Goal: Transaction & Acquisition: Subscribe to service/newsletter

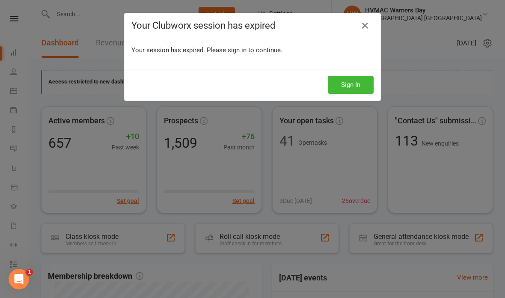
click at [353, 86] on button "Sign In" at bounding box center [351, 85] width 46 height 18
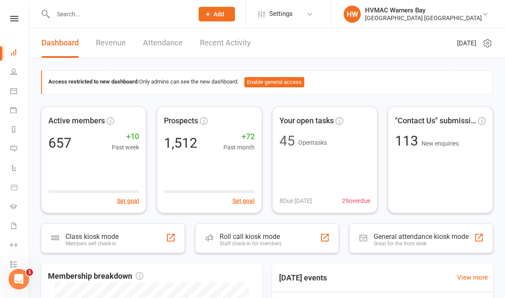
click at [78, 14] on input "text" at bounding box center [118, 14] width 137 height 12
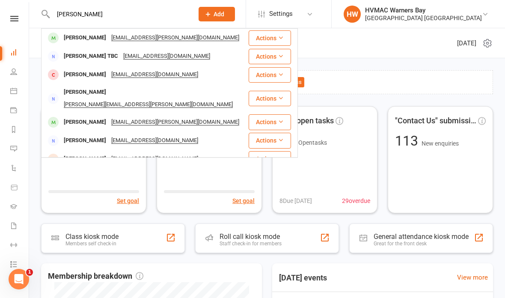
type input "Ted rossi"
click at [196, 39] on div "Ted Rossi lauren.maree.smith@gmail.com" at bounding box center [145, 38] width 206 height 18
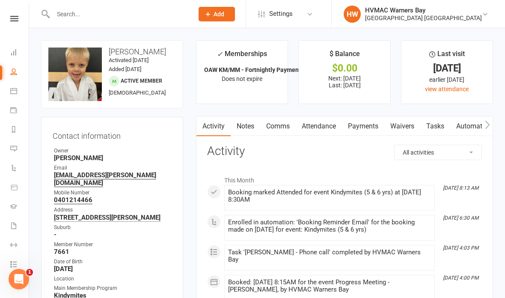
click at [409, 124] on link "Waivers" at bounding box center [402, 126] width 36 height 20
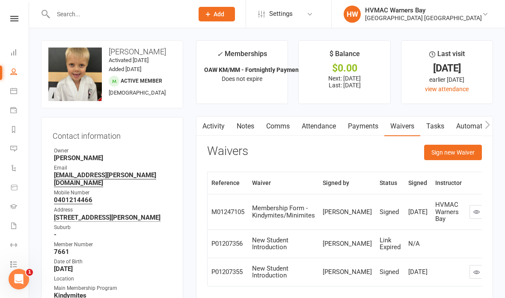
click at [455, 154] on button "Sign new Waiver" at bounding box center [453, 152] width 58 height 15
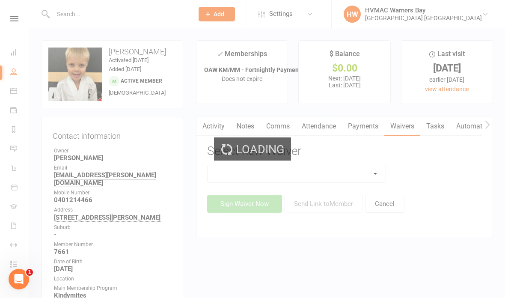
click at [328, 171] on div "Loading" at bounding box center [252, 149] width 505 height 298
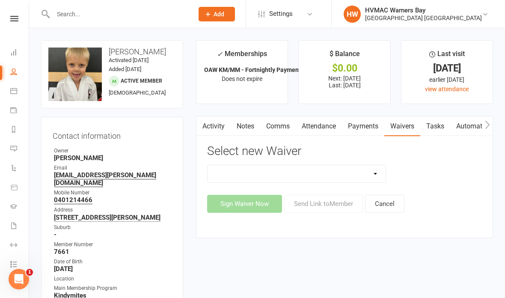
click at [352, 170] on select "Cancellation Form Cancellation Form - Kinder Kicks Fitness Challenge Goals Asse…" at bounding box center [297, 173] width 178 height 17
select select "5387"
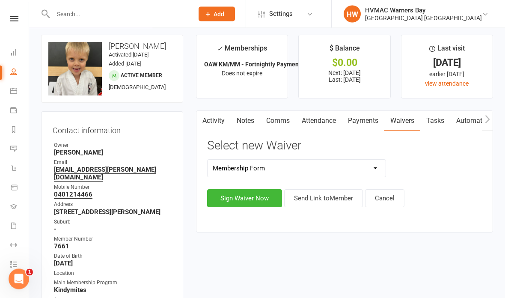
click at [253, 193] on button "Sign Waiver Now" at bounding box center [244, 199] width 75 height 18
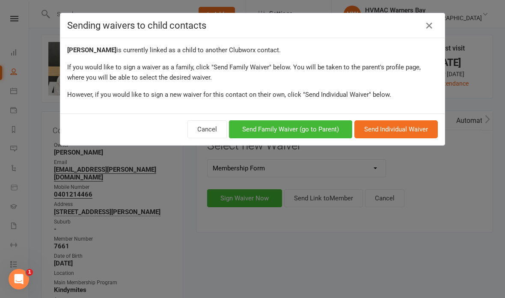
click at [329, 127] on button "Send Family Waiver (go to Parent)" at bounding box center [290, 129] width 123 height 18
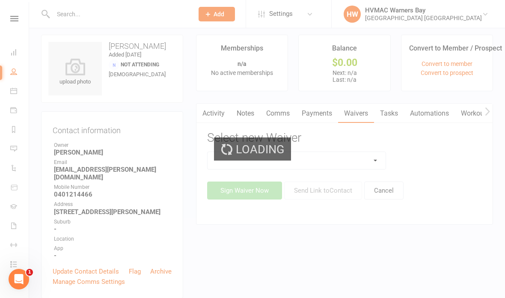
scroll to position [40, 0]
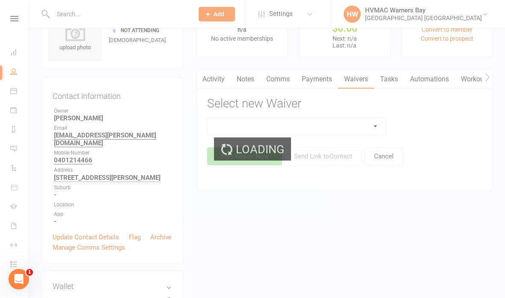
click at [342, 122] on select at bounding box center [297, 126] width 178 height 17
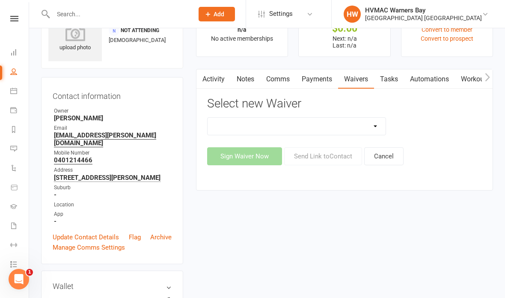
select select "5387"
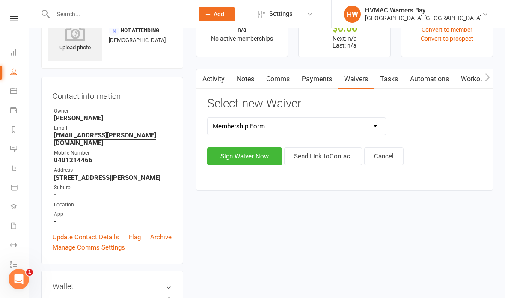
click at [252, 153] on button "Sign Waiver Now" at bounding box center [244, 156] width 75 height 18
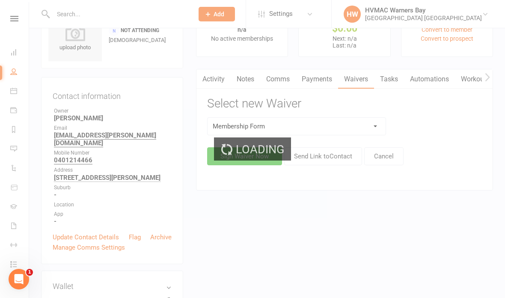
select select "bank_account"
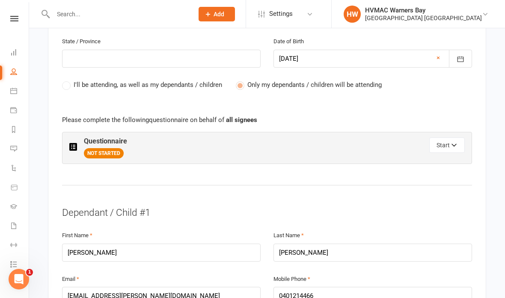
scroll to position [426, 0]
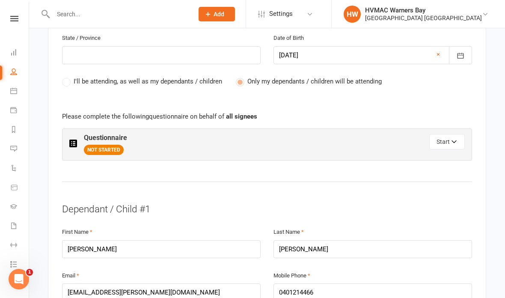
click at [451, 140] on icon "button" at bounding box center [454, 143] width 6 height 6
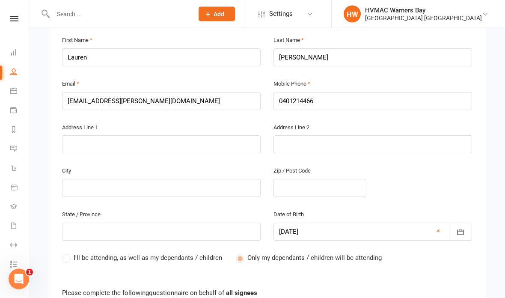
scroll to position [250, 0]
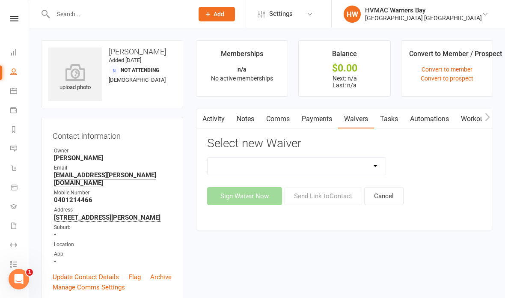
click at [296, 162] on select "Cancellation Form Cancellation Form - Kinder Kicks Fitness Challenge Goals Asse…" at bounding box center [297, 165] width 178 height 17
select select "6008"
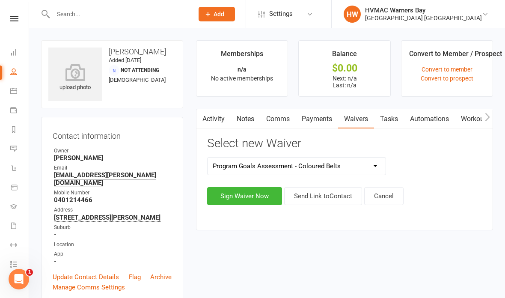
click at [252, 192] on button "Sign Waiver Now" at bounding box center [244, 196] width 75 height 18
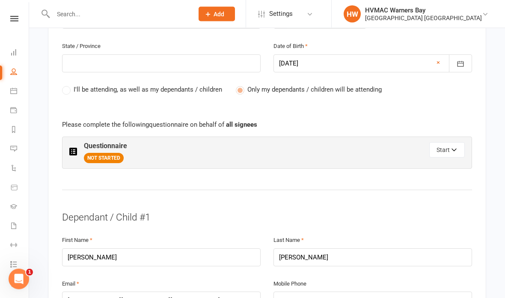
scroll to position [421, 0]
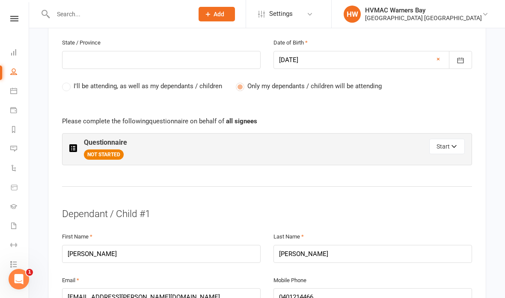
click at [450, 142] on button "Start" at bounding box center [447, 146] width 36 height 15
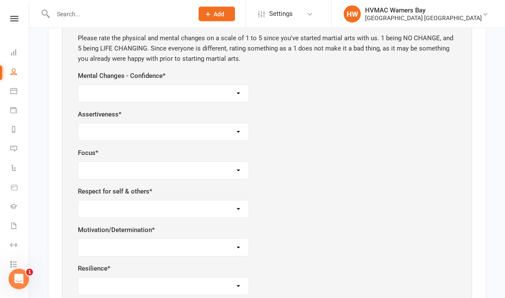
scroll to position [558, 0]
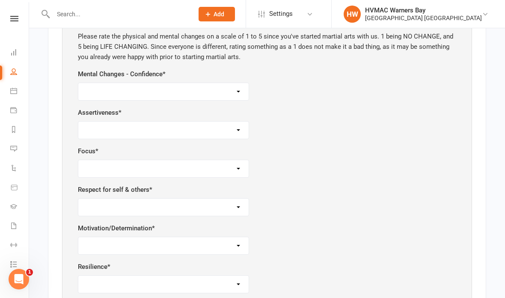
click at [167, 83] on select "1 2 3 4 5" at bounding box center [163, 91] width 170 height 17
select select "2"
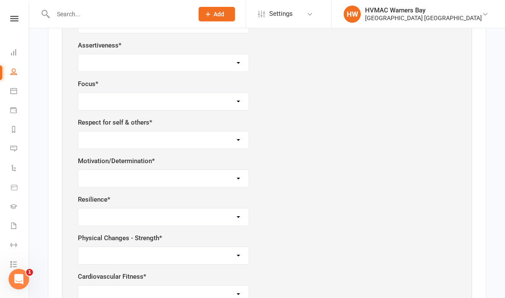
scroll to position [611, 0]
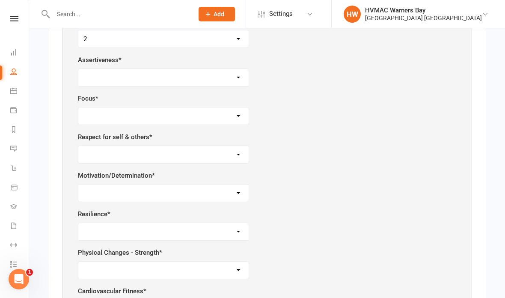
click at [186, 78] on select "1 2 3 4 5" at bounding box center [163, 77] width 170 height 17
select select "3"
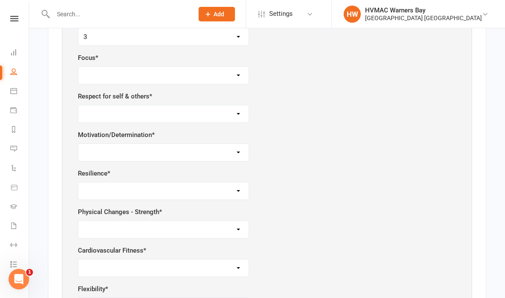
scroll to position [652, 0]
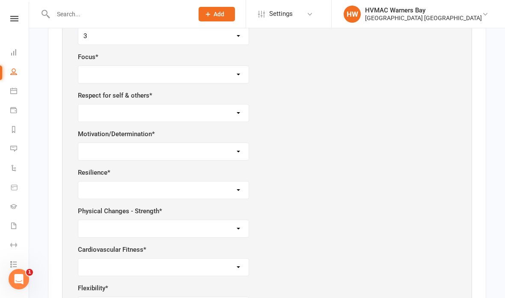
click at [222, 67] on select "1 2 3 4 5" at bounding box center [163, 74] width 170 height 17
select select "3"
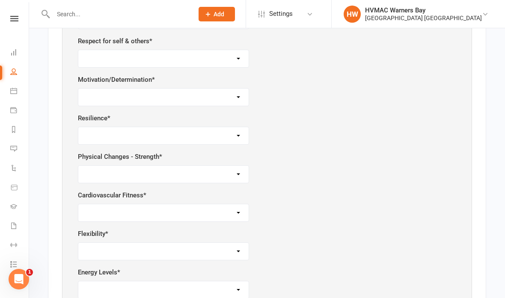
scroll to position [705, 0]
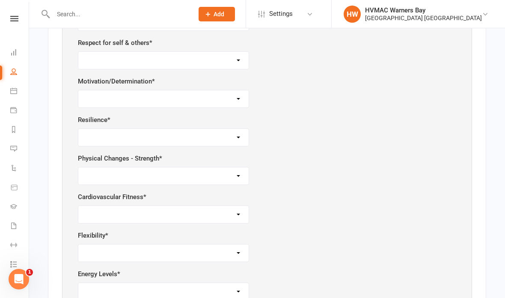
click at [211, 53] on select "1 2 3 4 5" at bounding box center [163, 60] width 170 height 17
select select "3"
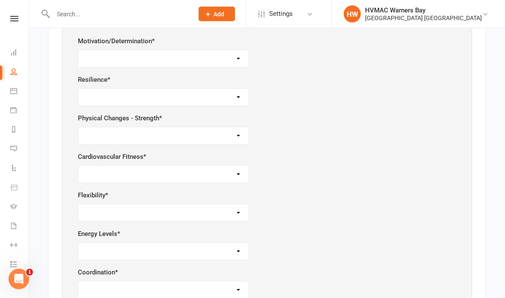
click at [224, 50] on select "1 2 3 4 5" at bounding box center [163, 58] width 170 height 17
select select "4"
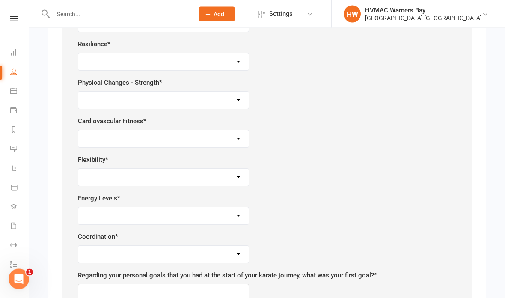
scroll to position [781, 0]
click at [230, 53] on select "1 2 3 4 5" at bounding box center [163, 61] width 170 height 17
select select "4"
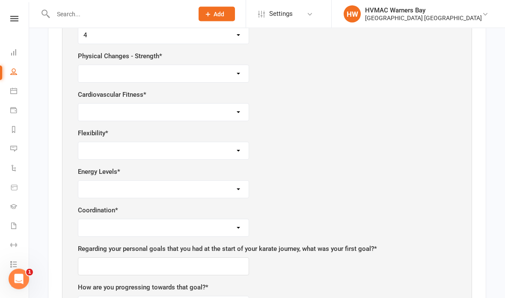
scroll to position [812, 0]
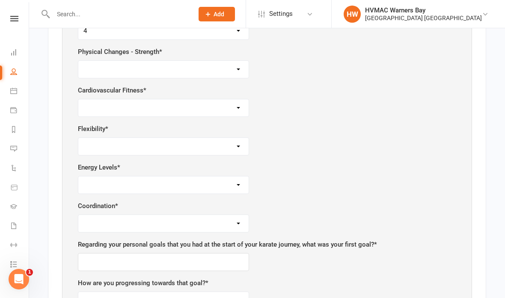
click at [219, 61] on select "1 2 3 4 5" at bounding box center [163, 69] width 170 height 17
click at [208, 53] on div "Physical Changes - Strength * 1 2 3 4 5" at bounding box center [267, 63] width 378 height 32
click at [191, 85] on div "Cardiovascular Fitness * 1 2 3 4 5" at bounding box center [267, 101] width 378 height 32
click at [203, 61] on select "1 2 3 4 5" at bounding box center [163, 69] width 170 height 17
select select "4"
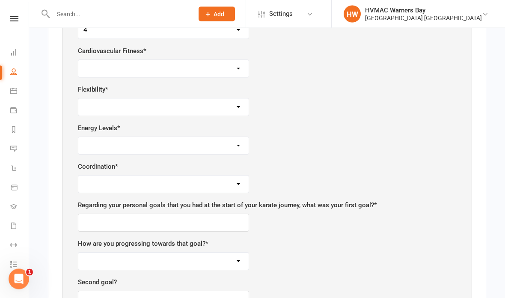
click at [212, 60] on select "1 2 3 4 5" at bounding box center [163, 68] width 170 height 17
select select "3"
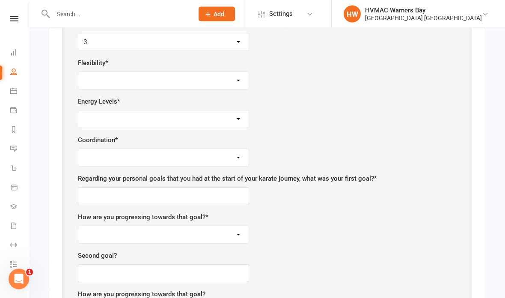
scroll to position [878, 0]
click at [206, 76] on select "1 2 3 4 5" at bounding box center [163, 80] width 170 height 17
select select "4"
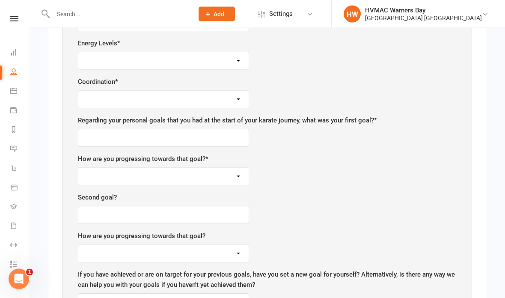
click at [204, 53] on select "1 2 3 4 5" at bounding box center [163, 61] width 170 height 17
select select "3"
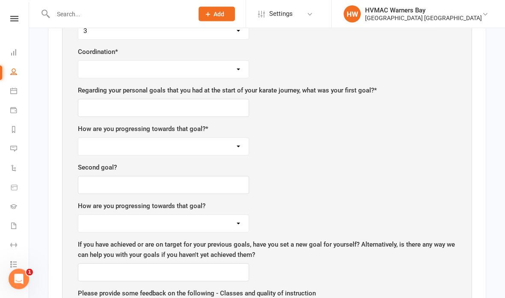
scroll to position [966, 0]
click at [219, 60] on select "1 2 3 4 5" at bounding box center [163, 68] width 170 height 17
select select "5"
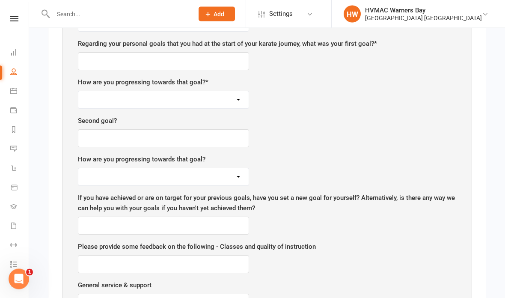
scroll to position [1012, 0]
click at [230, 53] on input "text" at bounding box center [163, 61] width 171 height 18
type input "Black belt"
click at [223, 92] on select "Having difficulty On target Achieved" at bounding box center [163, 99] width 170 height 17
select select "On target"
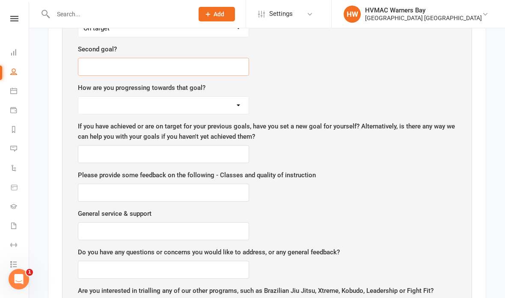
click at [205, 58] on input "text" at bounding box center [163, 67] width 171 height 18
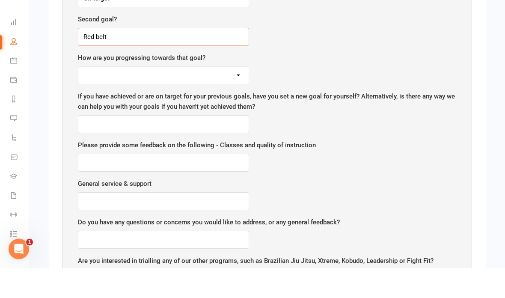
type input "Red belt"
click at [215, 97] on select "Having difficulty On target Achieved" at bounding box center [163, 105] width 170 height 17
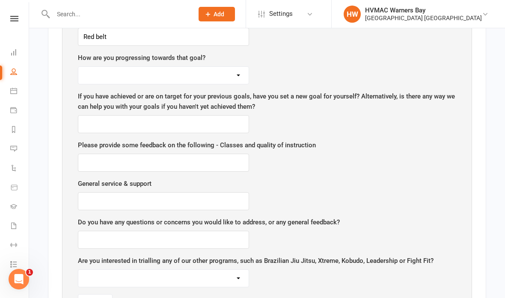
select select "On target"
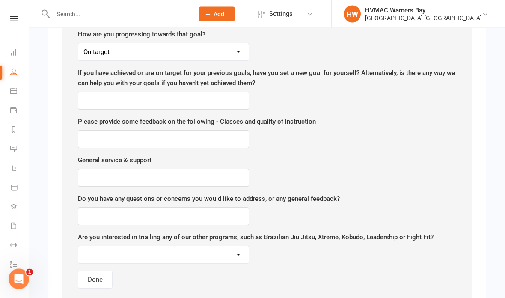
scroll to position [1137, 0]
click at [222, 92] on input "text" at bounding box center [163, 101] width 171 height 18
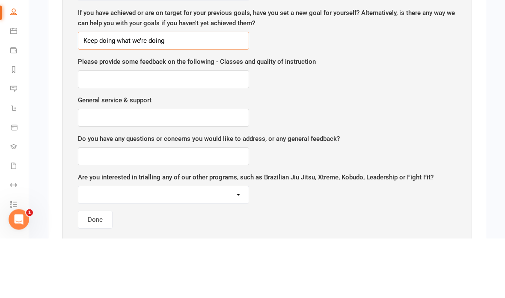
type input "Keep doing what we’re doing"
click at [220, 130] on input "text" at bounding box center [163, 139] width 171 height 18
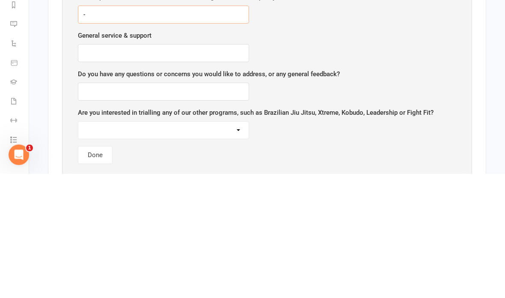
type input "-"
click at [198, 169] on input "text" at bounding box center [163, 178] width 171 height 18
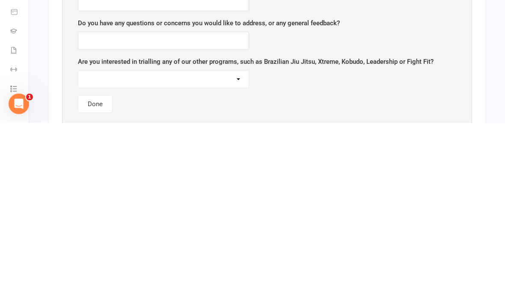
click at [231, 246] on select "Brazilian Jiu Jitsu Fight Fit Xtreme Leadership Matayoshi Kobudo Kumite" at bounding box center [163, 254] width 170 height 17
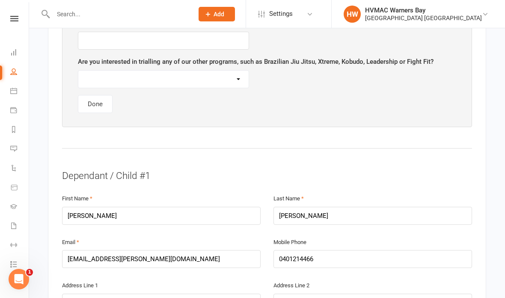
select select "Brazilian Jiu Jitsu"
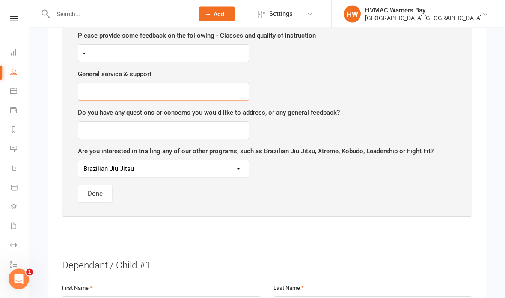
click at [139, 84] on input "text" at bounding box center [163, 92] width 171 height 18
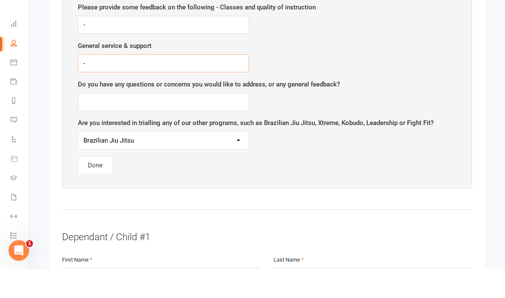
type input "-"
click at [181, 122] on input "text" at bounding box center [163, 131] width 171 height 18
type input "Nothing but positive feedback"
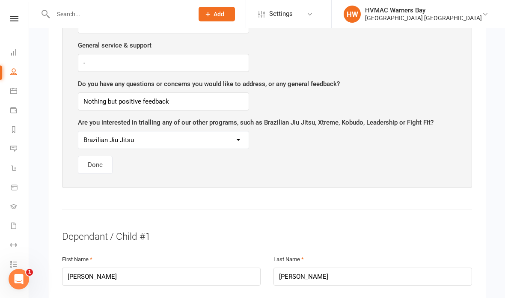
click at [90, 157] on button "Done" at bounding box center [95, 165] width 35 height 18
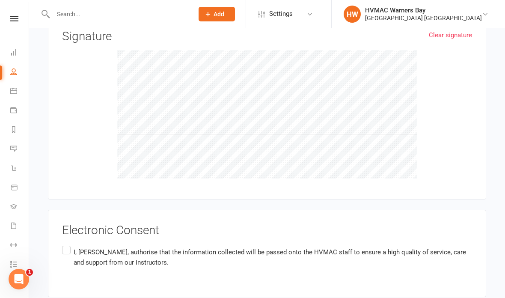
scroll to position [1190, 0]
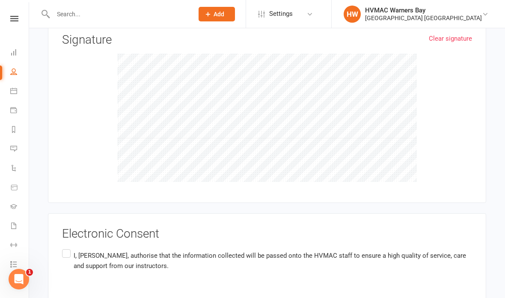
click at [65, 247] on label "I, Lauren Smith , authorise that the information collected will be passed onto …" at bounding box center [267, 260] width 410 height 27
click at [65, 247] on input "I, Lauren Smith , authorise that the information collected will be passed onto …" at bounding box center [65, 247] width 6 height 0
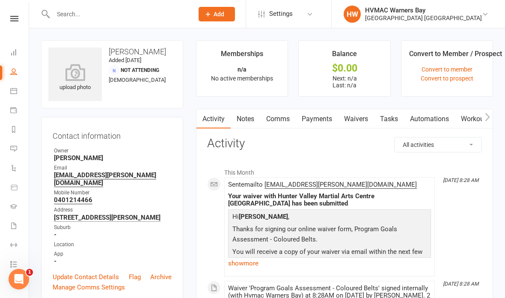
click at [14, 93] on icon at bounding box center [13, 90] width 7 height 7
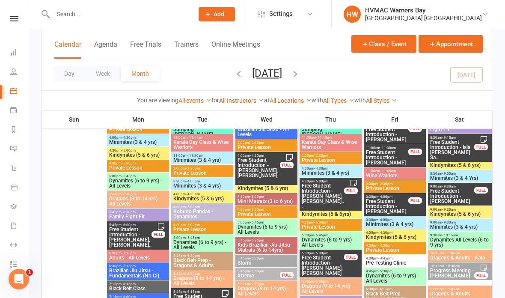
scroll to position [76, 0]
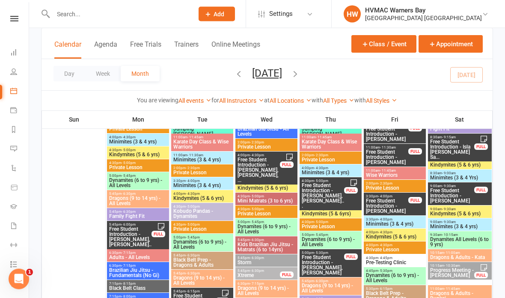
click at [452, 189] on span "Free Student Introduction - [PERSON_NAME]" at bounding box center [452, 195] width 45 height 15
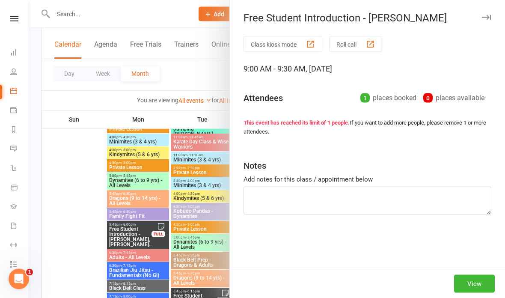
scroll to position [76, 0]
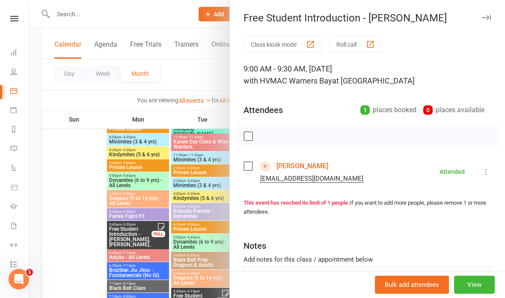
click at [133, 98] on div at bounding box center [267, 149] width 476 height 298
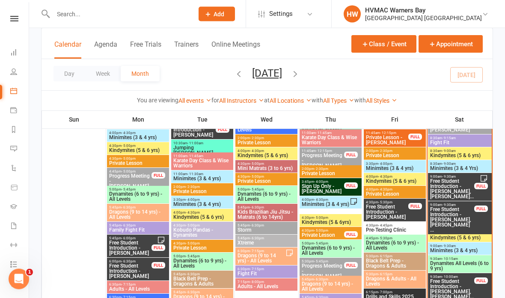
click at [452, 179] on span "Free Student Introduction - [PERSON_NAME], [PERSON_NAME]..." at bounding box center [452, 189] width 45 height 21
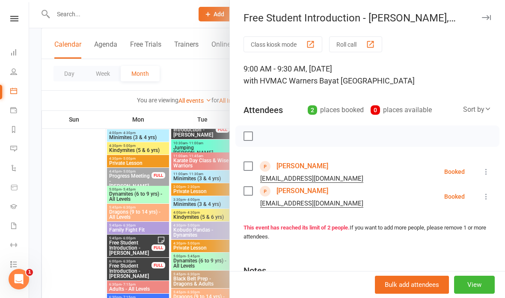
click at [292, 163] on link "Byron Krix" at bounding box center [302, 166] width 52 height 14
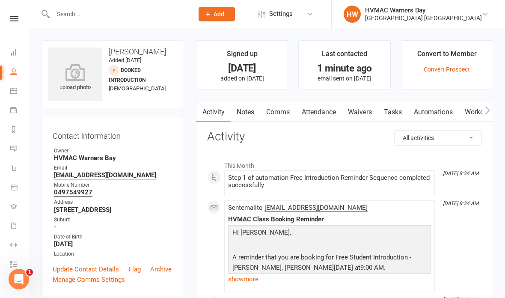
click at [368, 108] on link "Waivers" at bounding box center [360, 112] width 36 height 20
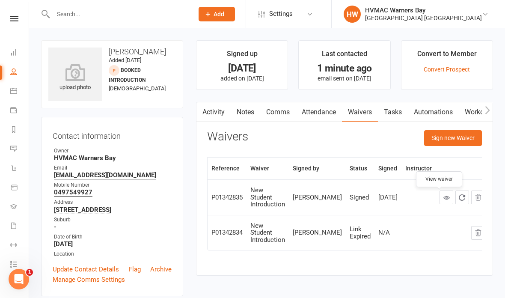
click at [443, 197] on icon at bounding box center [446, 197] width 6 height 6
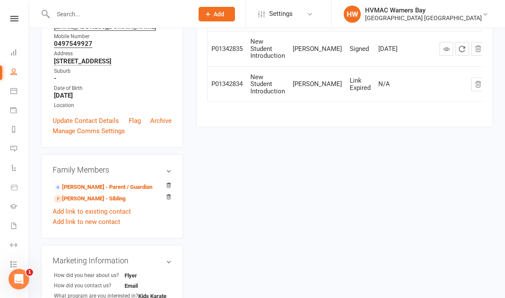
scroll to position [146, 0]
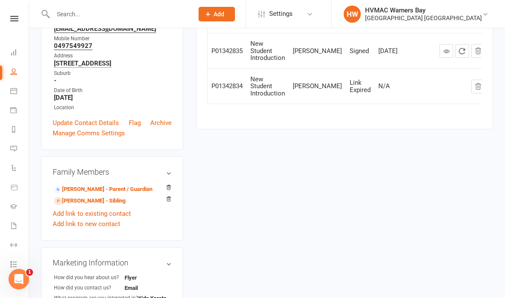
click at [113, 185] on link "Emma Krix - Parent / Guardian" at bounding box center [103, 189] width 98 height 9
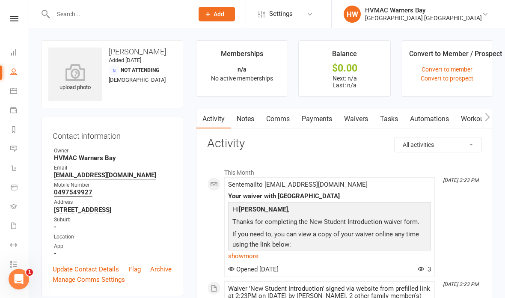
click at [357, 117] on link "Waivers" at bounding box center [356, 119] width 36 height 20
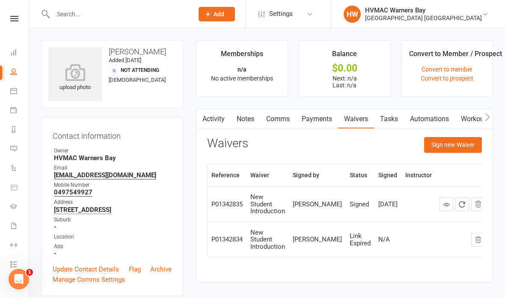
click at [467, 139] on button "Sign new Waiver" at bounding box center [453, 144] width 58 height 15
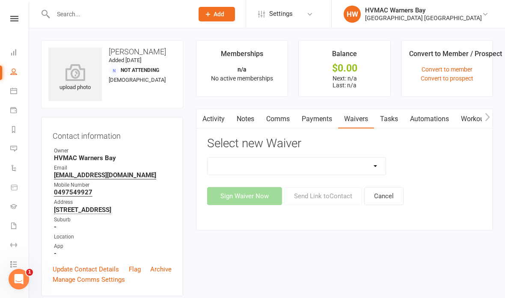
click at [361, 161] on select "Cancellation Form Cancellation Form - Kinder Kicks Fitness Challenge Goals Asse…" at bounding box center [297, 165] width 178 height 17
select select "3130"
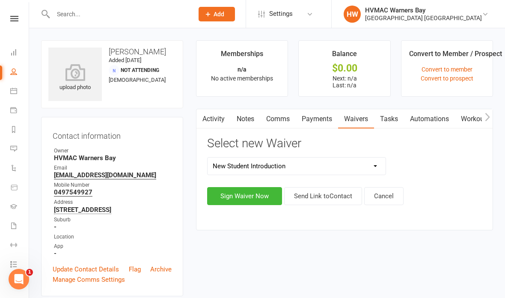
click at [258, 188] on button "Sign Waiver Now" at bounding box center [244, 196] width 75 height 18
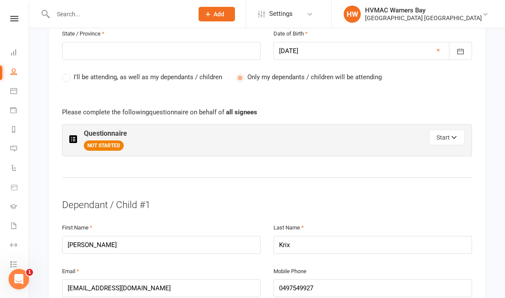
scroll to position [434, 0]
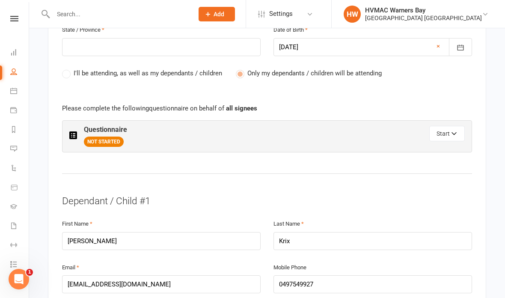
click at [449, 129] on button "Start" at bounding box center [447, 133] width 36 height 15
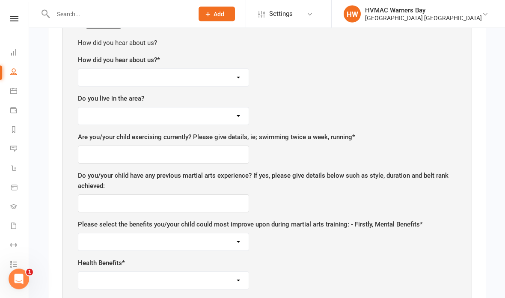
scroll to position [551, 0]
click at [213, 78] on select "Facebook Internet Referral from a friend Flyer in the mail or at the shopping m…" at bounding box center [163, 77] width 170 height 17
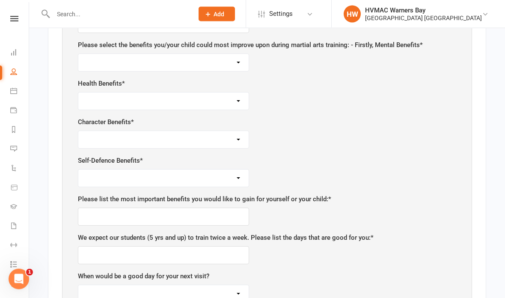
scroll to position [731, 0]
click at [190, 54] on select "Self-esteem Focus and Listening Fun, Fun, Fun Determination Motivation" at bounding box center [163, 62] width 170 height 17
click at [219, 85] on div "Health Benefits * Weight Control Strength Flexibility Coordination Cardio vascu…" at bounding box center [267, 94] width 378 height 32
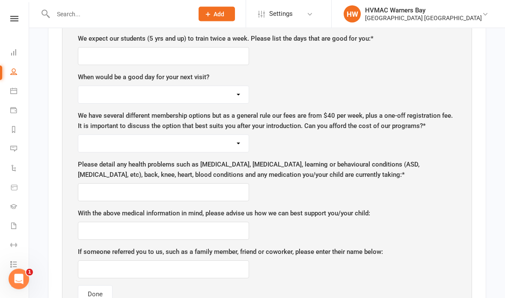
scroll to position [930, 0]
click at [231, 87] on select "Monday Tuesday Wednesday Thursday Friday Saturday" at bounding box center [163, 94] width 170 height 17
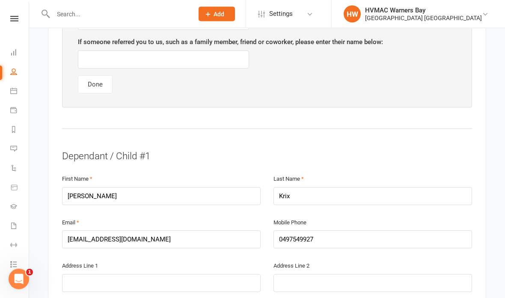
scroll to position [1121, 0]
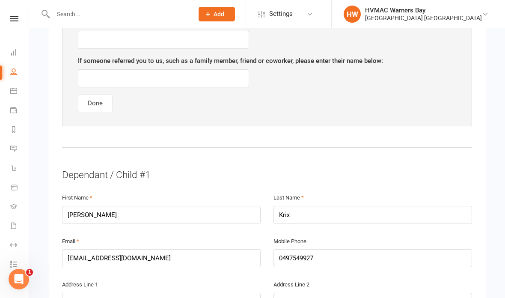
click at [17, 91] on link "Calendar" at bounding box center [19, 91] width 19 height 19
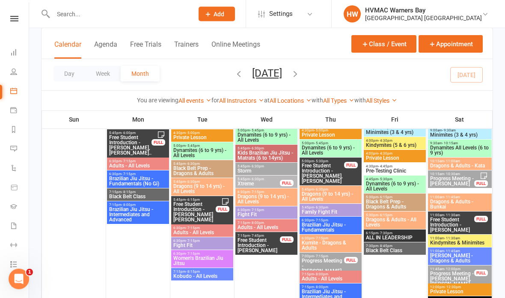
scroll to position [166, 0]
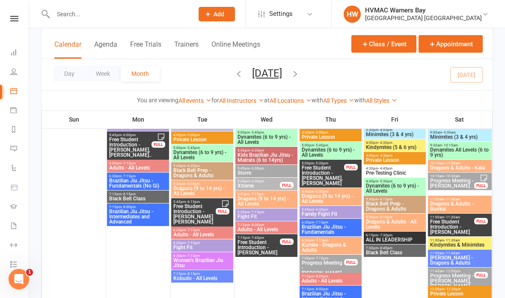
click at [441, 47] on button "Appointment" at bounding box center [450, 44] width 64 height 18
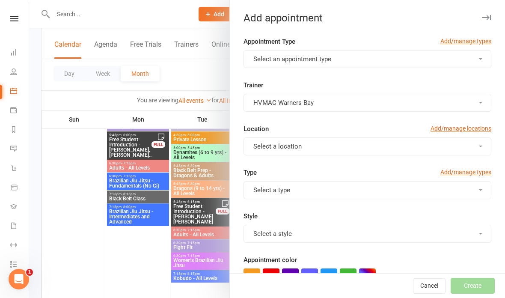
click at [343, 56] on button "Select an appointment type" at bounding box center [367, 59] width 248 height 18
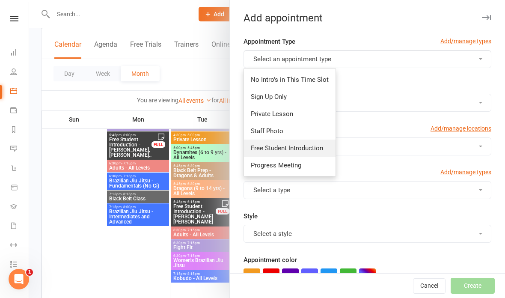
click at [269, 151] on span "Free Student Introduction" at bounding box center [287, 148] width 72 height 8
type input "9:15am"
checkbox input "true"
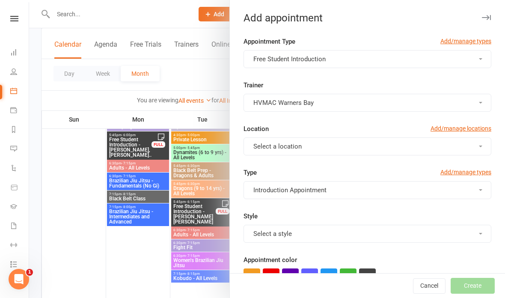
click at [427, 293] on button "Cancel" at bounding box center [429, 285] width 33 height 15
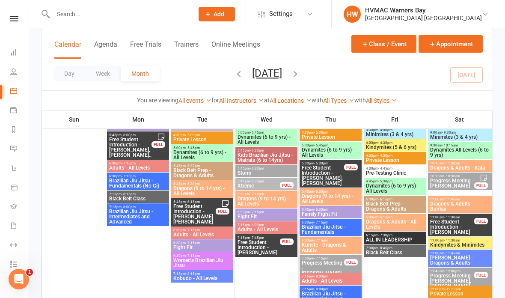
scroll to position [200, 0]
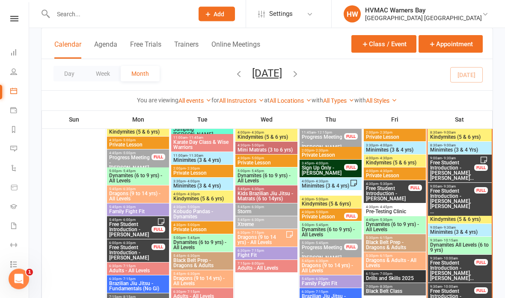
click at [452, 169] on span "Free Student Introduction - Byron Krix, Harvey Kri..." at bounding box center [452, 170] width 45 height 21
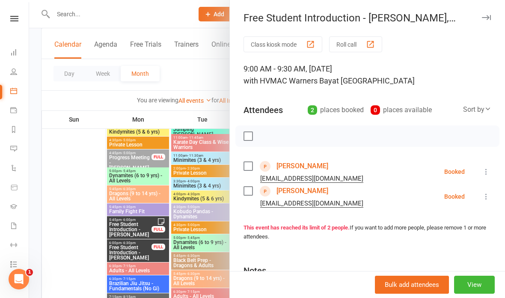
click at [185, 76] on div at bounding box center [267, 149] width 476 height 298
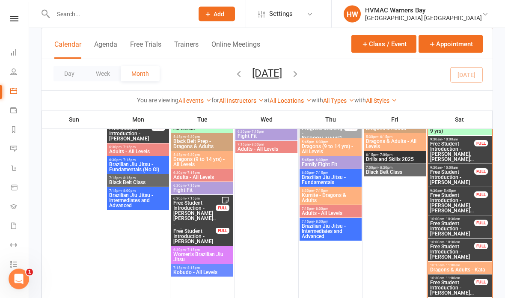
scroll to position [514, 0]
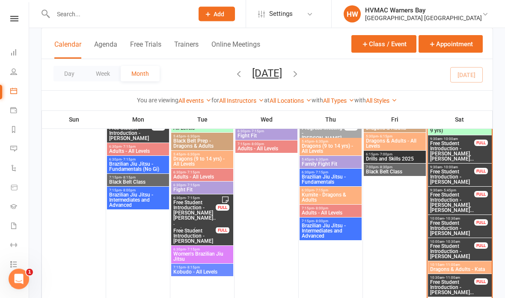
click at [445, 196] on span "Free Student Introduction - Matilda Mciver, Scarle..." at bounding box center [452, 203] width 45 height 21
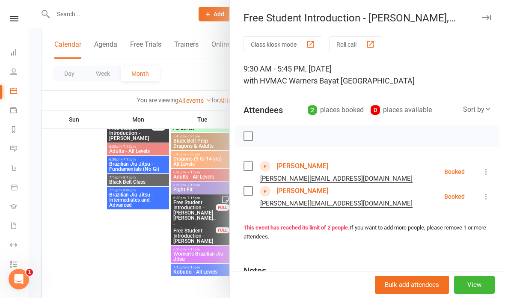
click at [467, 293] on button "View" at bounding box center [474, 285] width 41 height 18
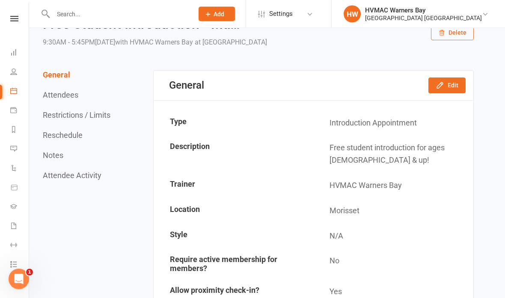
scroll to position [44, 0]
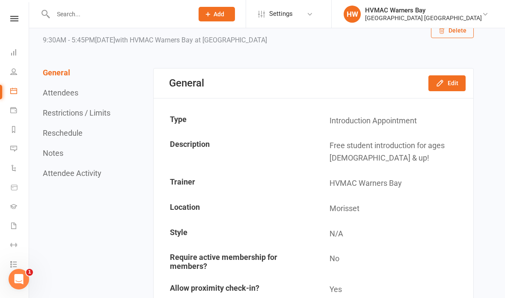
click at [442, 82] on icon "button" at bounding box center [440, 83] width 6 height 6
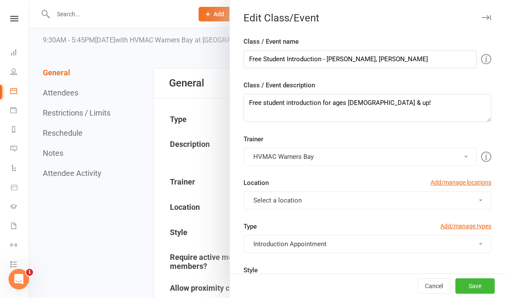
click at [309, 194] on button "Select a location" at bounding box center [367, 200] width 248 height 18
click at [267, 213] on link "Warners Bay" at bounding box center [286, 220] width 85 height 17
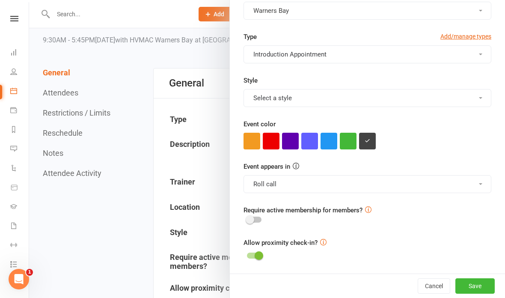
scroll to position [190, 0]
click at [466, 282] on button "Save" at bounding box center [474, 285] width 39 height 15
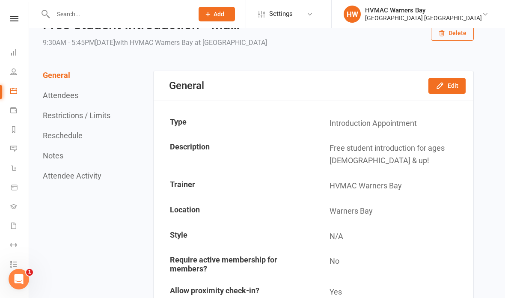
scroll to position [0, 0]
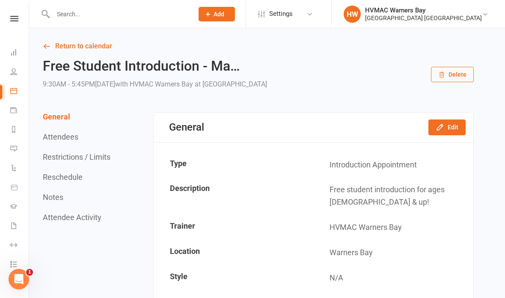
click at [11, 86] on link "Calendar" at bounding box center [19, 91] width 19 height 19
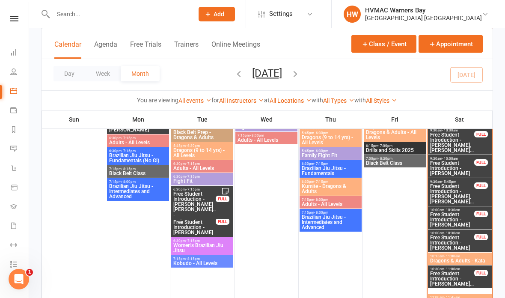
scroll to position [529, 0]
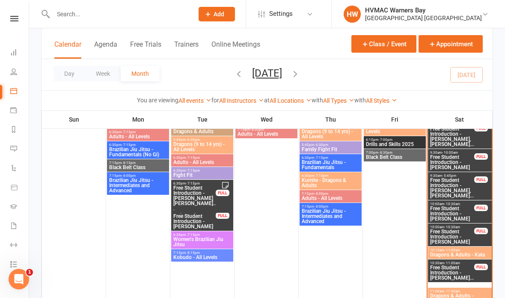
click at [450, 139] on span "Free Student Introduction - Brayden Thorley, Zacha..." at bounding box center [452, 136] width 45 height 21
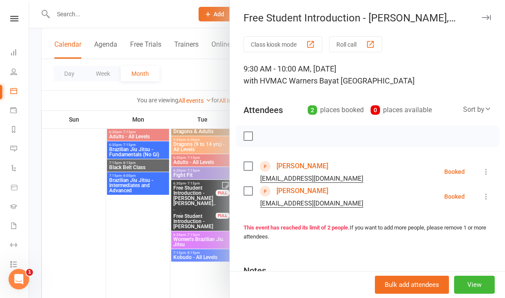
click at [188, 74] on div at bounding box center [267, 149] width 476 height 298
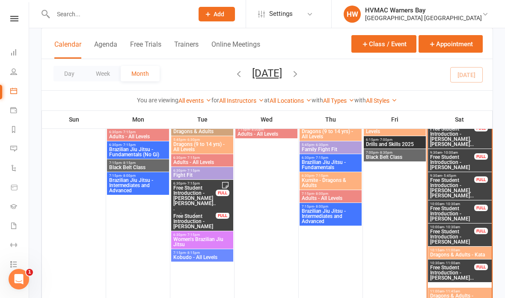
click at [149, 171] on div "7:15pm - 8:15pm Black Belt Class" at bounding box center [138, 165] width 62 height 12
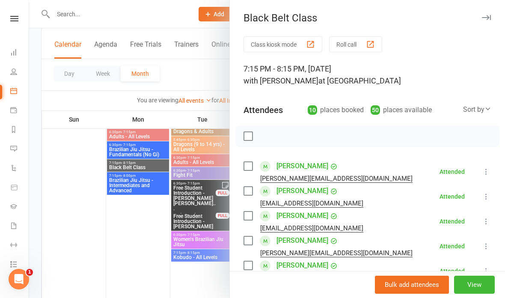
click at [184, 73] on div at bounding box center [267, 149] width 476 height 298
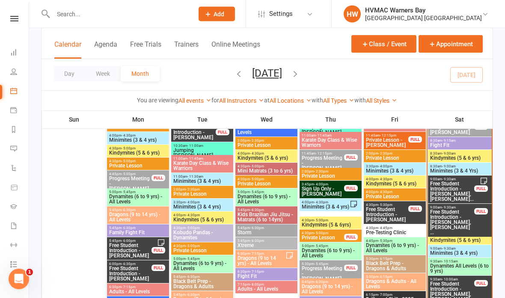
scroll to position [369, 0]
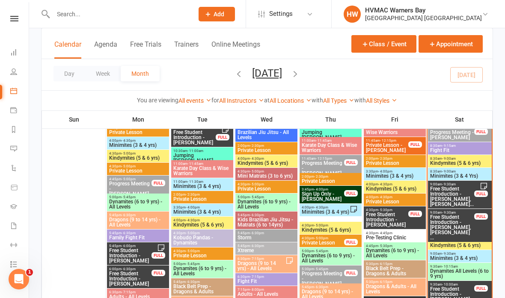
click at [450, 193] on span "Free Student Introduction - Byron Krix, Harvey Kri..." at bounding box center [452, 196] width 45 height 21
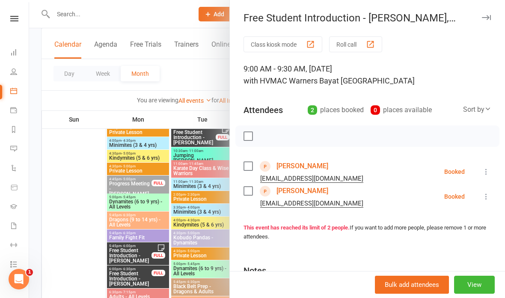
click at [195, 66] on div at bounding box center [267, 149] width 476 height 298
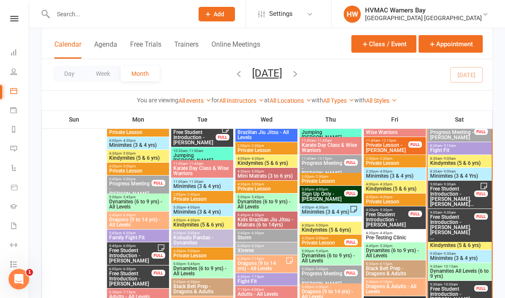
click at [455, 224] on span "Free Student Introduction - Edward Winter, Tobias ..." at bounding box center [452, 227] width 45 height 26
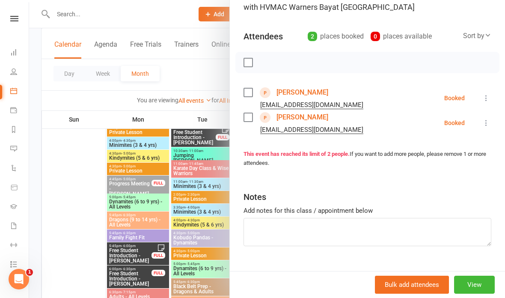
scroll to position [74, 0]
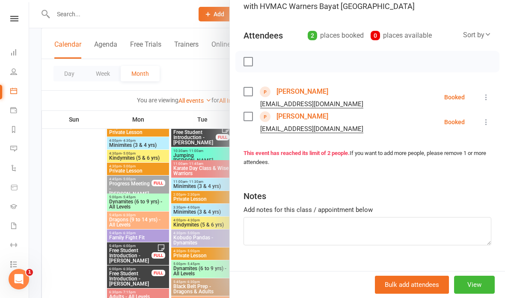
click at [192, 71] on div at bounding box center [267, 149] width 476 height 298
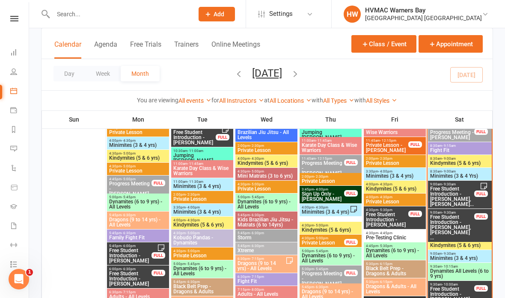
click at [448, 196] on span "Free Student Introduction - Byron Krix, Harvey Kri..." at bounding box center [452, 196] width 45 height 21
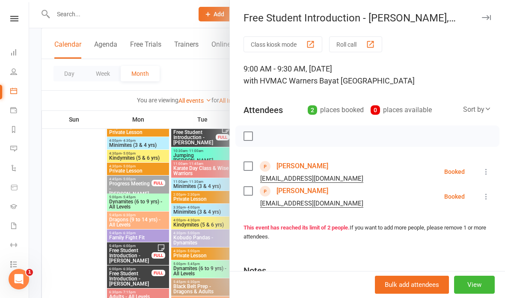
click at [296, 163] on link "Byron Krix" at bounding box center [302, 166] width 52 height 14
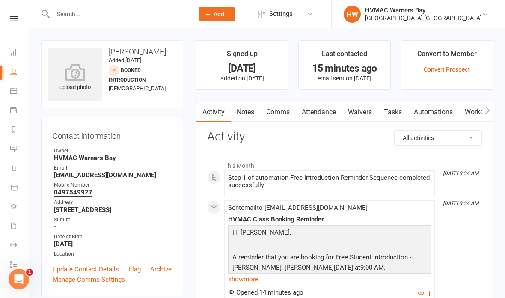
click at [362, 118] on link "Waivers" at bounding box center [360, 112] width 36 height 20
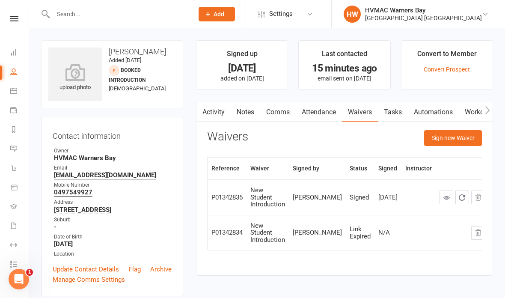
click at [443, 199] on icon at bounding box center [446, 197] width 6 height 6
click at [13, 86] on link "Calendar" at bounding box center [19, 91] width 19 height 19
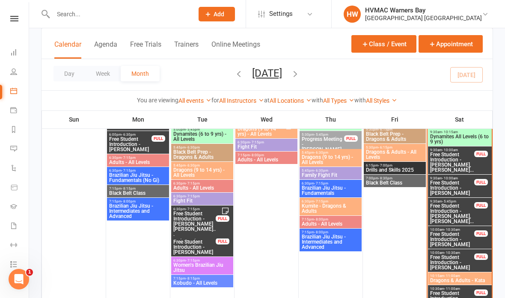
scroll to position [500, 0]
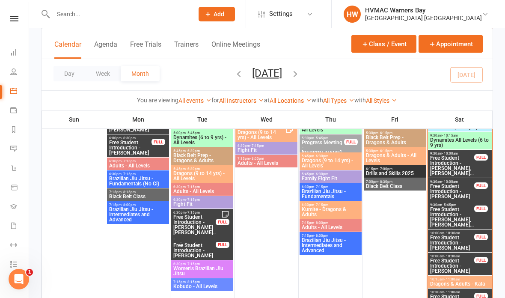
click at [457, 161] on span "Free Student Introduction - Brayden Thorley, Zacha..." at bounding box center [452, 165] width 45 height 21
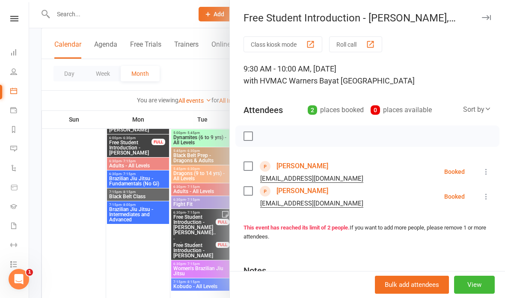
click at [302, 163] on link "Brayden Wilson" at bounding box center [302, 166] width 52 height 14
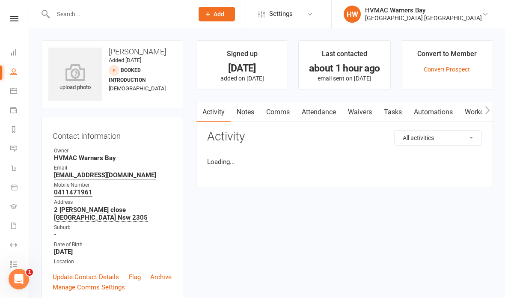
click at [359, 112] on link "Waivers" at bounding box center [360, 112] width 36 height 20
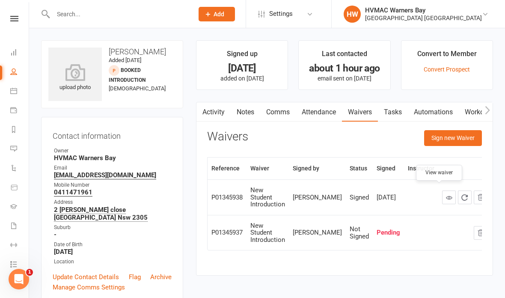
click at [442, 190] on link at bounding box center [449, 197] width 14 height 14
click at [15, 87] on icon at bounding box center [13, 90] width 7 height 7
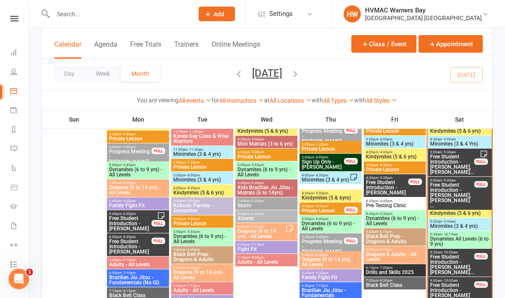
scroll to position [397, 0]
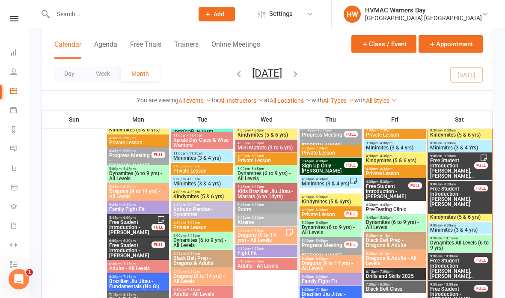
click at [466, 243] on span "Dynamites All Levels (6 to 9 yrs)" at bounding box center [460, 245] width 60 height 10
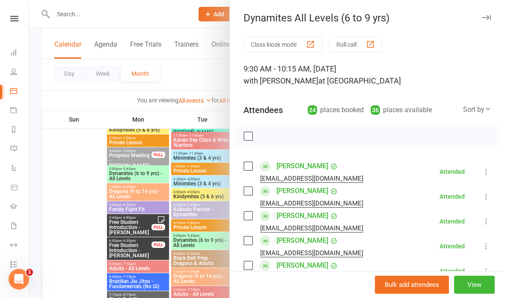
scroll to position [0, 0]
click at [136, 12] on div at bounding box center [267, 149] width 476 height 298
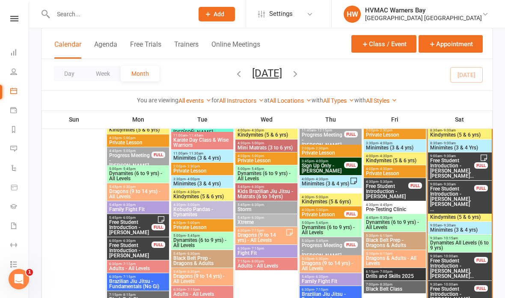
scroll to position [0, 0]
click at [457, 172] on span "Free Student Introduction - Byron Krix, Harvey Kri..." at bounding box center [452, 168] width 45 height 21
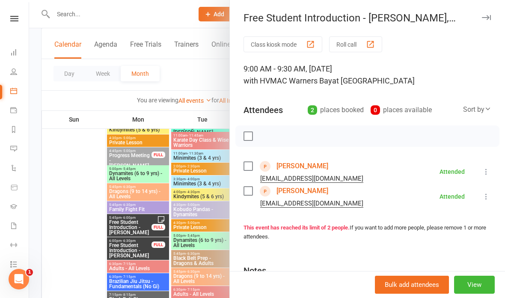
click at [178, 212] on div at bounding box center [267, 149] width 476 height 298
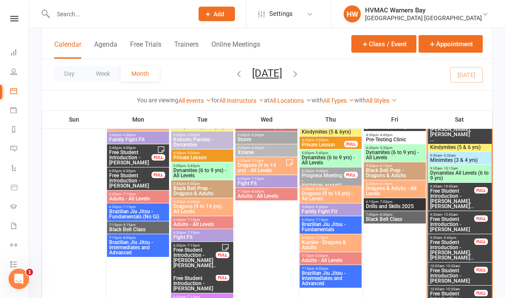
scroll to position [467, 0]
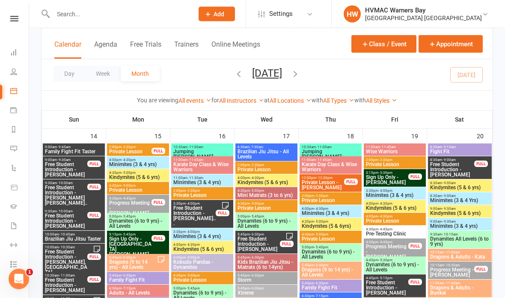
click at [394, 204] on span "4:00pm - 4:30pm" at bounding box center [394, 204] width 59 height 4
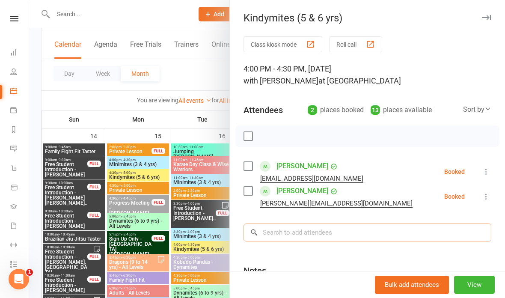
click at [322, 230] on input "search" at bounding box center [367, 232] width 248 height 18
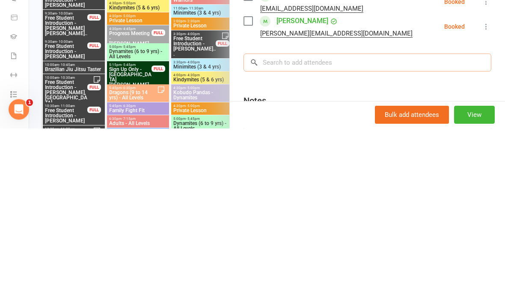
type input "E"
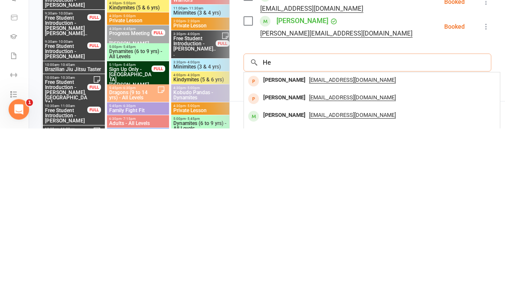
type input "H"
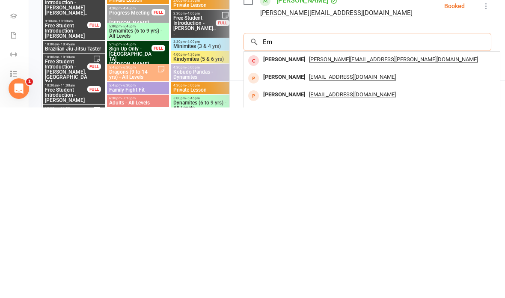
type input "E"
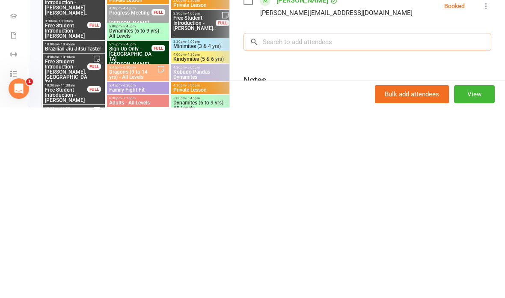
type input "H"
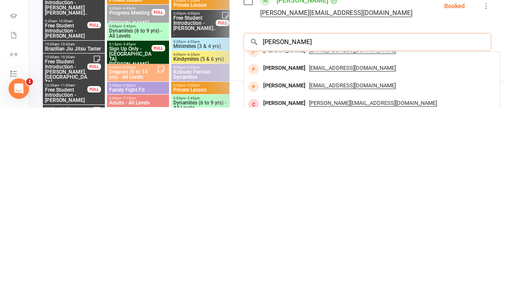
scroll to position [23, 0]
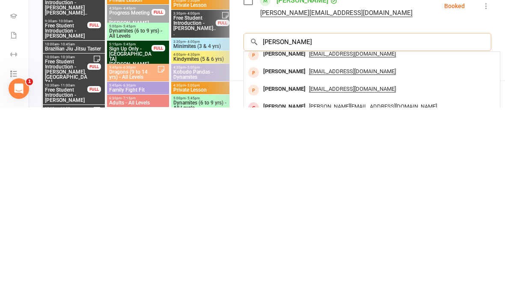
type input "Lucy h"
click at [381, 256] on div "lhun3844@outlook.com" at bounding box center [371, 262] width 249 height 12
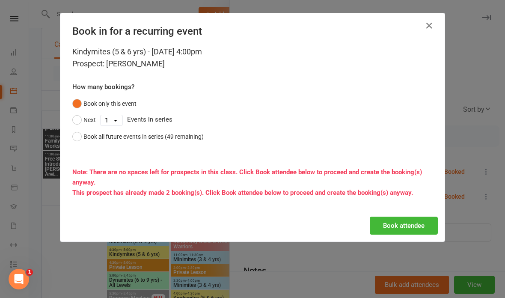
click at [396, 218] on button "Book attendee" at bounding box center [404, 225] width 68 height 18
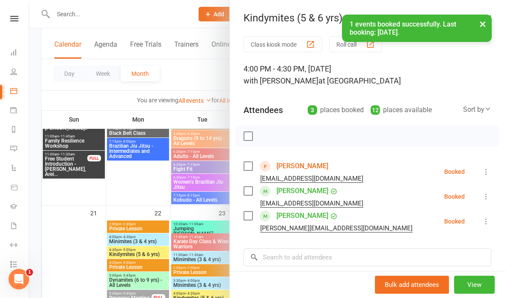
click at [184, 71] on div at bounding box center [267, 149] width 476 height 298
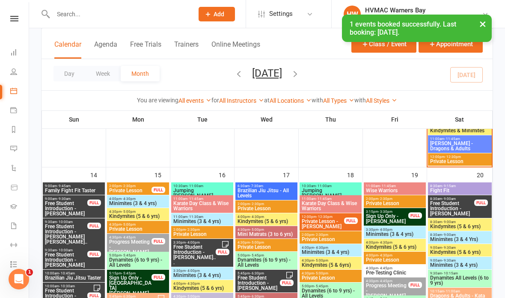
scroll to position [790, 0]
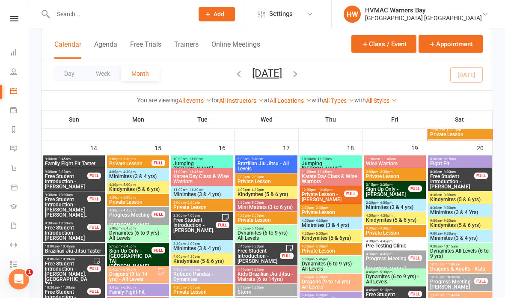
click at [448, 219] on span "- 9:30am" at bounding box center [449, 221] width 14 height 4
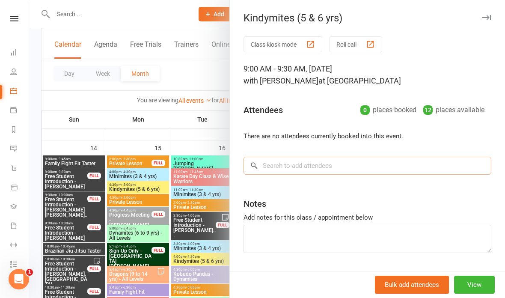
click at [330, 161] on input "search" at bounding box center [367, 166] width 248 height 18
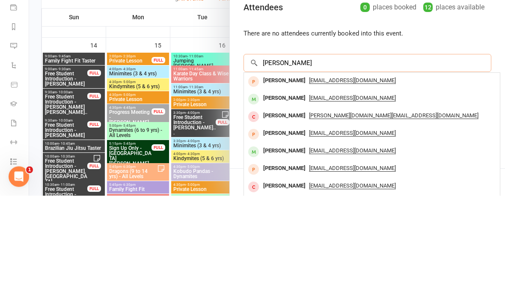
type input "Lucy hammer"
click at [377, 177] on div "lhun3844@outlook.com" at bounding box center [371, 183] width 249 height 12
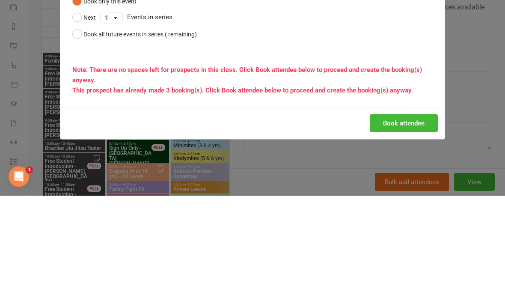
scroll to position [893, 0]
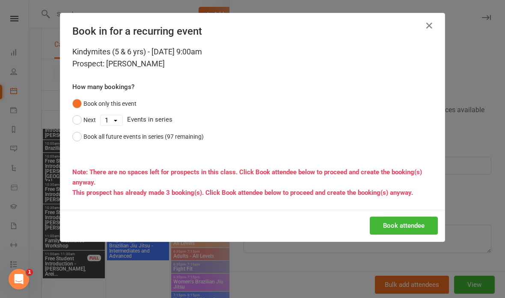
click at [395, 225] on button "Book attendee" at bounding box center [404, 225] width 68 height 18
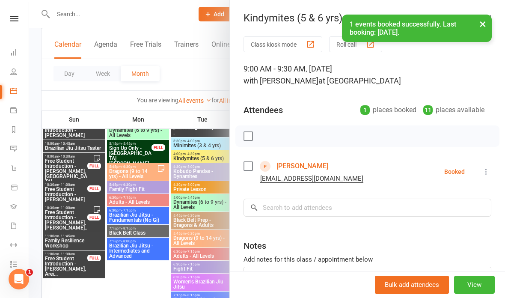
click at [178, 73] on div at bounding box center [267, 149] width 476 height 298
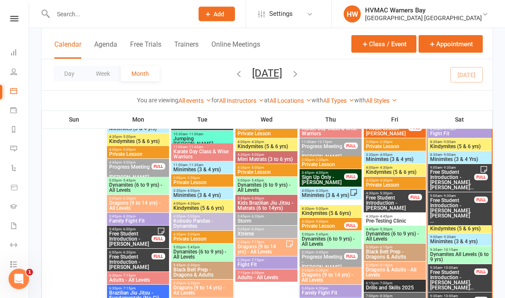
click at [455, 204] on span "Free Student Introduction - Edward Winter, Tobias ..." at bounding box center [452, 211] width 45 height 26
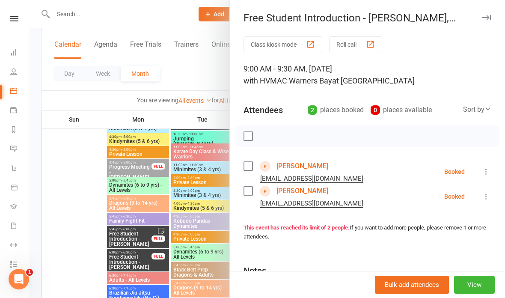
click at [486, 172] on icon at bounding box center [486, 171] width 9 height 9
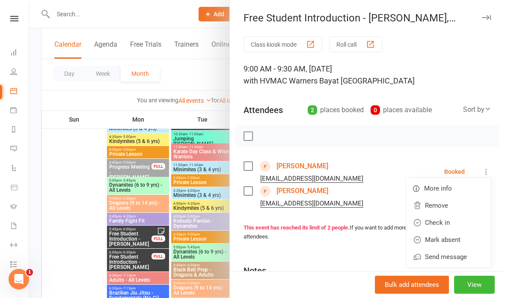
click at [447, 221] on link "Check in" at bounding box center [448, 222] width 85 height 17
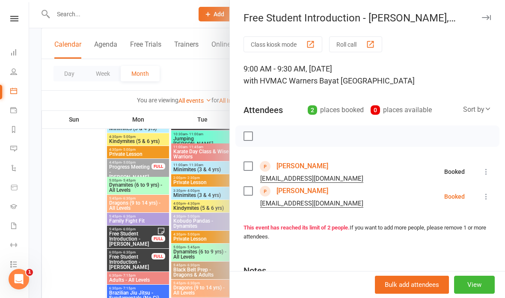
click at [490, 194] on icon at bounding box center [486, 196] width 9 height 9
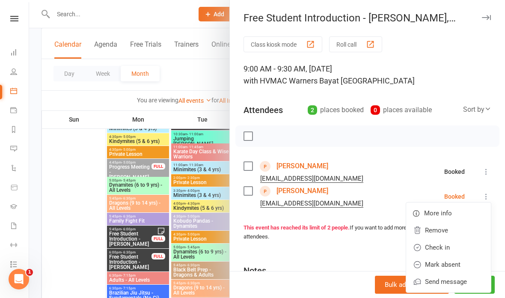
click at [452, 246] on link "Check in" at bounding box center [448, 247] width 85 height 17
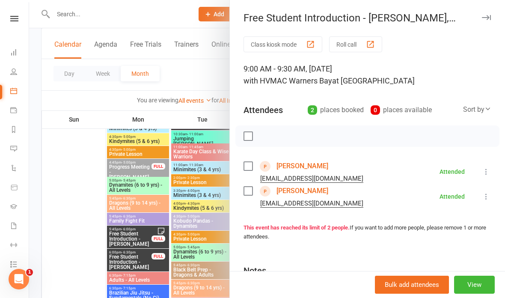
click at [307, 161] on link "Edward Winter" at bounding box center [302, 166] width 52 height 14
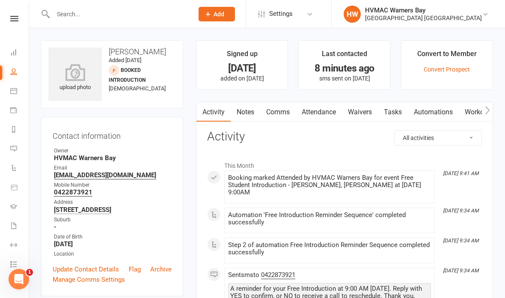
click at [370, 113] on link "Waivers" at bounding box center [360, 112] width 36 height 20
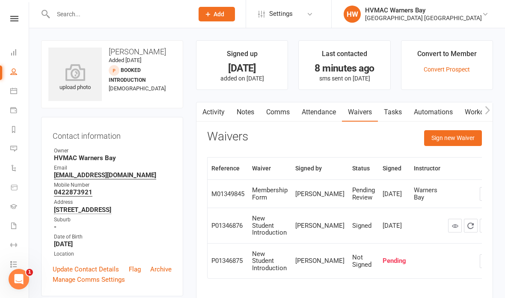
click at [244, 105] on link "Notes" at bounding box center [246, 112] width 30 height 20
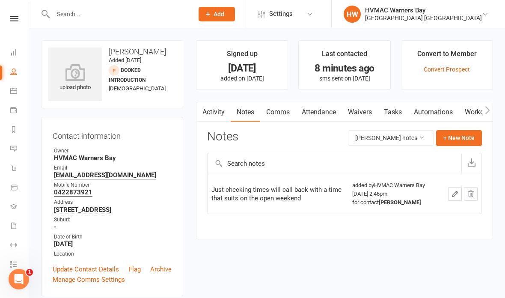
click at [462, 135] on button "+ New Note" at bounding box center [459, 137] width 46 height 15
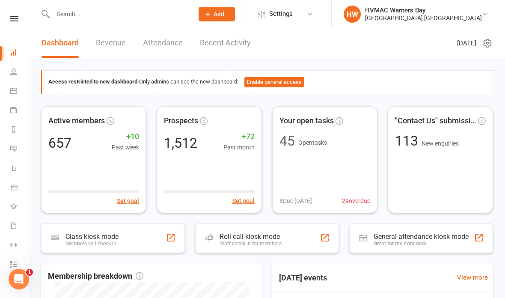
click at [13, 93] on icon at bounding box center [13, 90] width 7 height 7
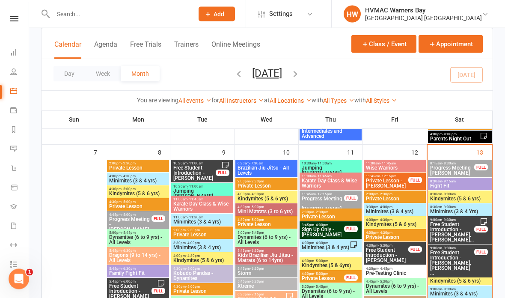
scroll to position [332, 0]
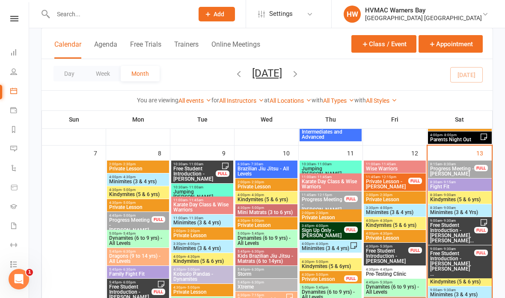
click at [213, 9] on button "Add" at bounding box center [217, 14] width 36 height 15
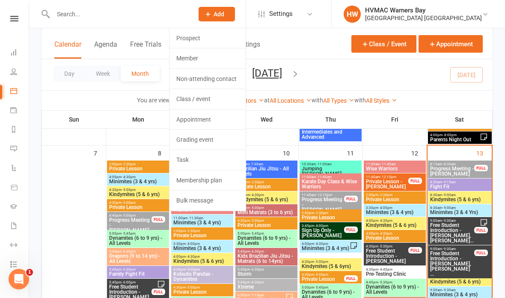
click at [204, 76] on link "Non-attending contact" at bounding box center [207, 79] width 76 height 20
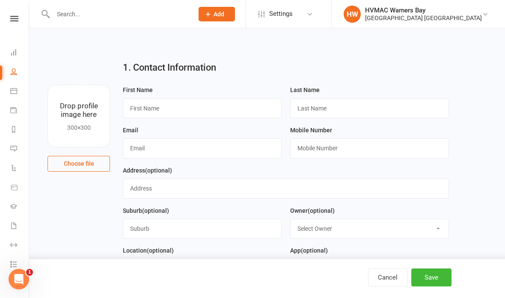
click at [214, 15] on span "Add" at bounding box center [218, 14] width 11 height 7
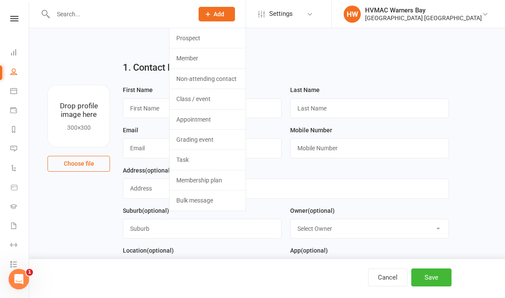
click at [282, 50] on div "1. Contact Information Drop profile image here 300×300 Choose file First Name L…" at bounding box center [267, 293] width 476 height 531
click at [213, 11] on span "Add" at bounding box center [218, 14] width 11 height 7
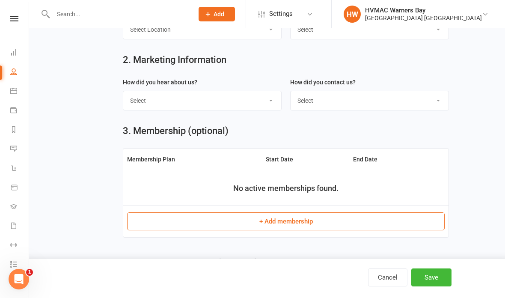
scroll to position [240, 0]
click at [349, 97] on select "Select Phone Email In-Facility" at bounding box center [370, 100] width 158 height 19
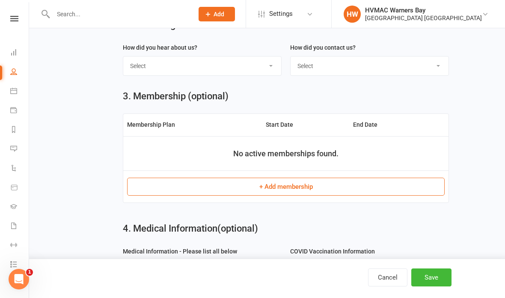
scroll to position [284, 0]
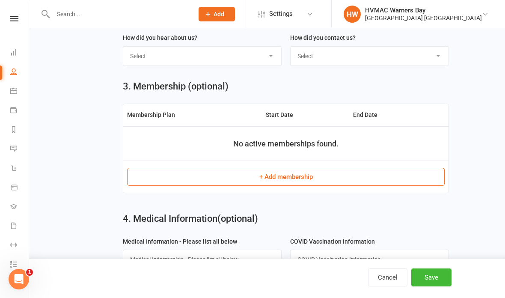
click at [386, 286] on button "Cancel" at bounding box center [387, 277] width 39 height 18
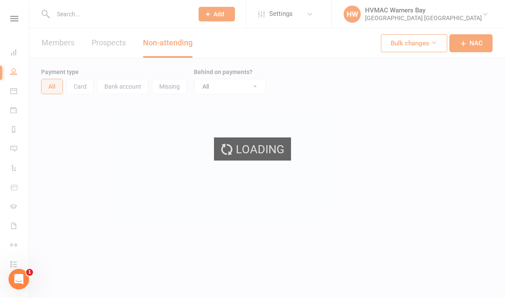
select select "100"
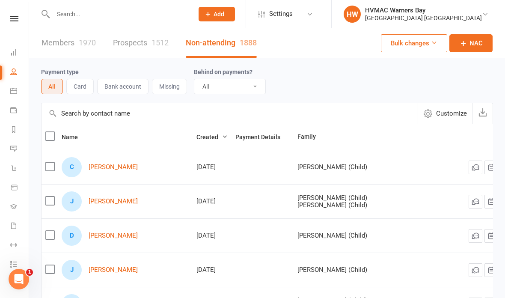
click at [120, 13] on input "text" at bounding box center [118, 14] width 137 height 12
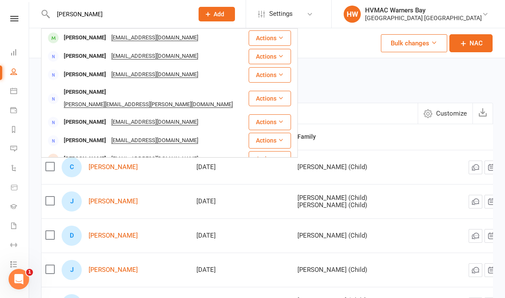
type input "Christina tsimos"
click at [110, 36] on div "christsimos37@gmail.com" at bounding box center [155, 38] width 92 height 12
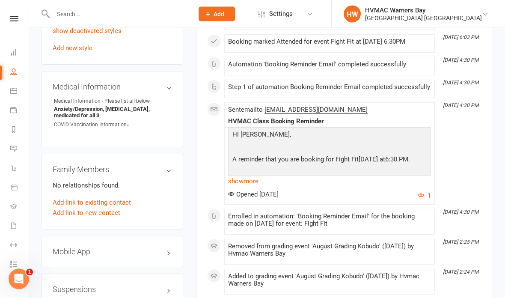
scroll to position [672, 0]
click at [65, 197] on link "Add link to existing contact" at bounding box center [92, 202] width 78 height 10
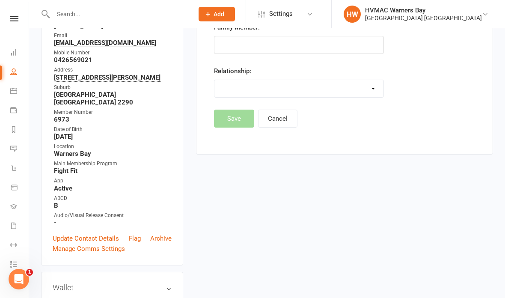
scroll to position [73, 0]
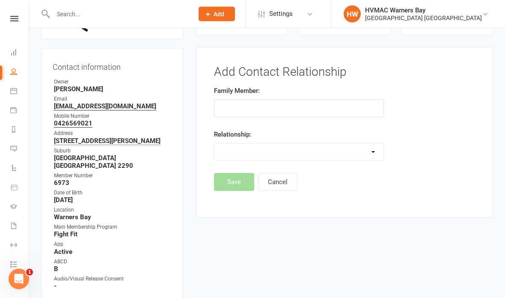
click at [283, 184] on button "Cancel" at bounding box center [277, 182] width 39 height 18
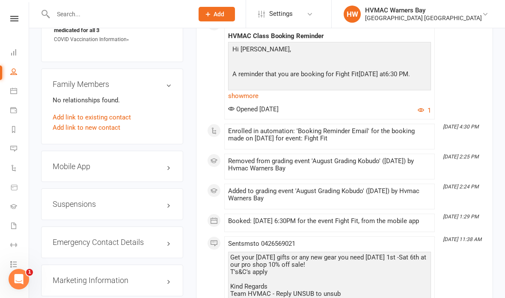
scroll to position [755, 0]
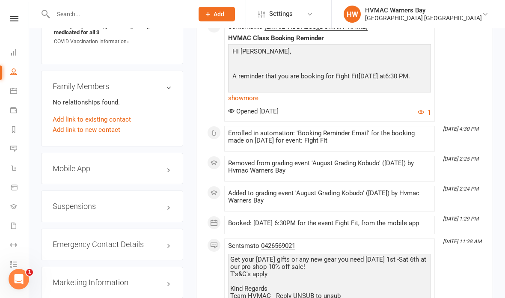
click at [110, 126] on link "Add link to new contact" at bounding box center [87, 130] width 68 height 10
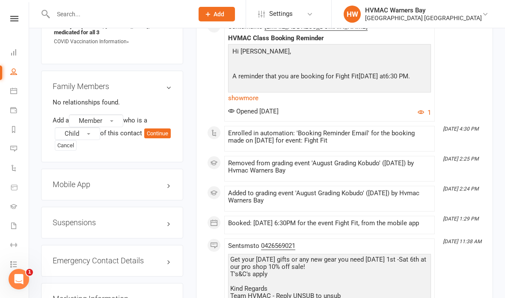
click at [110, 114] on button "Member" at bounding box center [96, 120] width 54 height 13
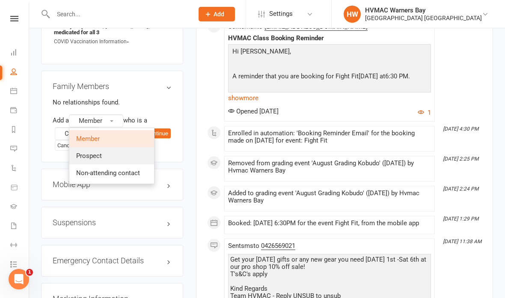
click at [119, 147] on link "Prospect" at bounding box center [111, 155] width 85 height 17
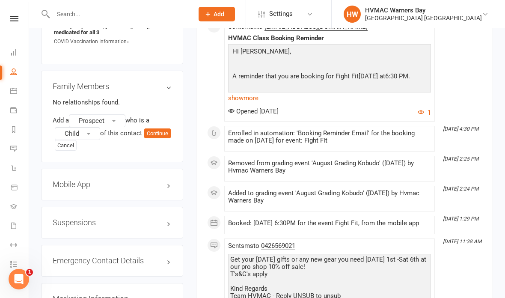
click at [93, 127] on button "Child" at bounding box center [77, 133] width 45 height 13
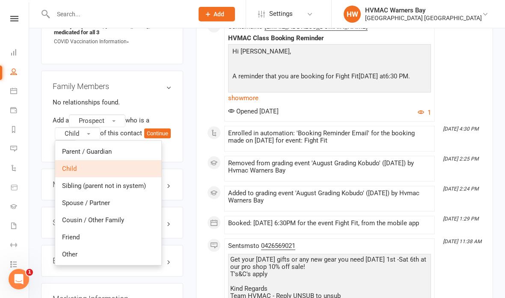
click at [87, 127] on button "Child" at bounding box center [77, 133] width 45 height 13
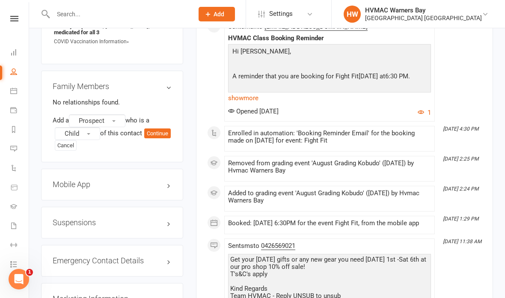
click at [82, 127] on button "Child" at bounding box center [77, 133] width 45 height 13
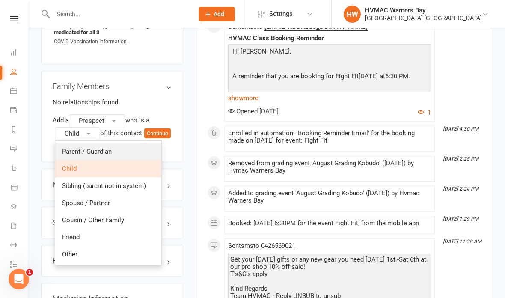
click at [117, 143] on link "Parent / Guardian" at bounding box center [108, 151] width 106 height 17
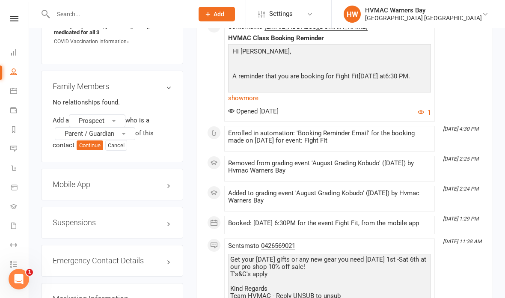
click at [97, 140] on button "Continue" at bounding box center [90, 145] width 27 height 10
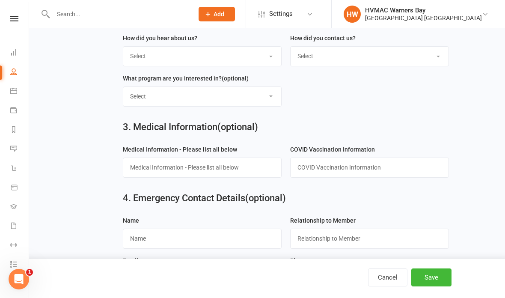
scroll to position [322, 0]
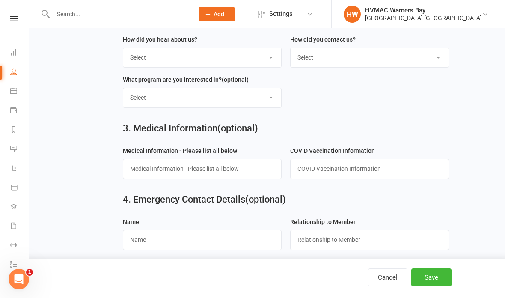
click at [196, 107] on select "Select Kids Karate Adults Karate Kids Brazilian Jiu Jitsu Adults Brazilian Jiu …" at bounding box center [202, 97] width 158 height 19
click at [386, 286] on button "Cancel" at bounding box center [387, 277] width 39 height 18
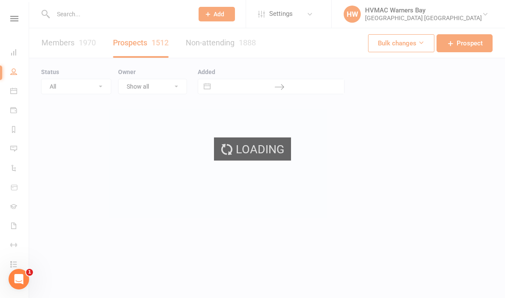
select select "100"
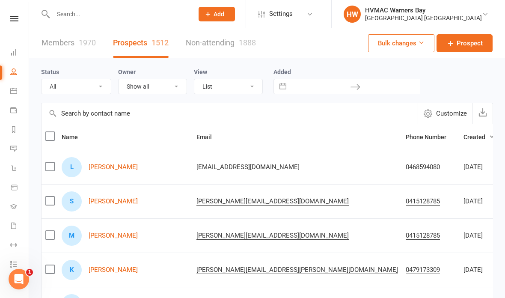
click at [107, 18] on input "text" at bounding box center [118, 14] width 137 height 12
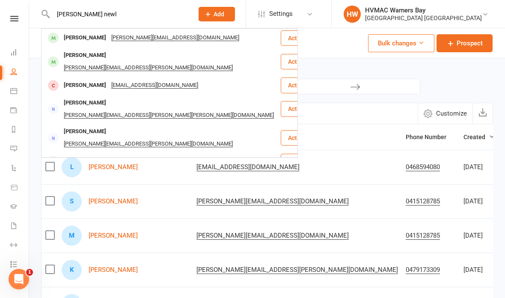
type input "Amada newl"
click at [95, 35] on div "Amanda Newlands" at bounding box center [84, 38] width 47 height 12
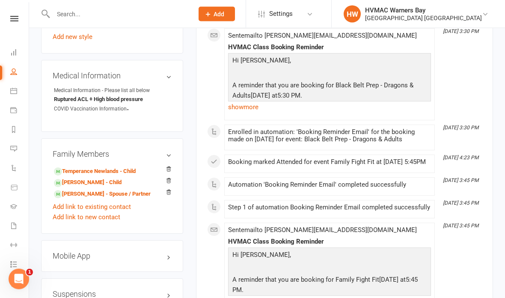
scroll to position [964, 0]
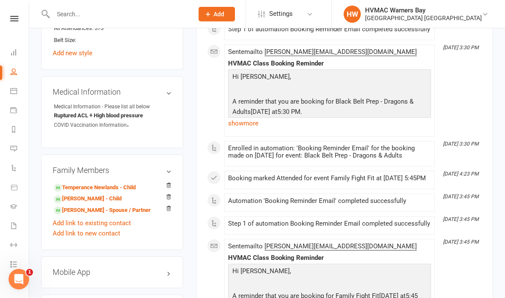
click at [109, 9] on input "text" at bounding box center [118, 14] width 137 height 12
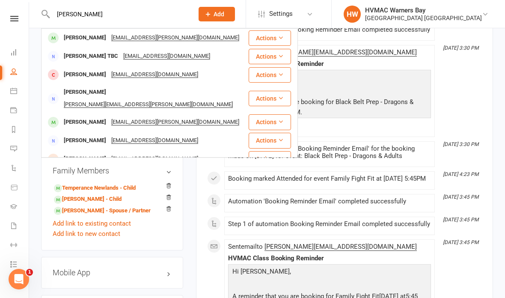
type input "Ted rossi"
click at [109, 39] on div "lauren.maree.smith@gmail.com" at bounding box center [175, 38] width 133 height 12
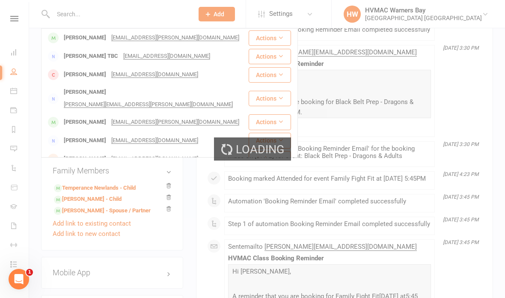
scroll to position [948, 0]
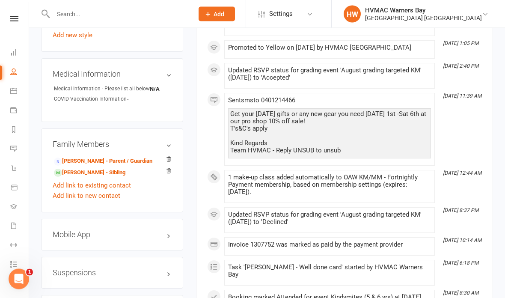
scroll to position [658, 0]
click at [79, 157] on link "Lauren Smith - Parent / Guardian" at bounding box center [103, 161] width 98 height 9
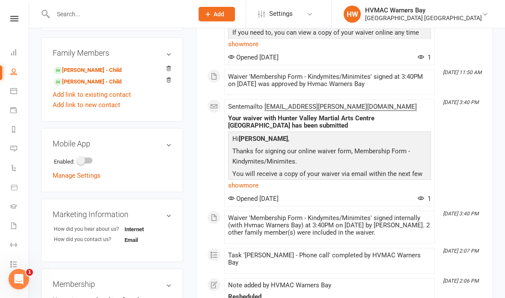
scroll to position [366, 0]
click at [70, 100] on link "Add link to new contact" at bounding box center [87, 105] width 68 height 10
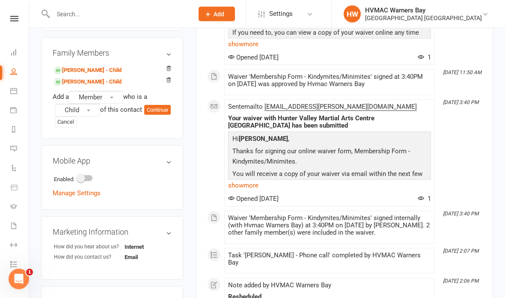
scroll to position [367, 0]
click at [88, 91] on button "Member" at bounding box center [96, 97] width 54 height 13
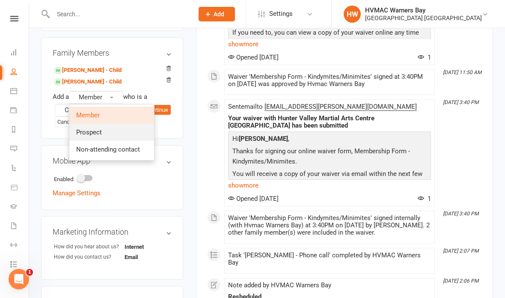
click at [92, 128] on span "Prospect" at bounding box center [89, 132] width 26 height 8
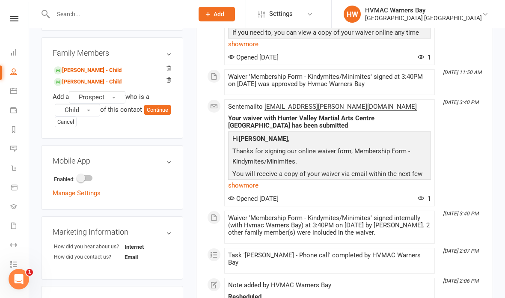
click at [77, 119] on button "Cancel" at bounding box center [66, 121] width 22 height 11
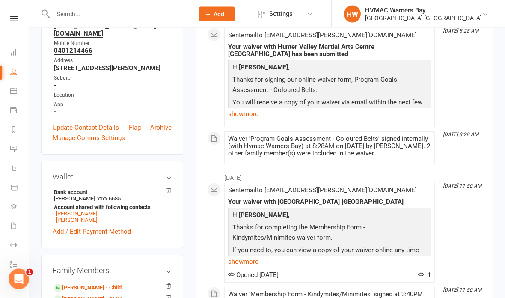
scroll to position [0, 0]
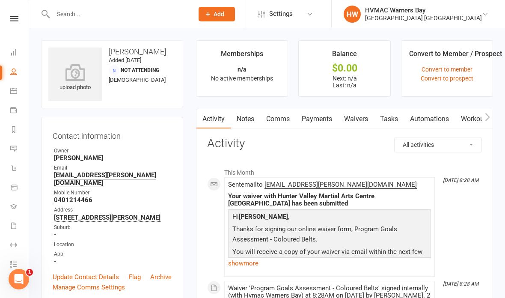
click at [353, 116] on link "Waivers" at bounding box center [356, 119] width 36 height 20
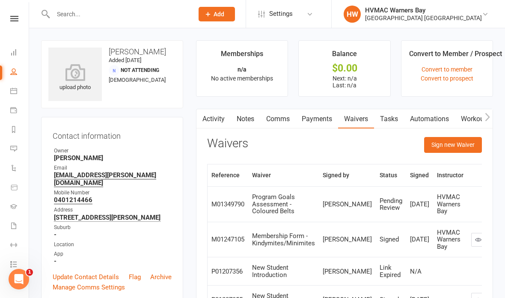
click at [438, 144] on button "Sign new Waiver" at bounding box center [453, 144] width 58 height 15
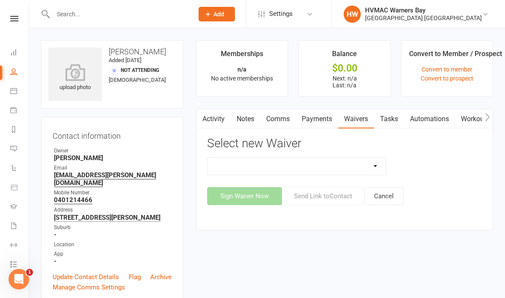
click at [252, 155] on div "Select new Waiver Cancellation Form Cancellation Form - Kinder Kicks Fitness Ch…" at bounding box center [344, 171] width 275 height 68
click at [243, 161] on select "Cancellation Form Cancellation Form - Kinder Kicks Fitness Challenge Goals Asse…" at bounding box center [297, 165] width 178 height 17
click at [384, 199] on button "Cancel" at bounding box center [383, 196] width 39 height 18
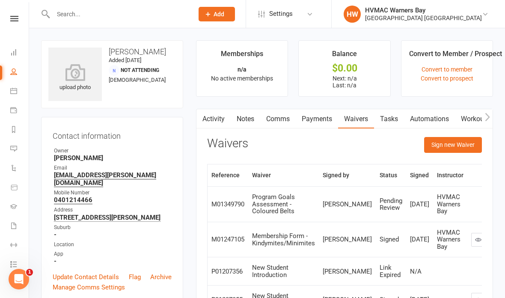
click at [13, 97] on link "Calendar" at bounding box center [19, 91] width 19 height 19
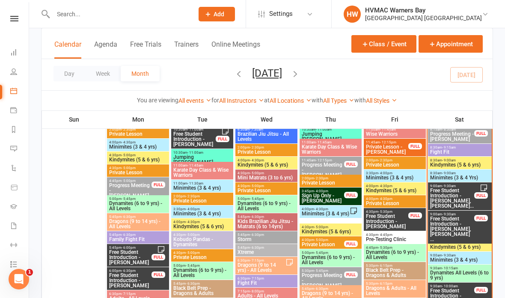
scroll to position [367, 0]
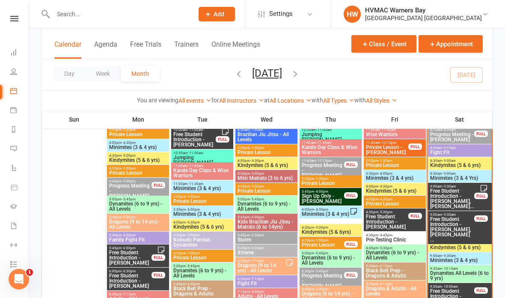
click at [446, 195] on span "Free Student Introduction - Byron Krix, Harvey Kri..." at bounding box center [452, 198] width 45 height 21
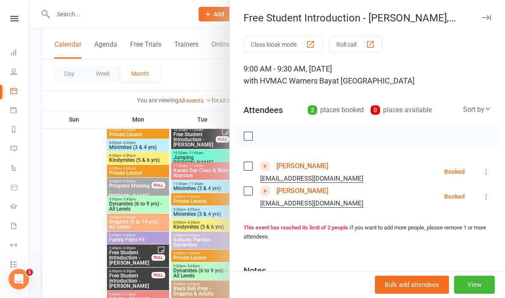
click at [489, 169] on icon at bounding box center [486, 171] width 9 height 9
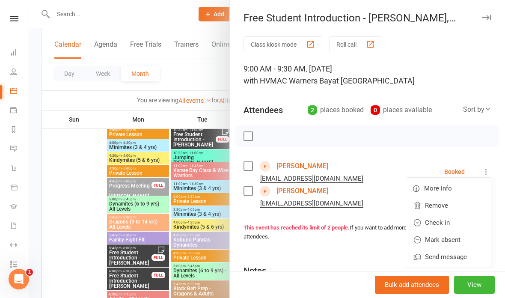
click at [456, 221] on link "Check in" at bounding box center [448, 222] width 85 height 17
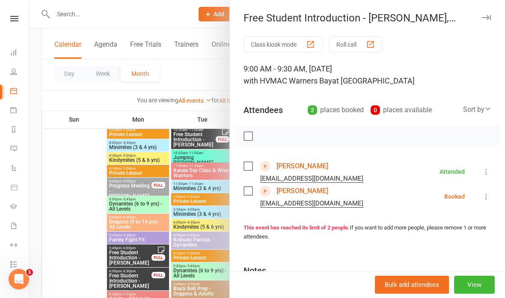
click at [487, 193] on icon at bounding box center [486, 196] width 9 height 9
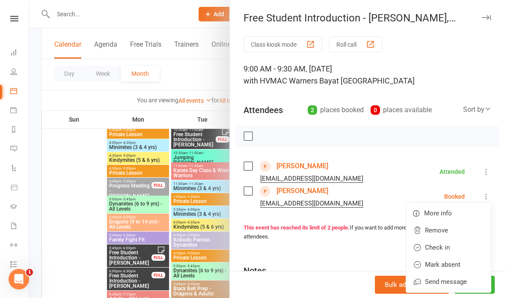
click at [451, 245] on link "Check in" at bounding box center [448, 247] width 85 height 17
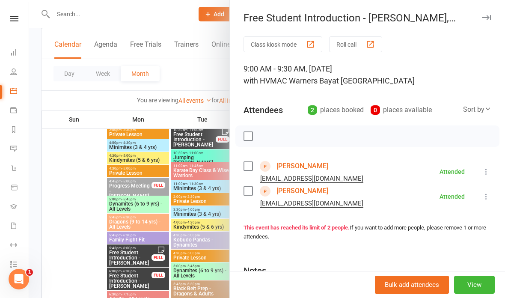
click at [186, 73] on div at bounding box center [267, 149] width 476 height 298
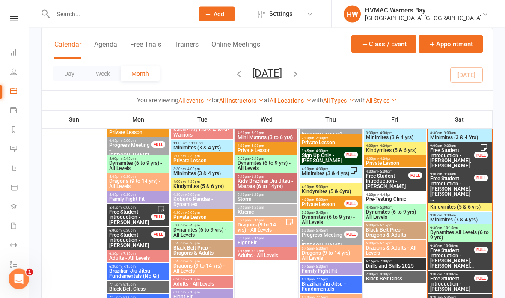
scroll to position [371, 0]
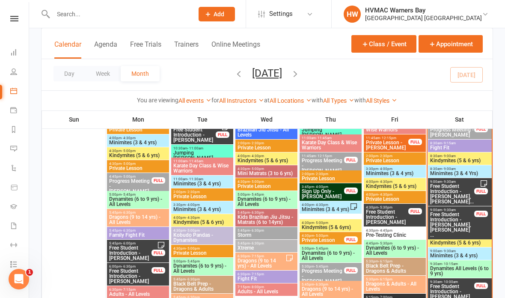
click at [457, 144] on span "8:30am - 9:15am" at bounding box center [460, 143] width 60 height 4
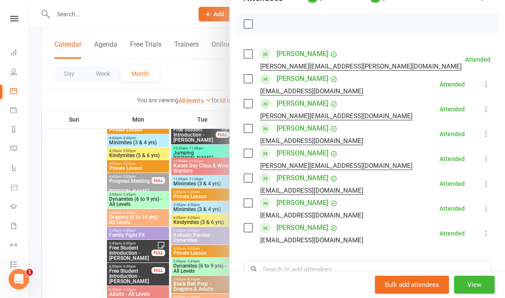
scroll to position [130, 0]
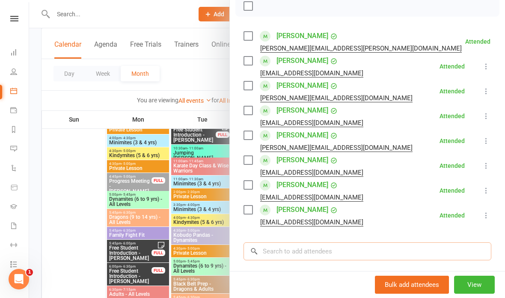
click at [320, 244] on input "search" at bounding box center [367, 251] width 248 height 18
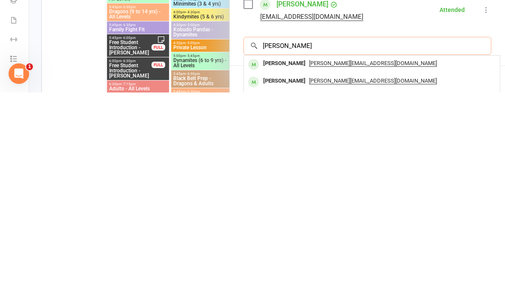
type input "Belinda rutherford"
click at [305, 263] on div "Belinda Rutherford" at bounding box center [284, 269] width 49 height 12
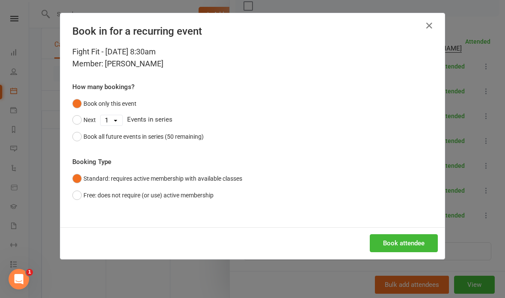
click at [407, 237] on button "Book attendee" at bounding box center [404, 243] width 68 height 18
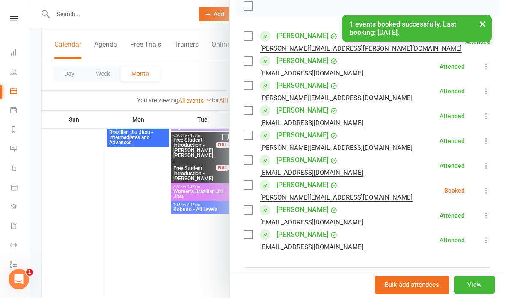
click at [490, 189] on icon at bounding box center [486, 190] width 9 height 9
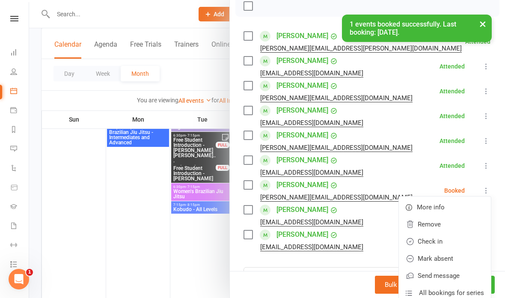
click at [442, 243] on link "Check in" at bounding box center [445, 241] width 92 height 17
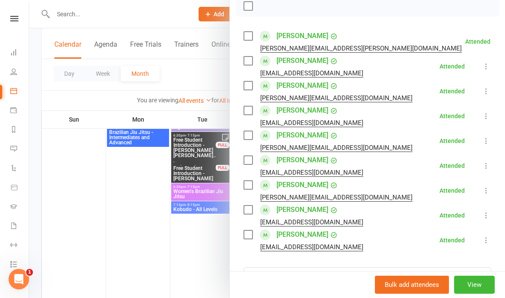
click at [164, 249] on div at bounding box center [267, 149] width 476 height 298
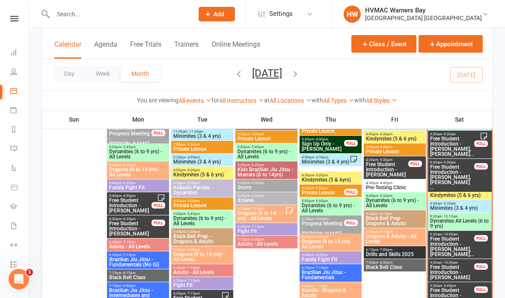
scroll to position [418, 0]
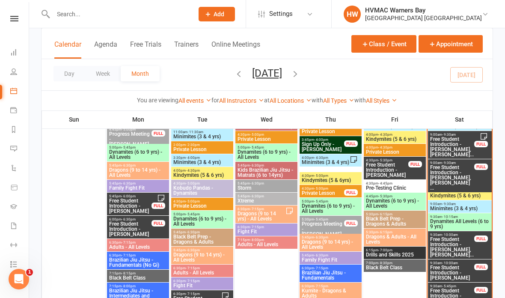
click at [459, 206] on span "Minimites (3 & 4 yrs)" at bounding box center [460, 208] width 60 height 5
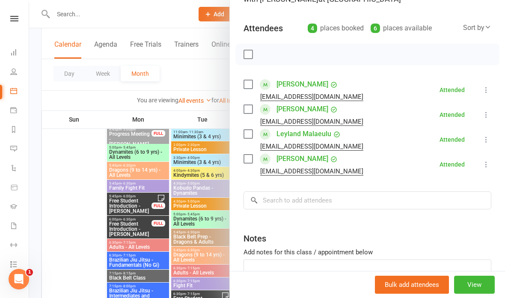
scroll to position [81, 0]
click at [326, 192] on input "search" at bounding box center [367, 201] width 248 height 18
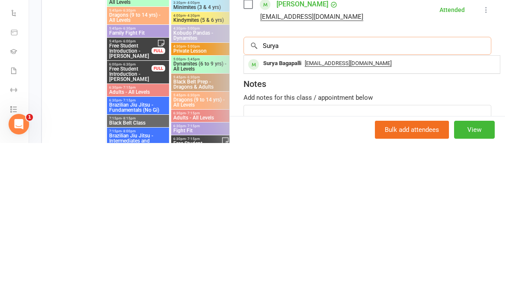
type input "Surya"
click at [300, 212] on div "Surya Bagapalli" at bounding box center [282, 218] width 45 height 12
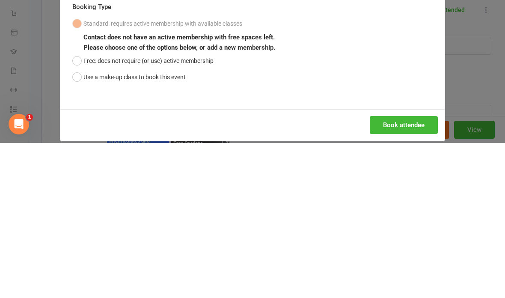
scroll to position [573, 0]
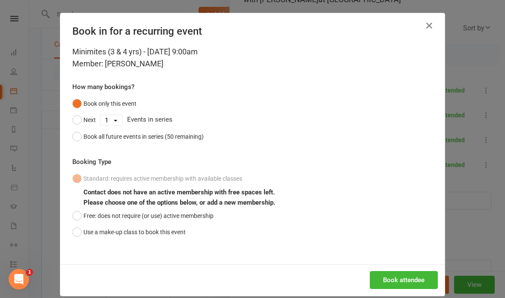
click at [419, 274] on button "Book attendee" at bounding box center [404, 280] width 68 height 18
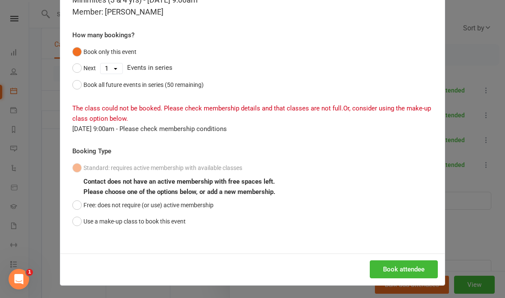
scroll to position [51, 0]
click at [78, 216] on button "Use a make-up class to book this event" at bounding box center [128, 221] width 113 height 16
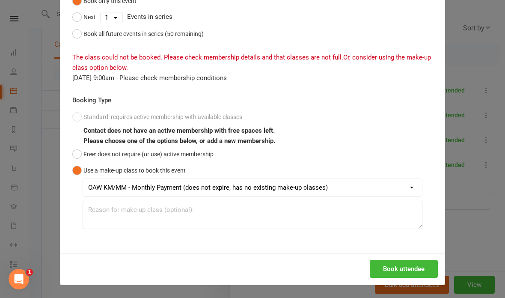
scroll to position [102, 0]
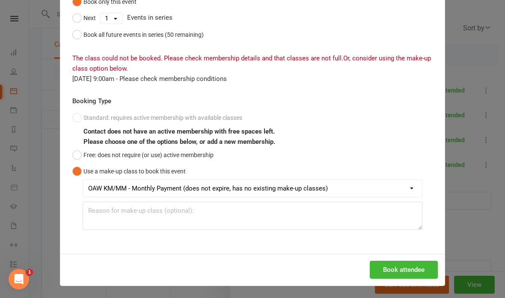
click at [418, 266] on button "Book attendee" at bounding box center [404, 270] width 68 height 18
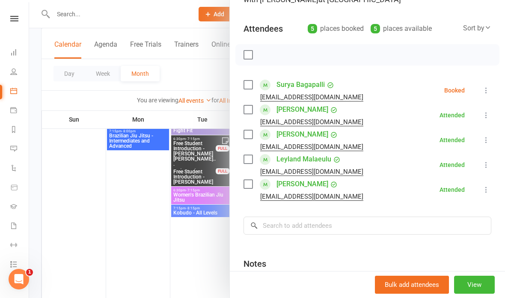
click icon
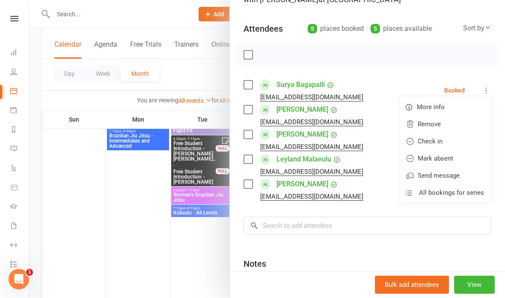
click link "Check in"
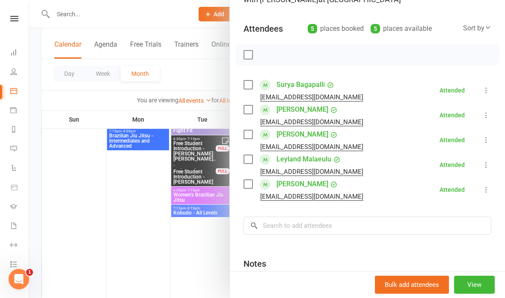
click div
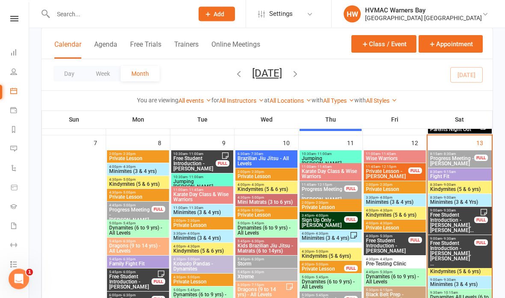
scroll to position [342, 0]
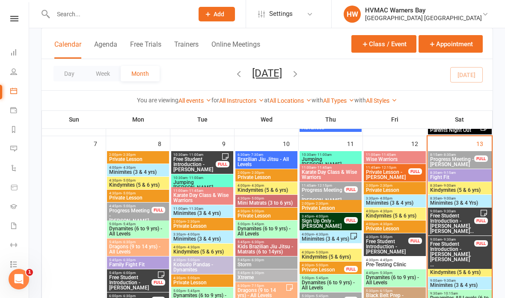
click span "Kindymites (5 & 6 yrs)"
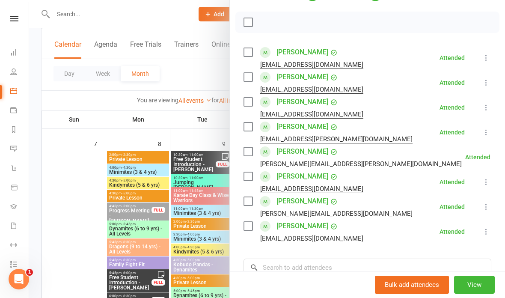
scroll to position [115, 0]
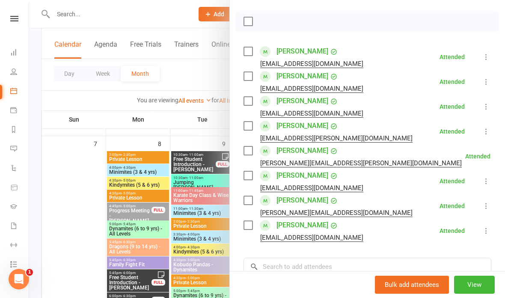
click div
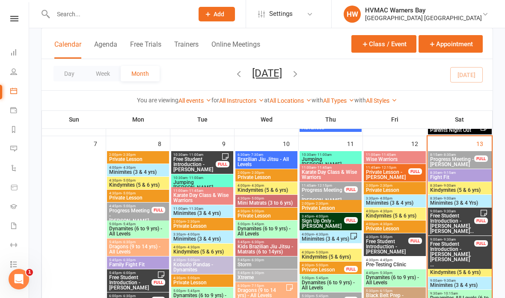
click div "9:00am - 9:30am Free Student Introduction - Byron Krix, Harvey Kri... FULL"
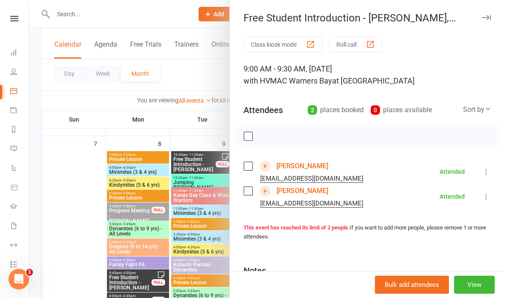
click div
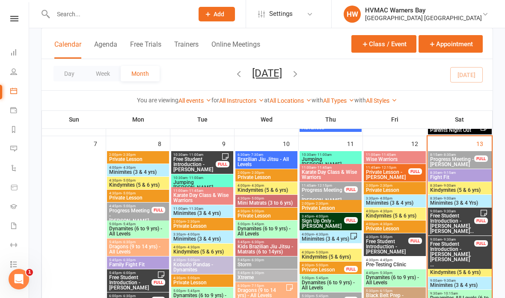
click span "Minimites (3 & 4 Yrs)"
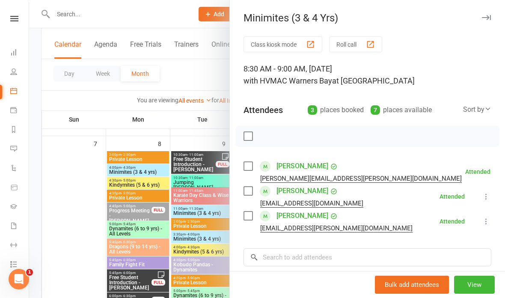
click div
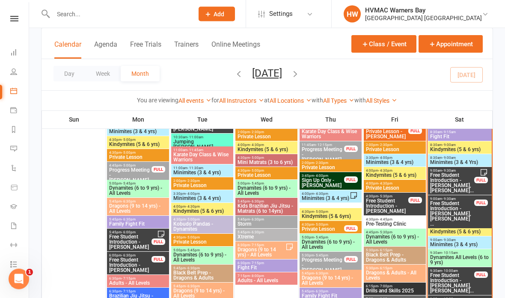
click span "Kindymites (5 & 6 yrs)"
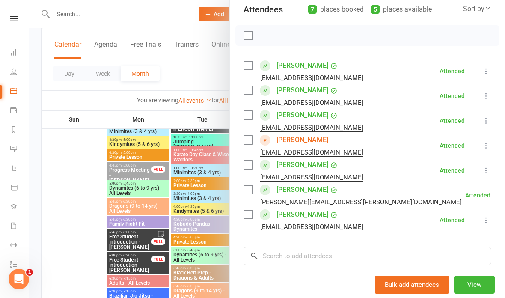
scroll to position [100, 0]
click div
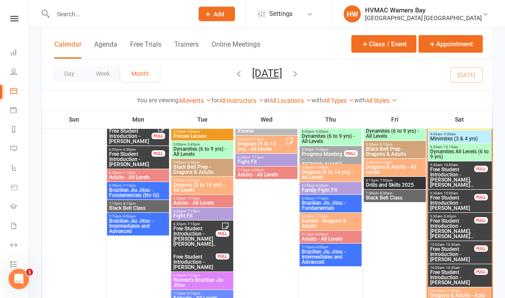
scroll to position [488, 0]
click span "Free Student Introduction - [PERSON_NAME]"
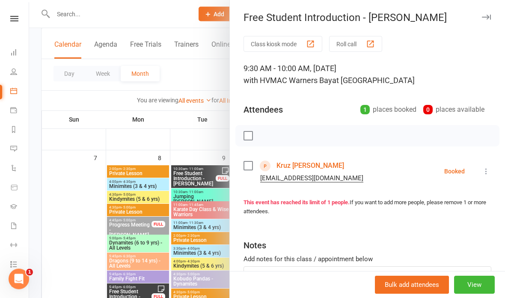
scroll to position [327, 0]
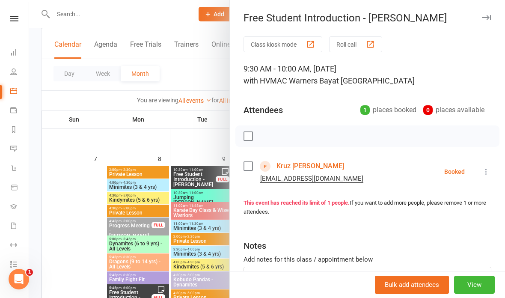
click div
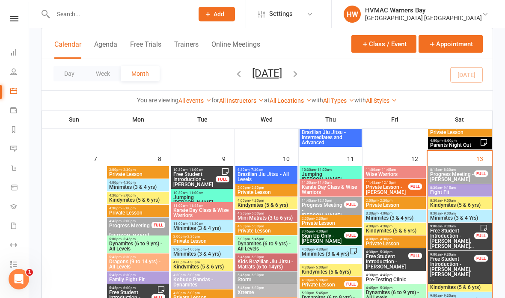
click input "text"
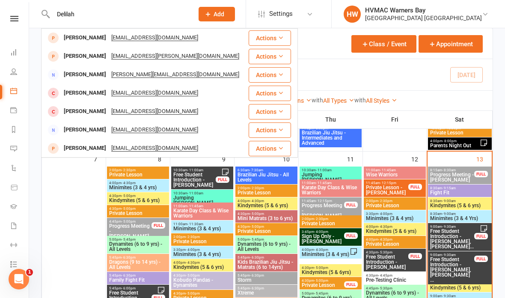
scroll to position [0, 0]
type input "Delilah"
click div "Delilah Wilson"
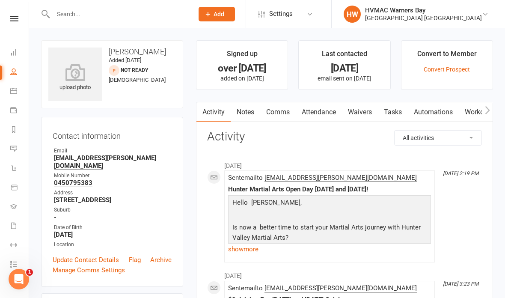
click link "Waivers"
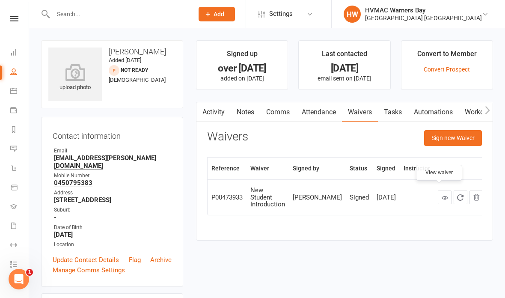
click link
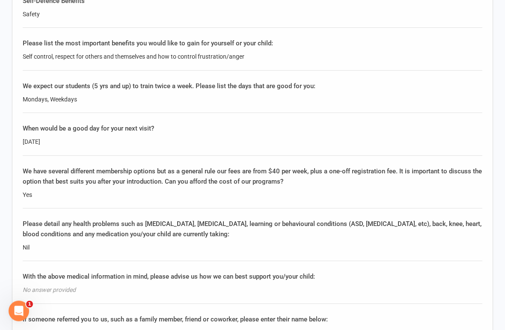
scroll to position [1367, 0]
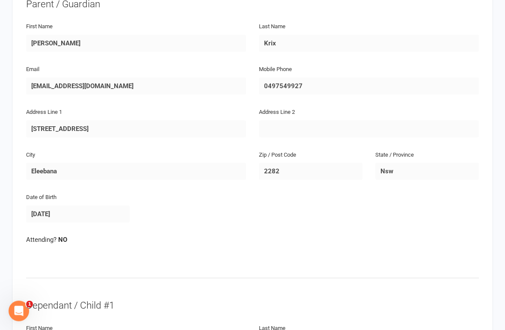
scroll to position [167, 0]
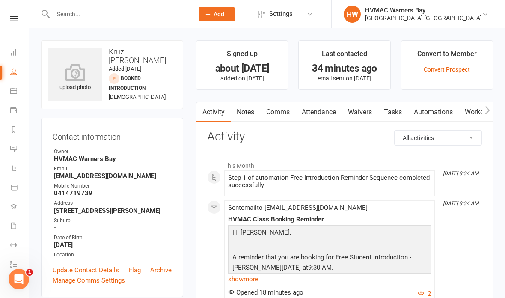
click at [363, 108] on link "Waivers" at bounding box center [360, 112] width 36 height 20
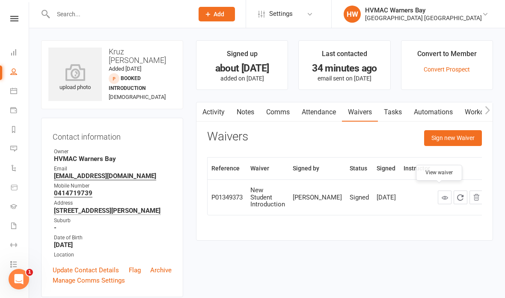
click at [442, 194] on icon at bounding box center [445, 197] width 6 height 6
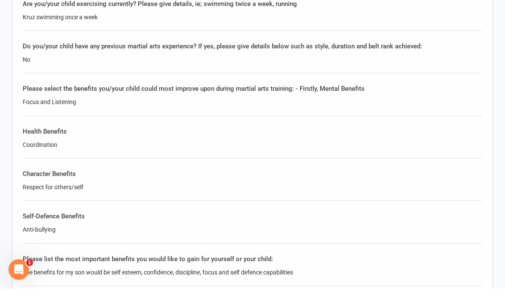
scroll to position [875, 0]
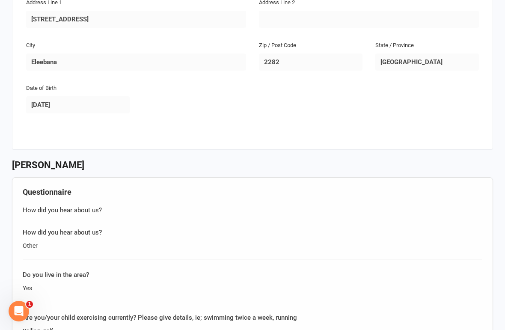
scroll to position [537, 0]
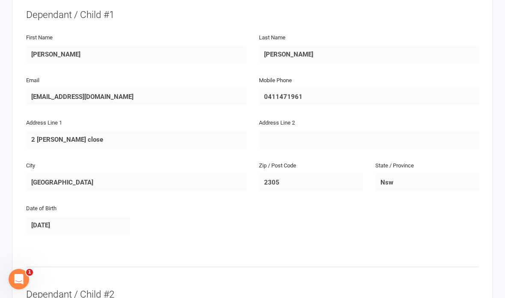
scroll to position [210, 0]
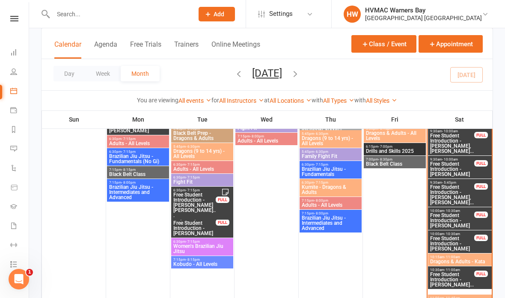
scroll to position [521, 0]
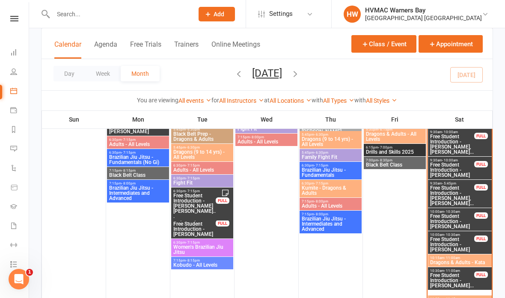
click at [454, 237] on span "Free Student Introduction - [PERSON_NAME]" at bounding box center [452, 244] width 45 height 15
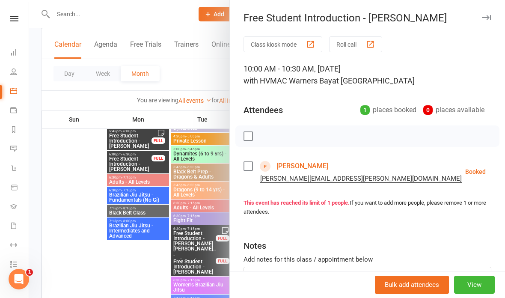
scroll to position [484, 0]
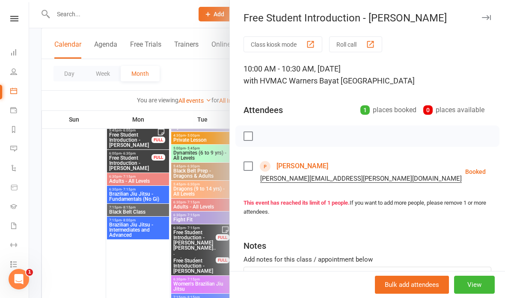
click at [191, 67] on div at bounding box center [267, 149] width 476 height 298
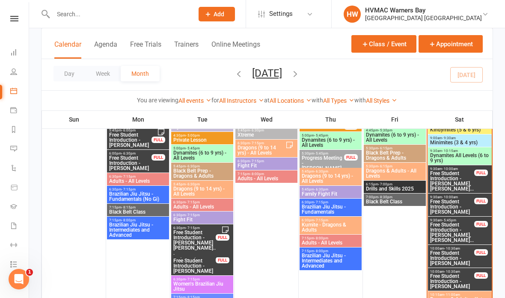
click at [456, 253] on span "Free Student Introduction - [PERSON_NAME]" at bounding box center [452, 257] width 45 height 15
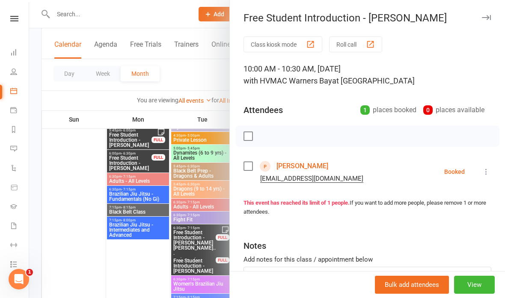
click at [191, 74] on div at bounding box center [267, 149] width 476 height 298
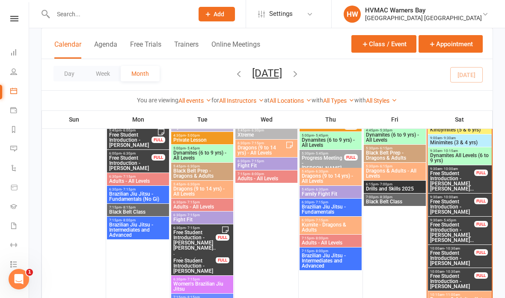
click at [454, 274] on span "Free Student Introduction - [PERSON_NAME]" at bounding box center [452, 280] width 45 height 15
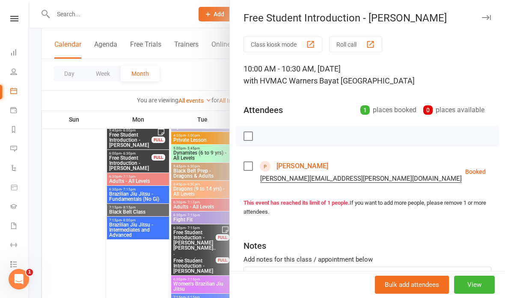
click at [503, 169] on icon at bounding box center [507, 171] width 9 height 9
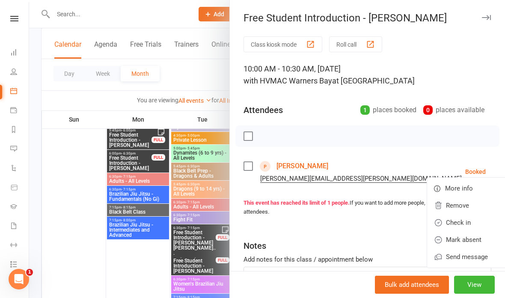
click at [447, 222] on link "Check in" at bounding box center [469, 222] width 85 height 17
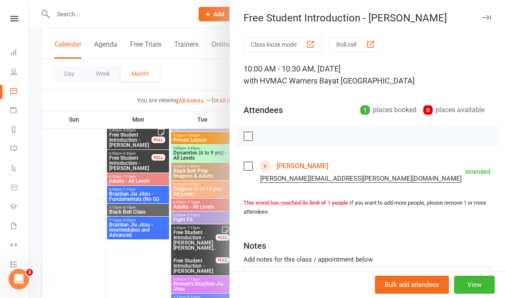
click at [191, 74] on div at bounding box center [267, 149] width 476 height 298
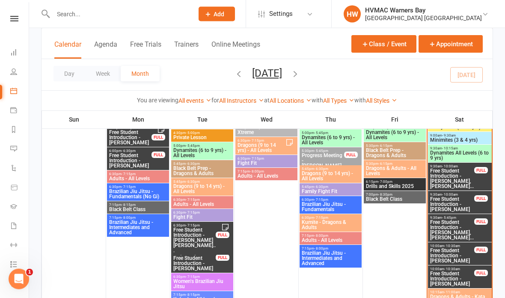
scroll to position [489, 0]
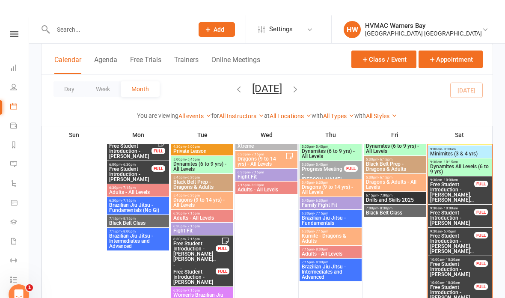
click at [459, 238] on span "Free Student Introduction - [PERSON_NAME], [PERSON_NAME]..." at bounding box center [452, 228] width 45 height 21
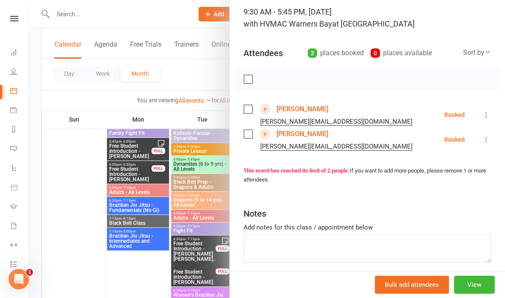
scroll to position [56, 0]
click at [183, 119] on div at bounding box center [267, 149] width 476 height 298
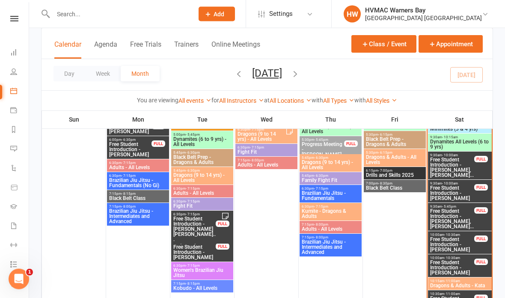
scroll to position [500, 0]
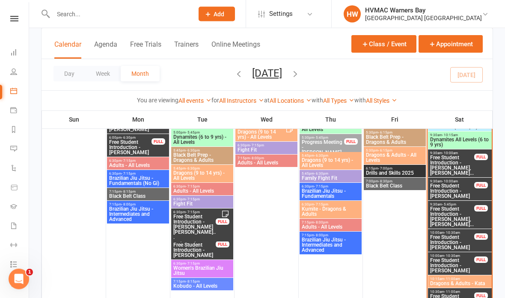
click at [460, 261] on span "Free Student Introduction - [PERSON_NAME]" at bounding box center [452, 265] width 45 height 15
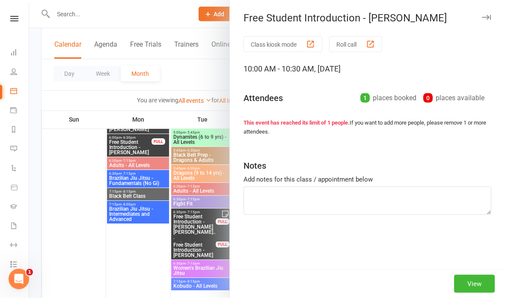
scroll to position [500, 0]
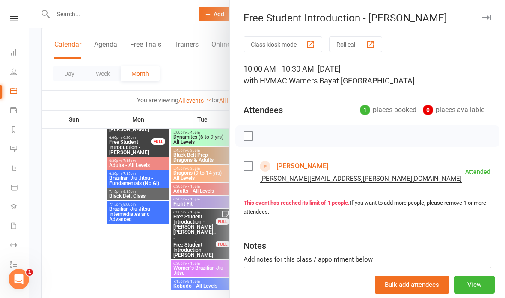
click at [185, 69] on div at bounding box center [267, 149] width 476 height 298
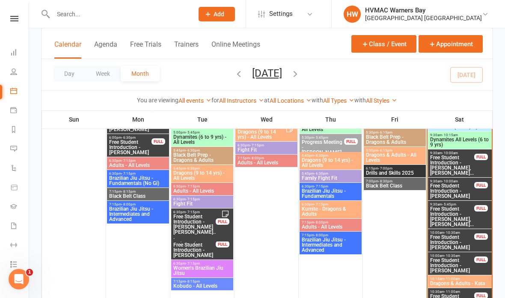
click at [459, 213] on span "Free Student Introduction - [PERSON_NAME], [PERSON_NAME]..." at bounding box center [452, 216] width 45 height 21
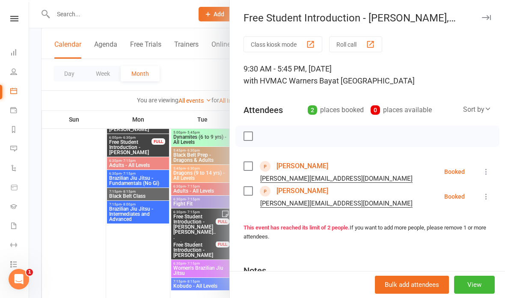
click at [488, 170] on icon at bounding box center [486, 171] width 9 height 9
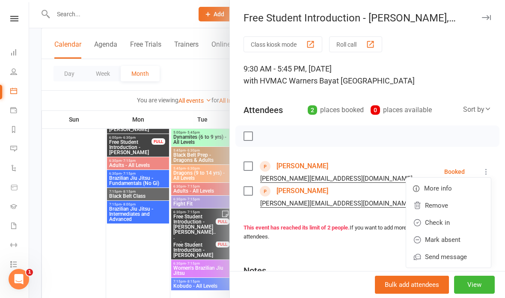
click at [451, 219] on link "Check in" at bounding box center [448, 222] width 85 height 17
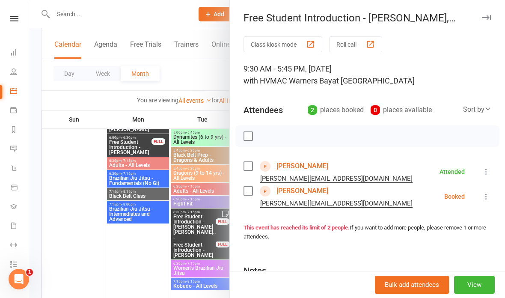
click at [488, 193] on icon at bounding box center [486, 196] width 9 height 9
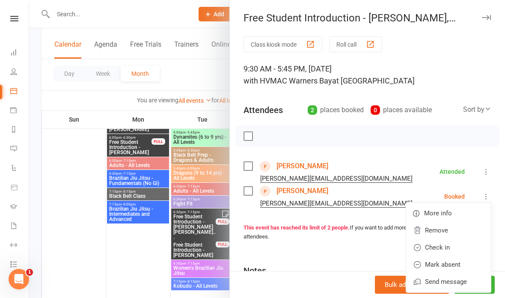
click at [463, 261] on link "Mark absent" at bounding box center [448, 264] width 85 height 17
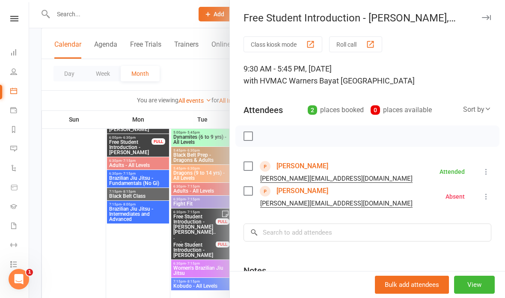
click at [182, 70] on div at bounding box center [267, 149] width 476 height 298
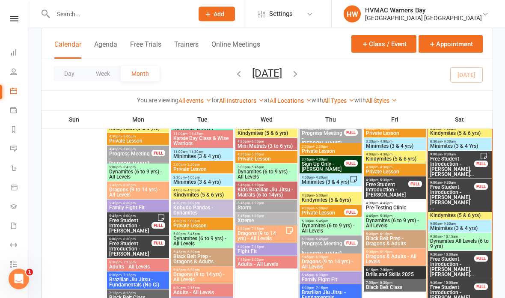
click at [460, 190] on span "Free Student Introduction - Edward Winter, Tobias ..." at bounding box center [452, 198] width 45 height 26
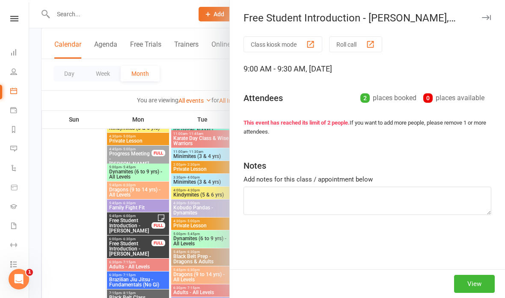
type textarea "Signed up"
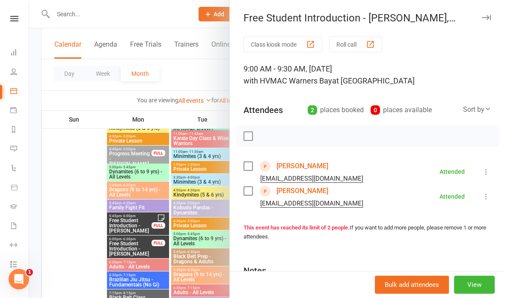
click at [300, 163] on link "Edward Winter" at bounding box center [302, 166] width 52 height 14
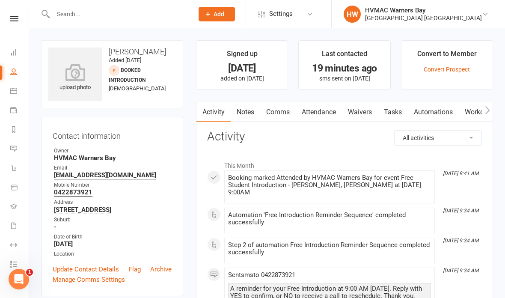
click at [244, 111] on link "Notes" at bounding box center [246, 112] width 30 height 20
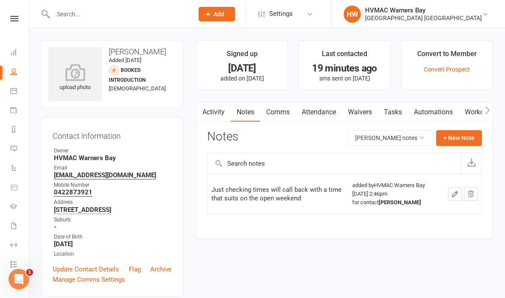
click at [462, 136] on button "+ New Note" at bounding box center [459, 137] width 46 height 15
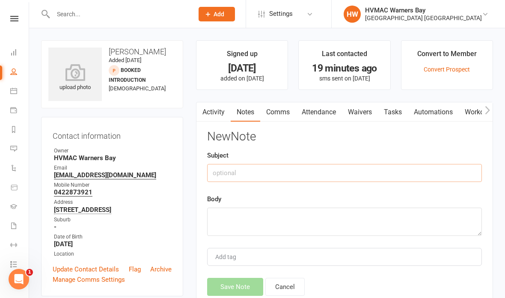
click at [293, 167] on input "text" at bounding box center [344, 173] width 275 height 18
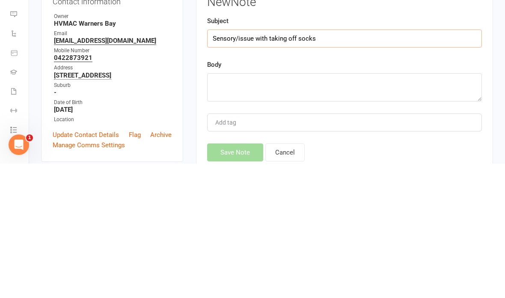
type input "Sensory/issue with taking off socks"
click at [255, 208] on textarea at bounding box center [344, 222] width 275 height 28
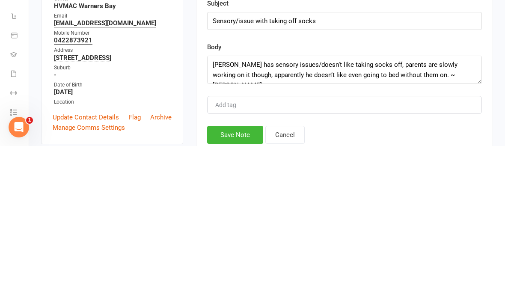
scroll to position [152, 0]
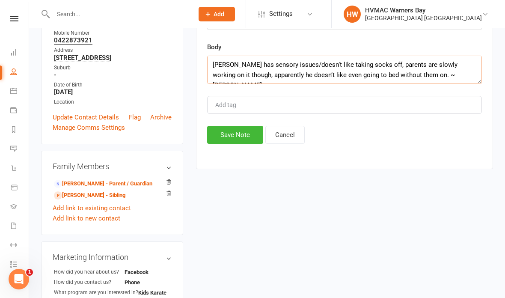
type textarea "Edward has sensory issues/doesn’t like taking socks off, parents are slowly wor…"
click at [228, 130] on button "Save Note" at bounding box center [235, 135] width 56 height 18
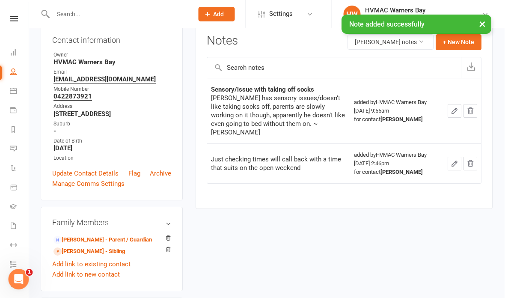
scroll to position [96, 0]
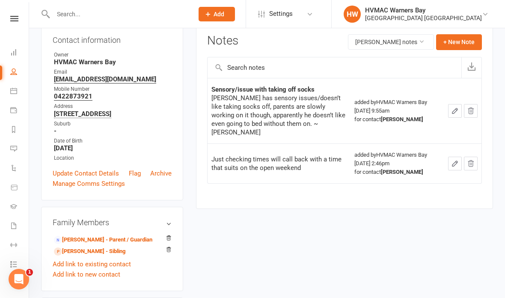
click at [12, 86] on link "Calendar" at bounding box center [19, 91] width 19 height 19
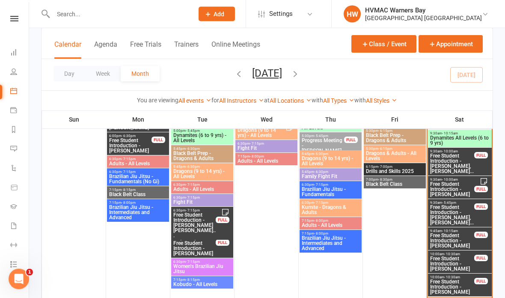
scroll to position [506, 0]
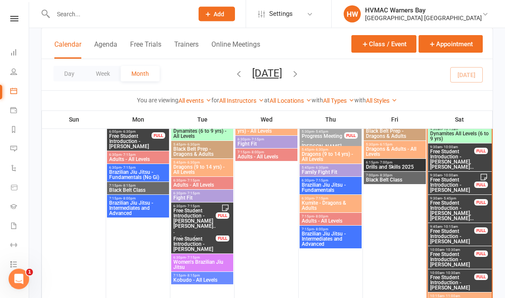
click at [452, 253] on span "Free Student Introduction - Lucas Tran" at bounding box center [452, 259] width 45 height 15
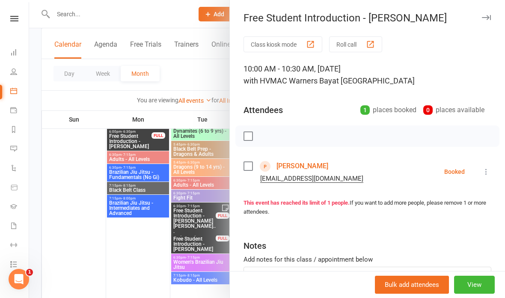
click at [175, 88] on div at bounding box center [267, 149] width 476 height 298
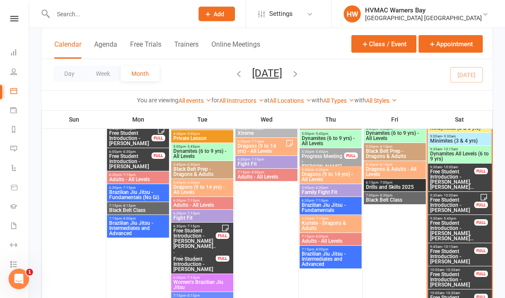
scroll to position [486, 0]
click at [101, 15] on input "text" at bounding box center [118, 14] width 137 height 12
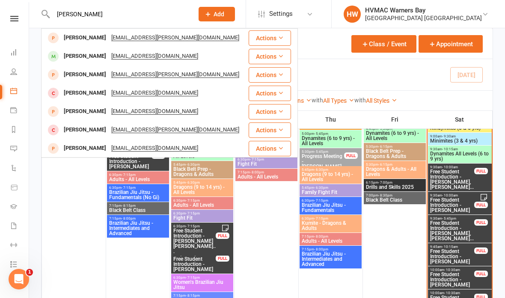
scroll to position [0, 0]
type input "Lachlan wilson"
click at [199, 38] on div "Lachlan Wilson Lachlan.wilson@hicksons.com.au" at bounding box center [145, 38] width 206 height 18
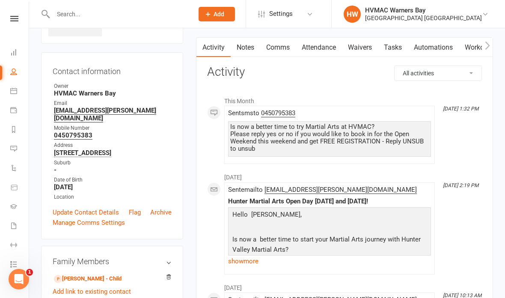
scroll to position [66, 0]
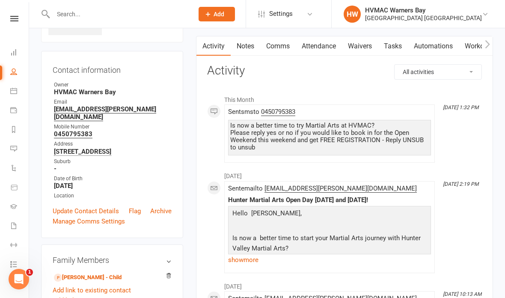
click at [101, 206] on link "Update Contact Details" at bounding box center [86, 211] width 66 height 10
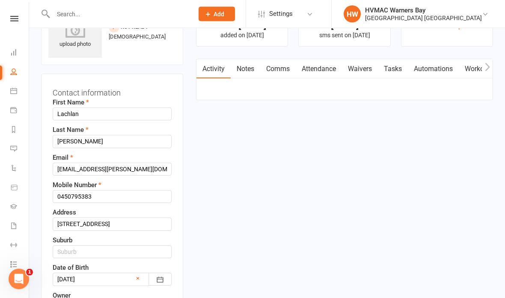
scroll to position [40, 0]
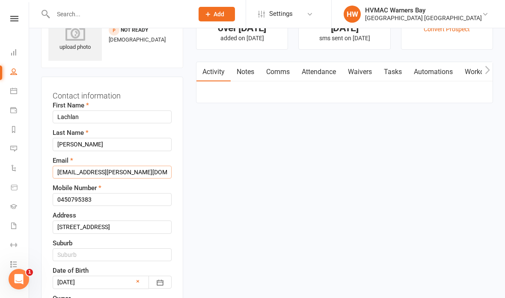
click at [153, 169] on input "Lachlan.wilson@hicksons.com.au" at bounding box center [112, 172] width 119 height 13
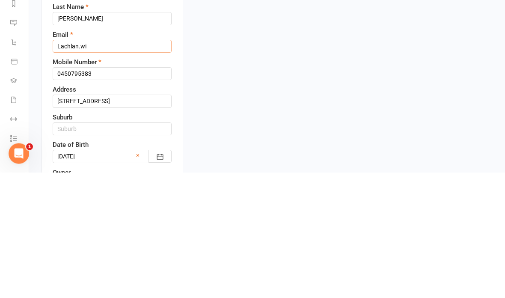
type input "Lachlan.w"
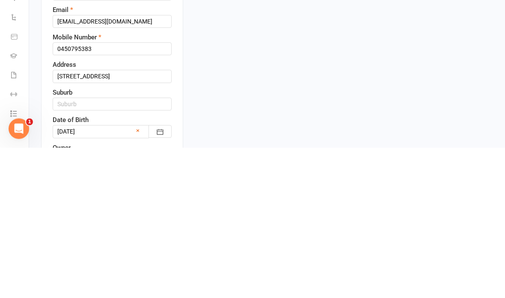
scroll to position [191, 0]
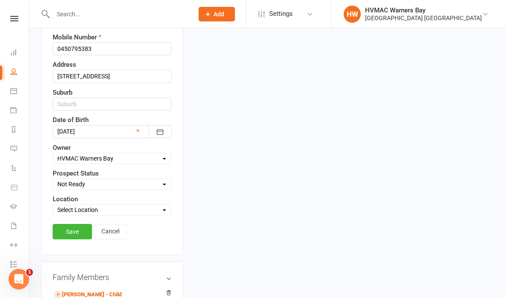
type input "lachie_wilson@hotmail.com"
click at [66, 230] on link "Save" at bounding box center [72, 231] width 39 height 15
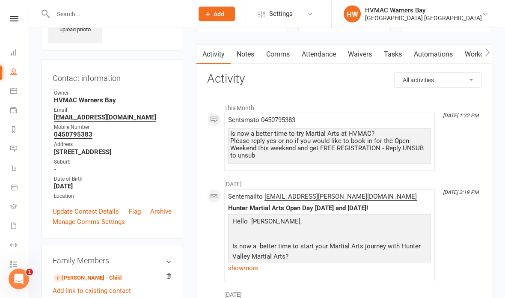
scroll to position [0, 0]
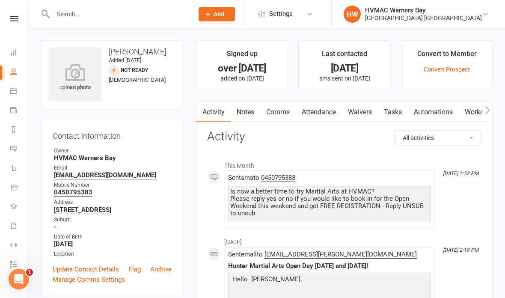
click at [14, 92] on icon at bounding box center [13, 90] width 7 height 7
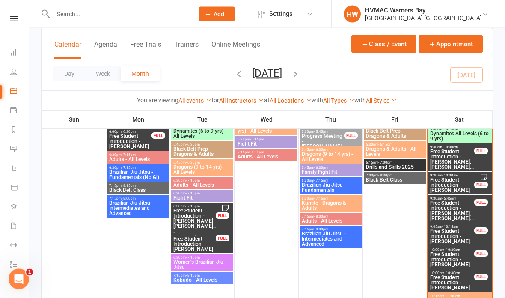
scroll to position [506, 0]
click at [460, 256] on span "Free Student Introduction - Lucas Tran" at bounding box center [452, 259] width 45 height 15
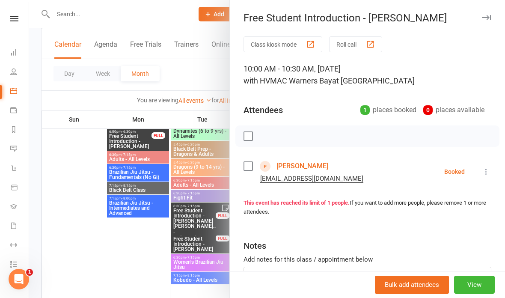
click at [299, 163] on link "Lucas Tran" at bounding box center [302, 166] width 52 height 14
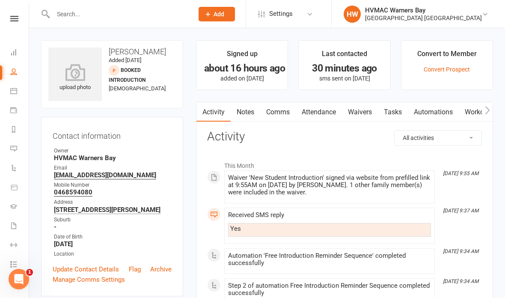
click at [362, 110] on link "Waivers" at bounding box center [360, 112] width 36 height 20
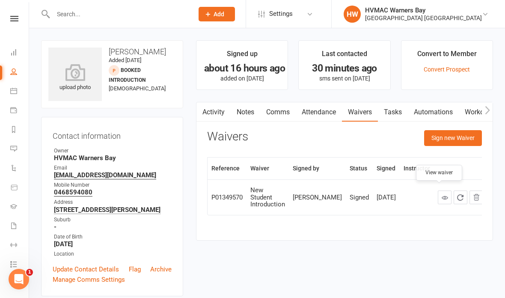
click at [442, 194] on icon at bounding box center [445, 197] width 6 height 6
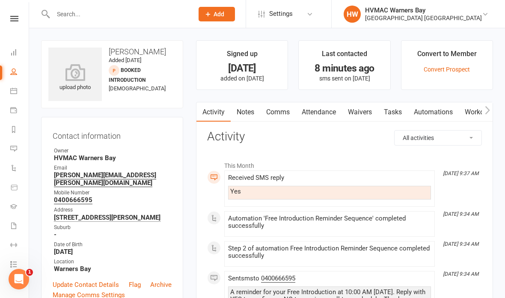
click at [361, 110] on link "Waivers" at bounding box center [360, 112] width 36 height 20
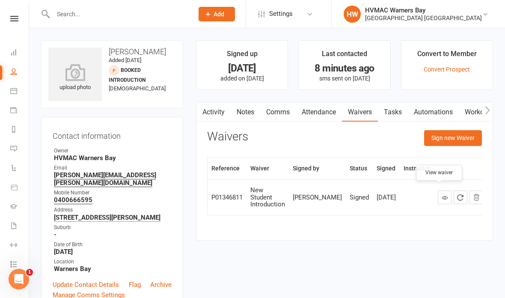
click at [442, 194] on icon at bounding box center [445, 197] width 6 height 6
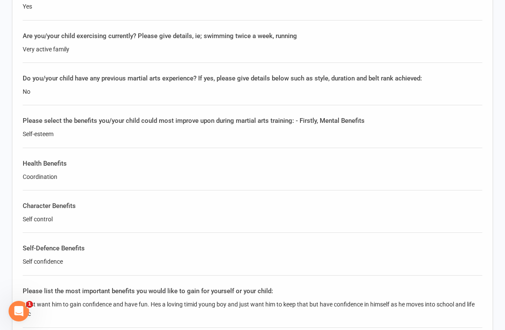
scroll to position [842, 0]
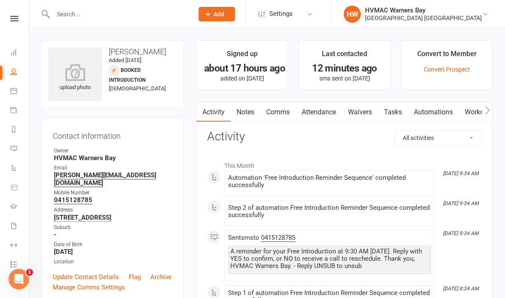
click at [353, 110] on link "Waivers" at bounding box center [360, 112] width 36 height 20
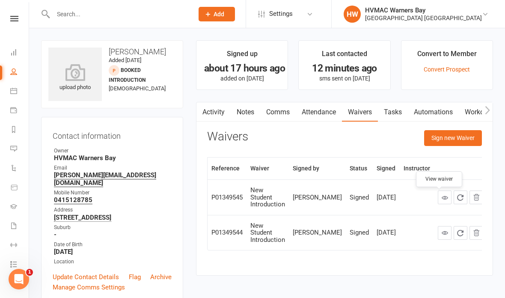
click at [438, 193] on link at bounding box center [445, 197] width 14 height 14
click at [442, 229] on icon at bounding box center [445, 232] width 6 height 6
click at [438, 193] on link at bounding box center [445, 197] width 14 height 14
click at [457, 138] on button "Sign new Waiver" at bounding box center [453, 137] width 58 height 15
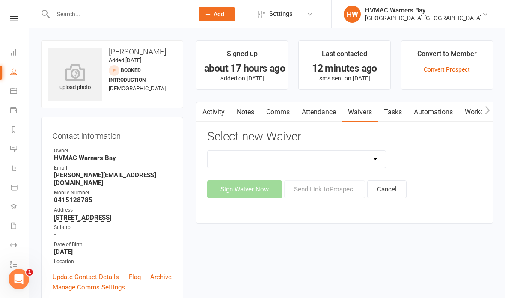
click at [350, 152] on select "Cancellation Form Cancellation Form - Kinder Kicks Fitness Challenge Goals Asse…" at bounding box center [297, 159] width 178 height 17
select select "5387"
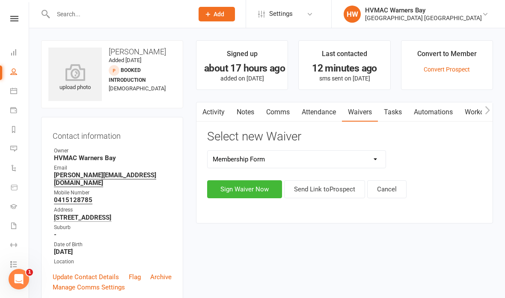
click at [246, 188] on button "Sign Waiver Now" at bounding box center [244, 189] width 75 height 18
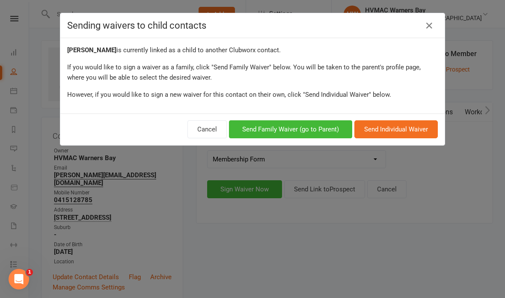
click at [298, 126] on button "Send Family Waiver (go to Parent)" at bounding box center [290, 129] width 123 height 18
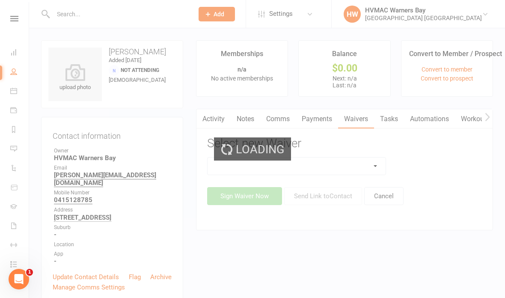
click at [346, 165] on div "Loading" at bounding box center [252, 149] width 505 height 298
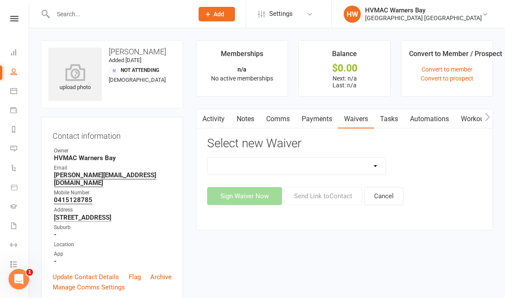
click at [310, 165] on select "Cancellation Form Cancellation Form - Kinder Kicks Fitness Challenge Goals Asse…" at bounding box center [297, 165] width 178 height 17
select select "5387"
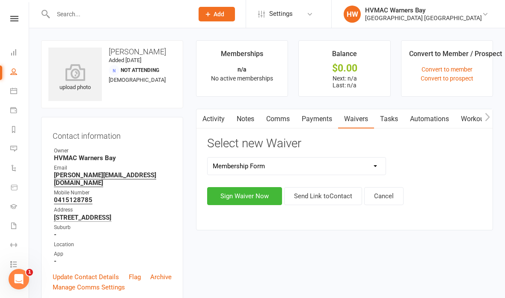
click at [243, 192] on button "Sign Waiver Now" at bounding box center [244, 196] width 75 height 18
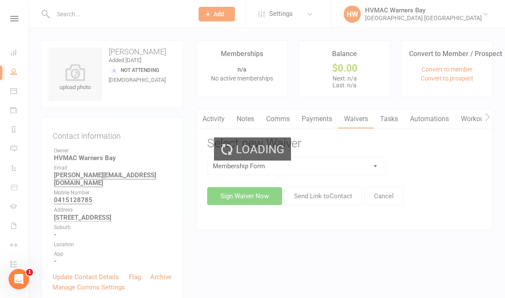
select select "bank_account"
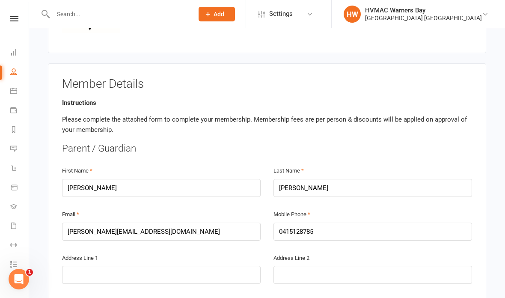
scroll to position [165, 0]
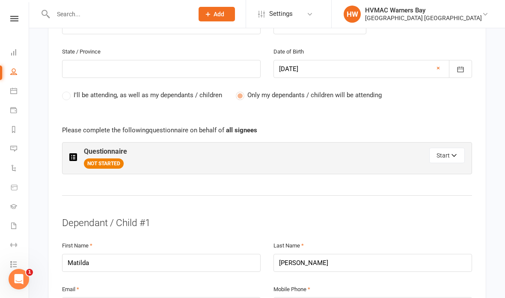
click at [443, 148] on button "Start" at bounding box center [447, 155] width 36 height 15
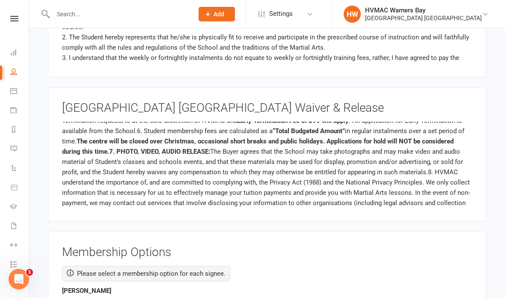
scroll to position [1719, 0]
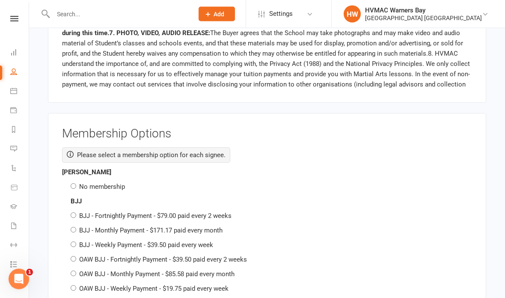
click at [73, 184] on input "No membership" at bounding box center [74, 187] width 6 height 6
radio input "true"
radio input "false"
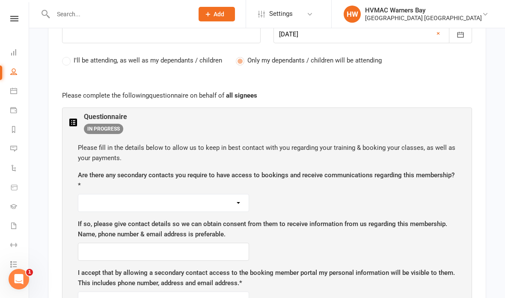
scroll to position [449, 0]
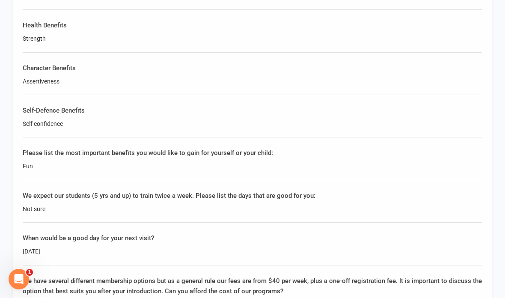
scroll to position [1251, 0]
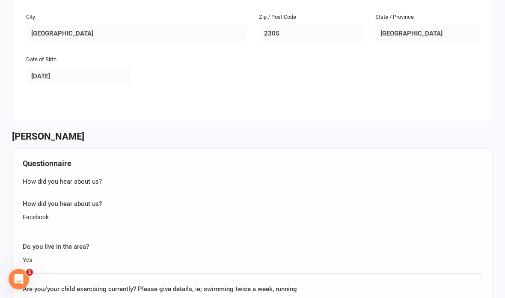
scroll to position [873, 0]
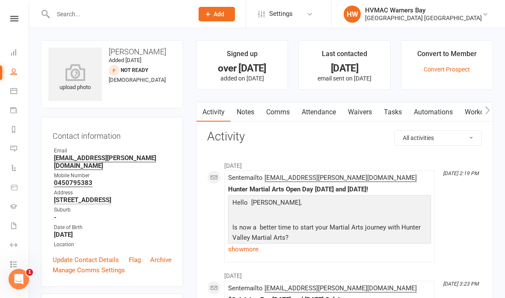
click at [242, 113] on link "Notes" at bounding box center [246, 112] width 30 height 20
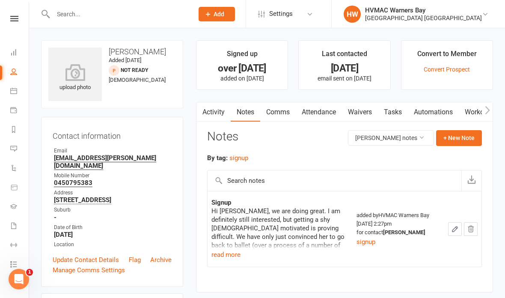
click at [360, 108] on link "Waivers" at bounding box center [360, 112] width 36 height 20
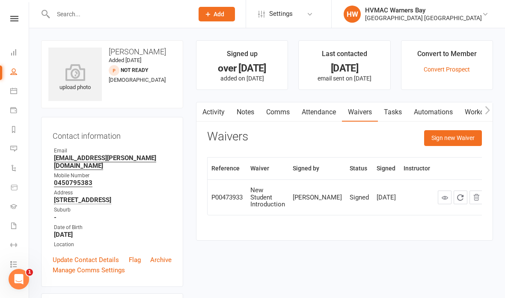
click at [438, 190] on link at bounding box center [445, 197] width 14 height 14
click at [455, 136] on button "Sign new Waiver" at bounding box center [453, 137] width 58 height 15
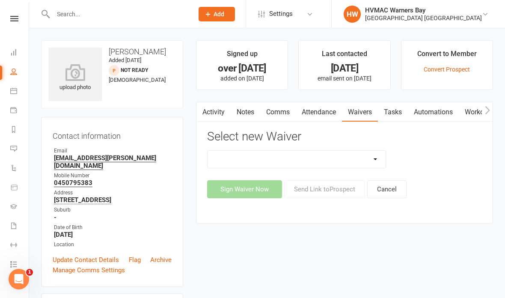
click at [334, 161] on select "Cancellation Form Cancellation Form - Kinder Kicks Fitness Challenge Goals Asse…" at bounding box center [297, 159] width 178 height 17
select select "3130"
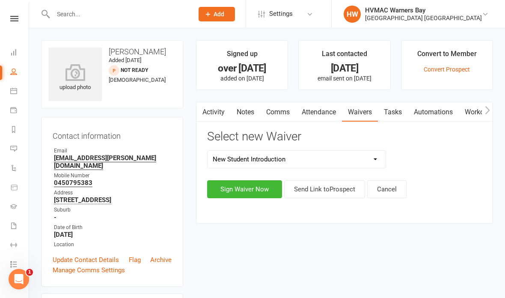
click at [241, 185] on button "Sign Waiver Now" at bounding box center [244, 189] width 75 height 18
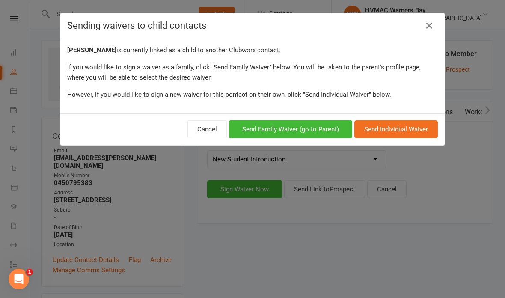
click at [315, 126] on button "Send Family Waiver (go to Parent)" at bounding box center [290, 129] width 123 height 18
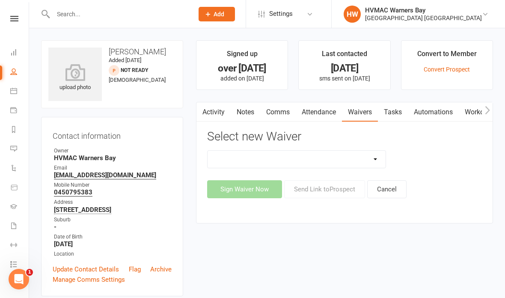
click at [350, 152] on select "Cancellation Form Cancellation Form - Kinder Kicks Fitness Challenge Goals Asse…" at bounding box center [297, 159] width 178 height 17
click at [351, 159] on select "Cancellation Form Cancellation Form - Kinder Kicks Fitness Challenge Goals Asse…" at bounding box center [297, 159] width 178 height 17
select select "3130"
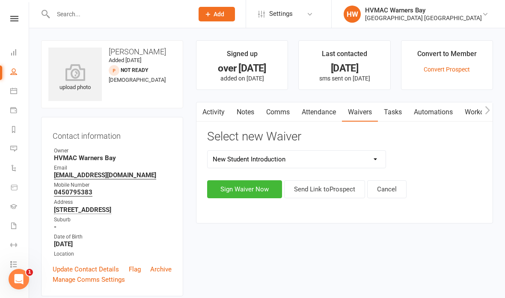
click at [251, 180] on button "Sign Waiver Now" at bounding box center [244, 189] width 75 height 18
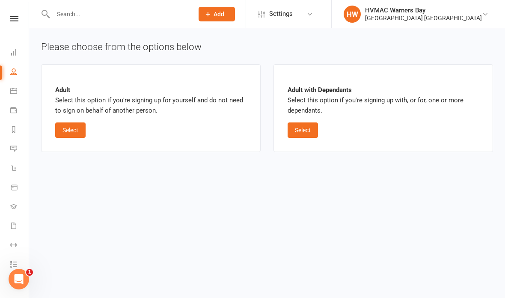
click at [302, 128] on button "Select" at bounding box center [303, 129] width 30 height 15
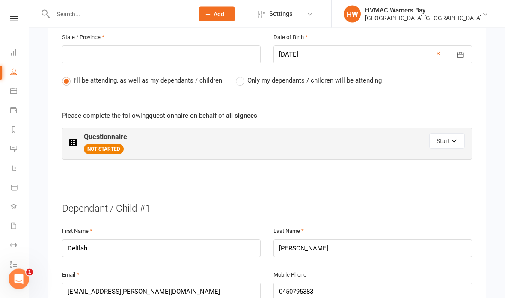
click at [442, 133] on button "Start" at bounding box center [447, 140] width 36 height 15
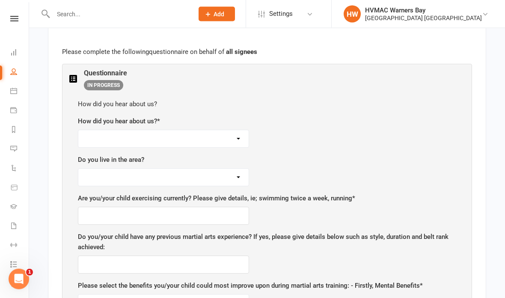
scroll to position [491, 0]
click at [212, 133] on select "Facebook Internet Referral from a friend Flyer in the mail or at the shopping m…" at bounding box center [163, 138] width 170 height 17
select select "Referral from a friend"
click at [170, 139] on select "Facebook Internet Referral from a friend Flyer in the mail or at the shopping m…" at bounding box center [163, 138] width 170 height 17
click at [209, 172] on select "Yes No" at bounding box center [163, 177] width 170 height 17
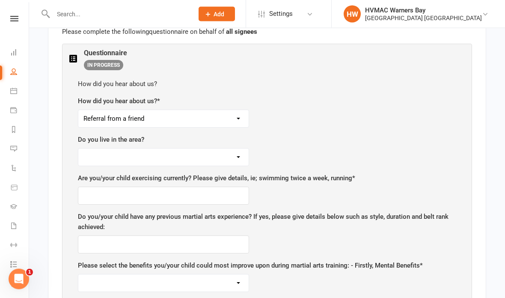
scroll to position [509, 0]
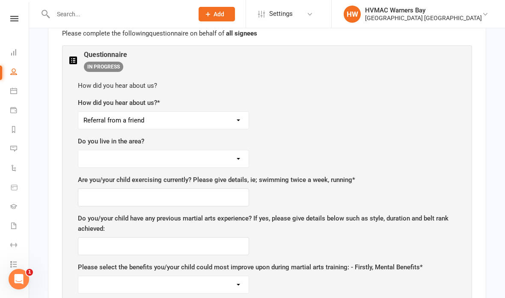
click at [184, 159] on select "Yes No" at bounding box center [163, 158] width 170 height 17
select select "Yes"
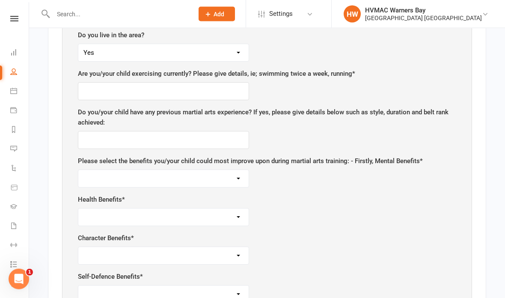
scroll to position [614, 0]
click at [214, 91] on input "text" at bounding box center [163, 92] width 171 height 18
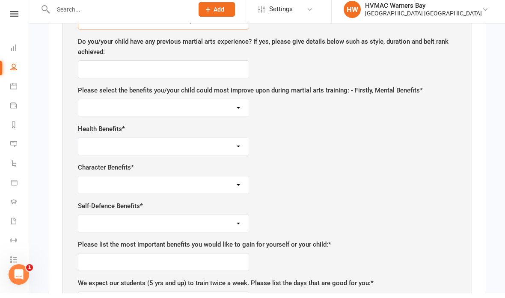
type input "Used to do ballet, otherwise school sport"
click at [190, 65] on input "text" at bounding box center [163, 74] width 171 height 18
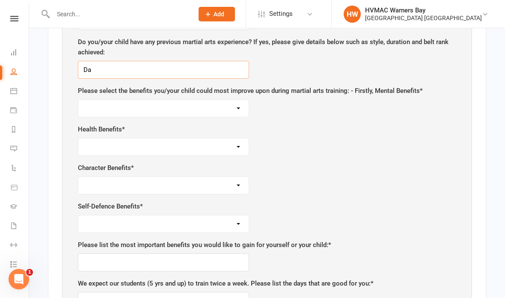
type input "D"
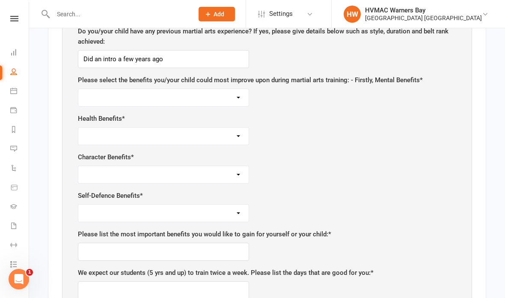
scroll to position [700, 0]
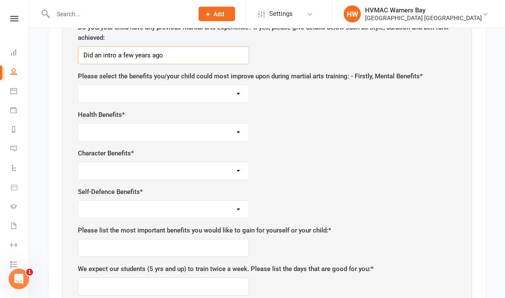
type input "Did an intro a few years ago"
click at [202, 88] on select "Self-esteem Focus and Listening Fun, Fun, Fun Determination Motivation" at bounding box center [163, 94] width 170 height 17
select select "Self-esteem"
click at [200, 124] on select "Weight Control Strength Flexibility Coordination Cardio vascular / Fitness" at bounding box center [163, 132] width 170 height 17
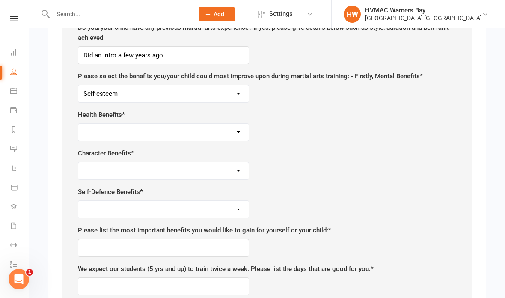
select select "Coordination"
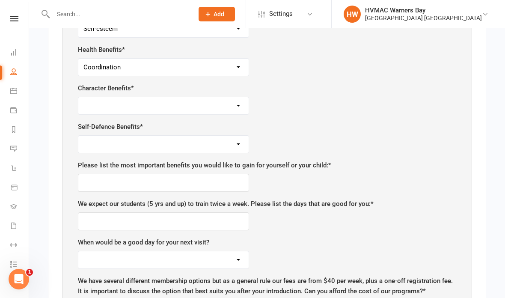
scroll to position [765, 0]
click at [205, 98] on select "Respect for others/self Integrity Self control Leadership Assertiveness" at bounding box center [163, 105] width 170 height 17
select select "Self control"
click at [203, 135] on select "Safety Self confidence Anti-bullying Agility and coordination Awareness" at bounding box center [163, 143] width 170 height 17
click at [231, 138] on select "Safety Self confidence Anti-bullying Agility and coordination Awareness" at bounding box center [163, 143] width 170 height 17
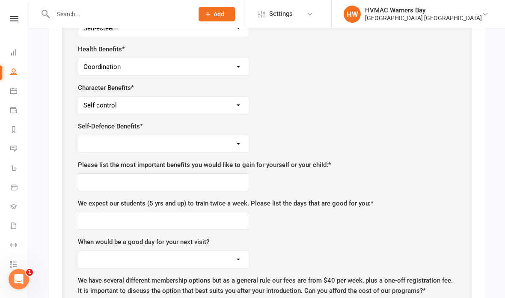
select select "Self confidence"
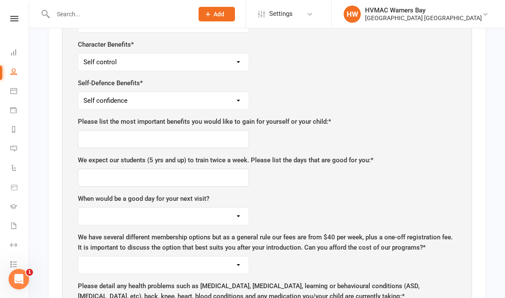
scroll to position [827, 0]
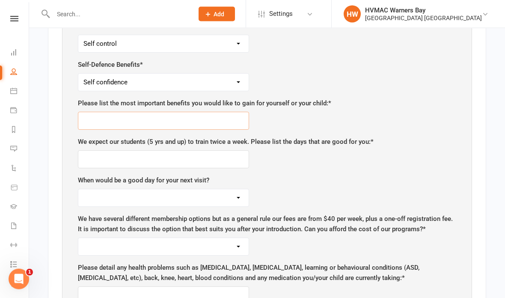
click at [205, 112] on input "text" at bounding box center [163, 121] width 171 height 18
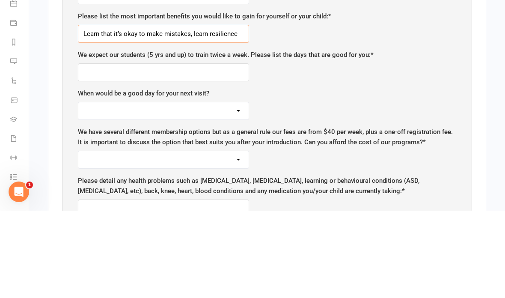
type input "Learn that it’s okay to make mistakes, learn resilience"
click at [198, 151] on input "text" at bounding box center [163, 160] width 171 height 18
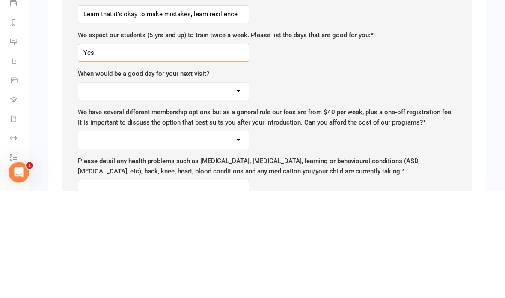
type input "Yes"
click at [193, 190] on select "Monday Tuesday Wednesday Thursday Friday Saturday" at bounding box center [163, 198] width 170 height 17
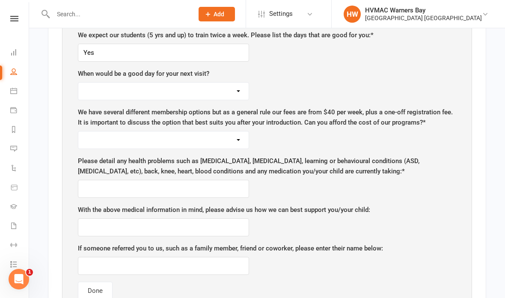
select select "Saturday"
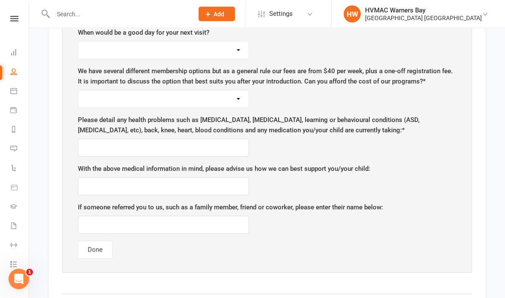
scroll to position [975, 0]
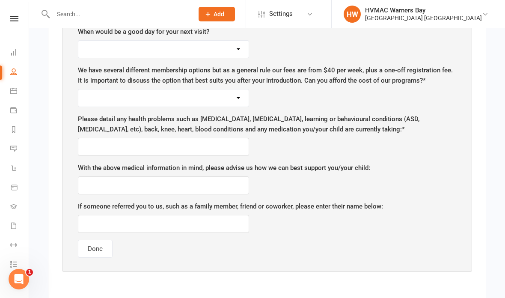
click at [202, 89] on select "Yes No" at bounding box center [163, 97] width 170 height 17
select select "Yes"
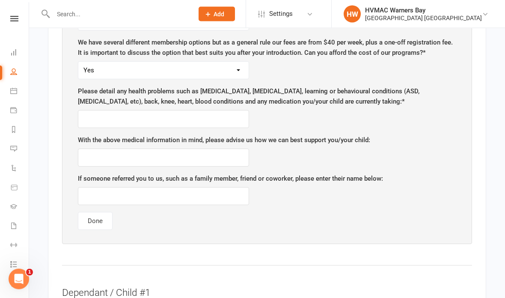
scroll to position [1005, 0]
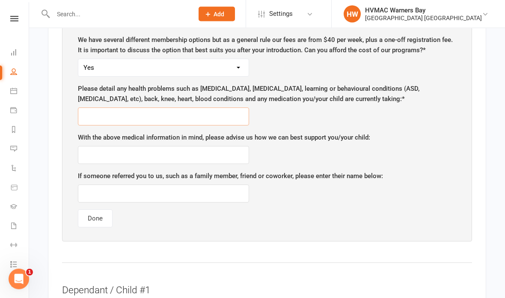
click at [196, 113] on input "text" at bounding box center [163, 117] width 171 height 18
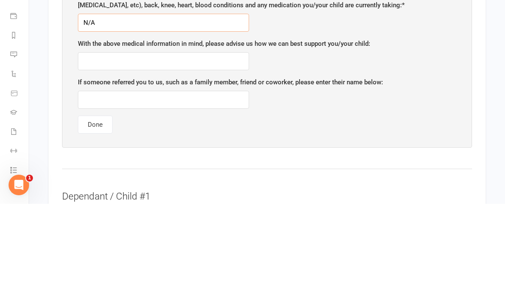
type input "N/A"
click at [181, 146] on input "text" at bounding box center [163, 155] width 171 height 18
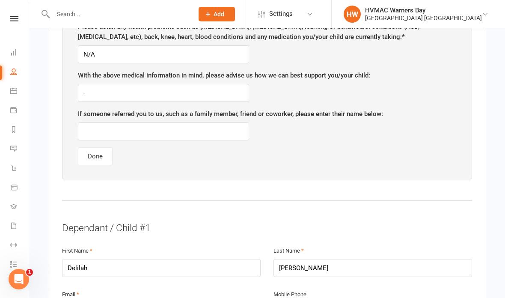
scroll to position [1066, 0]
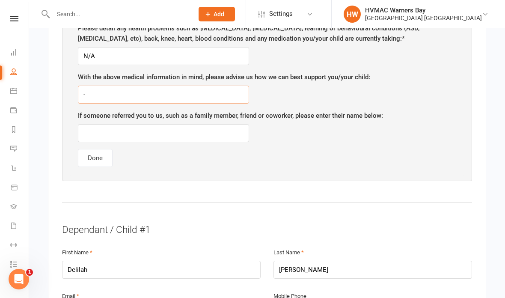
type input "-"
click at [210, 124] on input "text" at bounding box center [163, 133] width 171 height 18
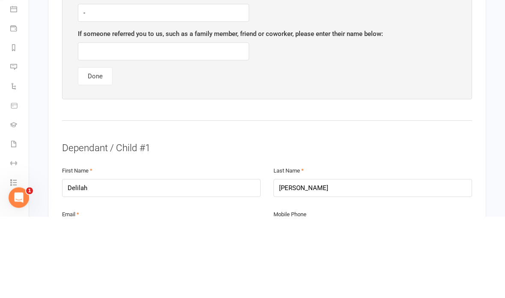
click at [100, 149] on button "Done" at bounding box center [95, 158] width 35 height 18
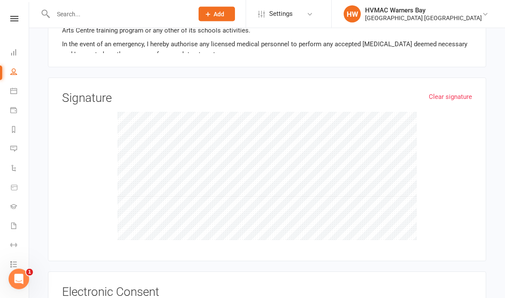
scroll to position [976, 0]
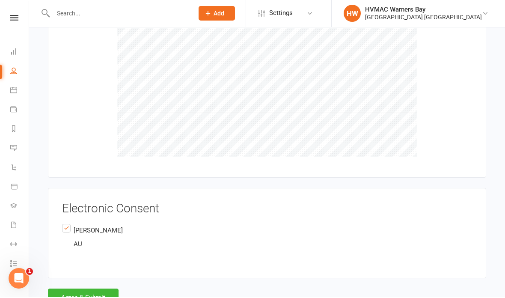
scroll to position [1094, 0]
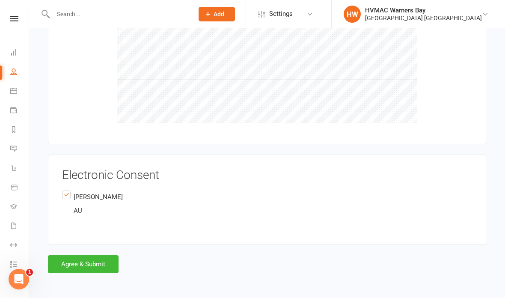
click at [86, 255] on button "Agree & Submit" at bounding box center [83, 264] width 71 height 18
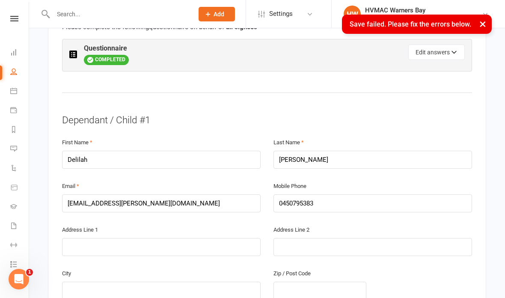
scroll to position [270, 0]
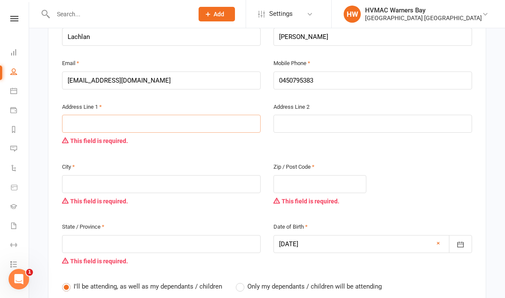
click at [183, 115] on input "text" at bounding box center [161, 124] width 199 height 18
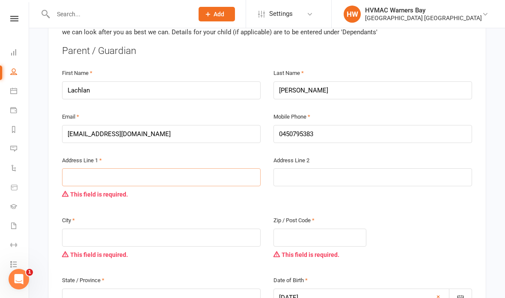
click at [163, 174] on input "text" at bounding box center [161, 177] width 199 height 18
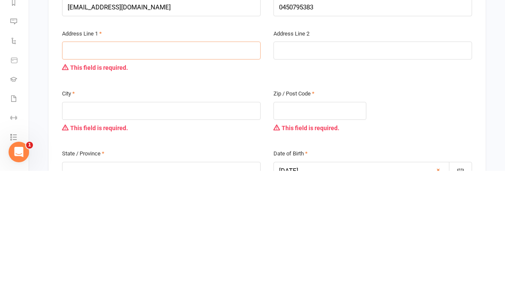
type input "2"
type input "24"
type input "24 R"
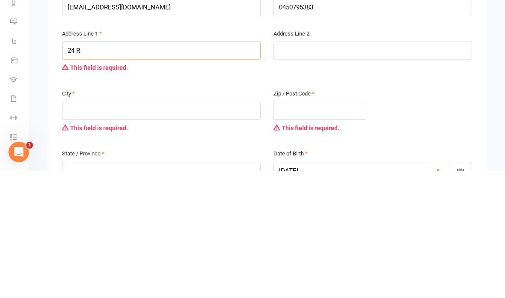
type input "24 R"
type input "24 Ri"
type input "24 Rid"
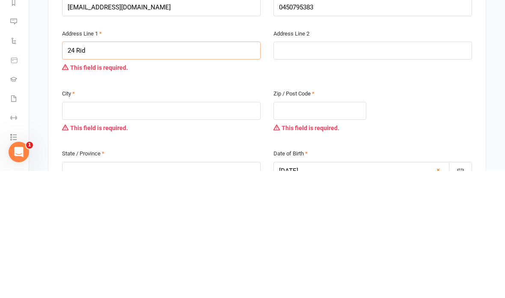
type input "24 Ridg"
type input "24 Ridge"
type input "24 Ridgew"
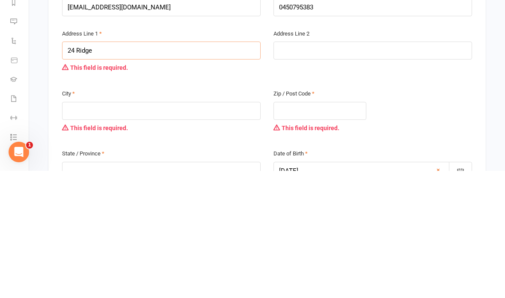
type input "24 Ridgew"
type input "24 Ridgewo"
type input "24 Ridgewoo"
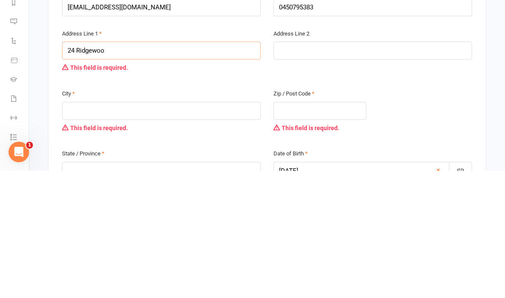
type input "24 Ridgewood"
type input "24 Ridgewood C"
type input "24 Ridgewood Cr"
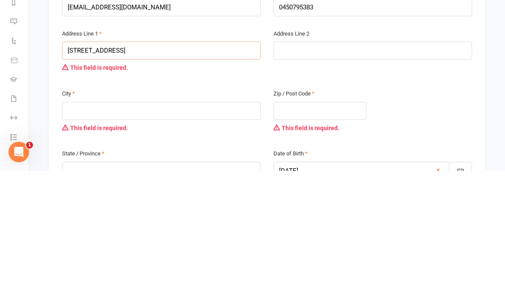
type input "24 Ridgewood Cr"
type input "24 Ridgewood Cre"
type input "24 Ridgewood Cres"
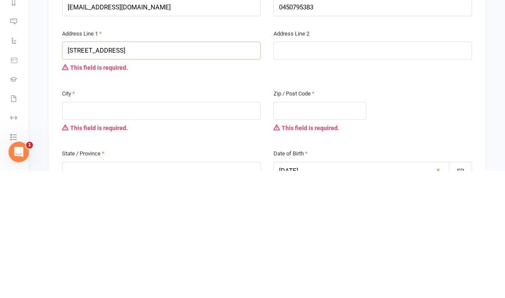
type input "24 Ridgewood Cresc"
type input "24 Ridgewood Cresce"
type input "24 Ridgewood Crescen"
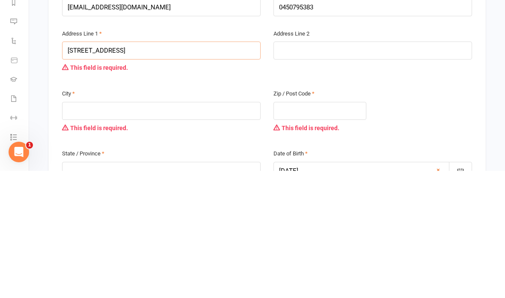
type input "24 Ridgewood Crescen"
type input "24 Ridgewood Crescent"
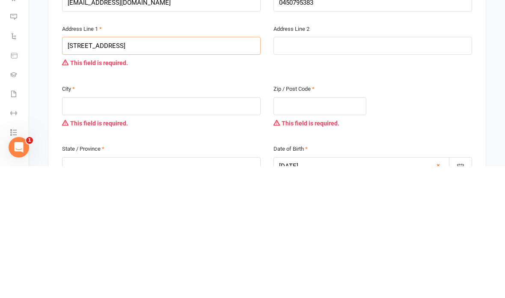
type input "24 Ridgewood Crescent"
click at [188, 229] on input "text" at bounding box center [161, 238] width 199 height 18
type input "E"
type input "El"
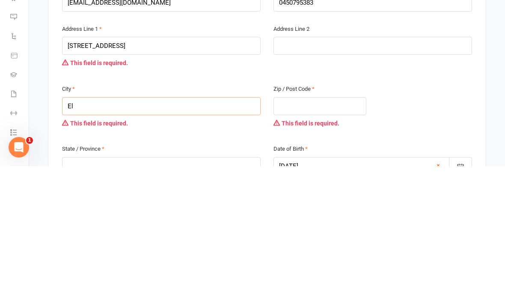
type input "El"
type input "Ele"
type input "Eleb"
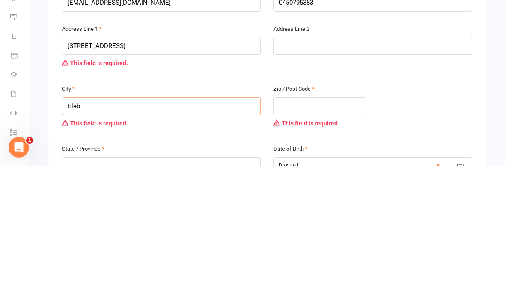
type input "Eleba"
type input "Eleban"
type input "Elebana"
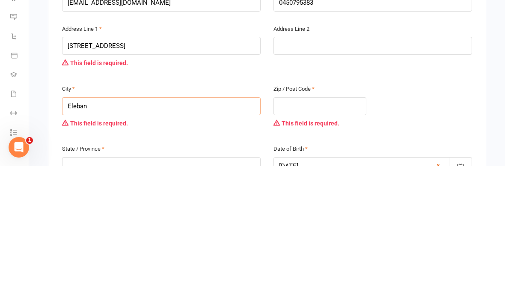
type input "Elebana"
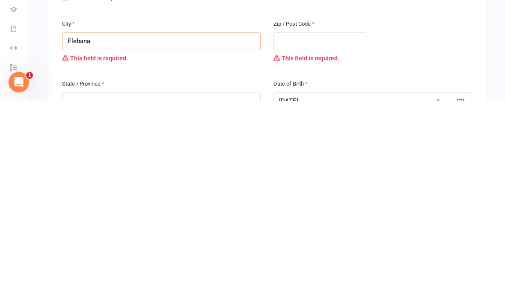
type input "Elebana"
click at [323, 229] on input "text" at bounding box center [319, 238] width 93 height 18
type input "2"
type input "22"
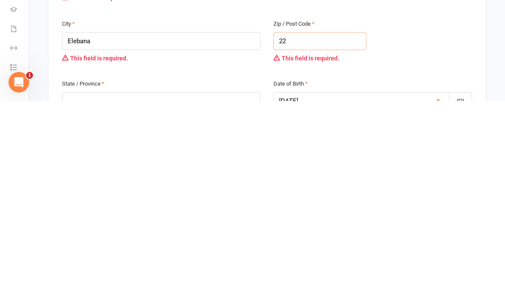
type input "22"
type input "228"
type input "2282"
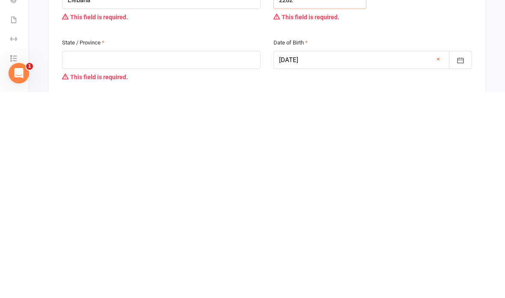
scroll to position [249, 0]
type input "2282"
click at [203, 257] on input "text" at bounding box center [161, 266] width 199 height 18
type input "N"
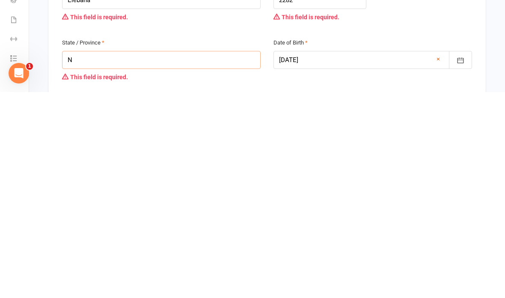
type input "NS"
type input "NSW"
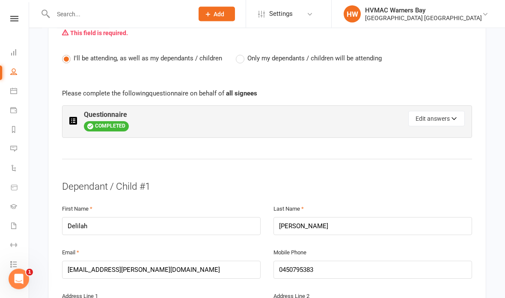
scroll to position [498, 0]
type input "NSW"
click at [242, 53] on label "Only my dependants / children will be attending" at bounding box center [309, 58] width 146 height 10
click at [241, 53] on input "Only my dependants / children will be attending" at bounding box center [239, 53] width 6 height 0
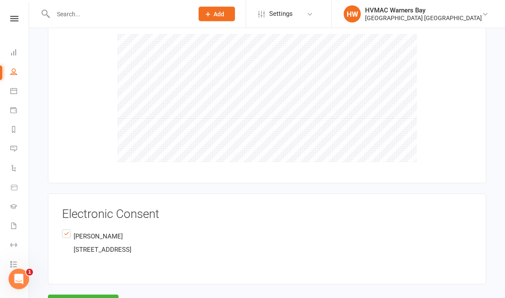
scroll to position [1108, 0]
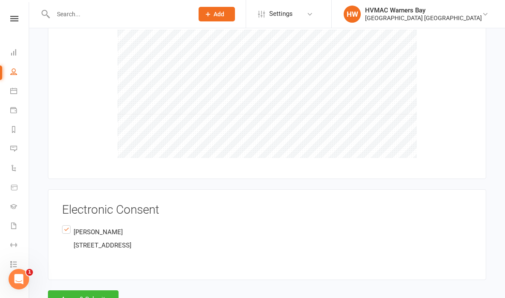
click at [94, 291] on button "Agree & Submit" at bounding box center [83, 299] width 71 height 18
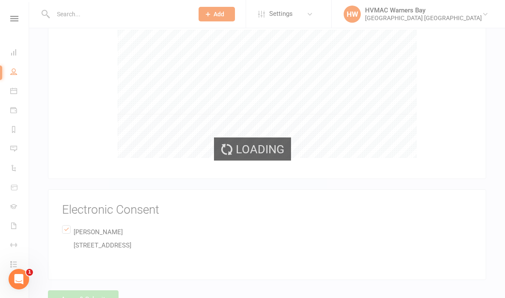
scroll to position [1059, 0]
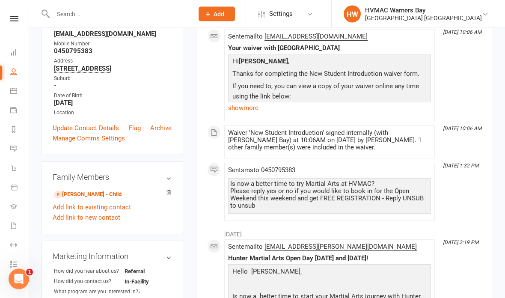
scroll to position [141, 0]
click at [92, 199] on link "Delilah Wilson - Child" at bounding box center [88, 194] width 68 height 9
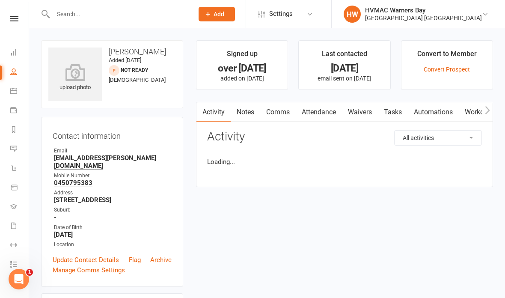
click at [357, 112] on link "Waivers" at bounding box center [360, 112] width 36 height 20
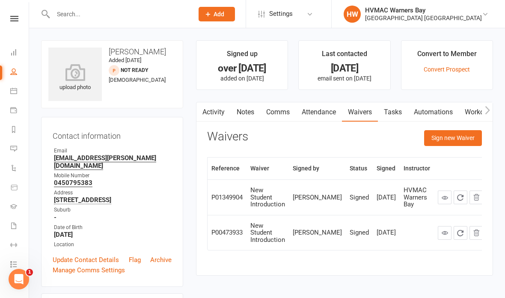
click at [451, 136] on button "Sign new Waiver" at bounding box center [453, 137] width 58 height 15
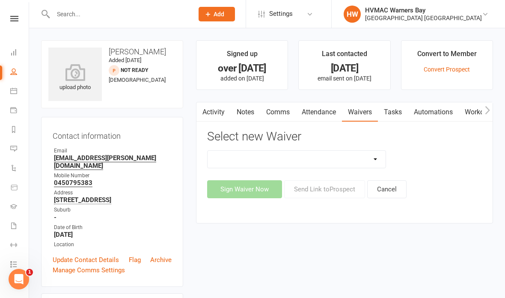
click at [344, 158] on select "Cancellation Form Cancellation Form - Kinder Kicks Fitness Challenge Goals Asse…" at bounding box center [297, 159] width 178 height 17
select select "5387"
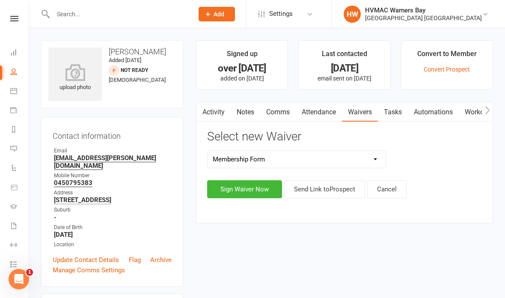
click at [249, 189] on button "Sign Waiver Now" at bounding box center [244, 189] width 75 height 18
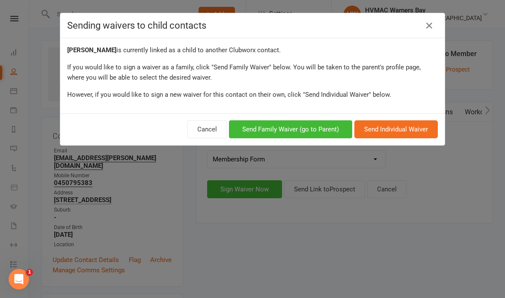
click at [309, 129] on button "Send Family Waiver (go to Parent)" at bounding box center [290, 129] width 123 height 18
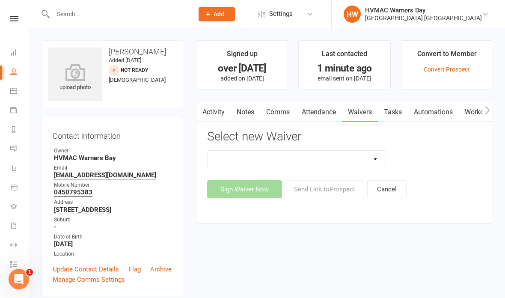
click at [348, 159] on select "Cancellation Form Cancellation Form - Kinder Kicks Fitness Challenge Goals Asse…" at bounding box center [297, 159] width 178 height 17
select select "5387"
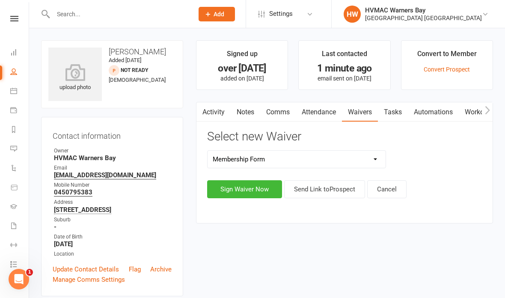
click at [246, 182] on button "Sign Waiver Now" at bounding box center [244, 189] width 75 height 18
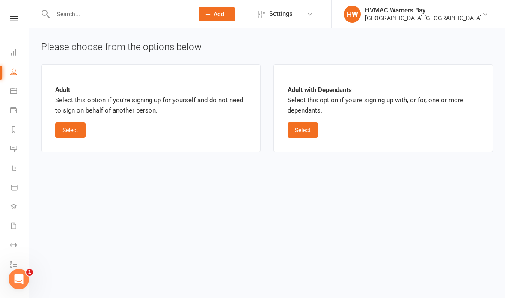
click at [305, 130] on button "Select" at bounding box center [303, 129] width 30 height 15
select select "bank_account"
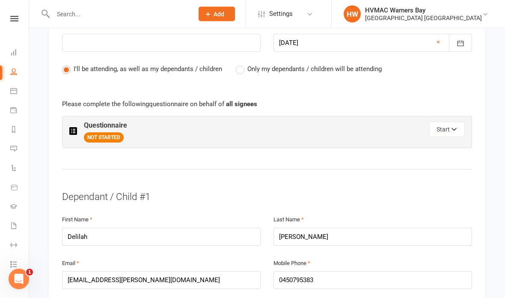
click at [450, 127] on button "Start" at bounding box center [447, 129] width 36 height 15
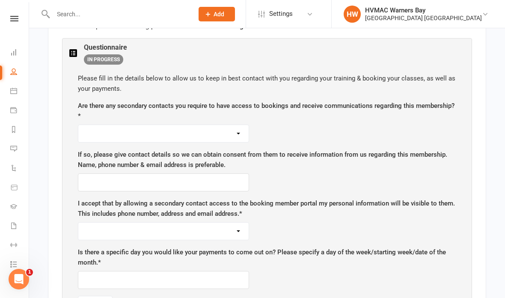
scroll to position [514, 0]
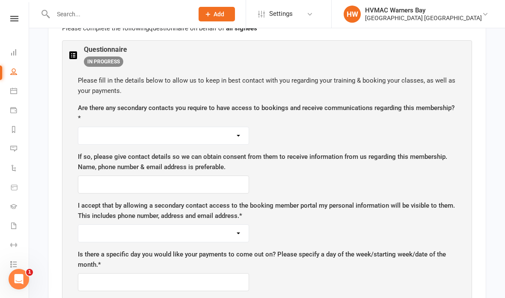
click at [192, 127] on select "Yes No" at bounding box center [163, 135] width 170 height 17
select select "Yes"
click at [178, 178] on input "text" at bounding box center [163, 184] width 171 height 18
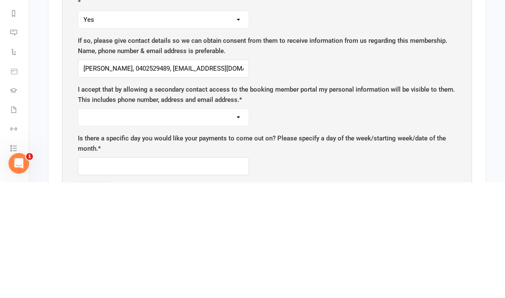
scroll to position [630, 0]
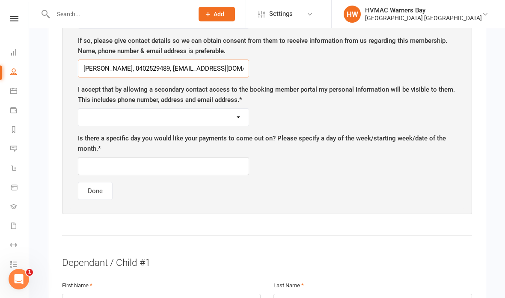
type input "Anna Baldwin, 0402529489, tigerlilly655@htomail.com"
click at [211, 109] on select "Yes No" at bounding box center [163, 117] width 170 height 17
select select "Yes"
click at [184, 157] on input "text" at bounding box center [163, 166] width 171 height 18
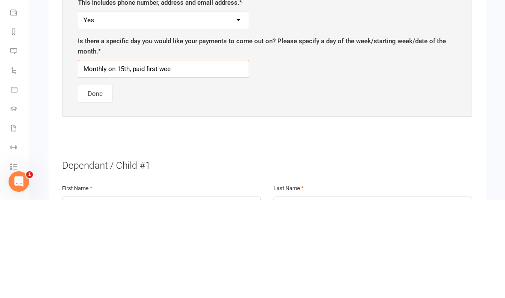
type input "Monthly on 15th, paid first week"
click at [91, 182] on button "Done" at bounding box center [95, 191] width 35 height 18
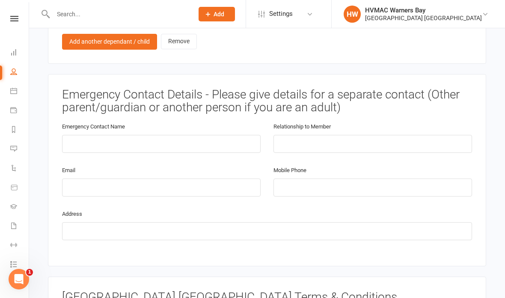
scroll to position [858, 0]
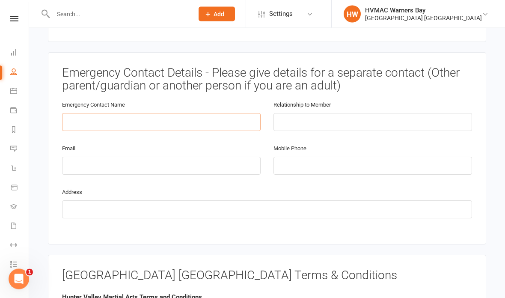
click at [188, 116] on input "text" at bounding box center [161, 122] width 199 height 18
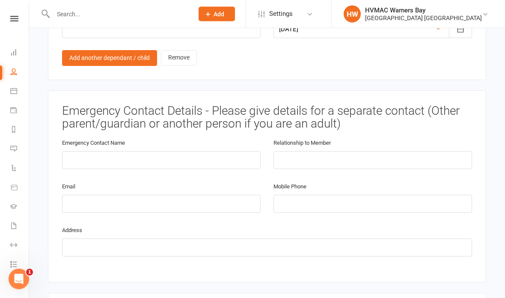
scroll to position [820, 0]
click at [179, 154] on input "text" at bounding box center [161, 160] width 199 height 18
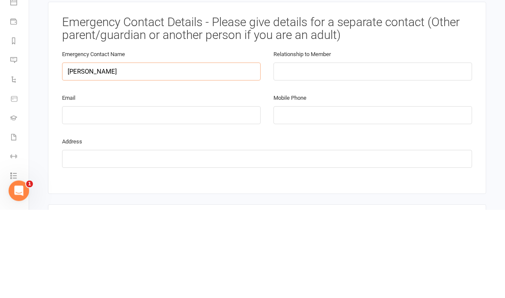
type input "Anna"
click at [334, 151] on input "text" at bounding box center [372, 160] width 199 height 18
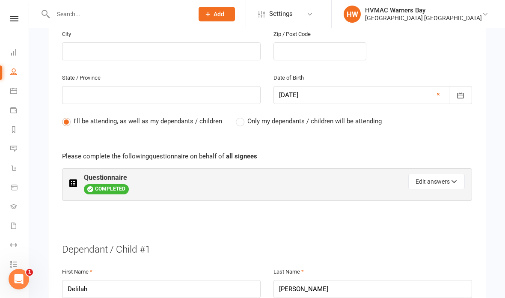
type input "Mother"
click at [441, 176] on button "Edit answers" at bounding box center [436, 181] width 56 height 15
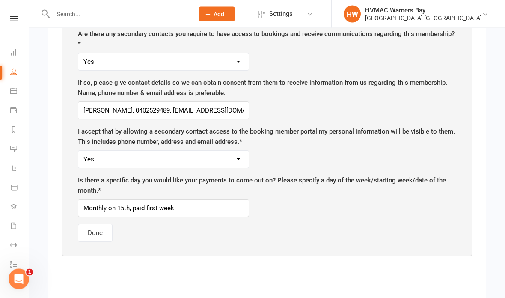
scroll to position [586, 0]
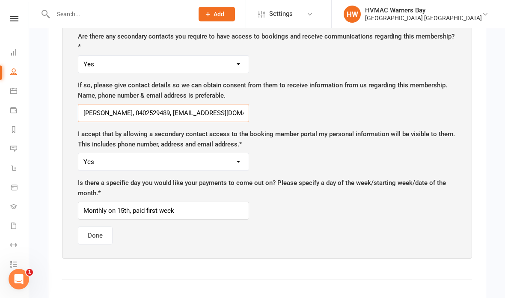
click at [209, 104] on input "Anna Baldwin, 0402529489, tigerlilly655@htomail.com" at bounding box center [163, 113] width 171 height 18
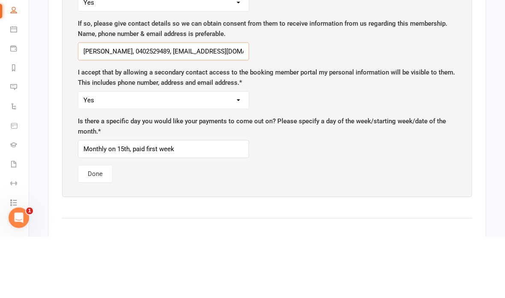
click at [233, 104] on input "Anna Baldwin, 0402529489, tigerlilly655@htomail.com" at bounding box center [163, 113] width 171 height 18
click at [231, 104] on input "Anna Baldwin, 0402529489, tigerlilly655@htomail.com" at bounding box center [163, 113] width 171 height 18
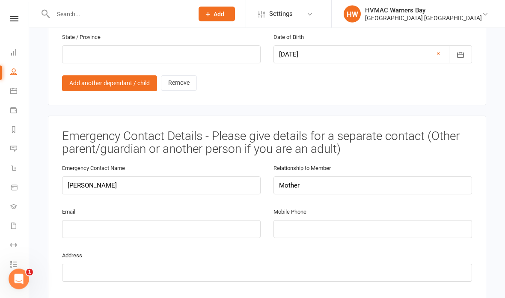
scroll to position [1055, 0]
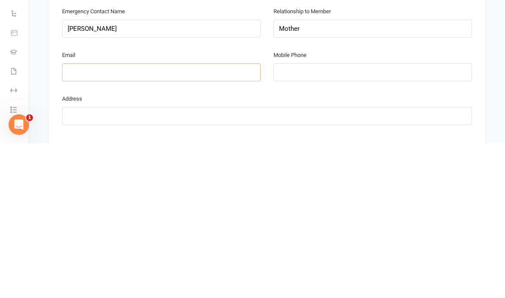
paste input "tigerlilly655@htomail.com"
type input "tigerlilly655@htomail.com"
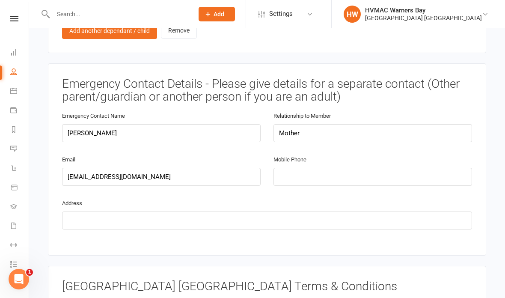
scroll to position [1106, 0]
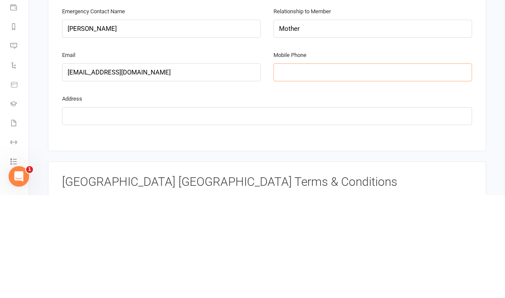
paste input "0402529489"
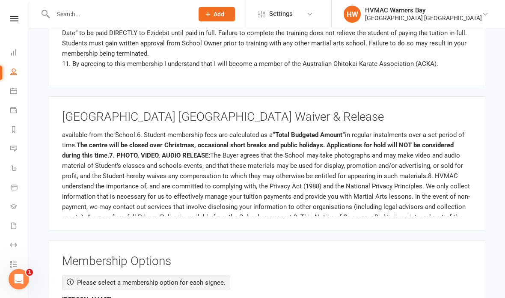
scroll to position [172, 0]
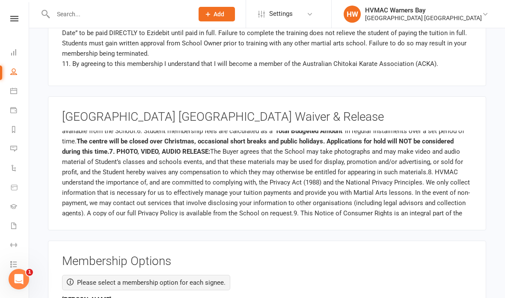
type input "0402529489"
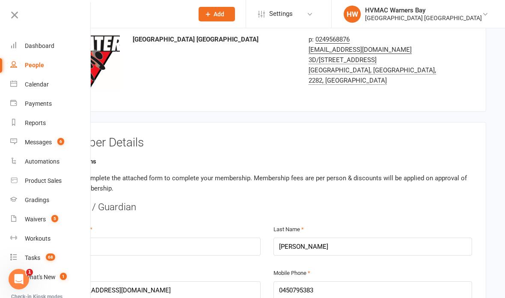
scroll to position [0, 0]
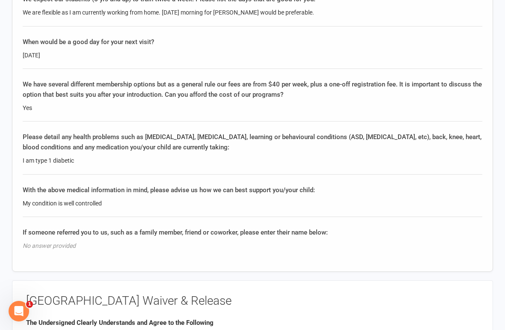
scroll to position [1158, 0]
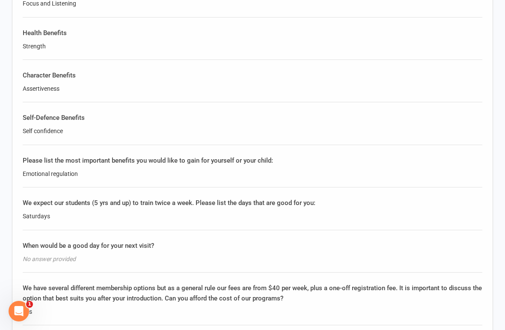
scroll to position [972, 0]
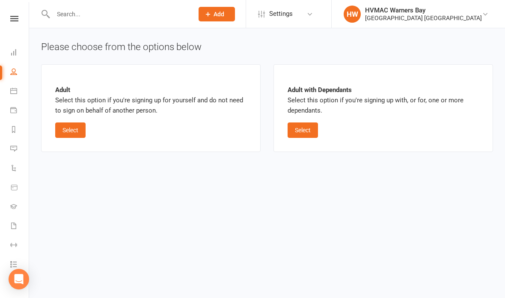
click at [300, 135] on button "Select" at bounding box center [303, 129] width 30 height 15
select select "bank_account"
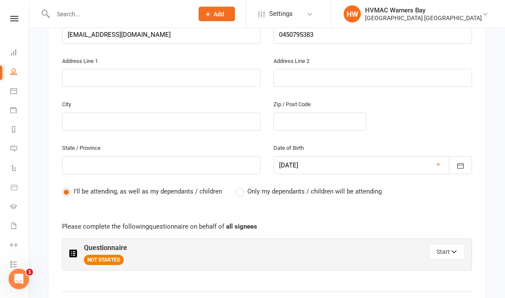
scroll to position [380, 0]
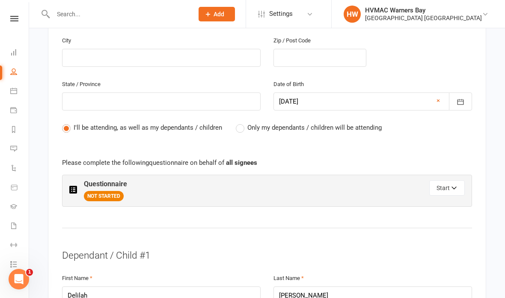
click at [243, 122] on label "Only my dependants / children will be attending" at bounding box center [309, 127] width 146 height 10
click at [241, 122] on input "Only my dependants / children will be attending" at bounding box center [239, 122] width 6 height 0
radio input "true"
radio input "false"
click at [455, 187] on icon "button" at bounding box center [454, 189] width 6 height 6
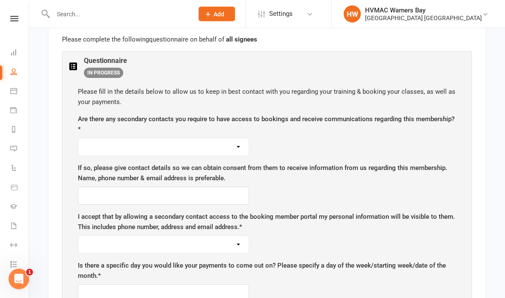
scroll to position [503, 0]
click at [200, 140] on select "Yes No" at bounding box center [163, 146] width 170 height 17
select select "Yes"
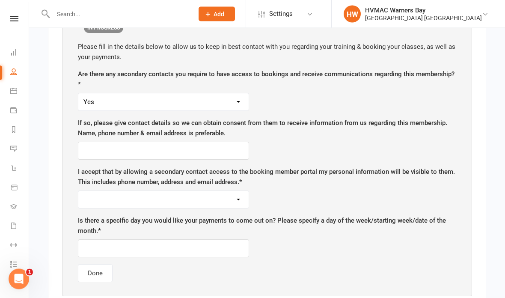
scroll to position [548, 0]
click at [194, 148] on input "text" at bounding box center [163, 151] width 171 height 18
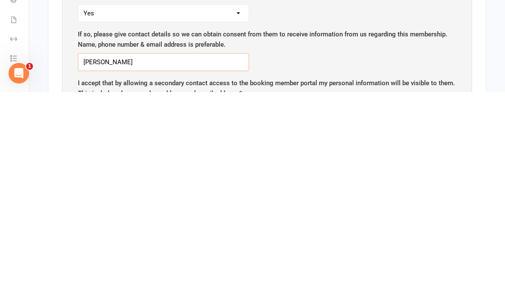
scroll to position [431, 0]
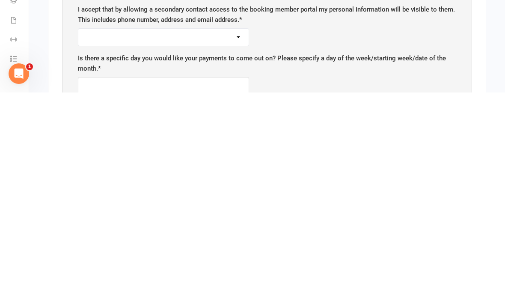
type input "Anna Baldwin, tigerlilly655@hotmail.com, 0402529489"
click at [226, 234] on select "Yes No" at bounding box center [163, 242] width 170 height 17
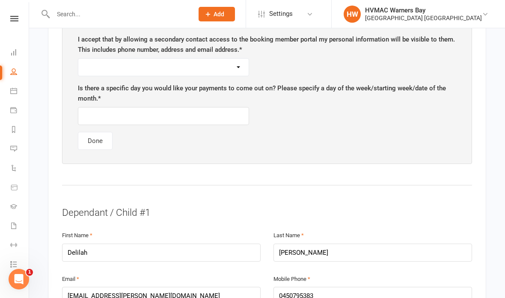
scroll to position [682, 0]
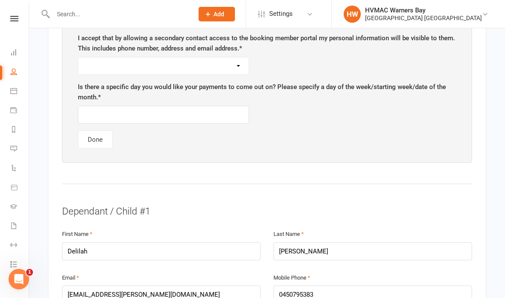
click at [207, 57] on select "Yes No" at bounding box center [163, 65] width 170 height 17
select select "Yes"
click at [190, 95] on label "Is there a specific day you would like your payments to come out on? Please spe…" at bounding box center [267, 92] width 378 height 21
click at [210, 98] on div "Is there a specific day you would like your payments to come out on? Please spe…" at bounding box center [267, 103] width 378 height 42
click at [205, 109] on input "text" at bounding box center [163, 115] width 171 height 18
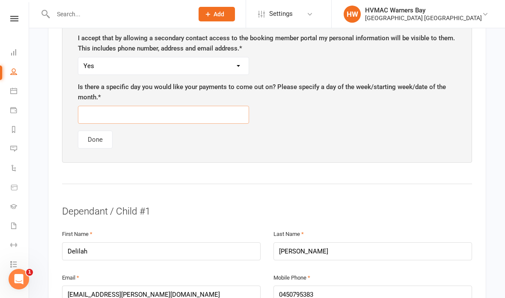
scroll to position [681, 0]
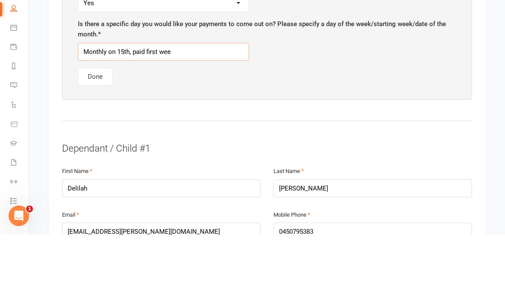
type input "Monthly on 15th, paid first week"
click at [93, 131] on button "Done" at bounding box center [95, 140] width 35 height 18
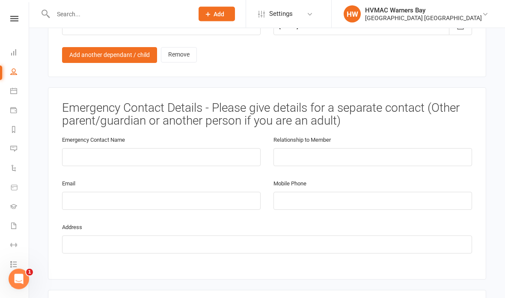
scroll to position [822, 0]
click at [176, 149] on input "text" at bounding box center [161, 158] width 199 height 18
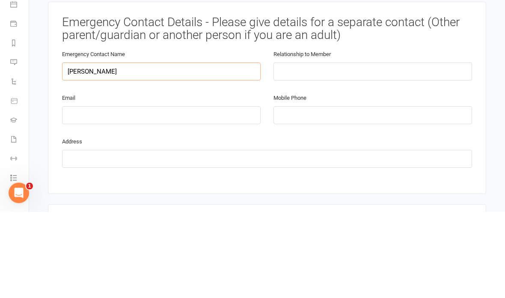
type input "Anna"
click at [367, 135] on div "Relationship to Member" at bounding box center [372, 157] width 211 height 44
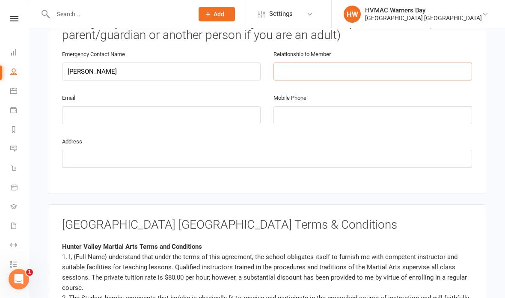
click at [388, 62] on input "text" at bounding box center [372, 71] width 199 height 18
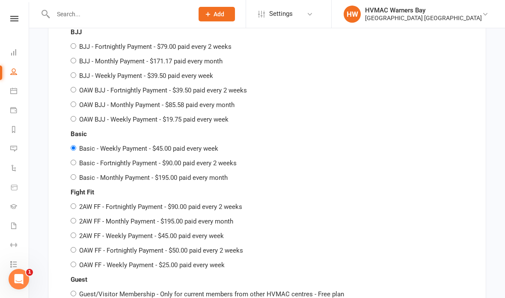
type input "Mother"
click at [76, 174] on input "Basic - Monthly Payment - $195.00 paid every month" at bounding box center [74, 177] width 6 height 6
radio input "true"
radio input "false"
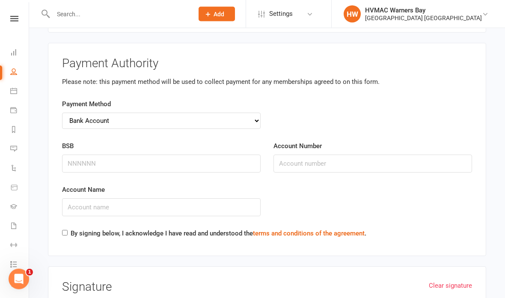
scroll to position [2645, 0]
click at [196, 154] on input "BSB" at bounding box center [161, 163] width 199 height 18
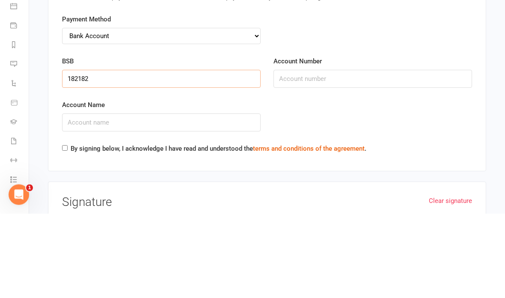
type input "182182"
click at [334, 154] on input "Account Number" at bounding box center [372, 163] width 199 height 18
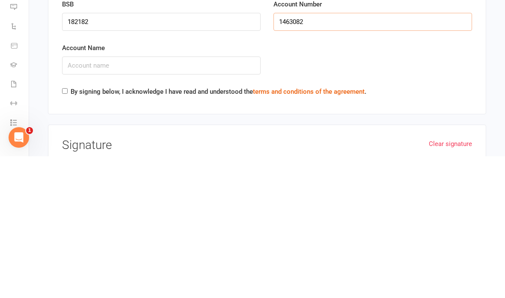
type input "1463082"
click at [177, 198] on input "Account Name" at bounding box center [161, 207] width 199 height 18
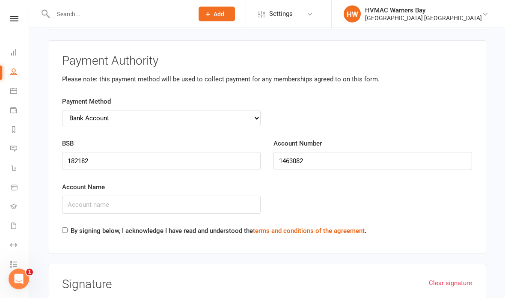
scroll to position [2648, 0]
click at [172, 196] on input "Account Name" at bounding box center [161, 205] width 199 height 18
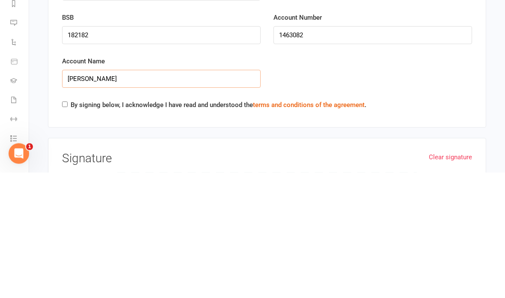
type input "[PERSON_NAME]"
click at [63, 227] on input "By signing below, I acknowledge I have read and understood the terms and condit…" at bounding box center [65, 230] width 6 height 6
checkbox input "true"
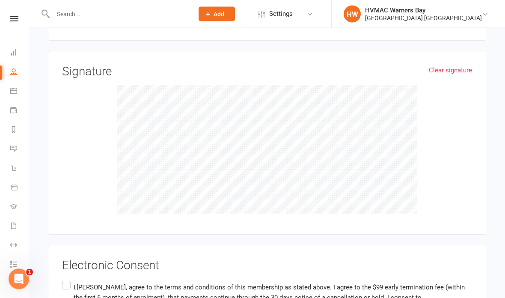
scroll to position [2861, 0]
click at [65, 279] on label "I,Lachlan Wilson, agree to the terms and conditions of this membership as state…" at bounding box center [267, 297] width 410 height 37
click at [65, 279] on input "I,Lachlan Wilson, agree to the terms and conditions of this membership as state…" at bounding box center [65, 279] width 6 height 0
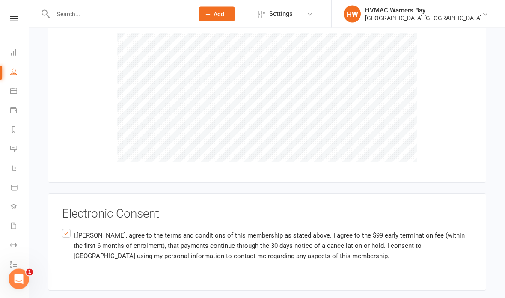
scroll to position [2916, 0]
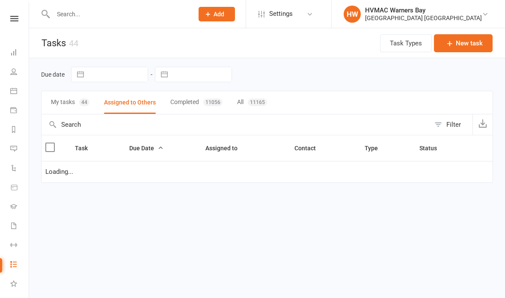
select select "started"
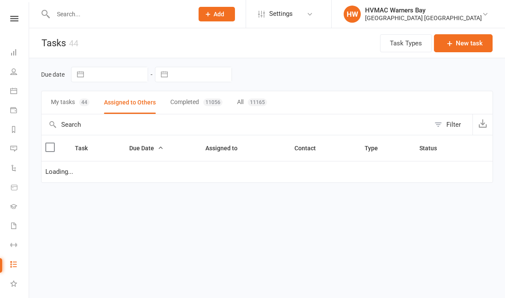
select select "started"
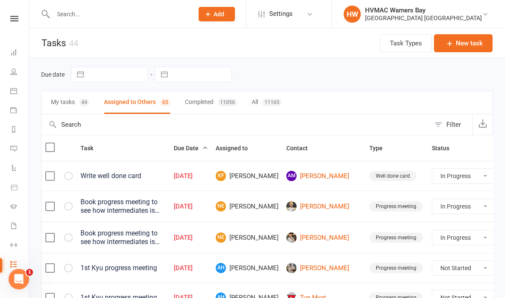
click at [11, 92] on icon at bounding box center [13, 90] width 7 height 7
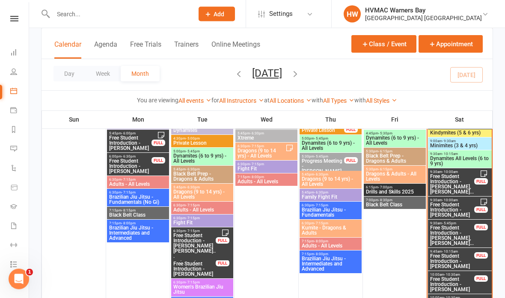
click at [460, 183] on span "Free Student Introduction - [PERSON_NAME], [PERSON_NAME]..." at bounding box center [452, 184] width 45 height 21
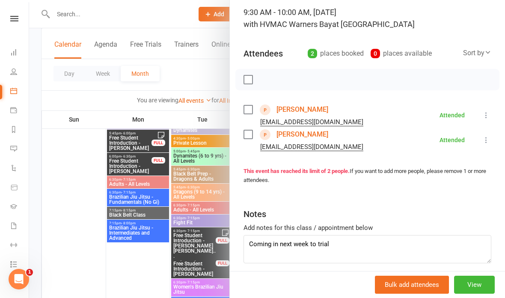
scroll to position [56, 0]
click at [181, 72] on div at bounding box center [267, 149] width 476 height 298
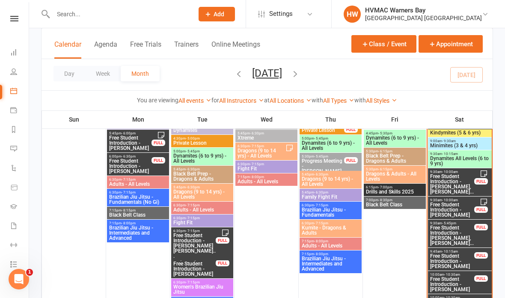
click at [460, 205] on span "Free Student Introduction - [PERSON_NAME]" at bounding box center [452, 209] width 45 height 15
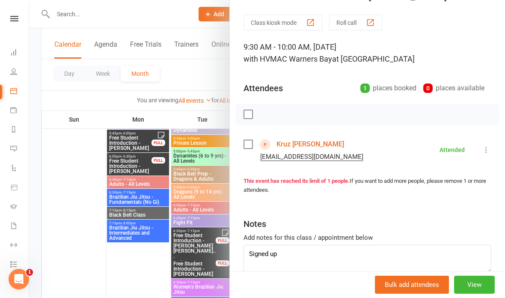
scroll to position [24, 0]
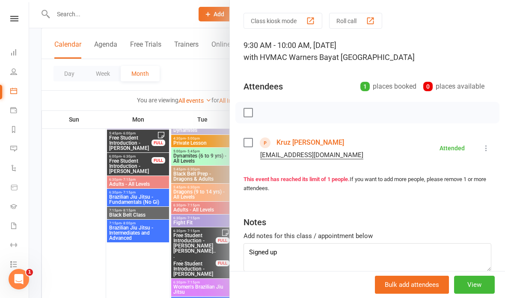
click at [177, 65] on div at bounding box center [267, 149] width 476 height 298
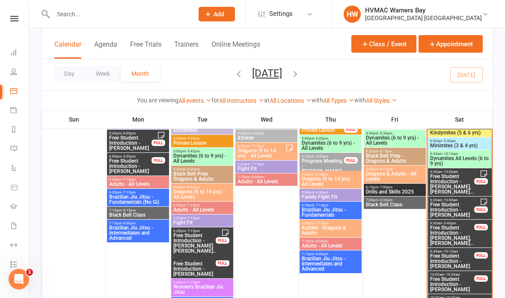
click at [457, 233] on span "Free Student Introduction - [PERSON_NAME], [PERSON_NAME]..." at bounding box center [452, 235] width 45 height 21
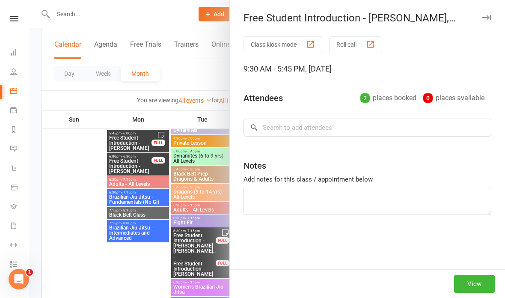
click at [189, 70] on div at bounding box center [267, 149] width 476 height 298
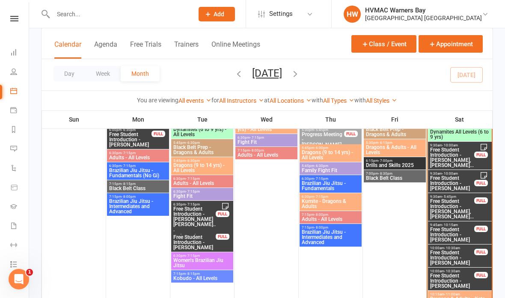
scroll to position [508, 0]
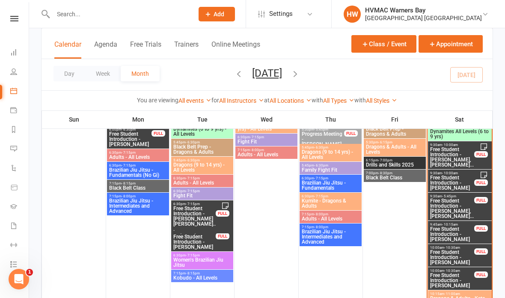
click at [462, 227] on span "Free Student Introduction - [PERSON_NAME]" at bounding box center [452, 233] width 45 height 15
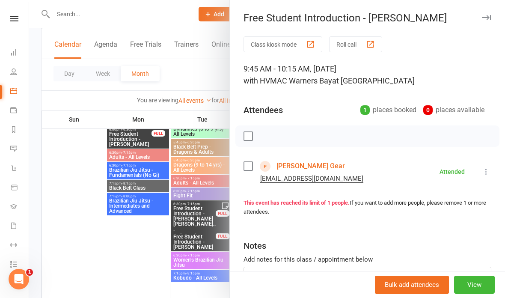
click at [196, 69] on div at bounding box center [267, 149] width 476 height 298
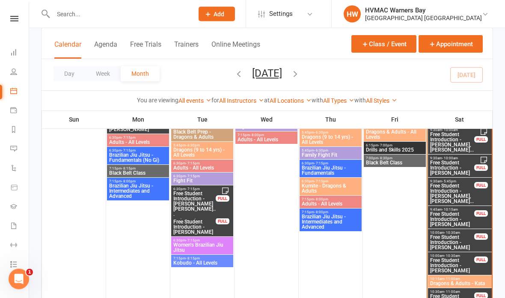
scroll to position [523, 0]
click at [454, 238] on span "Free Student Introduction - [PERSON_NAME]" at bounding box center [452, 241] width 45 height 15
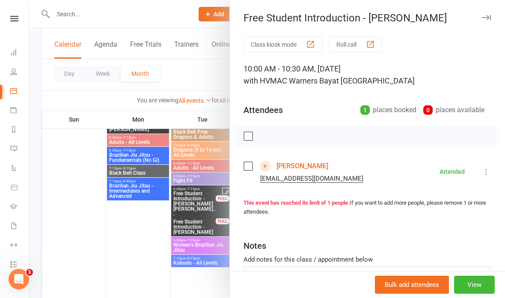
click at [189, 76] on div at bounding box center [267, 149] width 476 height 298
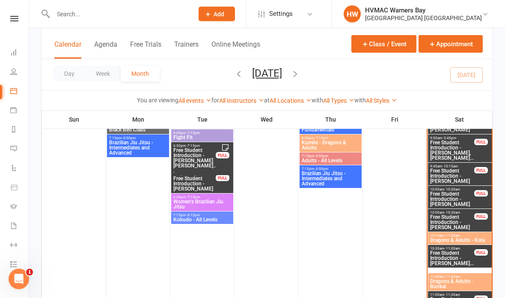
scroll to position [566, 0]
click at [457, 259] on span "Free Student Introduction - [PERSON_NAME]..." at bounding box center [452, 257] width 45 height 15
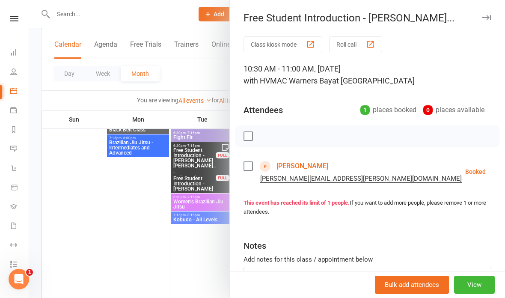
click at [187, 69] on div at bounding box center [267, 149] width 476 height 298
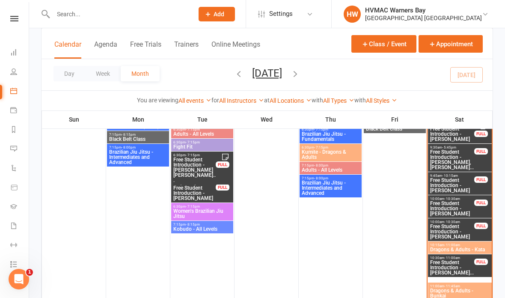
scroll to position [557, 0]
click at [454, 155] on span "Free Student Introduction - [PERSON_NAME], [PERSON_NAME]..." at bounding box center [452, 160] width 45 height 21
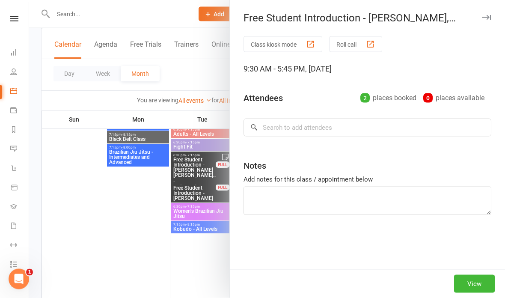
scroll to position [557, 0]
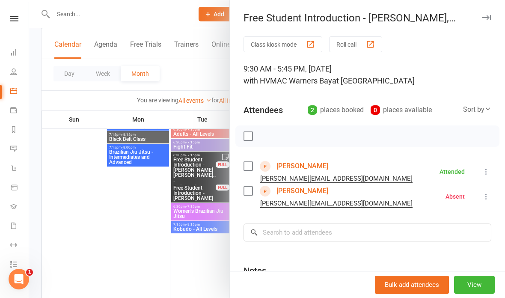
click at [185, 76] on div at bounding box center [267, 149] width 476 height 298
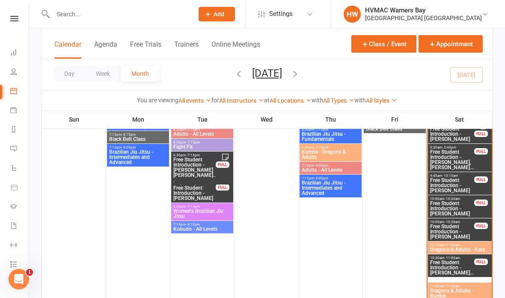
click at [205, 10] on icon at bounding box center [208, 14] width 8 height 8
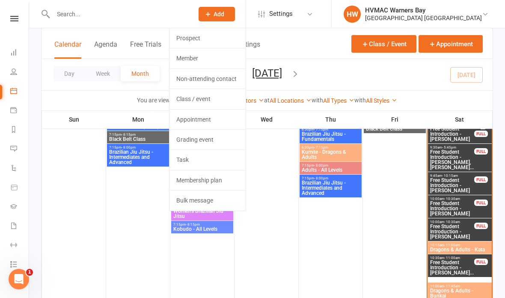
click at [191, 73] on link "Non-attending contact" at bounding box center [207, 79] width 76 height 20
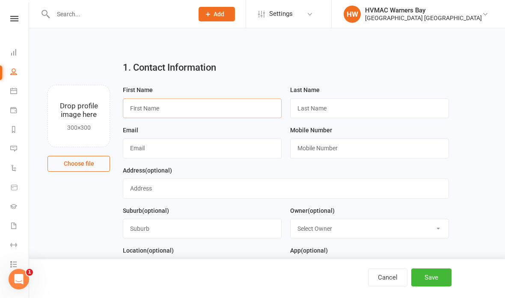
click at [180, 109] on input "text" at bounding box center [202, 108] width 159 height 20
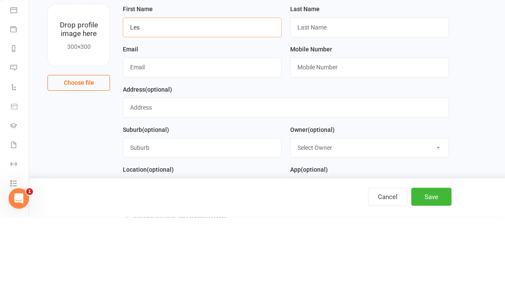
type input "Les"
click at [382, 98] on input "text" at bounding box center [369, 108] width 159 height 20
type input "Milwain"
click at [207, 138] on input "text" at bounding box center [202, 148] width 159 height 20
type input "[EMAIL_ADDRESS][DOMAIN_NAME]"
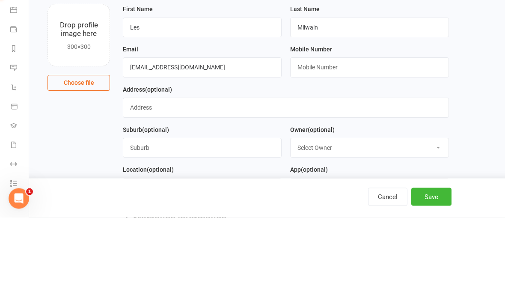
click at [362, 138] on input "text" at bounding box center [369, 148] width 159 height 20
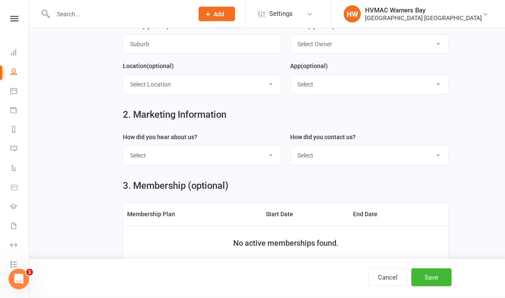
type input "0418166011"
click at [246, 158] on select "Select Internet Facebook Referral Flyer Sign Direct Mail Demo Other" at bounding box center [202, 155] width 158 height 19
select select "Internet"
click at [357, 160] on select "Select Phone Email In-Facility" at bounding box center [370, 155] width 158 height 19
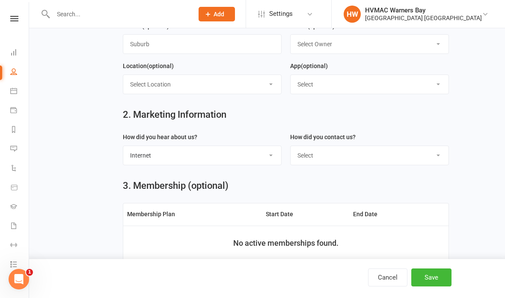
select select "Email"
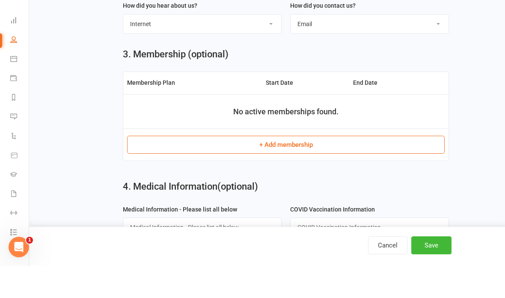
scroll to position [284, 0]
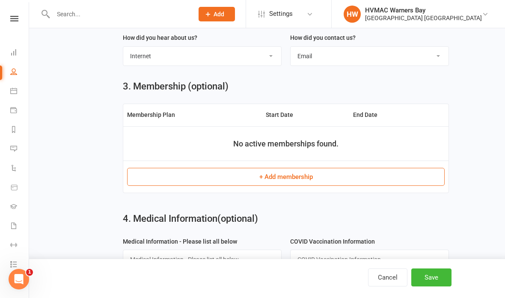
click at [437, 286] on button "Save" at bounding box center [431, 277] width 40 height 18
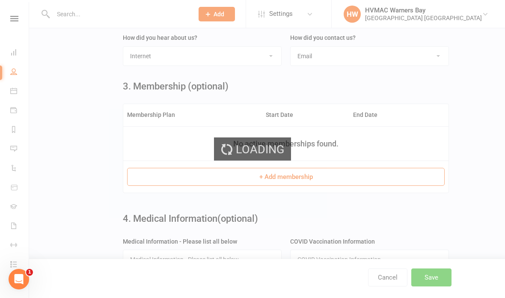
scroll to position [0, 0]
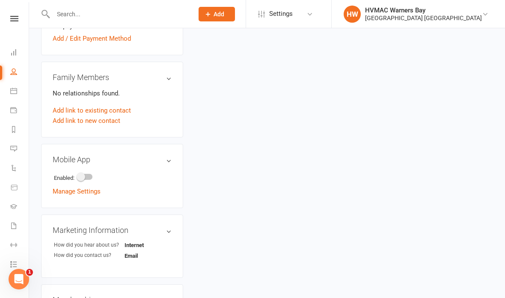
scroll to position [308, 0]
click at [116, 122] on link "Add link to new contact" at bounding box center [87, 121] width 68 height 10
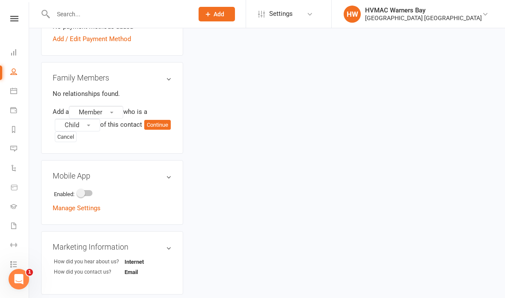
click at [109, 107] on button "Member" at bounding box center [96, 112] width 54 height 13
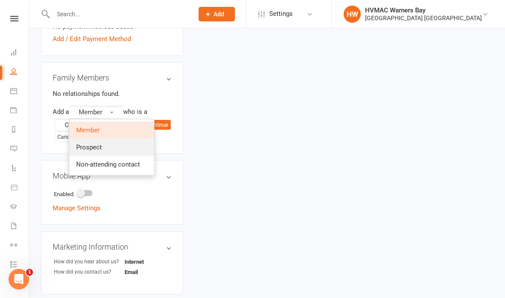
click at [123, 140] on link "Prospect" at bounding box center [111, 147] width 85 height 17
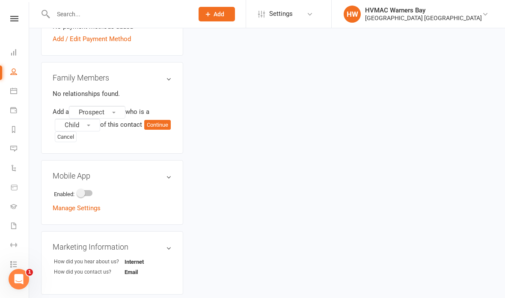
click at [144, 130] on button "Continue" at bounding box center [157, 125] width 27 height 10
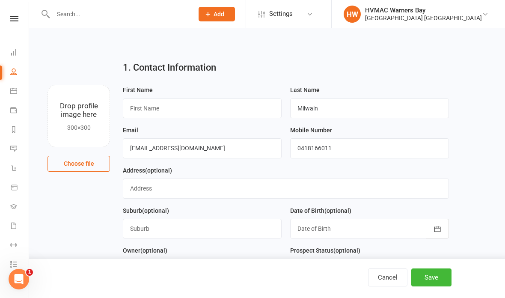
click at [191, 113] on input "text" at bounding box center [202, 108] width 159 height 20
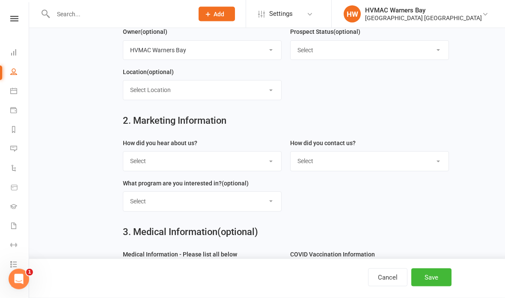
type input "[PERSON_NAME]"
click at [226, 160] on select "Select Internet Facebook Referral Flyer Sign Direct Mail Demo Other" at bounding box center [202, 161] width 158 height 19
select select "Internet"
click at [373, 150] on div "How did you contact us? Select Phone Email In-Facility" at bounding box center [369, 154] width 159 height 33
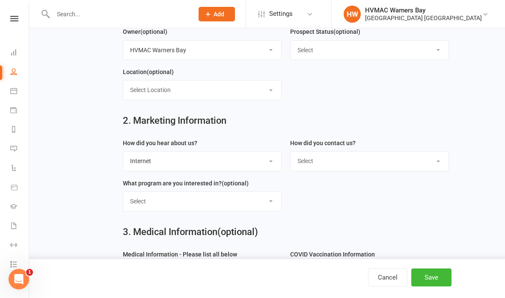
click at [392, 164] on select "Select Phone Email In-Facility" at bounding box center [370, 160] width 158 height 19
select select "Email"
click at [240, 187] on spang "(optional)" at bounding box center [235, 183] width 27 height 7
click at [248, 198] on select "Select Kids Karate Adults Karate Kids Brazilian Jiu Jitsu Adults Brazilian Jiu …" at bounding box center [202, 201] width 158 height 19
select select "Kids Karate"
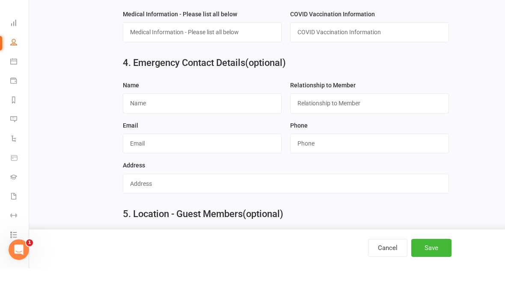
scroll to position [429, 0]
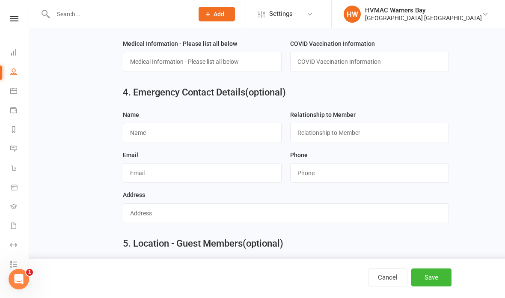
click at [438, 286] on button "Save" at bounding box center [431, 277] width 40 height 18
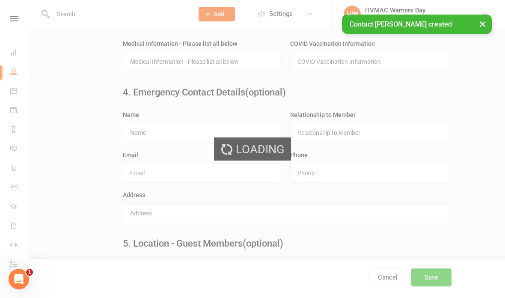
scroll to position [0, 0]
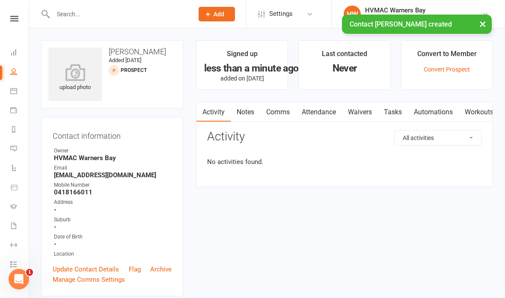
scroll to position [34, 0]
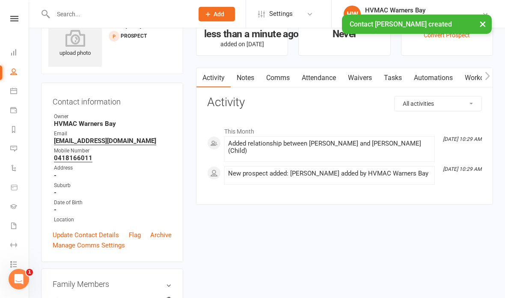
click at [242, 76] on link "Notes" at bounding box center [246, 78] width 30 height 20
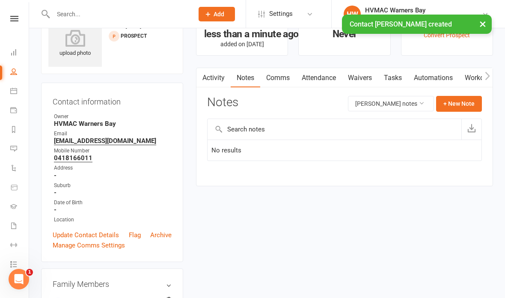
click at [102, 230] on link "Update Contact Details" at bounding box center [86, 235] width 66 height 10
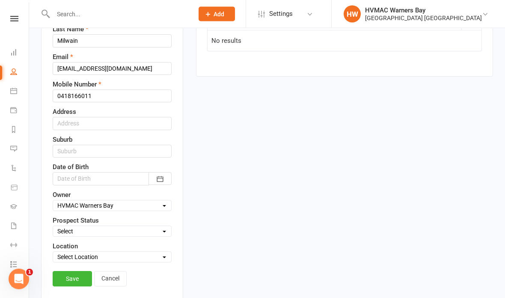
scroll to position [148, 0]
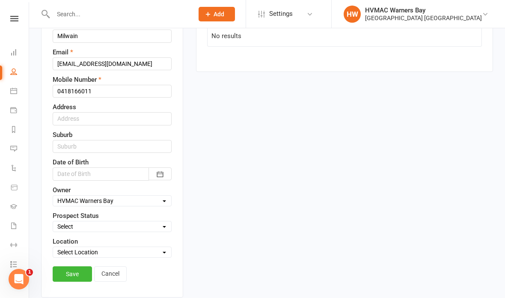
click at [116, 268] on link "Cancel" at bounding box center [110, 273] width 33 height 15
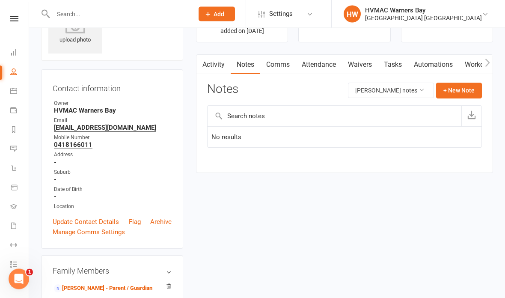
scroll to position [47, 0]
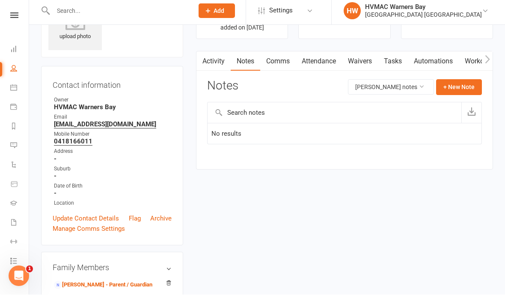
click at [161, 210] on div "Contact information Owner HVMAC Warners Bay Email [EMAIL_ADDRESS][DOMAIN_NAME] …" at bounding box center [112, 158] width 142 height 179
click at [163, 216] on link "Archive" at bounding box center [160, 221] width 21 height 10
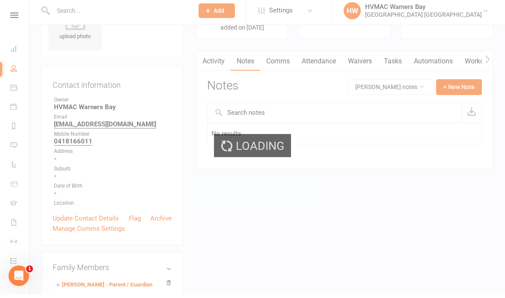
scroll to position [51, 0]
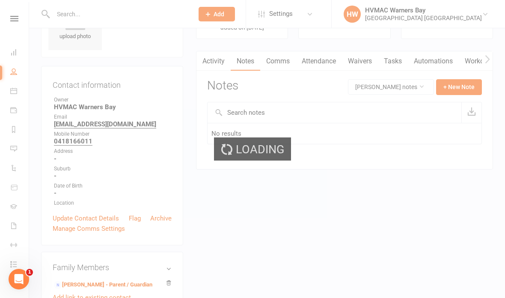
select select "100"
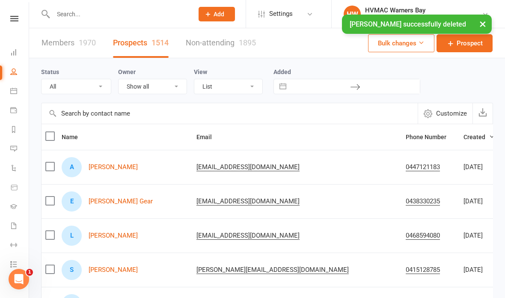
click at [88, 15] on input "text" at bounding box center [118, 14] width 137 height 12
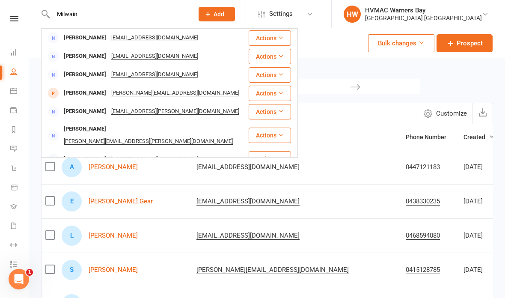
type input "Milwain"
click at [74, 34] on div "[PERSON_NAME]" at bounding box center [84, 38] width 47 height 12
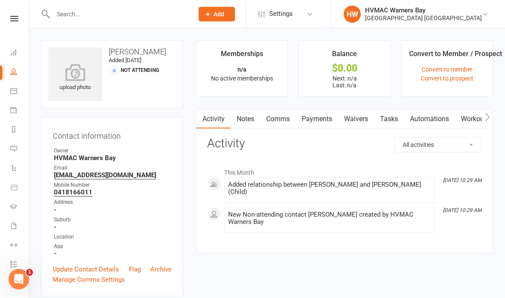
click at [163, 265] on link "Archive" at bounding box center [160, 269] width 21 height 10
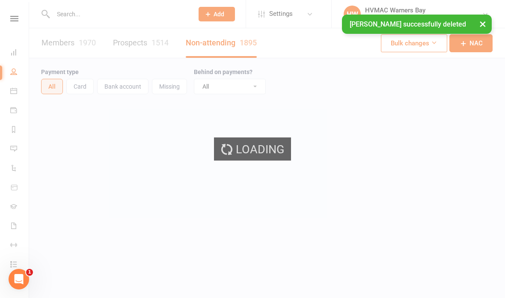
select select "100"
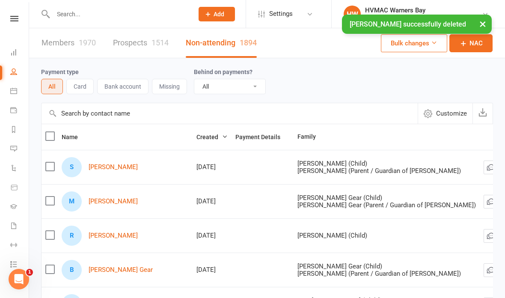
click at [480, 27] on button "×" at bounding box center [482, 24] width 15 height 18
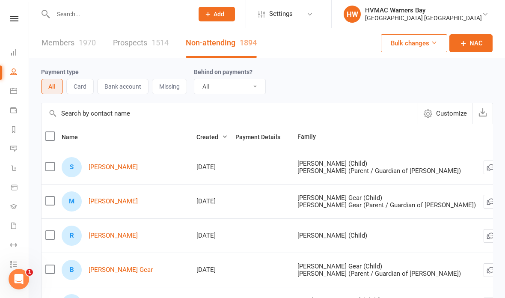
click at [14, 87] on link "Calendar" at bounding box center [19, 91] width 19 height 19
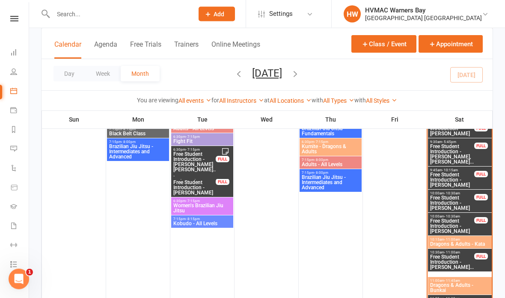
scroll to position [563, 0]
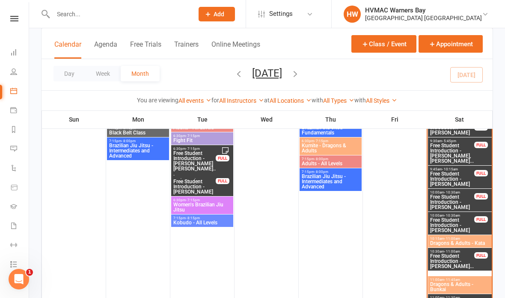
click at [461, 223] on span "Free Student Introduction - [PERSON_NAME]" at bounding box center [452, 224] width 45 height 15
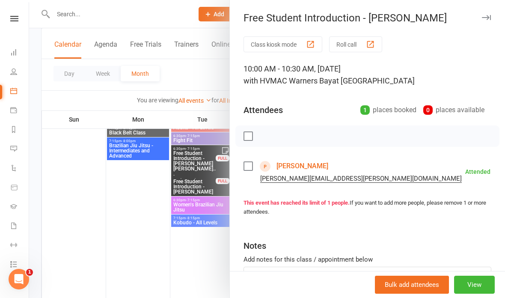
click at [185, 66] on div at bounding box center [267, 149] width 476 height 298
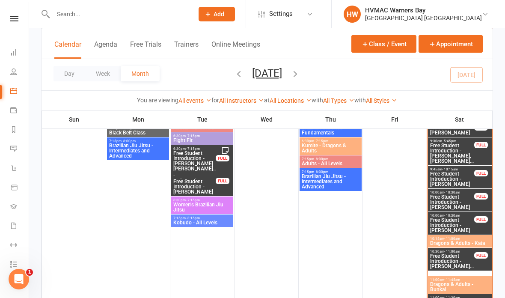
click at [447, 197] on span "Free Student Introduction - [PERSON_NAME]" at bounding box center [452, 201] width 45 height 15
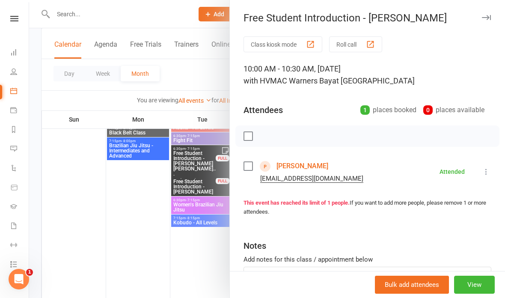
click at [182, 74] on div at bounding box center [267, 149] width 476 height 298
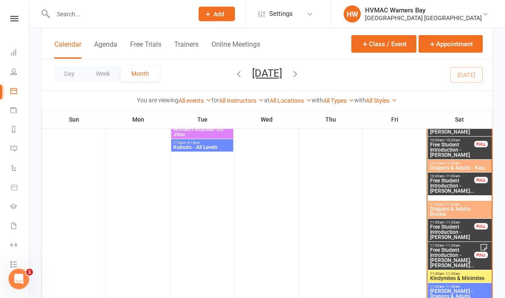
click at [454, 188] on span "Free Student Introduction - [PERSON_NAME]..." at bounding box center [452, 185] width 45 height 15
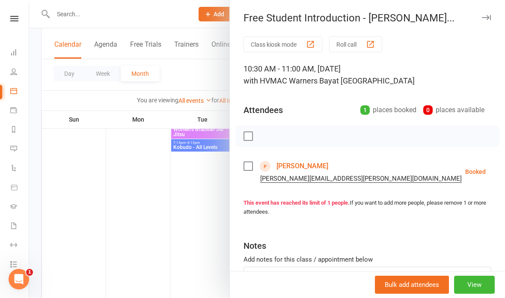
click at [182, 73] on div at bounding box center [267, 149] width 476 height 298
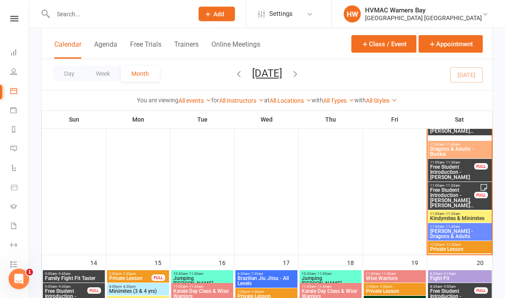
scroll to position [698, 0]
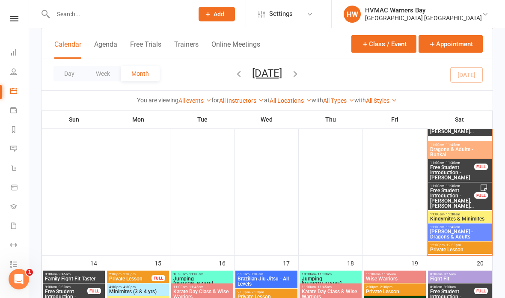
click at [452, 169] on span "Free Student Introduction - [PERSON_NAME]" at bounding box center [452, 172] width 45 height 15
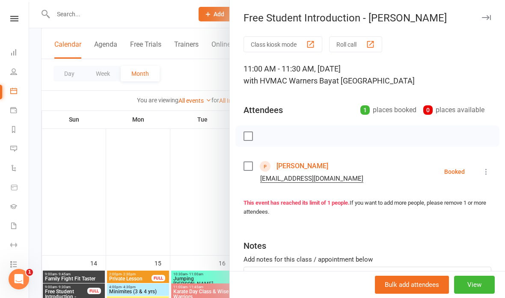
click at [181, 79] on div at bounding box center [267, 149] width 476 height 298
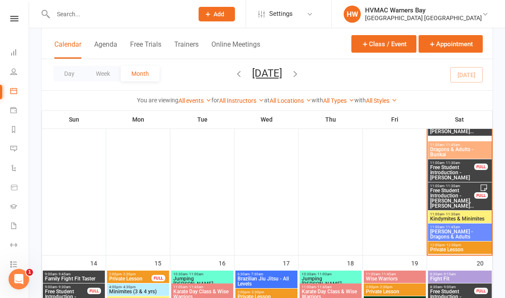
click at [466, 195] on span "Free Student Introduction - [PERSON_NAME], [PERSON_NAME]..." at bounding box center [452, 198] width 45 height 21
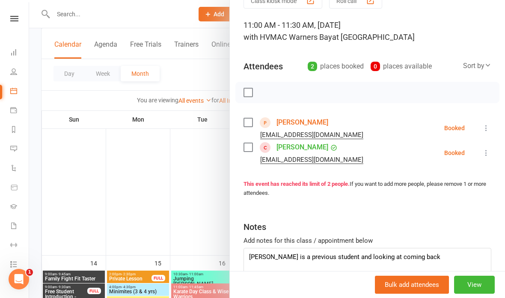
scroll to position [43, 0]
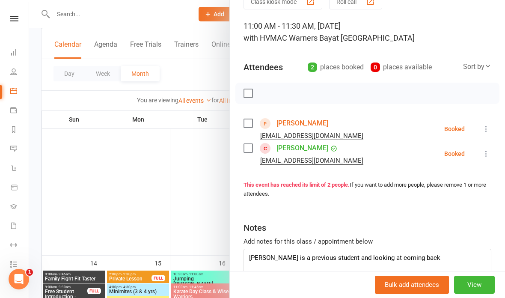
click at [187, 74] on div at bounding box center [267, 149] width 476 height 298
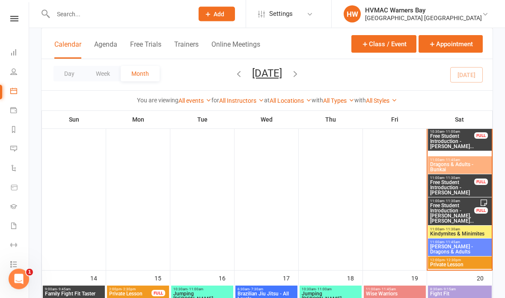
scroll to position [673, 0]
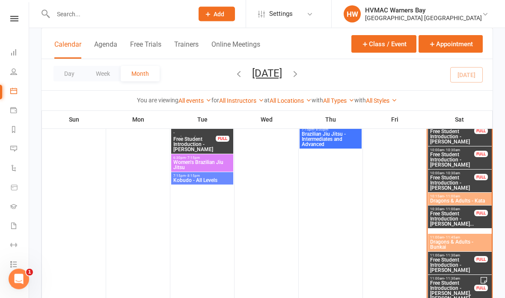
click at [449, 154] on span "Free Student Introduction - [PERSON_NAME]" at bounding box center [452, 159] width 45 height 15
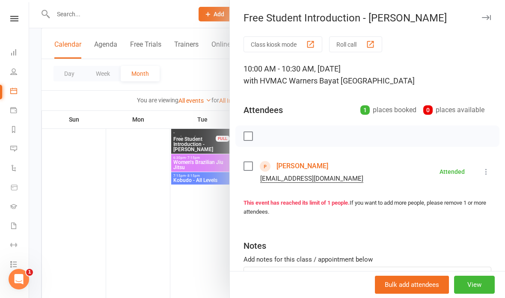
click at [199, 215] on div at bounding box center [267, 149] width 476 height 298
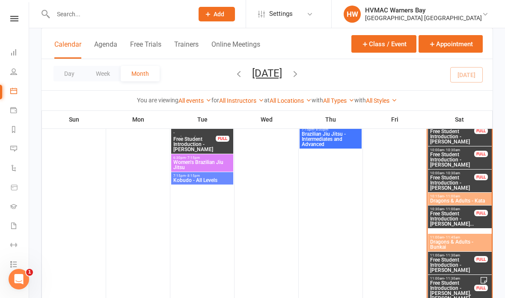
click at [452, 176] on span "Free Student Introduction - [PERSON_NAME]" at bounding box center [452, 182] width 45 height 15
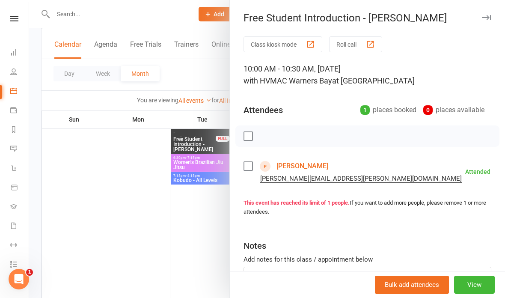
click at [302, 163] on link "[PERSON_NAME]" at bounding box center [302, 166] width 52 height 14
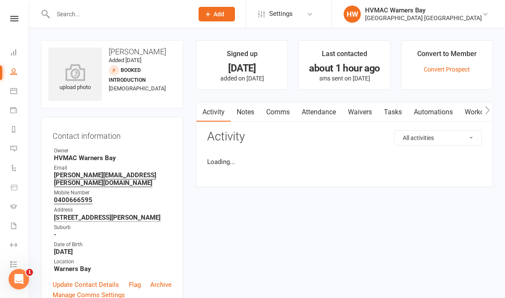
click at [365, 109] on link "Waivers" at bounding box center [360, 112] width 36 height 20
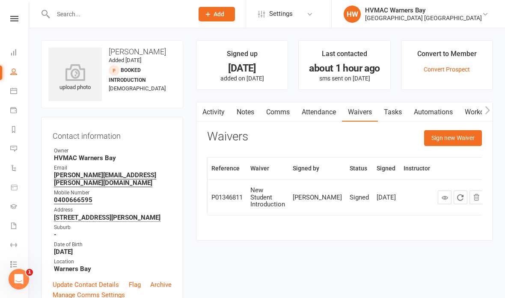
click at [458, 132] on button "Sign new Waiver" at bounding box center [453, 137] width 58 height 15
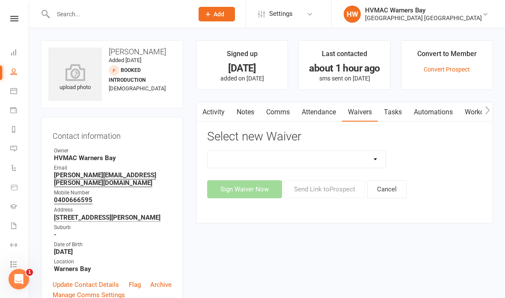
click at [329, 162] on select "Cancellation Form Cancellation Form - Kinder Kicks Fitness Challenge Goals Asse…" at bounding box center [297, 159] width 178 height 17
select select "5387"
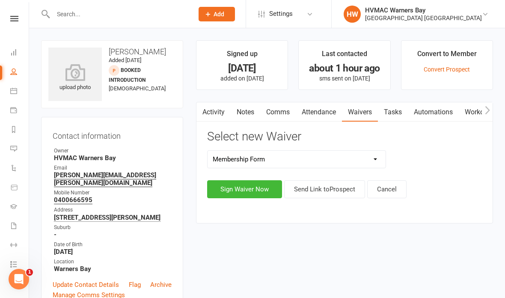
click at [239, 190] on button "Sign Waiver Now" at bounding box center [244, 189] width 75 height 18
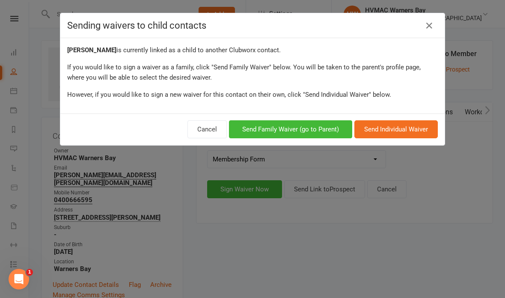
click at [307, 125] on button "Send Family Waiver (go to Parent)" at bounding box center [290, 129] width 123 height 18
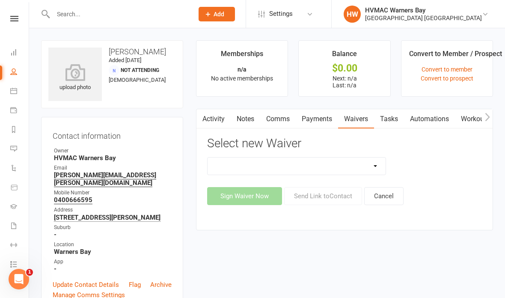
click at [294, 164] on select "Cancellation Form Cancellation Form - Kinder Kicks Fitness Challenge Goals Asse…" at bounding box center [297, 165] width 178 height 17
select select "5387"
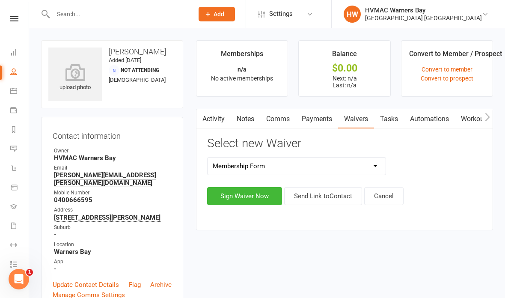
click at [250, 195] on button "Sign Waiver Now" at bounding box center [244, 196] width 75 height 18
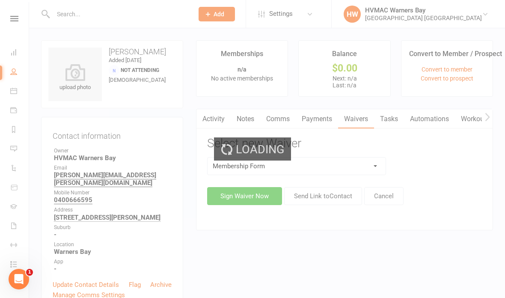
select select "bank_account"
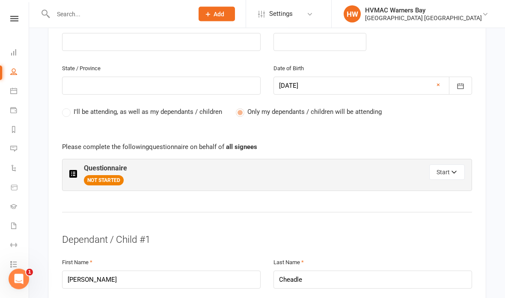
click at [447, 167] on button "Start" at bounding box center [447, 172] width 36 height 15
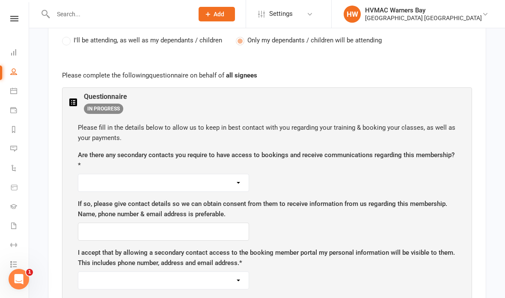
scroll to position [468, 0]
click at [201, 165] on div "Are there any secondary contacts you require to have access to bookings and rec…" at bounding box center [267, 170] width 378 height 42
click at [199, 174] on select "Yes No" at bounding box center [163, 182] width 170 height 17
select select "No"
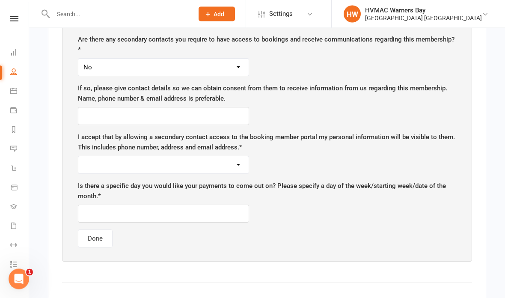
scroll to position [582, 0]
click at [181, 159] on select "Yes No" at bounding box center [163, 165] width 170 height 17
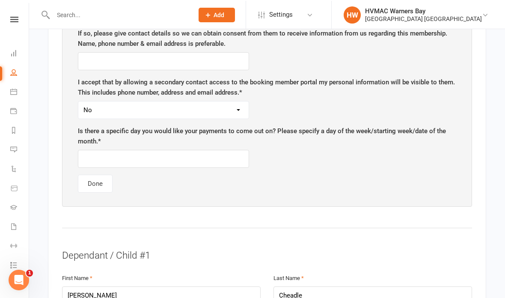
click at [220, 90] on label "I accept that by allowing a secondary contact access to the booking member port…" at bounding box center [267, 86] width 378 height 21
click at [217, 102] on select "Yes No" at bounding box center [163, 109] width 170 height 17
select select "Yes"
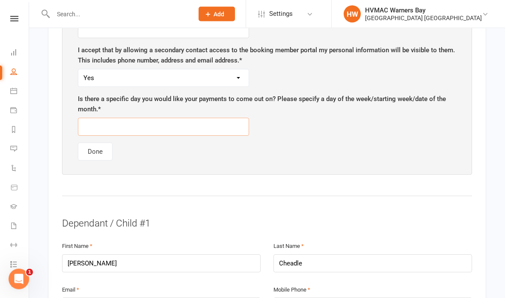
click at [181, 118] on input "text" at bounding box center [163, 127] width 171 height 18
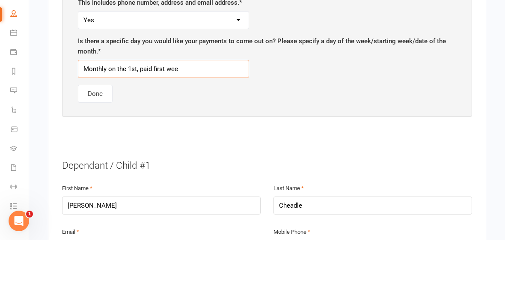
type input "Monthly on the 1st, paid first week"
click at [97, 143] on button "Done" at bounding box center [95, 152] width 35 height 18
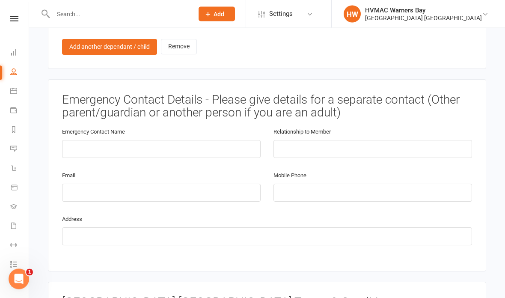
scroll to position [831, 0]
click at [205, 140] on input "text" at bounding box center [161, 149] width 199 height 18
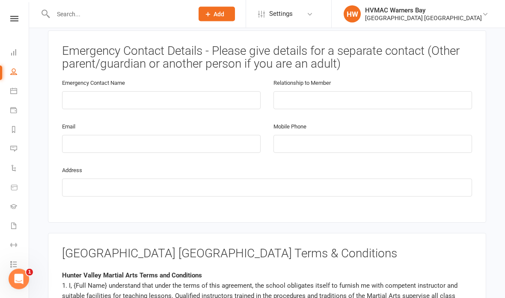
scroll to position [879, 0]
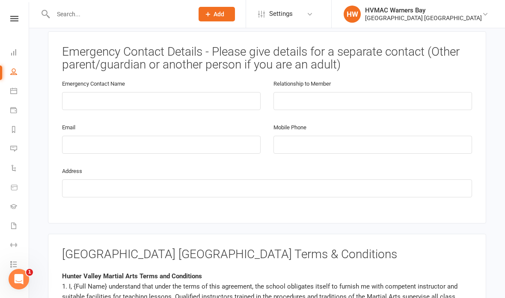
click at [170, 80] on div "Emergency Contact Name" at bounding box center [161, 94] width 199 height 32
click at [192, 92] on input "text" at bounding box center [161, 101] width 199 height 18
type input "[PERSON_NAME]"
click at [332, 92] on input "text" at bounding box center [372, 101] width 199 height 18
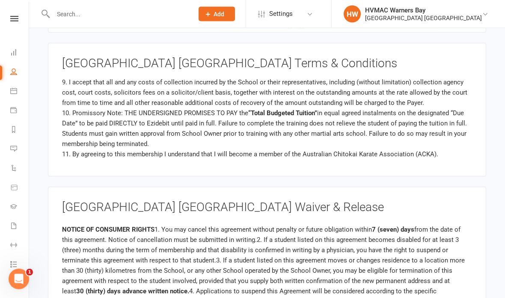
scroll to position [208, 0]
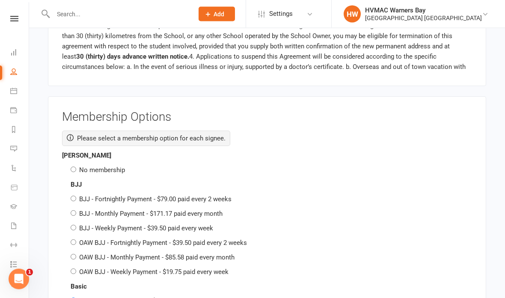
type input "Father"
click at [75, 167] on input "No membership" at bounding box center [74, 170] width 6 height 6
radio input "true"
radio input "false"
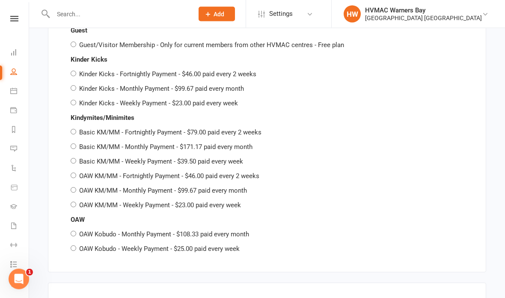
scroll to position [2196, 0]
click at [73, 187] on input "OAW KM/MM - Monthly Payment - $99.67 paid every month" at bounding box center [74, 190] width 6 height 6
radio input "true"
radio input "false"
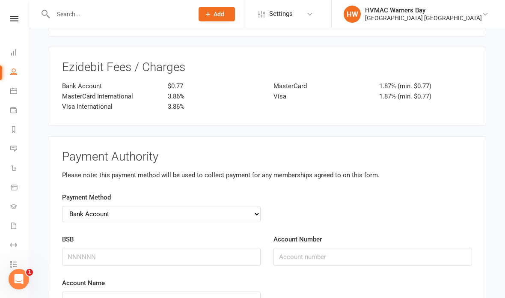
scroll to position [2552, 0]
click at [160, 192] on div "Payment Method Credit Card Bank Account" at bounding box center [161, 207] width 199 height 30
click at [192, 205] on select "Credit Card Bank Account" at bounding box center [161, 213] width 199 height 16
select select "credit_card"
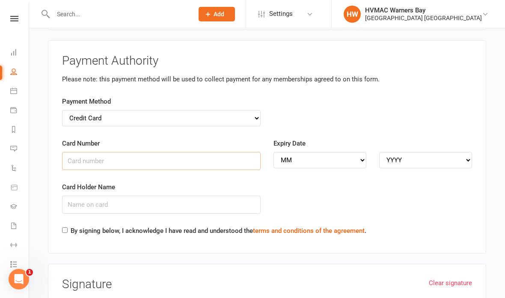
click at [197, 152] on input "Card Number" at bounding box center [161, 161] width 199 height 18
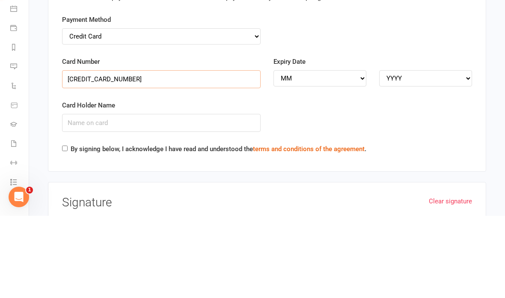
type input "[CREDIT_CARD_NUMBER]"
click at [333, 152] on select "MM 01 02 03 04 05 06 07 08 09 10 11 12" at bounding box center [319, 160] width 93 height 16
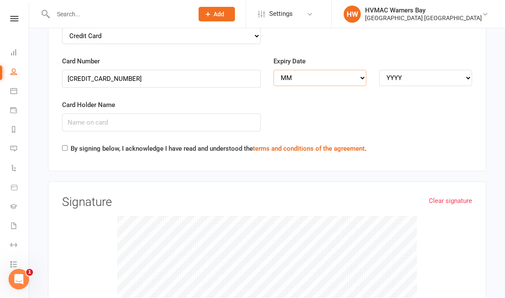
select select "11"
click at [427, 56] on div "Expiry Date MM 01 02 03 04 05 06 07 08 09 10 11 12 YYYY 2025 2026 2027 2028 202…" at bounding box center [372, 71] width 199 height 30
click at [440, 70] on select "YYYY 2025 2026 2027 2028 2029 2030 2031 2032 2033 2034" at bounding box center [425, 78] width 93 height 16
select select "2026"
click at [209, 113] on input "Card Holder Name" at bounding box center [161, 122] width 199 height 18
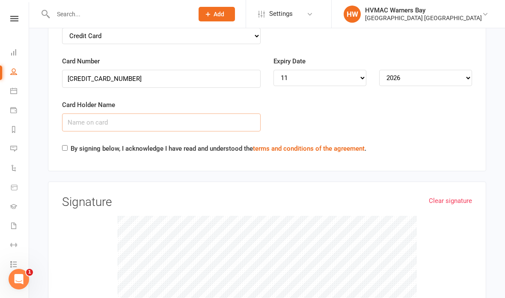
scroll to position [2730, 0]
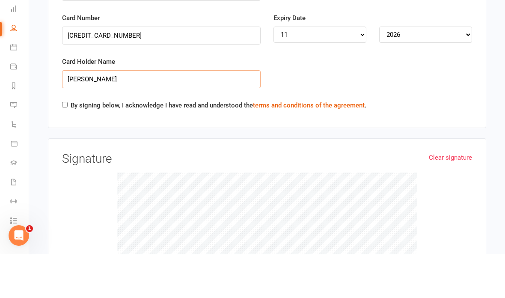
type input "[PERSON_NAME]"
click at [67, 145] on input "By signing below, I acknowledge I have read and understood the terms and condit…" at bounding box center [65, 148] width 6 height 6
checkbox input "true"
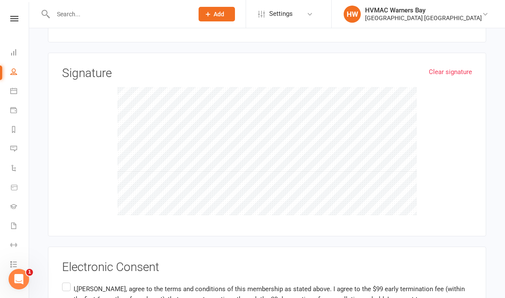
scroll to position [2864, 0]
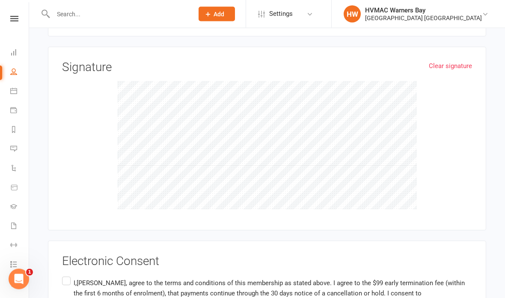
click at [68, 275] on label "I,[PERSON_NAME], agree to the terms and conditions of this membership as stated…" at bounding box center [267, 293] width 410 height 37
click at [68, 275] on input "I,[PERSON_NAME], agree to the terms and conditions of this membership as stated…" at bounding box center [65, 275] width 6 height 0
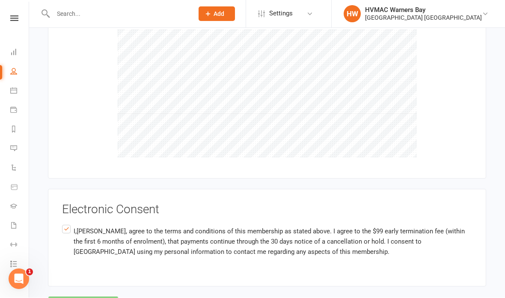
scroll to position [2916, 0]
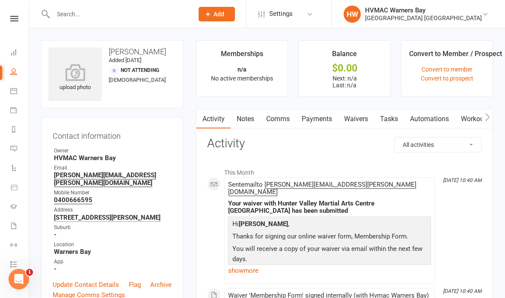
click at [251, 116] on link "Notes" at bounding box center [246, 119] width 30 height 20
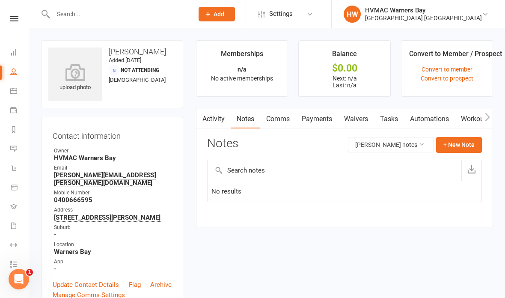
click at [462, 144] on button "+ New Note" at bounding box center [459, 144] width 46 height 15
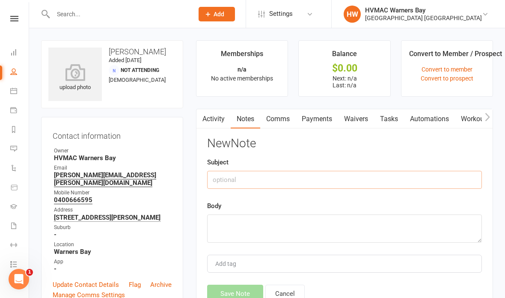
click at [290, 178] on input "text" at bounding box center [344, 180] width 275 height 18
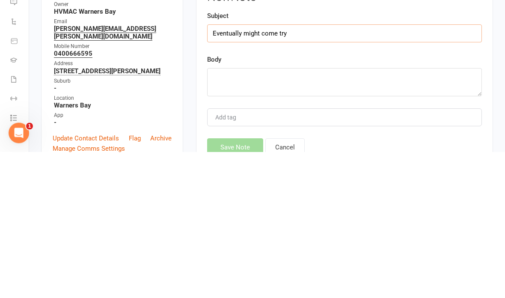
type input "Eventually might come try"
click at [301, 214] on textarea at bounding box center [344, 228] width 275 height 28
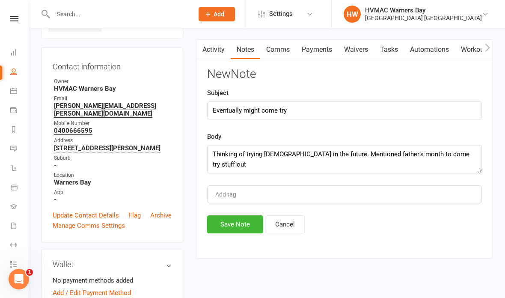
scroll to position [69, 0]
click at [458, 153] on textarea "Thinking of trying [DEMOGRAPHIC_DATA] in the future. Mentioned father’s month t…" at bounding box center [344, 159] width 275 height 28
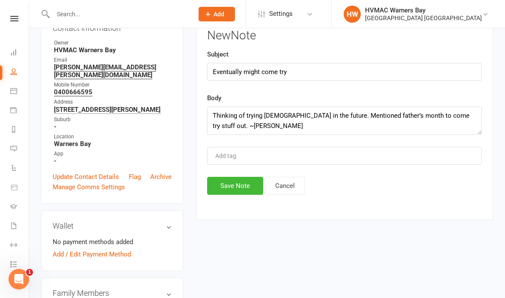
scroll to position [107, 0]
type textarea "Thinking of trying [DEMOGRAPHIC_DATA] in the future. Mentioned father’s month t…"
click at [223, 181] on button "Save Note" at bounding box center [235, 186] width 56 height 18
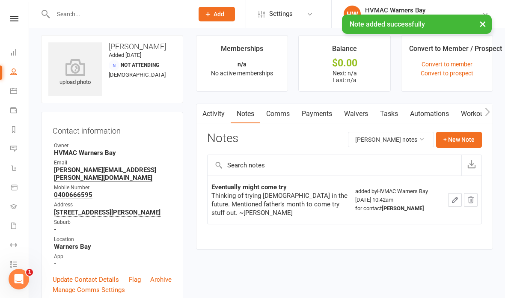
scroll to position [0, 0]
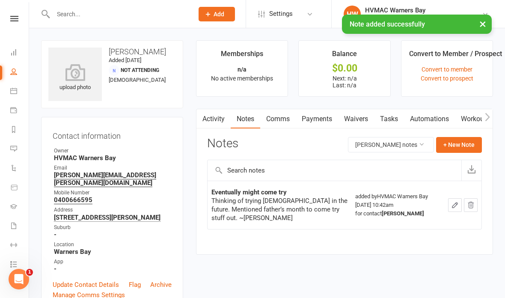
click at [123, 12] on input "text" at bounding box center [118, 14] width 137 height 12
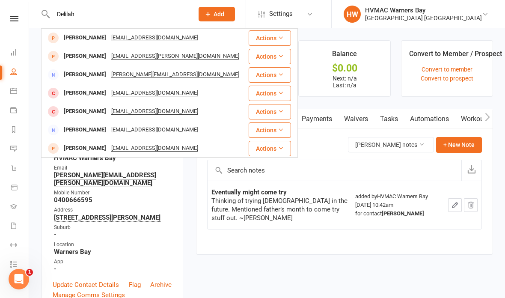
type input "Delilah"
click at [207, 55] on div "[PERSON_NAME] [EMAIL_ADDRESS][PERSON_NAME][DOMAIN_NAME]" at bounding box center [144, 56] width 205 height 18
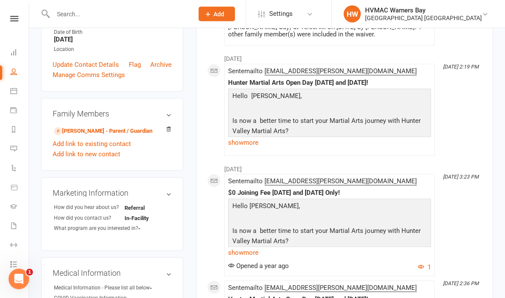
scroll to position [195, 0]
click at [129, 127] on link "[PERSON_NAME] - Parent / Guardian" at bounding box center [103, 131] width 98 height 9
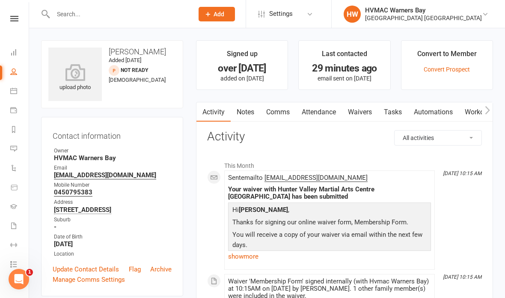
click at [244, 116] on link "Notes" at bounding box center [246, 112] width 30 height 20
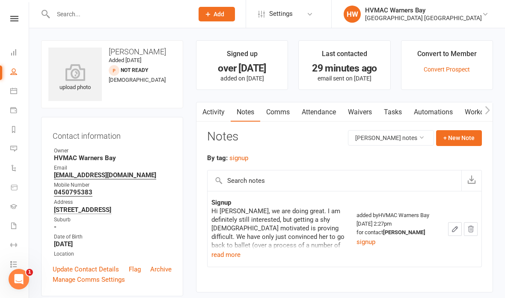
click at [461, 134] on button "+ New Note" at bounding box center [459, 137] width 46 height 15
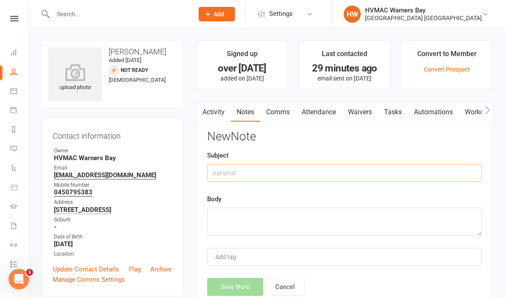
click at [300, 165] on input "text" at bounding box center [344, 173] width 275 height 18
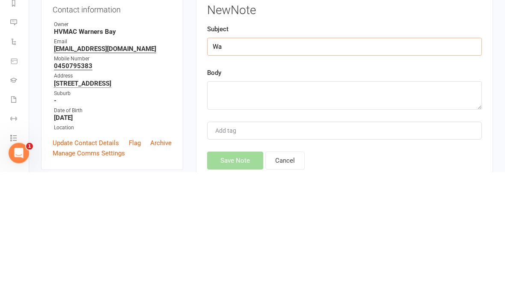
type input "W"
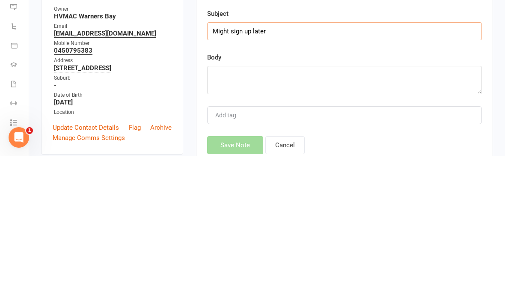
type input "Might sign up later"
click at [278, 208] on textarea at bounding box center [344, 222] width 275 height 28
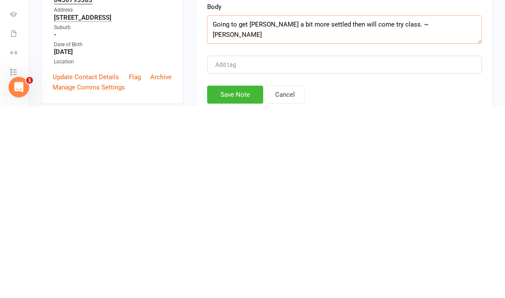
type textarea "Going to get Delilah a bit more settled then will come try class. ~Christina"
click at [232, 278] on button "Save Note" at bounding box center [235, 287] width 56 height 18
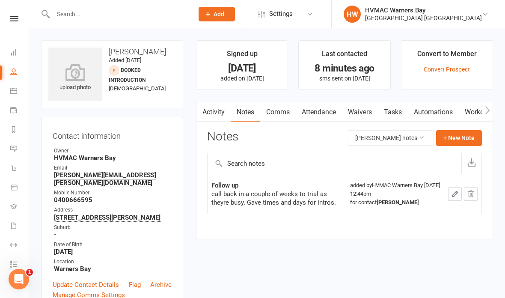
click at [462, 138] on button "+ New Note" at bounding box center [459, 137] width 46 height 15
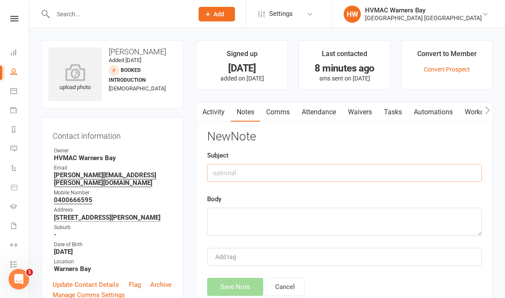
click at [367, 164] on input "text" at bounding box center [344, 173] width 275 height 18
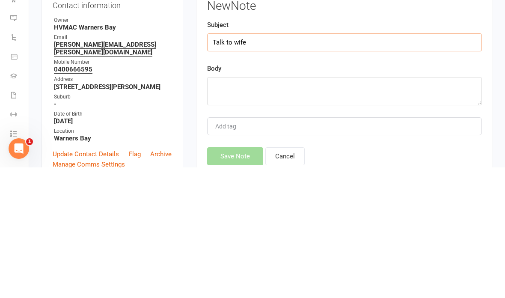
type input "Talk to wife"
click at [319, 208] on textarea at bounding box center [344, 222] width 275 height 28
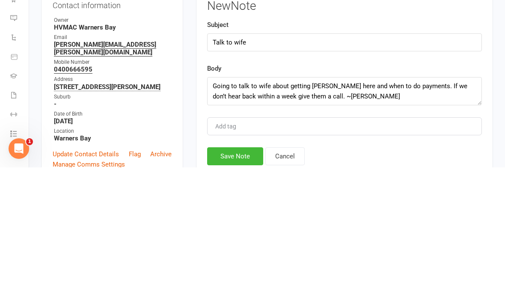
scroll to position [130, 0]
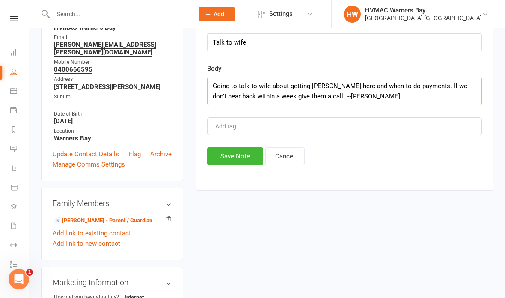
type textarea "Going to talk to wife about getting [PERSON_NAME] here and when to do payments.…"
click at [237, 154] on button "Save Note" at bounding box center [235, 156] width 56 height 18
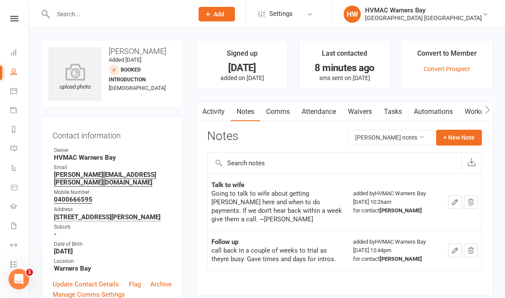
scroll to position [0, 0]
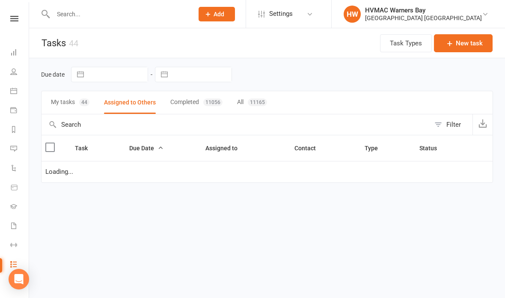
click at [471, 13] on div "HVMAC Warners Bay" at bounding box center [423, 10] width 117 height 8
select select "started"
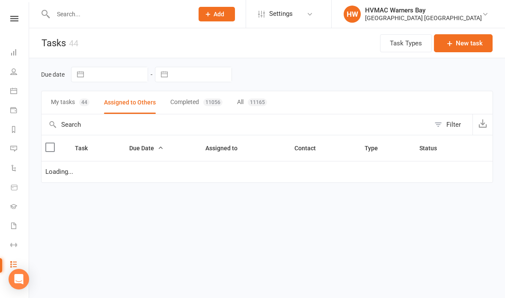
select select "started"
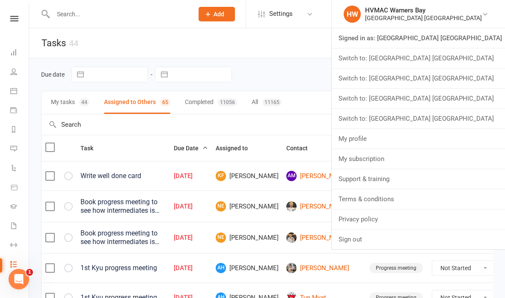
click at [471, 87] on link "Switch to: Hunter Valley Martial Arts Centre Morisset" at bounding box center [418, 78] width 173 height 20
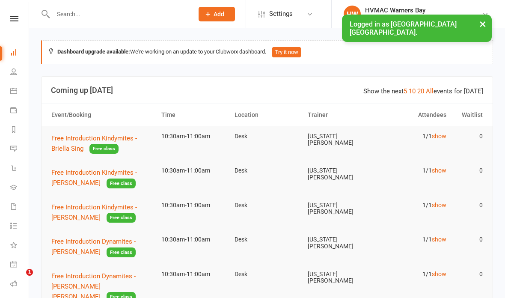
click at [489, 27] on button "×" at bounding box center [482, 24] width 15 height 18
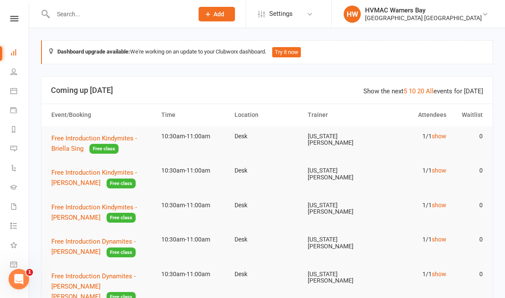
click at [483, 9] on link "HW HVMAC [GEOGRAPHIC_DATA] [GEOGRAPHIC_DATA] [GEOGRAPHIC_DATA]" at bounding box center [418, 14] width 148 height 17
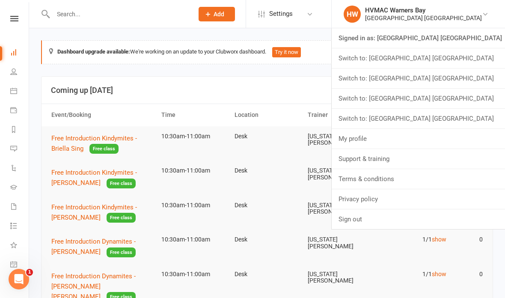
click at [479, 80] on link "Switch to: [GEOGRAPHIC_DATA] [GEOGRAPHIC_DATA]" at bounding box center [418, 78] width 173 height 20
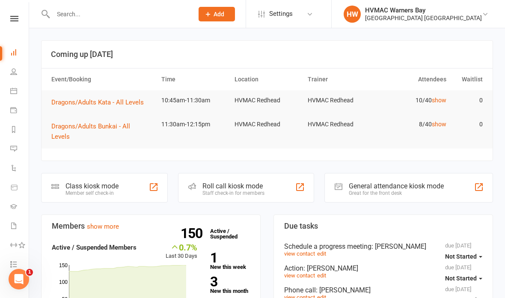
click at [217, 15] on button "Add" at bounding box center [217, 14] width 36 height 15
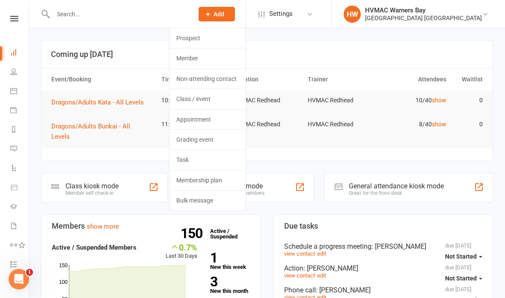
click at [227, 78] on link "Non-attending contact" at bounding box center [207, 79] width 76 height 20
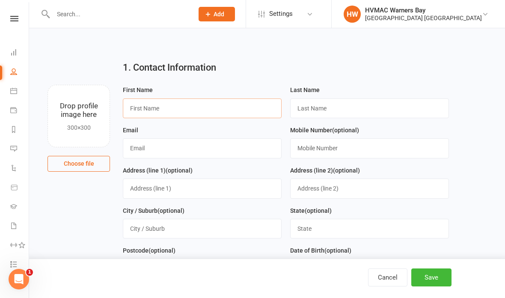
click at [175, 102] on input "text" at bounding box center [202, 108] width 159 height 20
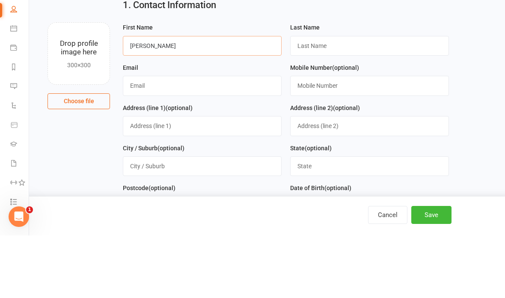
type input "Leslie"
click at [349, 98] on input "text" at bounding box center [369, 108] width 159 height 20
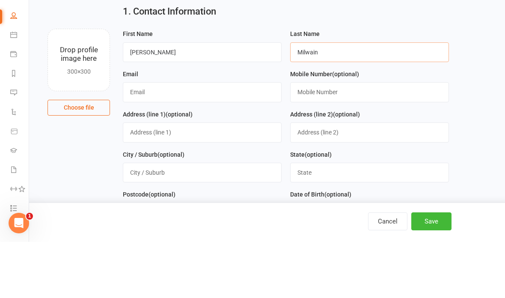
type input "Milwain"
click at [205, 125] on div "Email" at bounding box center [202, 141] width 159 height 33
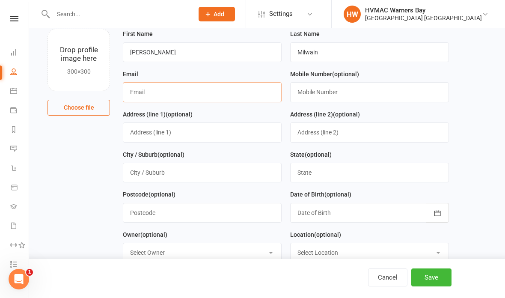
click at [199, 88] on input "text" at bounding box center [202, 92] width 159 height 20
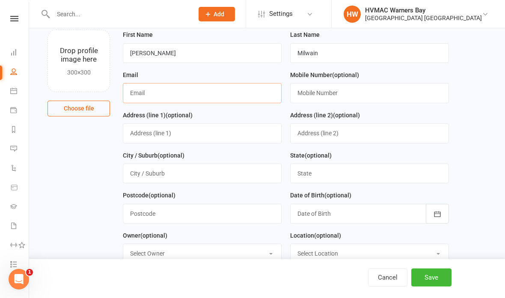
scroll to position [25, 0]
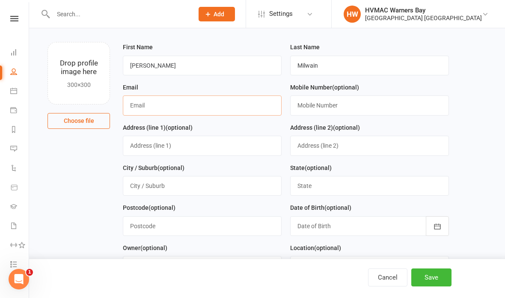
click at [199, 103] on input "text" at bounding box center [202, 105] width 159 height 20
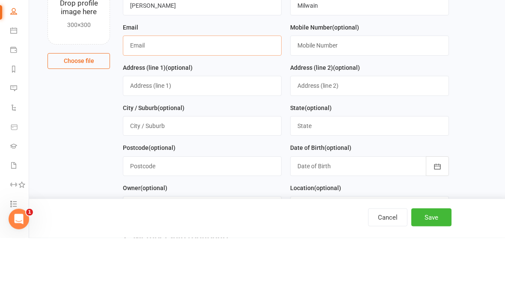
paste input "Lesliemilwain@gmail.com"
type input "Lesliemilwain@gmail.com"
click at [345, 83] on label "Mobile Number (optional)" at bounding box center [324, 87] width 69 height 9
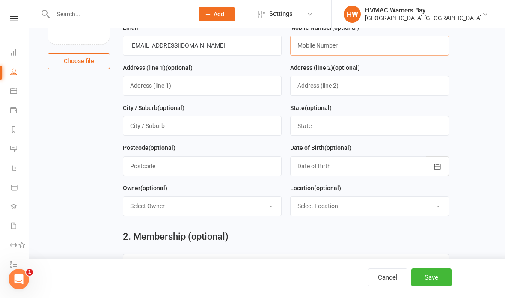
click at [328, 41] on input "text" at bounding box center [369, 46] width 159 height 20
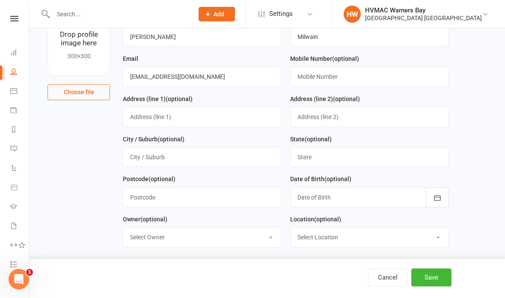
scroll to position [52, 0]
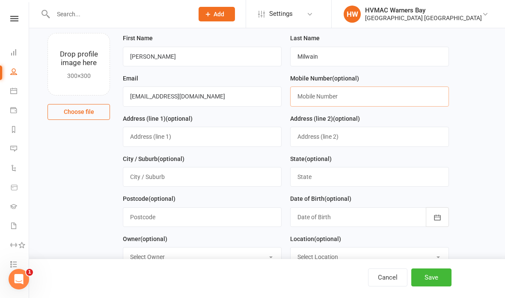
paste input "0418166011"
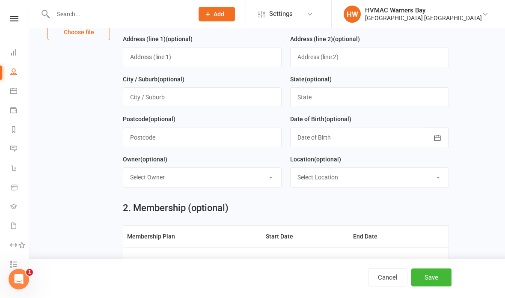
scroll to position [181, 0]
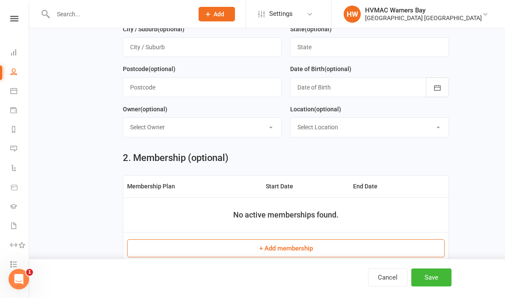
type input "0418166011"
click at [436, 286] on button "Save" at bounding box center [431, 277] width 40 height 18
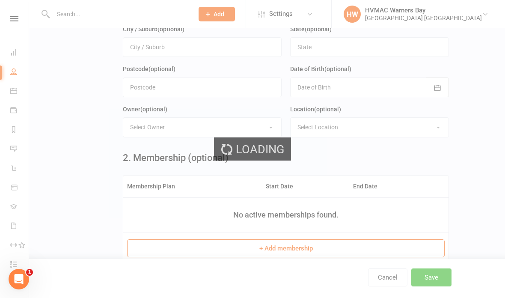
scroll to position [0, 0]
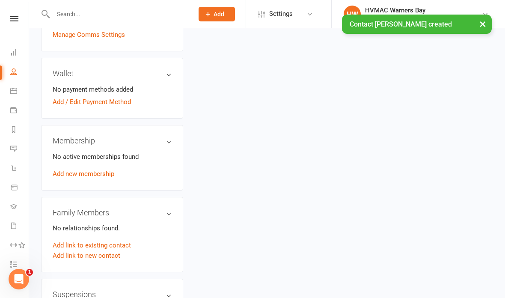
scroll to position [228, 0]
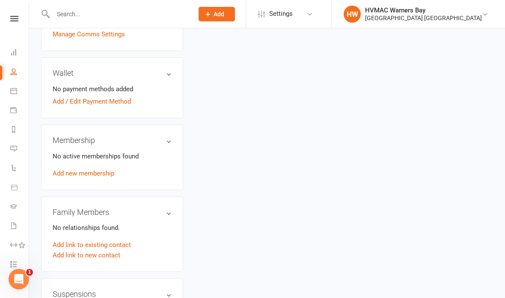
click at [110, 253] on link "Add link to new contact" at bounding box center [87, 255] width 68 height 10
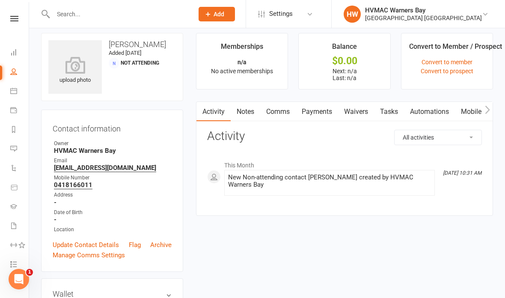
scroll to position [0, 0]
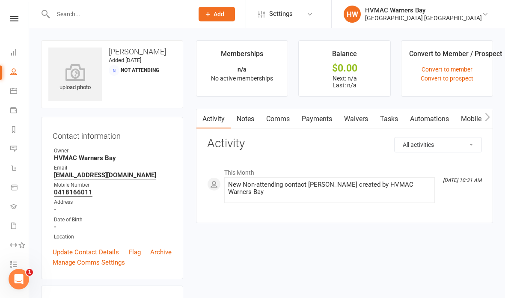
click at [142, 16] on input "text" at bounding box center [118, 14] width 137 height 12
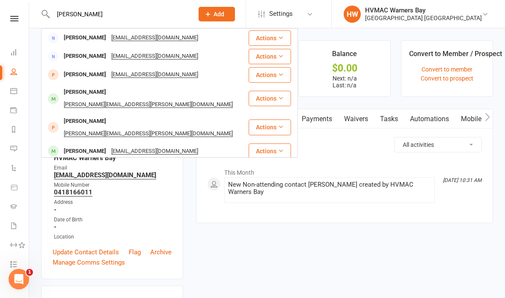
type input "Leslie"
click at [189, 51] on div "Les Milwain Lesliemilwain@gmail.com" at bounding box center [145, 56] width 206 height 18
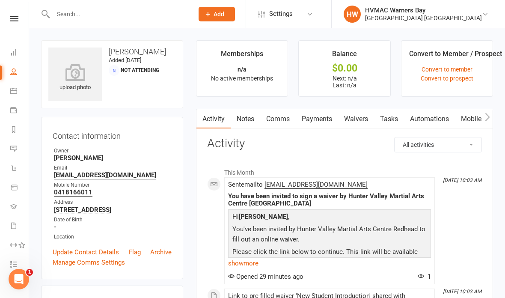
click at [79, 13] on input "text" at bounding box center [118, 14] width 137 height 12
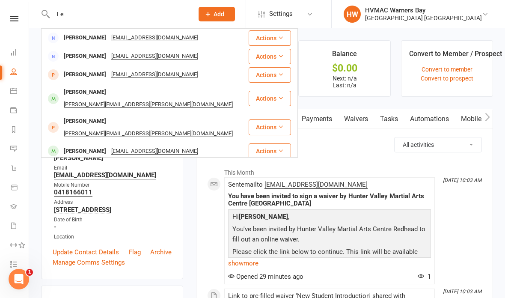
type input "L"
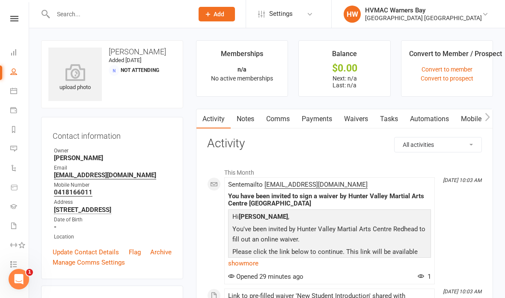
click at [114, 15] on input "text" at bounding box center [118, 14] width 137 height 12
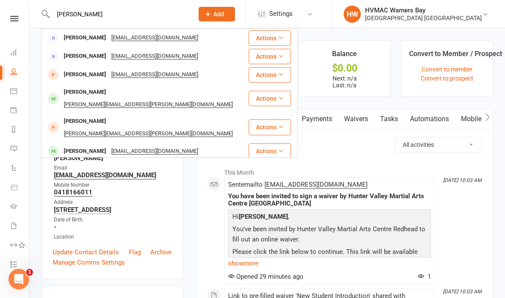
type input "Leslie"
click at [77, 37] on div "Leslie Milwain" at bounding box center [84, 38] width 47 height 12
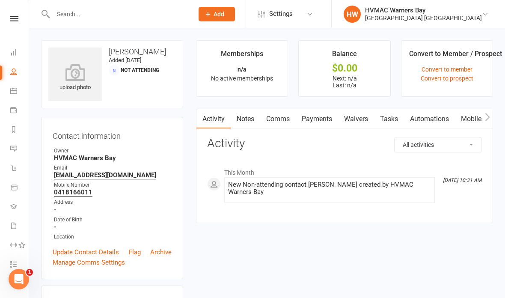
click at [161, 249] on link "Archive" at bounding box center [160, 252] width 21 height 10
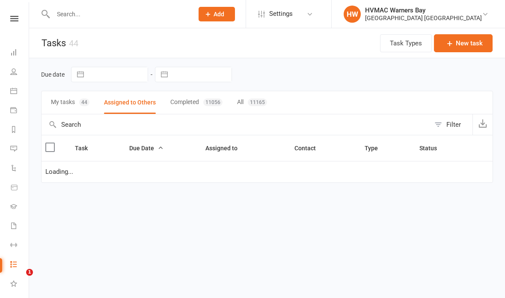
click at [12, 92] on icon at bounding box center [13, 90] width 7 height 7
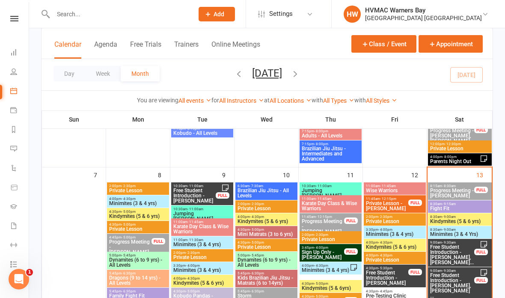
scroll to position [304, 0]
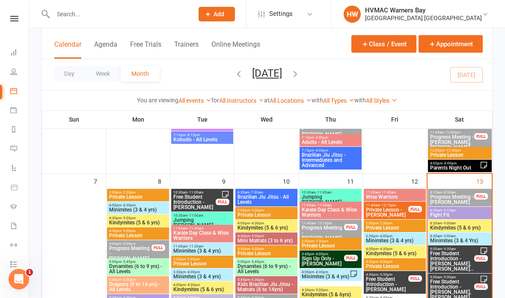
click at [320, 194] on span "Jumping [PERSON_NAME]" at bounding box center [330, 199] width 59 height 10
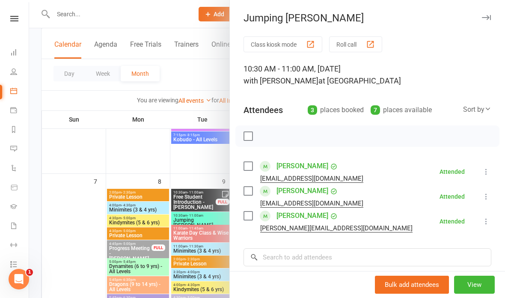
click at [204, 222] on div at bounding box center [267, 149] width 476 height 298
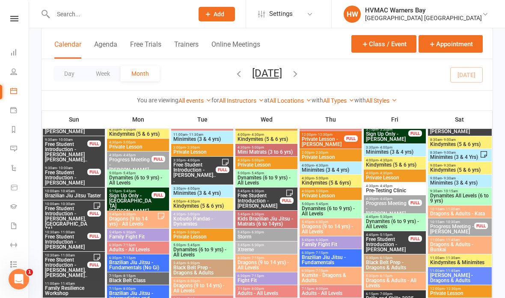
scroll to position [872, 0]
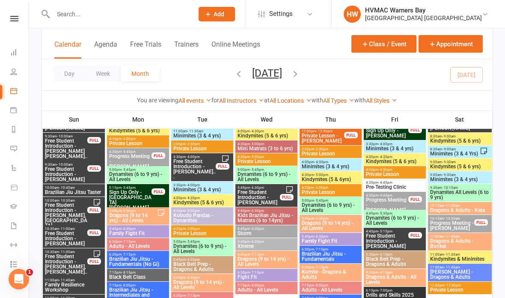
click at [196, 185] on span "- 4:00pm" at bounding box center [193, 185] width 14 height 4
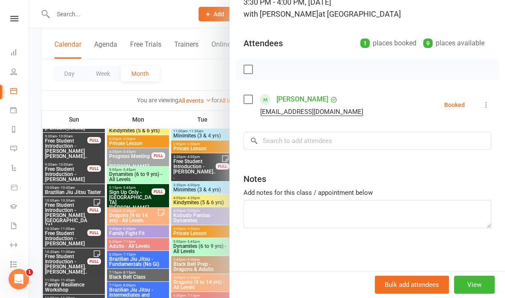
scroll to position [67, 0]
click at [359, 135] on input "search" at bounding box center [367, 141] width 248 height 18
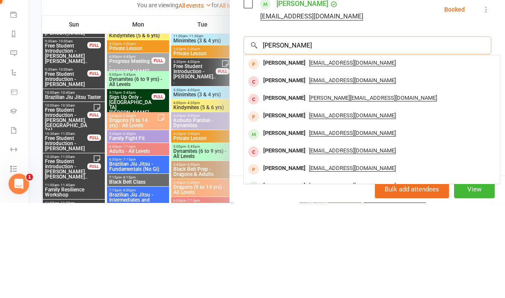
type input "Lucas tran"
click at [321, 152] on div "court.shan@gmail.com" at bounding box center [371, 158] width 249 height 12
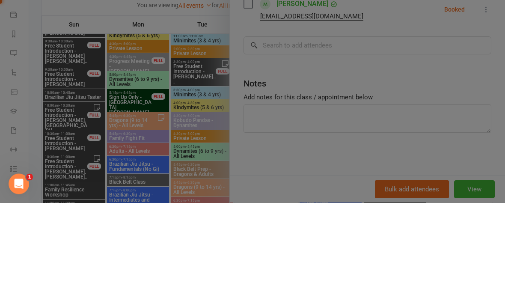
scroll to position [967, 0]
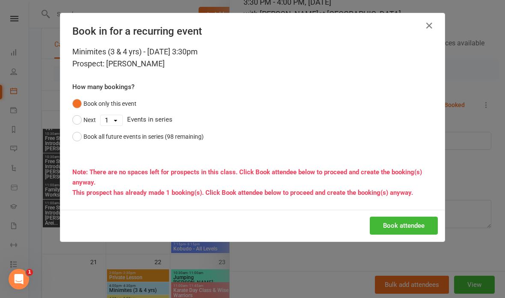
click at [403, 226] on button "Book attendee" at bounding box center [404, 225] width 68 height 18
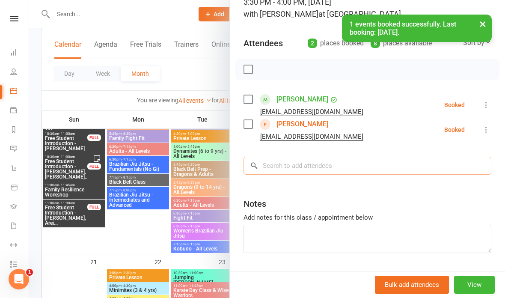
click at [326, 157] on input "search" at bounding box center [367, 166] width 248 height 18
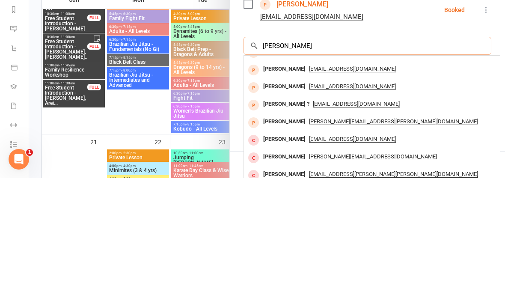
scroll to position [47, 0]
type input "Noah"
click at [204, 57] on div at bounding box center [267, 149] width 476 height 298
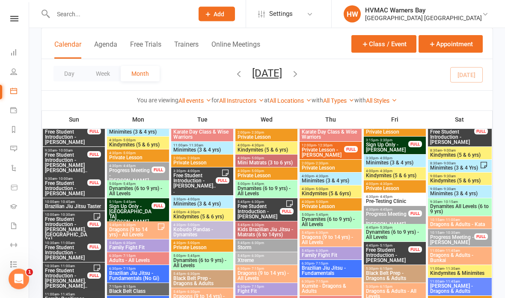
click at [206, 199] on span "3:30pm - 4:00pm" at bounding box center [202, 200] width 59 height 4
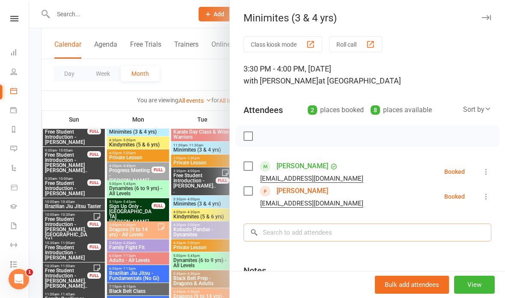
click at [324, 232] on input "search" at bounding box center [367, 232] width 248 height 18
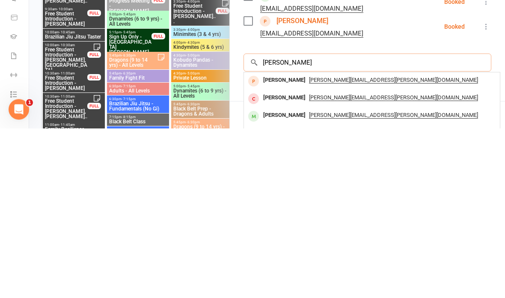
type input "Noah cheadle"
click at [323, 244] on div "Danny.cheadle@hotmail.com" at bounding box center [371, 250] width 249 height 12
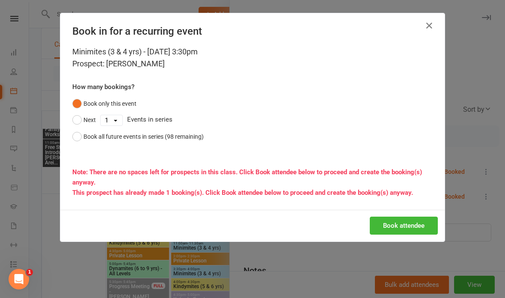
click at [413, 221] on button "Book attendee" at bounding box center [404, 225] width 68 height 18
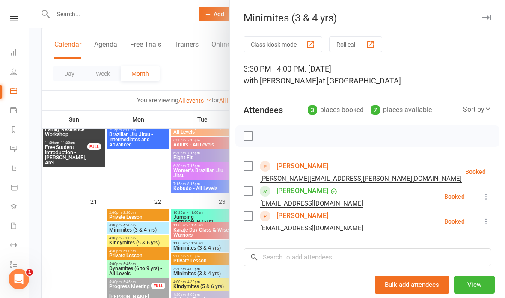
click at [189, 71] on div at bounding box center [267, 149] width 476 height 298
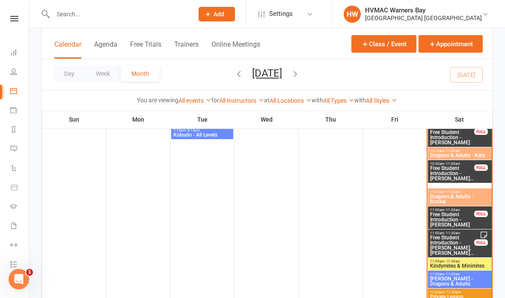
scroll to position [652, 0]
click at [459, 196] on span "Dragons & Adults - Bunkai" at bounding box center [460, 198] width 60 height 10
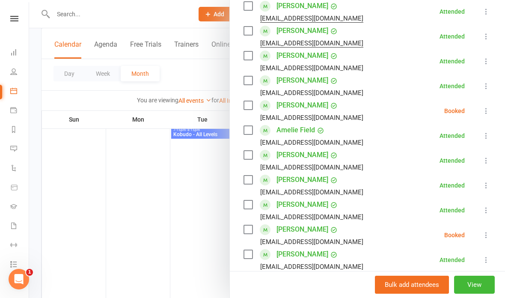
scroll to position [257, 0]
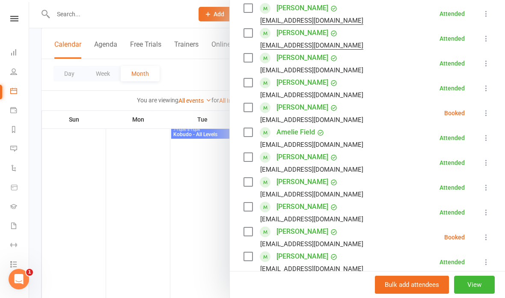
click at [169, 206] on div at bounding box center [267, 149] width 476 height 298
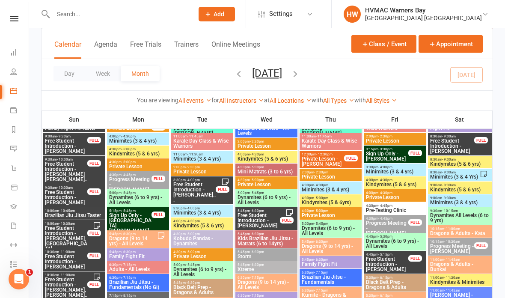
scroll to position [847, 0]
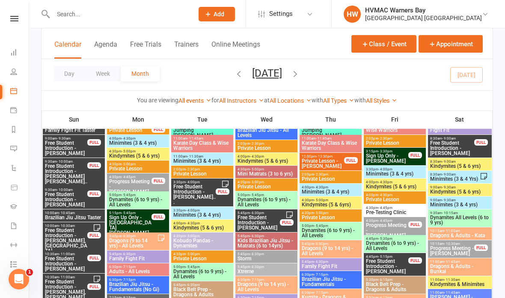
click at [464, 230] on span "10:15am - 11:00am" at bounding box center [460, 231] width 60 height 4
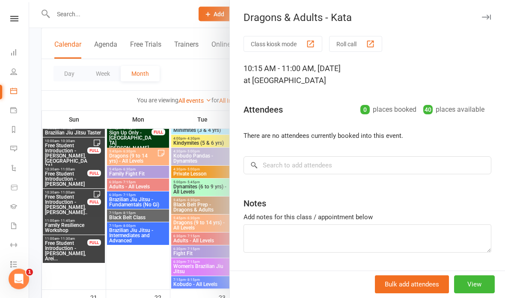
scroll to position [931, 0]
click at [188, 73] on div at bounding box center [267, 149] width 476 height 298
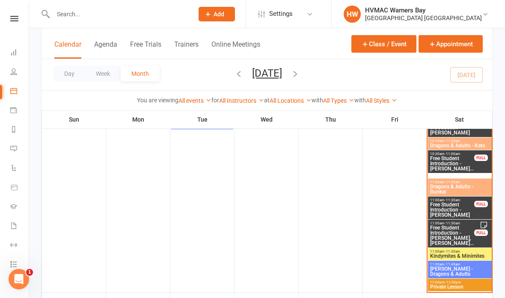
scroll to position [661, 0]
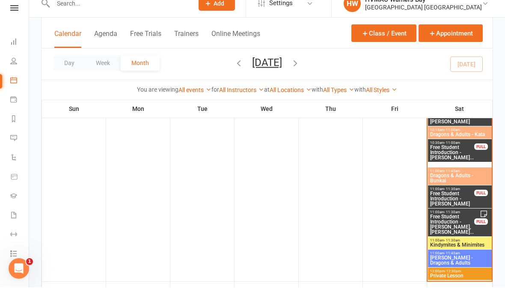
click at [464, 253] on span "Kindymites & Minimites" at bounding box center [460, 255] width 60 height 5
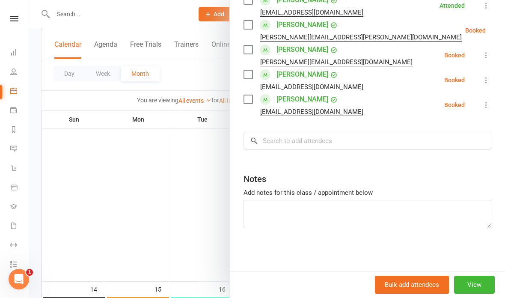
scroll to position [166, 0]
click at [340, 137] on input "search" at bounding box center [367, 141] width 248 height 18
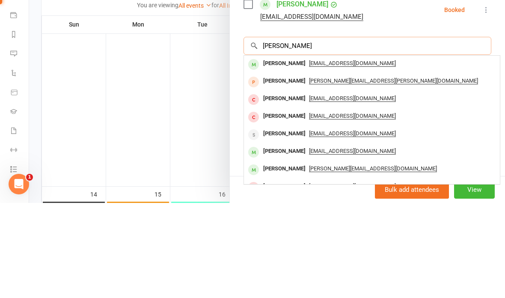
type input "William hart"
click at [309, 155] on span "serenahart01@outlook.com" at bounding box center [352, 158] width 87 height 7
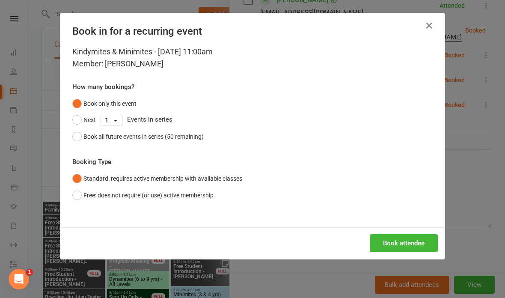
click at [413, 244] on button "Book attendee" at bounding box center [404, 243] width 68 height 18
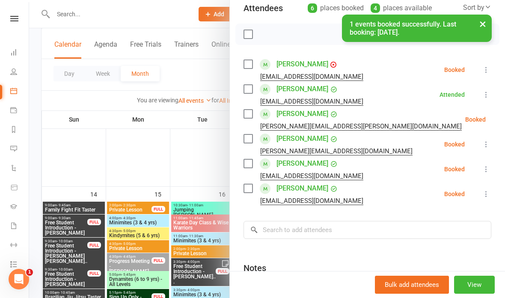
scroll to position [65, 0]
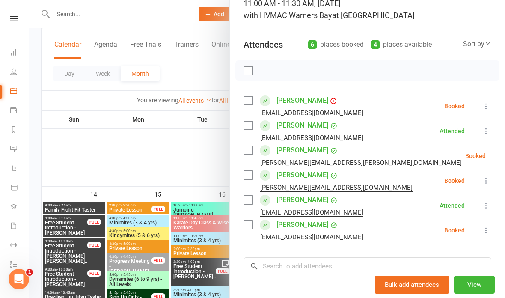
click at [102, 141] on div at bounding box center [267, 149] width 476 height 298
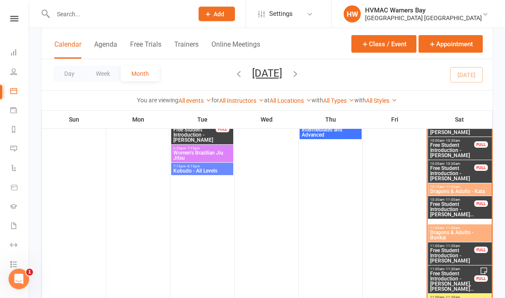
scroll to position [612, 0]
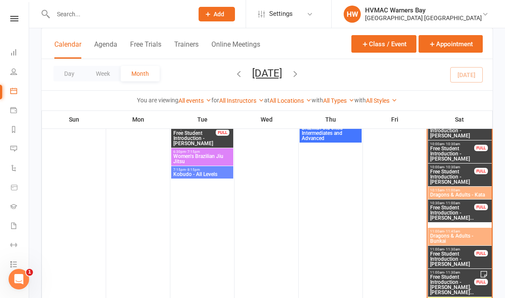
click at [449, 213] on span "Free Student Introduction - Gabriel Frohlichhernan..." at bounding box center [452, 212] width 45 height 15
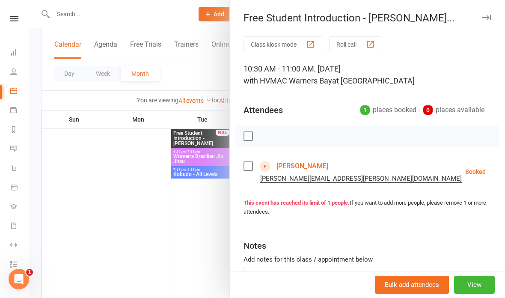
click at [316, 166] on link "[PERSON_NAME]" at bounding box center [302, 166] width 52 height 14
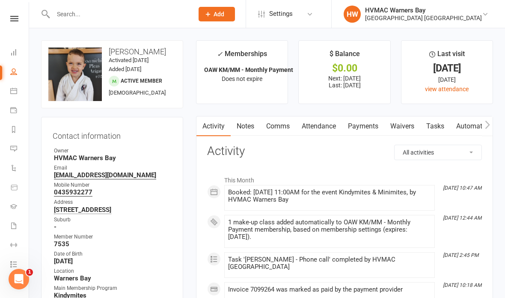
click at [373, 122] on link "Payments" at bounding box center [363, 126] width 42 height 20
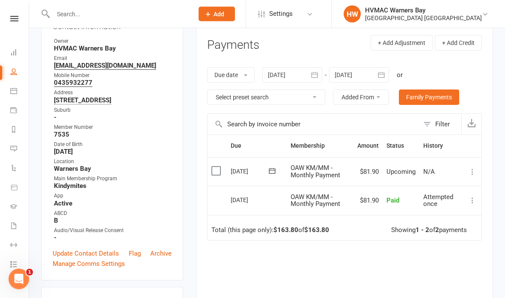
scroll to position [110, 0]
click at [302, 70] on div at bounding box center [292, 74] width 60 height 15
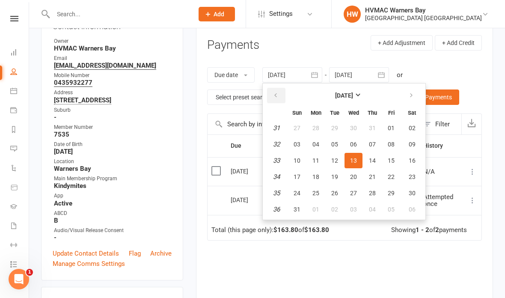
click at [276, 88] on button "button" at bounding box center [276, 95] width 18 height 15
click at [338, 125] on span "01" at bounding box center [334, 128] width 7 height 7
type input "[DATE]"
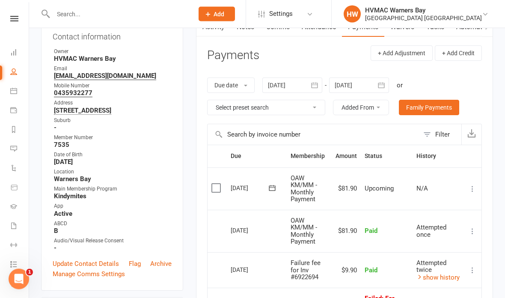
scroll to position [0, 0]
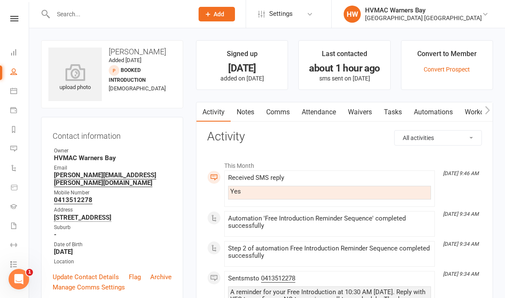
click at [365, 108] on link "Waivers" at bounding box center [360, 112] width 36 height 20
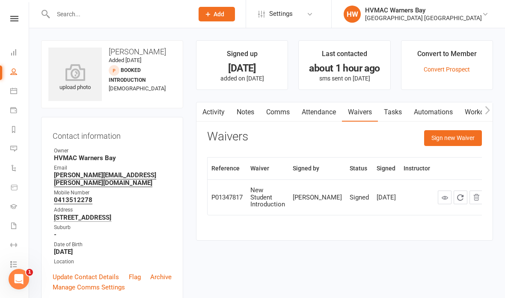
click at [455, 137] on button "Sign new Waiver" at bounding box center [453, 137] width 58 height 15
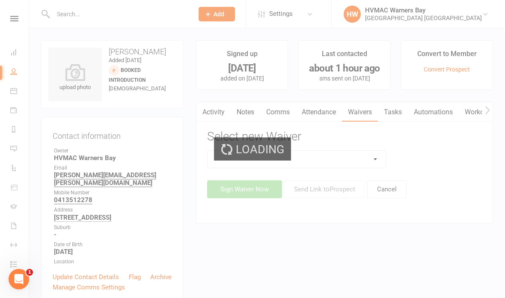
click at [349, 157] on div "Loading" at bounding box center [252, 149] width 505 height 298
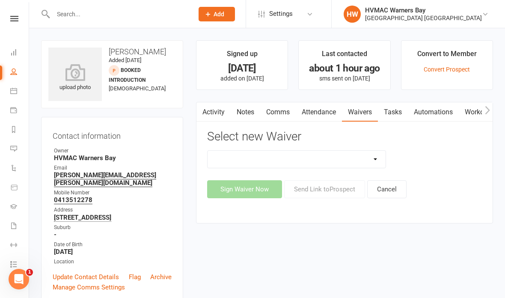
click at [352, 147] on div "Select new Waiver Cancellation Form Cancellation Form - Kinder Kicks Fitness Ch…" at bounding box center [344, 164] width 275 height 68
click at [343, 156] on select "Cancellation Form Cancellation Form - Kinder Kicks Fitness Challenge Goals Asse…" at bounding box center [297, 159] width 178 height 17
select select "5387"
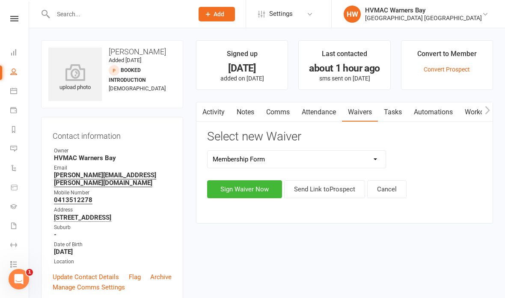
click at [246, 186] on button "Sign Waiver Now" at bounding box center [244, 189] width 75 height 18
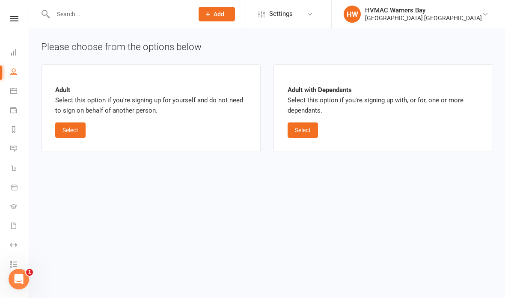
click at [74, 128] on button "Select" at bounding box center [70, 129] width 30 height 15
select select "bank_account"
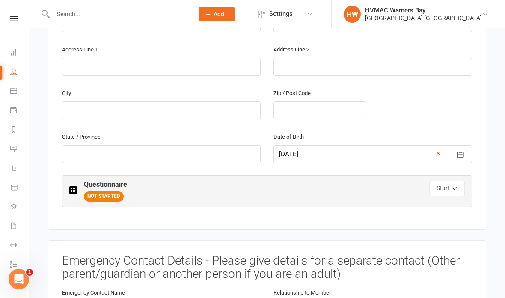
scroll to position [367, 0]
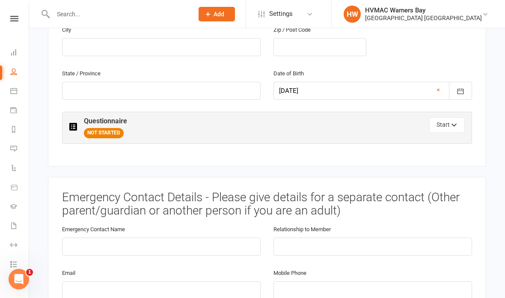
click at [434, 117] on button "Start" at bounding box center [447, 124] width 36 height 15
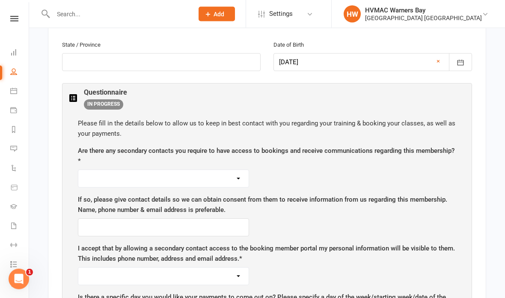
scroll to position [437, 0]
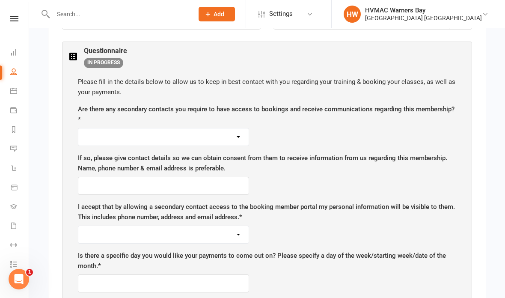
click at [205, 120] on div "Are there any secondary contacts you require to have access to bookings and rec…" at bounding box center [267, 125] width 378 height 42
click at [210, 128] on select "Yes No" at bounding box center [163, 136] width 170 height 17
select select "No"
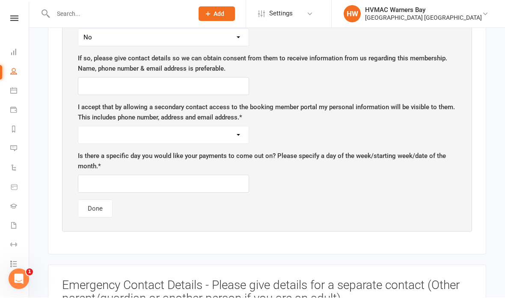
click at [217, 116] on label "I accept that by allowing a secondary contact access to the booking member port…" at bounding box center [267, 112] width 378 height 21
click at [219, 116] on label "I accept that by allowing a secondary contact access to the booking member port…" at bounding box center [267, 112] width 378 height 21
click at [212, 126] on select "Yes No" at bounding box center [163, 134] width 170 height 17
select select "No"
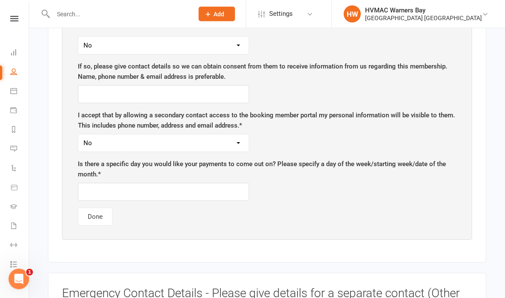
scroll to position [531, 0]
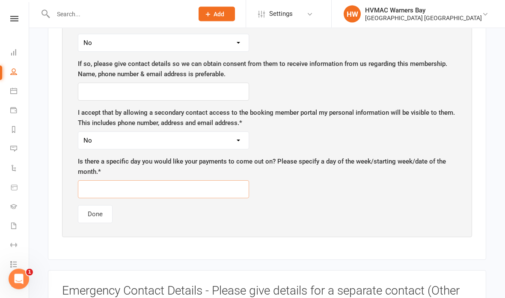
click at [213, 190] on input "text" at bounding box center [163, 190] width 171 height 18
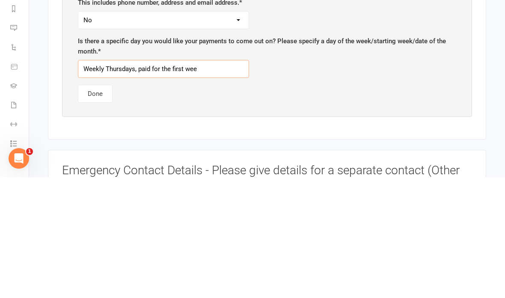
type input "Weekly Thursdays, paid for the first week"
click at [102, 205] on button "Done" at bounding box center [95, 214] width 35 height 18
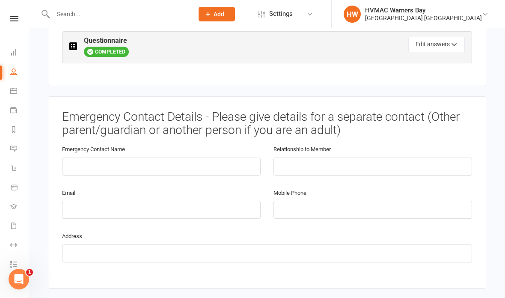
scroll to position [431, 0]
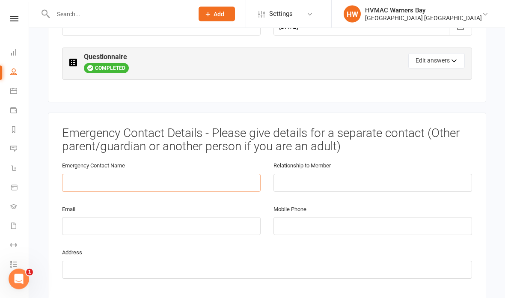
click at [235, 174] on input "text" at bounding box center [161, 183] width 199 height 18
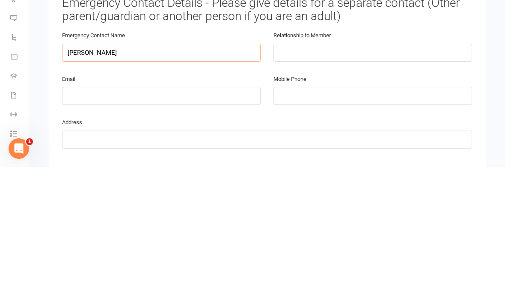
click at [101, 174] on input "Shannon Frolich" at bounding box center [161, 183] width 199 height 18
type input "Shannon Frohlich"
click at [320, 160] on div "Relationship to Member" at bounding box center [372, 176] width 199 height 32
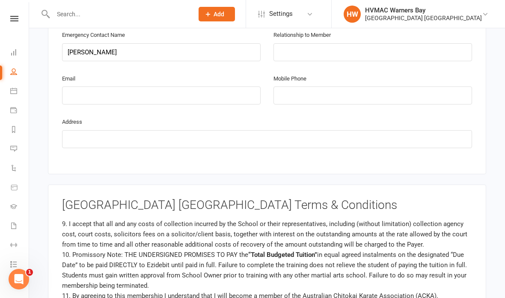
click at [322, 48] on input "text" at bounding box center [372, 52] width 199 height 18
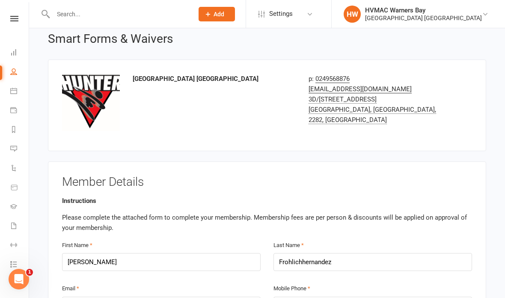
scroll to position [17, 0]
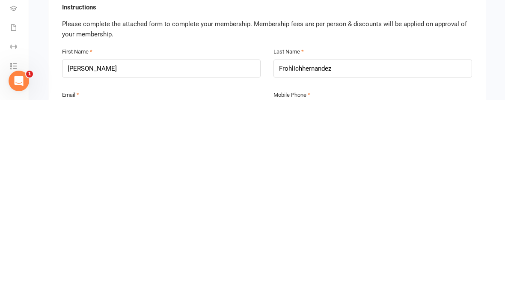
click at [301, 258] on input "Frohlichhernandez" at bounding box center [372, 267] width 199 height 18
click at [305, 258] on input "Frohlichhernandez" at bounding box center [372, 267] width 199 height 18
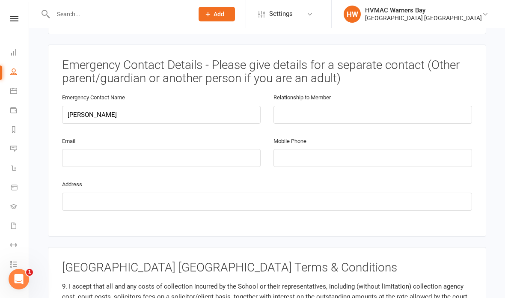
scroll to position [499, 0]
type input "Frohlich hernandez"
click at [328, 109] on input "text" at bounding box center [372, 115] width 199 height 18
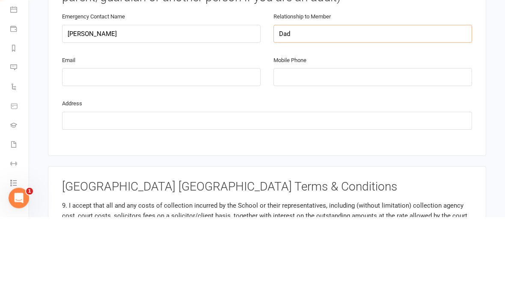
type input "Dad"
click at [181, 149] on input "email" at bounding box center [161, 158] width 199 height 18
click at [345, 149] on input "tel" at bounding box center [372, 158] width 199 height 18
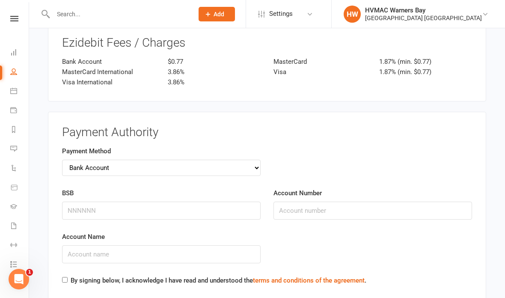
scroll to position [1695, 0]
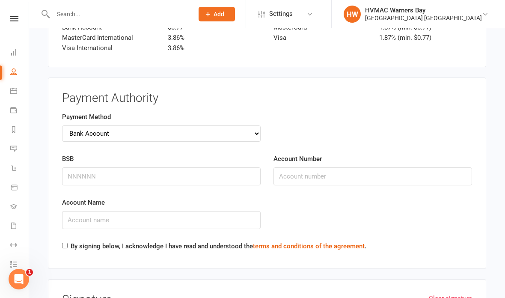
type input "0408301105"
click at [140, 167] on input "BSB" at bounding box center [161, 176] width 199 height 18
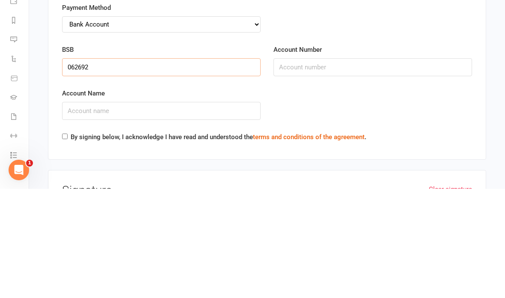
type input "062692"
click at [332, 167] on input "Account Number" at bounding box center [372, 176] width 199 height 18
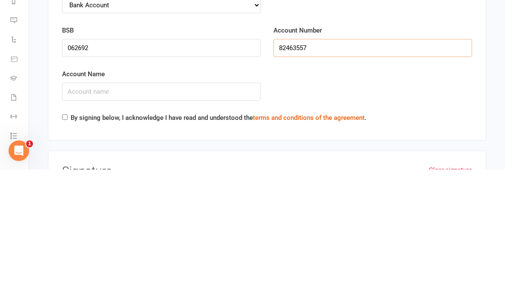
type input "82463557"
click at [157, 211] on input "Account Name" at bounding box center [161, 220] width 199 height 18
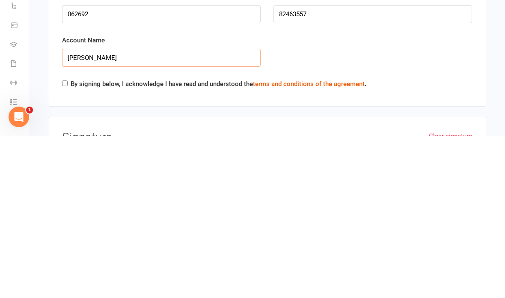
type input "Gabriel Frohlich Hernandez"
click at [65, 243] on input "By signing below, I acknowledge I have read and understood the terms and condit…" at bounding box center [65, 246] width 6 height 6
checkbox input "true"
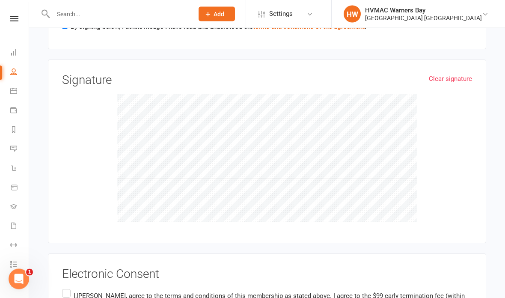
scroll to position [1926, 0]
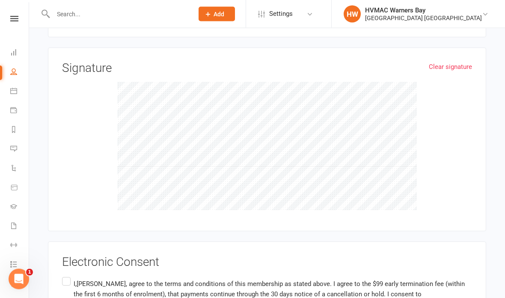
click at [71, 276] on label "I,Gabriel Frohlich hernandez, agree to the terms and conditions of this members…" at bounding box center [267, 294] width 410 height 37
click at [68, 276] on input "I,Gabriel Frohlich hernandez, agree to the terms and conditions of this members…" at bounding box center [65, 276] width 6 height 0
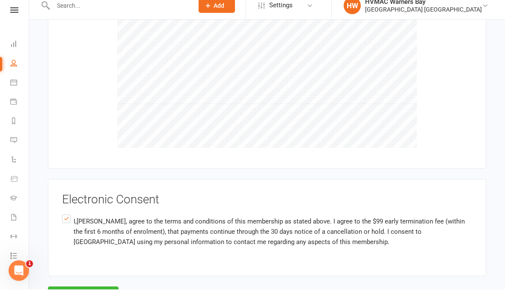
scroll to position [1980, 0]
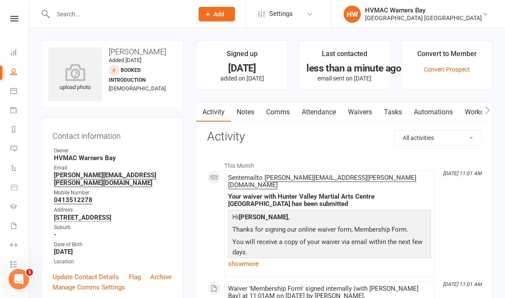
click at [251, 109] on link "Notes" at bounding box center [246, 112] width 30 height 20
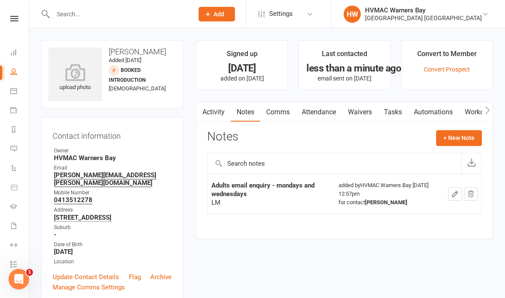
click at [469, 140] on button "+ New Note" at bounding box center [459, 137] width 46 height 15
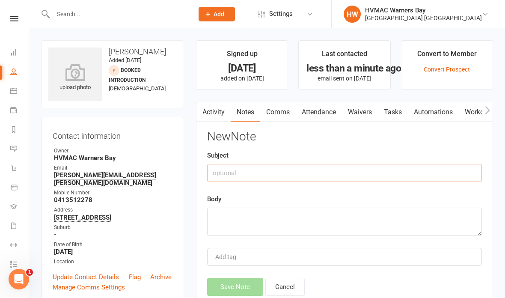
click at [311, 172] on input "text" at bounding box center [344, 173] width 275 height 18
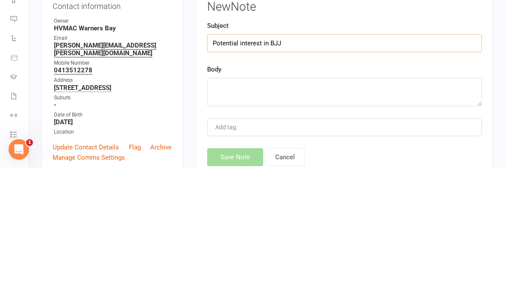
type input "Potential interest in BJJ"
click at [326, 208] on textarea at bounding box center [344, 222] width 275 height 28
type textarea "W"
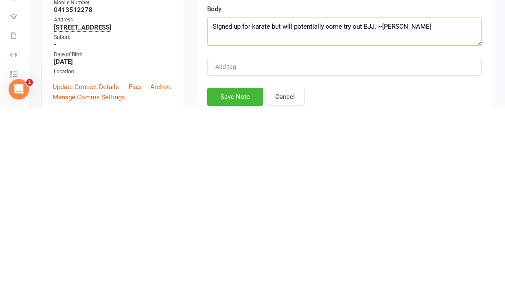
type textarea "Signed up for karate but will potentially come try out BJJ. ~Christina"
click at [234, 278] on button "Save Note" at bounding box center [235, 287] width 56 height 18
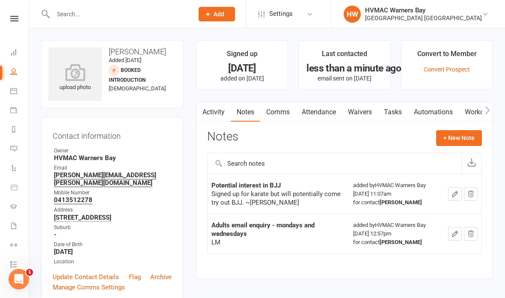
click at [115, 5] on div at bounding box center [114, 14] width 146 height 28
click at [115, 6] on div at bounding box center [114, 14] width 146 height 28
click at [102, 17] on input "text" at bounding box center [118, 14] width 137 height 12
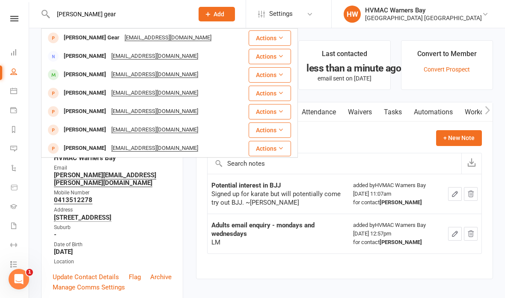
type input "Eli gear"
click at [82, 37] on div "Eli Gear" at bounding box center [91, 38] width 61 height 12
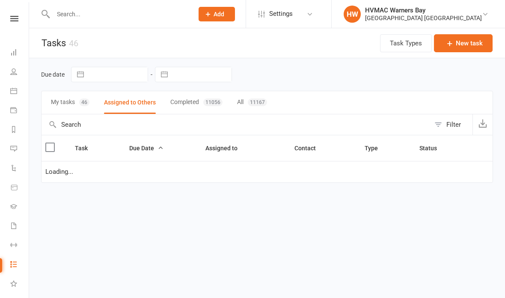
select select "started"
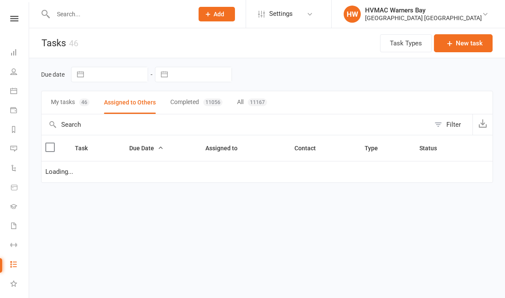
select select "started"
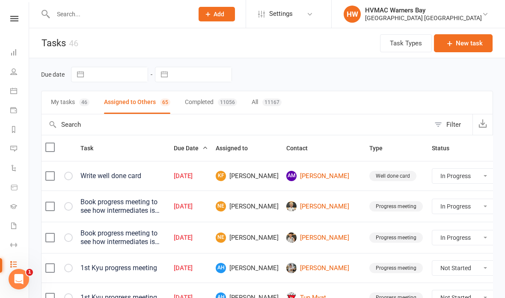
click at [15, 89] on icon at bounding box center [13, 90] width 7 height 7
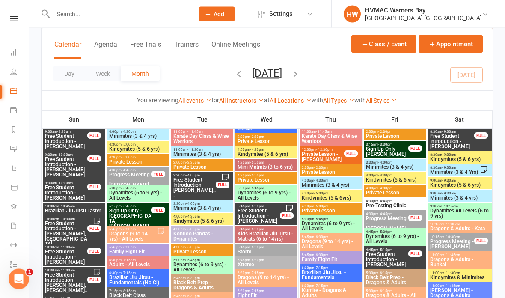
scroll to position [877, 0]
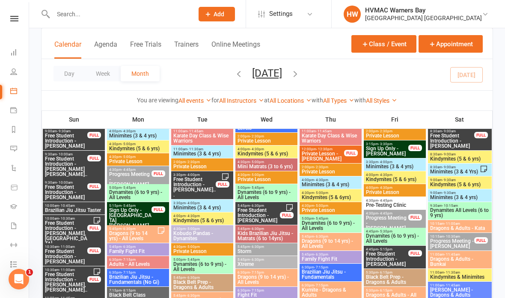
click at [474, 225] on span "Dragons & Adults - Kata" at bounding box center [460, 227] width 60 height 5
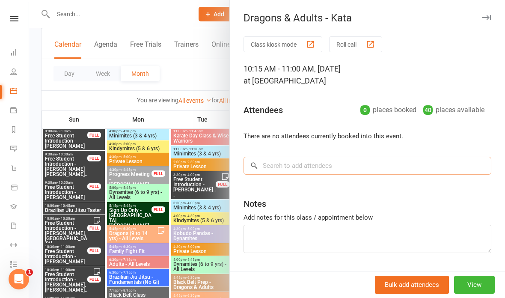
click at [353, 164] on input "search" at bounding box center [367, 166] width 248 height 18
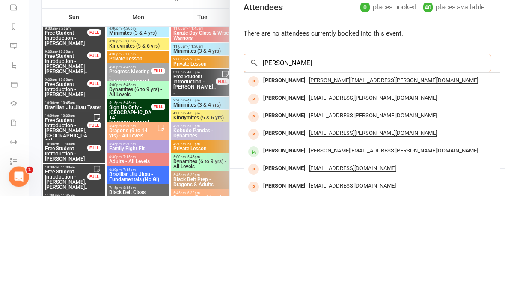
type input "[PERSON_NAME]"
click at [307, 177] on div "[PERSON_NAME]" at bounding box center [284, 183] width 49 height 12
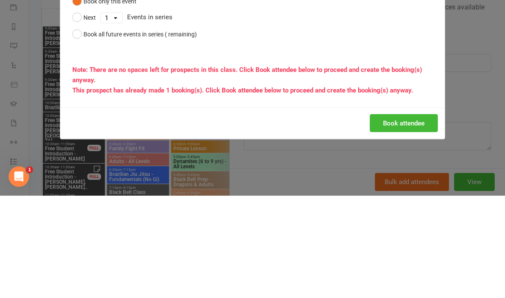
scroll to position [980, 0]
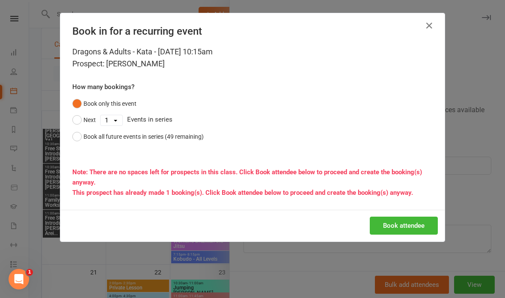
click at [402, 217] on button "Book attendee" at bounding box center [404, 225] width 68 height 18
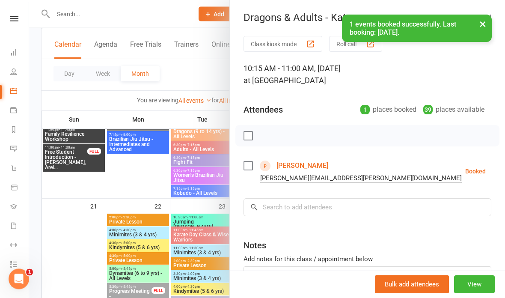
scroll to position [1047, 0]
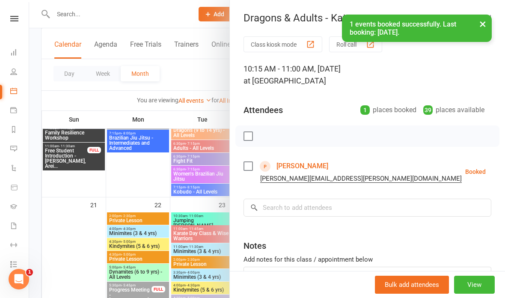
click at [178, 78] on div at bounding box center [267, 149] width 476 height 298
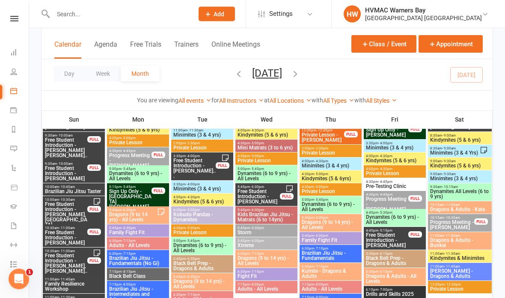
click at [463, 243] on span "Dragons & Adults - Bunkai" at bounding box center [460, 243] width 60 height 10
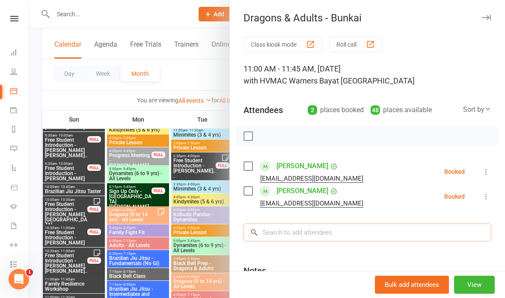
click at [338, 225] on input "search" at bounding box center [367, 232] width 248 height 18
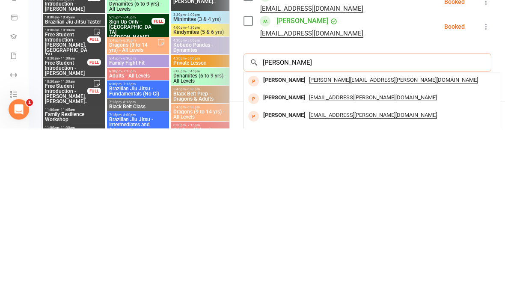
click at [308, 223] on input "Gabriel Frohlich" at bounding box center [367, 232] width 248 height 18
type input "Gabriel Frohlich"
click at [309, 244] on div "Gabriel Frohlichhernandez" at bounding box center [284, 250] width 49 height 12
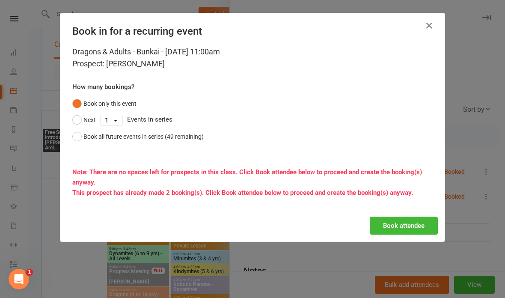
click at [395, 221] on button "Book attendee" at bounding box center [404, 225] width 68 height 18
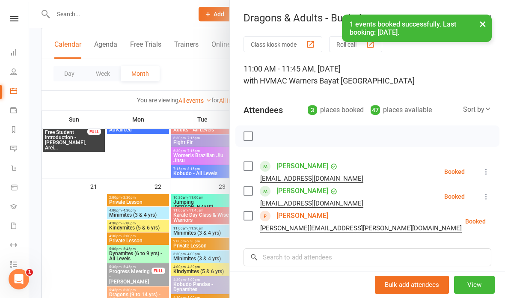
click at [189, 72] on div at bounding box center [267, 149] width 476 height 298
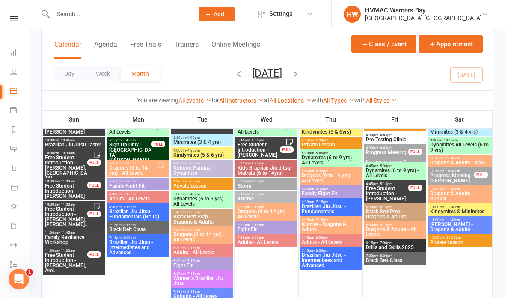
scroll to position [943, 0]
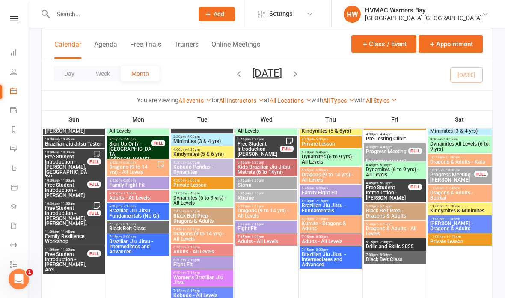
click at [208, 228] on span "5:45pm - 6:30pm" at bounding box center [202, 229] width 59 height 4
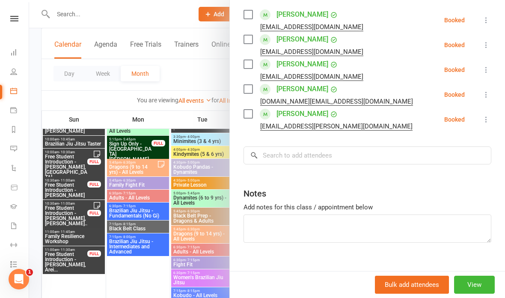
scroll to position [148, 0]
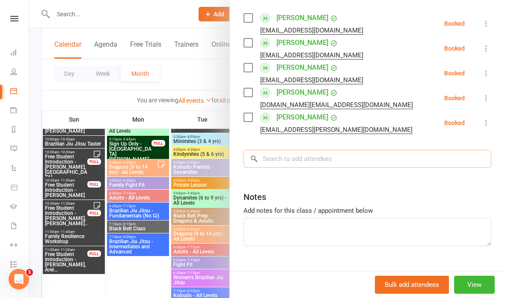
click at [332, 156] on input "search" at bounding box center [367, 159] width 248 height 18
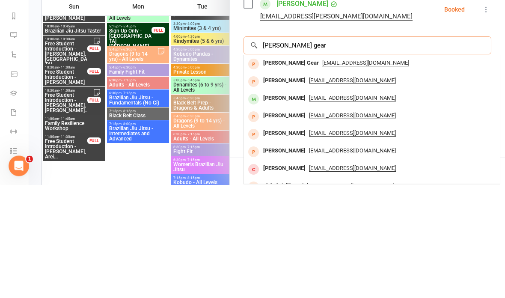
type input "Eli gear"
click at [406, 170] on div "Beargoodchild@hotmail.com" at bounding box center [371, 176] width 249 height 12
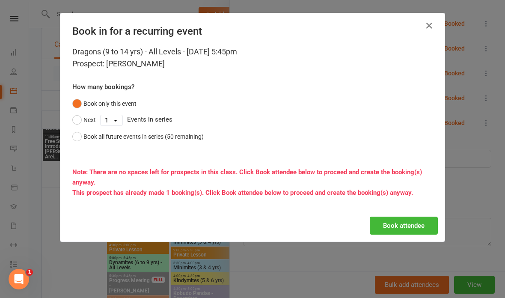
click at [411, 227] on button "Book attendee" at bounding box center [404, 225] width 68 height 18
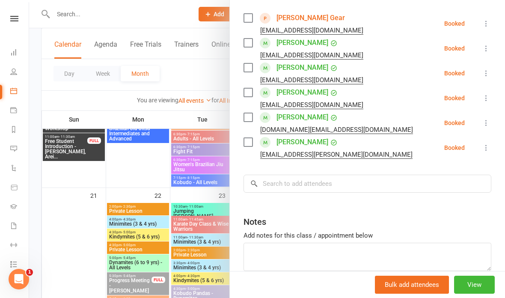
click at [184, 75] on div at bounding box center [267, 149] width 476 height 298
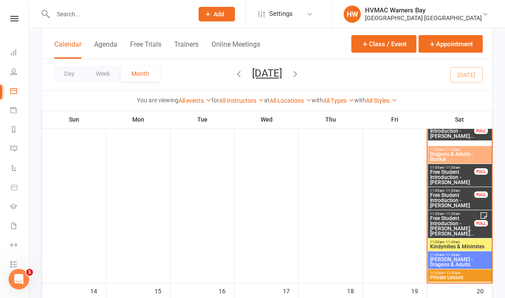
scroll to position [682, 0]
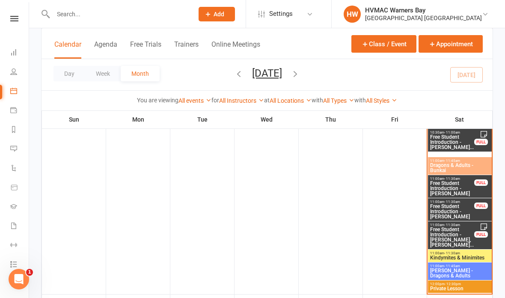
click at [457, 208] on span "Free Student Introduction - [PERSON_NAME]" at bounding box center [452, 211] width 45 height 15
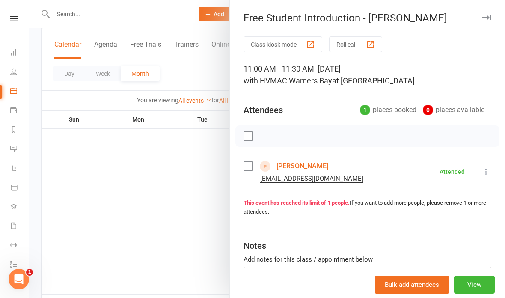
click at [195, 189] on div at bounding box center [267, 149] width 476 height 298
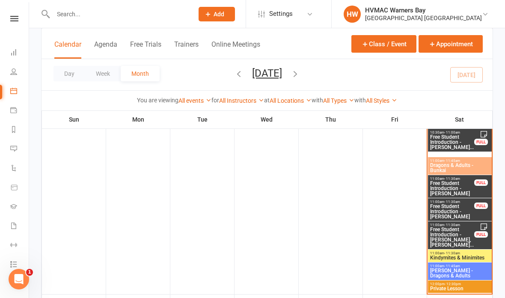
click at [460, 184] on span "Free Student Introduction - [PERSON_NAME]" at bounding box center [452, 188] width 45 height 15
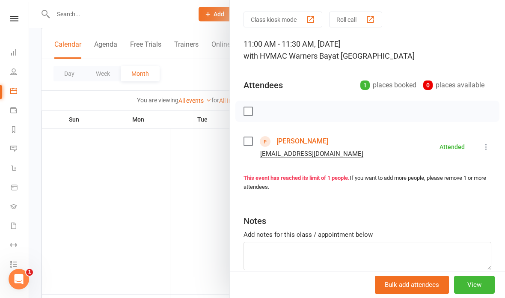
scroll to position [22, 0]
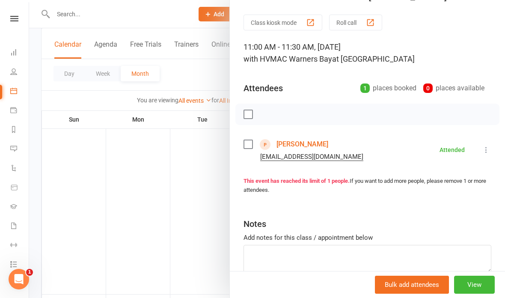
click at [183, 179] on div at bounding box center [267, 149] width 476 height 298
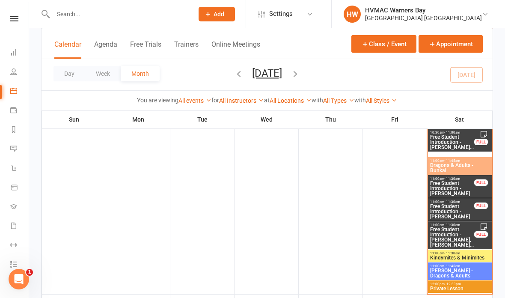
click at [454, 230] on span "Free Student Introduction - [PERSON_NAME], [PERSON_NAME]..." at bounding box center [452, 237] width 45 height 21
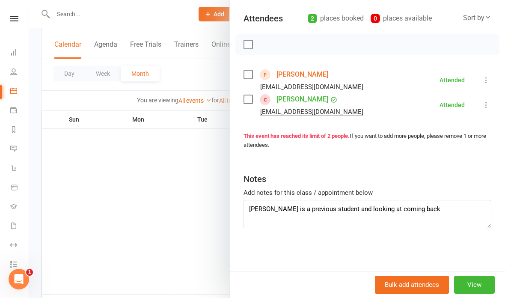
scroll to position [91, 0]
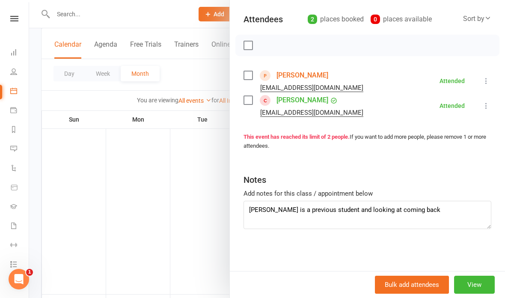
click at [180, 68] on div at bounding box center [267, 149] width 476 height 298
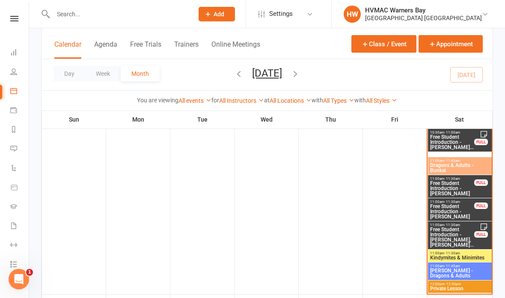
click at [454, 181] on span "Free Student Introduction - [PERSON_NAME]" at bounding box center [452, 188] width 45 height 15
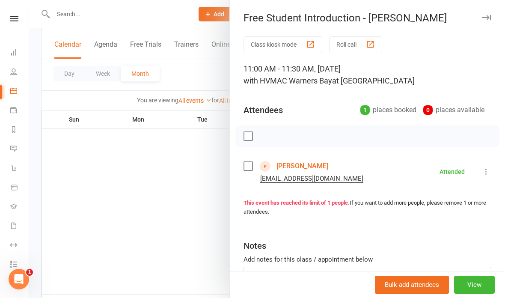
click at [161, 182] on div at bounding box center [267, 149] width 476 height 298
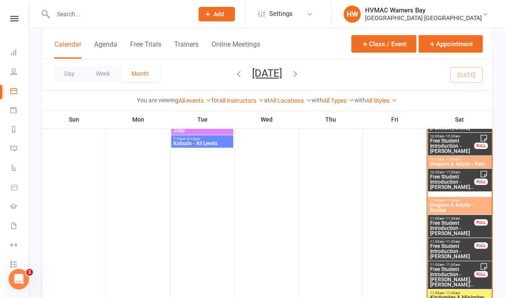
scroll to position [642, 0]
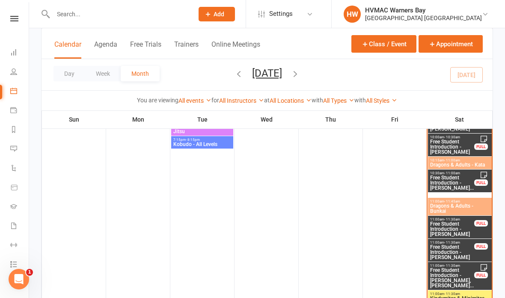
click at [453, 188] on span "Free Student Introduction - [PERSON_NAME]..." at bounding box center [452, 182] width 45 height 15
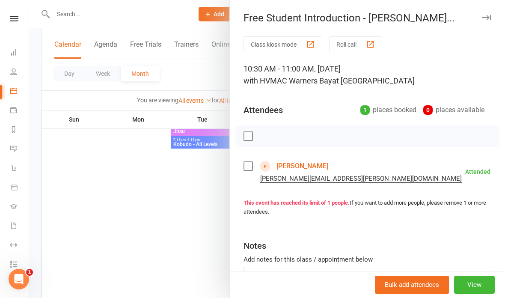
click at [202, 191] on div at bounding box center [267, 149] width 476 height 298
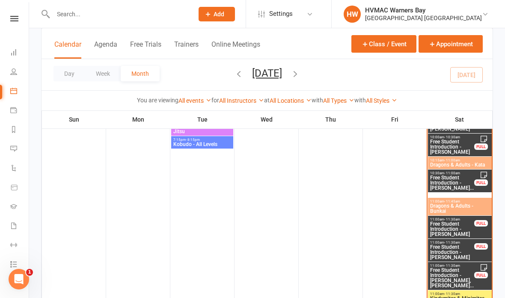
click at [75, 15] on input "text" at bounding box center [118, 14] width 137 height 12
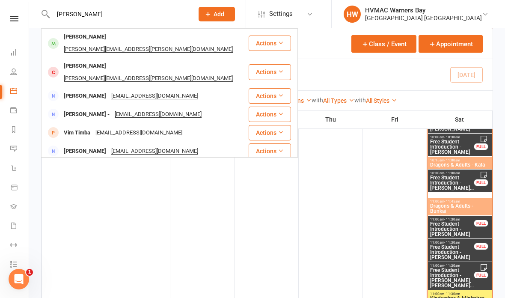
type input "Tim coghlan"
click at [144, 43] on div "tim@coghlan.org" at bounding box center [148, 49] width 174 height 12
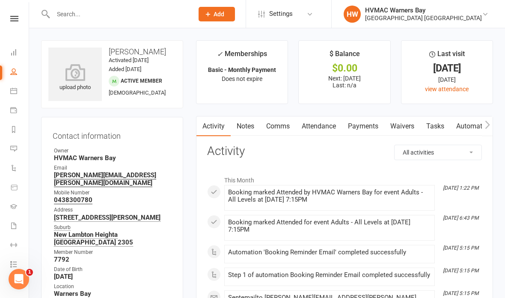
click at [399, 123] on link "Waivers" at bounding box center [402, 126] width 36 height 20
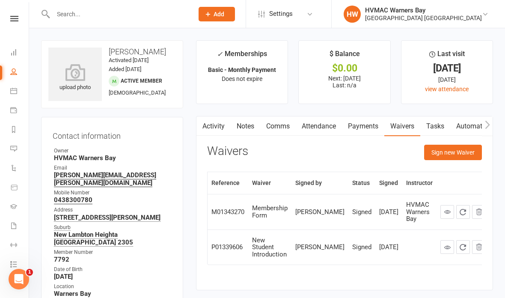
click at [451, 146] on button "Sign new Waiver" at bounding box center [453, 152] width 58 height 15
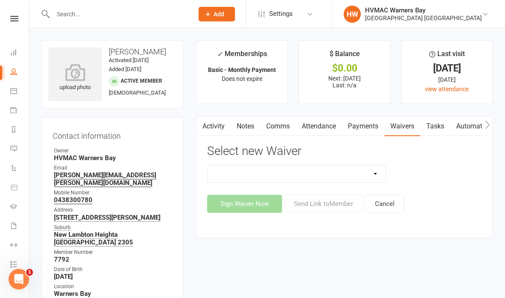
click at [375, 172] on select "Cancellation Form Cancellation Form - Kinder Kicks Fitness Challenge Goals Asse…" at bounding box center [297, 173] width 178 height 17
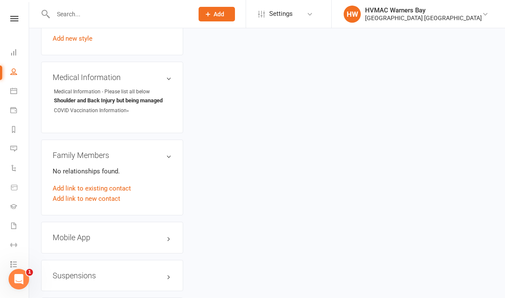
scroll to position [639, 0]
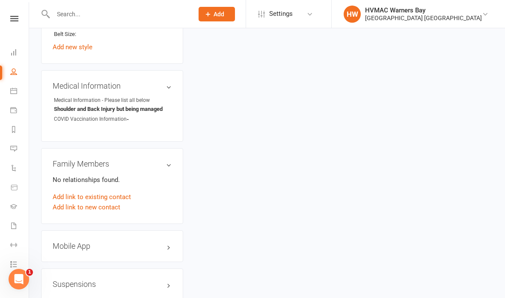
click at [99, 202] on link "Add link to new contact" at bounding box center [87, 207] width 68 height 10
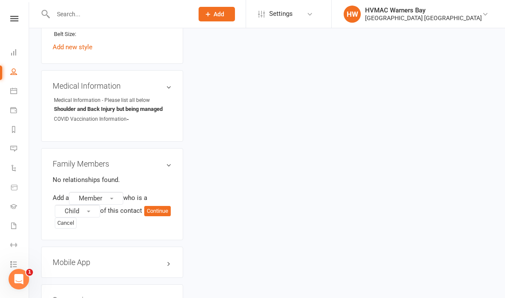
click at [102, 194] on span "Member" at bounding box center [91, 198] width 24 height 8
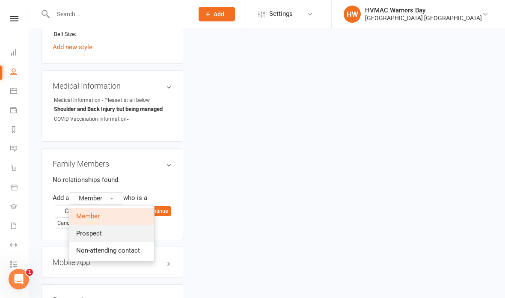
click at [104, 225] on link "Prospect" at bounding box center [111, 233] width 85 height 17
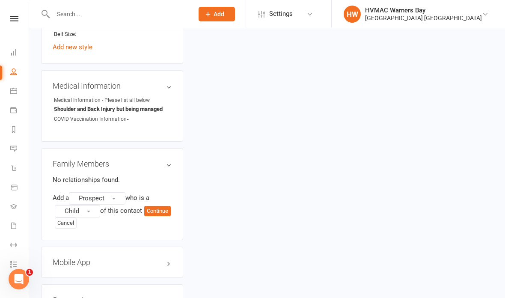
click at [144, 206] on button "Continue" at bounding box center [157, 211] width 27 height 10
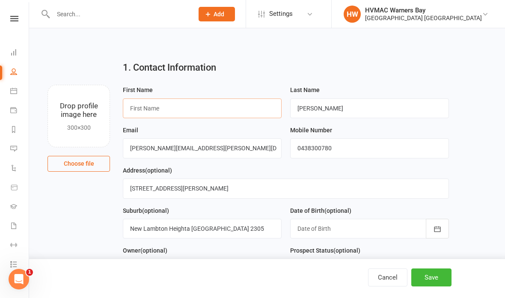
click at [184, 104] on input "text" at bounding box center [202, 108] width 159 height 20
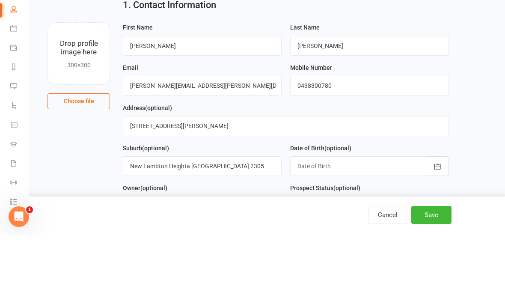
scroll to position [62, 0]
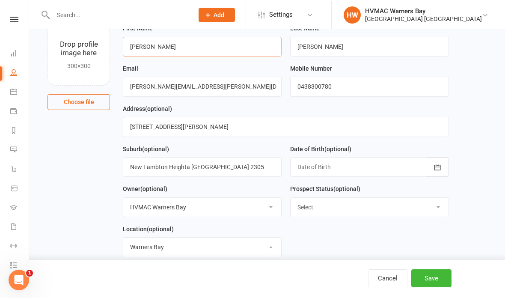
type input "Tim"
click at [355, 210] on select "Select Initial Contact Booked Introduction Booking confirmed Ready to register …" at bounding box center [370, 206] width 158 height 19
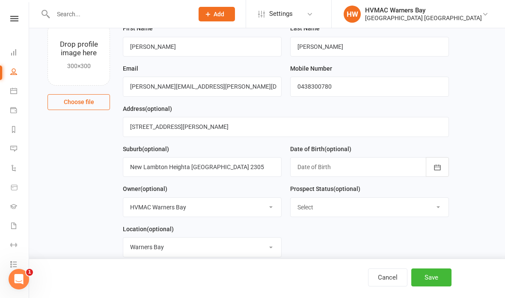
select select "Booked Introduction"
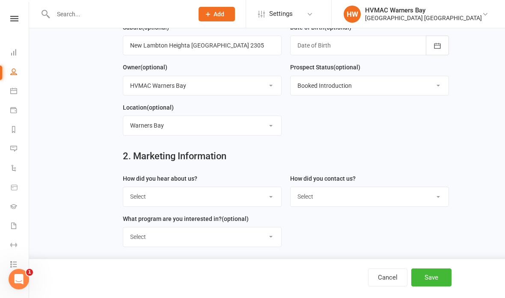
scroll to position [210, 0]
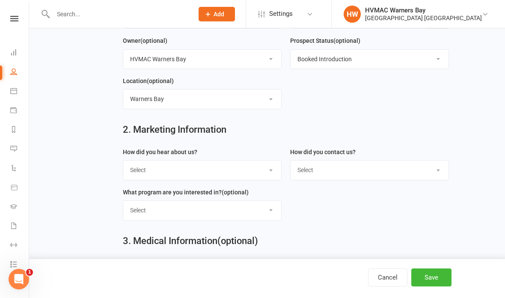
click at [239, 172] on select "Select Internet Facebook Referral Flyer Sign Direct Mail Demo Other" at bounding box center [202, 169] width 158 height 19
select select "Referral"
click at [351, 168] on select "Select Phone Email In-Facility" at bounding box center [370, 169] width 158 height 19
select select "In-Facility"
click at [231, 210] on select "Select Kids Karate Adults Karate Kids Brazilian Jiu Jitsu Adults Brazilian Jiu …" at bounding box center [202, 210] width 158 height 19
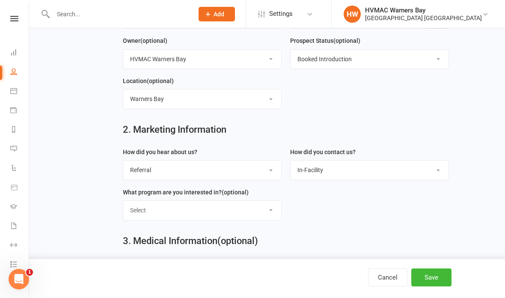
click at [228, 217] on select "Select Kids Karate Adults Karate Kids Brazilian Jiu Jitsu Adults Brazilian Jiu …" at bounding box center [202, 210] width 158 height 19
select select "Kids Karate"
click at [431, 286] on button "Save" at bounding box center [431, 277] width 40 height 18
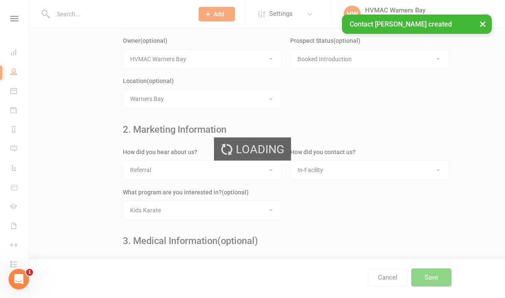
scroll to position [0, 0]
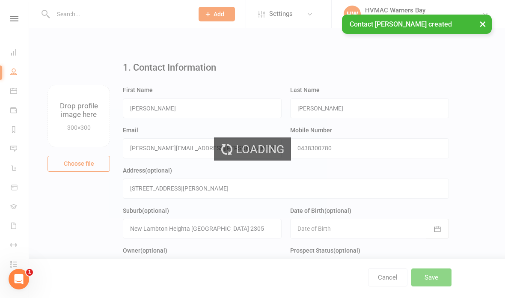
scroll to position [34, 0]
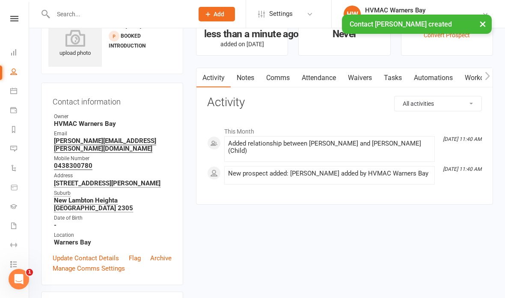
click at [356, 71] on link "Waivers" at bounding box center [360, 78] width 36 height 20
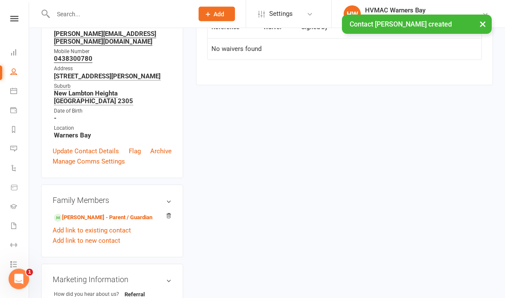
scroll to position [141, 0]
click at [127, 213] on link "Tim Coghlan - Parent / Guardian" at bounding box center [103, 217] width 98 height 9
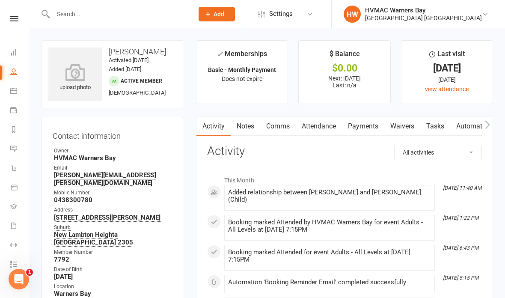
click at [405, 127] on link "Waivers" at bounding box center [402, 126] width 36 height 20
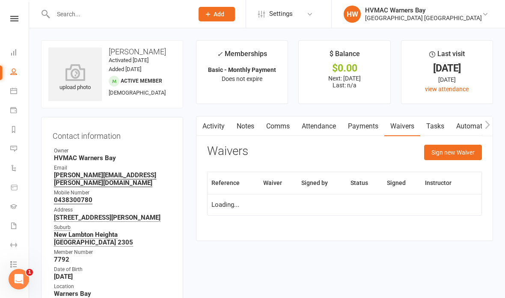
click at [446, 150] on button "Sign new Waiver" at bounding box center [453, 152] width 58 height 15
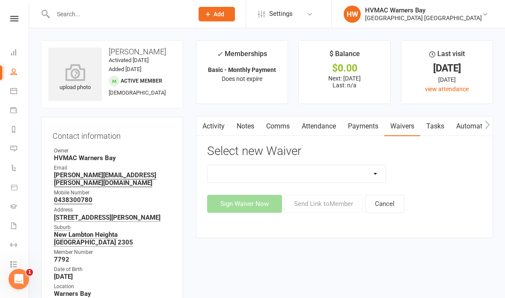
click at [365, 171] on select "Cancellation Form Cancellation Form - Kinder Kicks Fitness Challenge Goals Asse…" at bounding box center [297, 173] width 178 height 17
select select "3130"
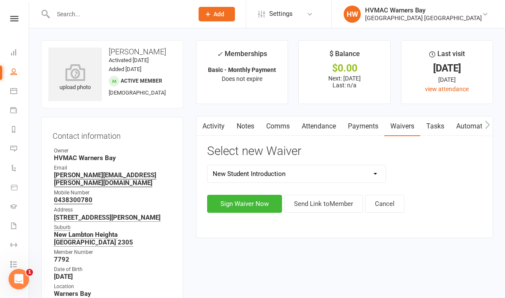
click at [261, 210] on button "Sign Waiver Now" at bounding box center [244, 204] width 75 height 18
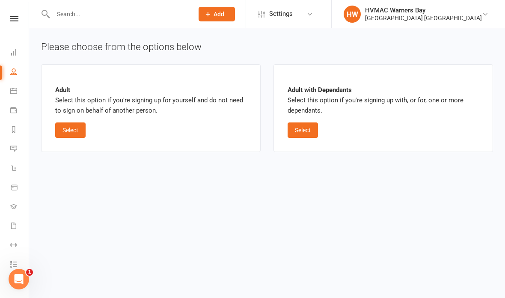
click at [296, 126] on button "Select" at bounding box center [303, 129] width 30 height 15
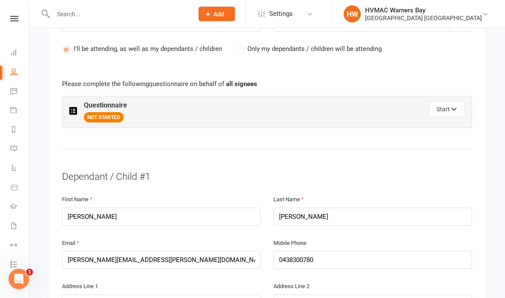
scroll to position [461, 0]
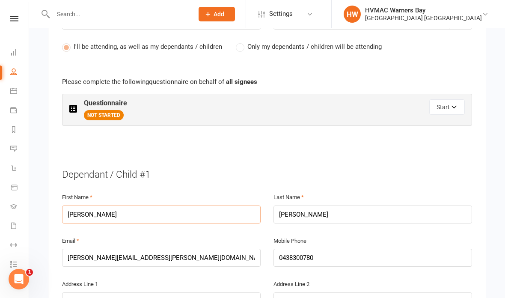
click at [160, 216] on input "Tim" at bounding box center [161, 214] width 199 height 18
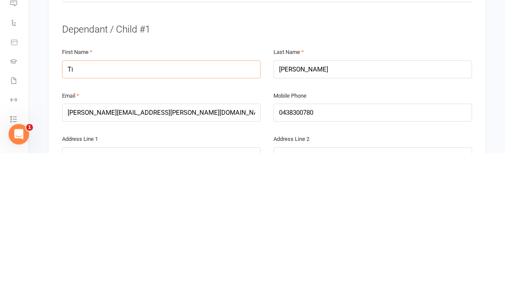
type input "T"
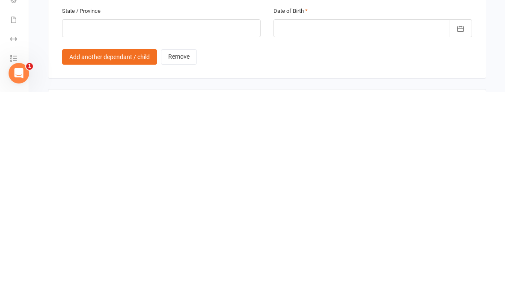
scroll to position [631, 0]
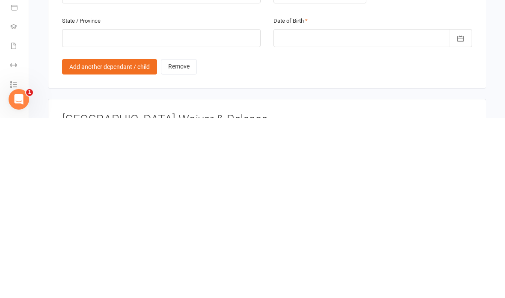
type input "Ava"
click at [353, 209] on div at bounding box center [372, 218] width 199 height 18
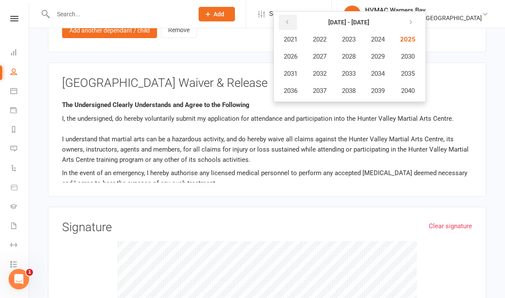
click at [289, 15] on button "button" at bounding box center [288, 22] width 18 height 15
click at [412, 70] on span "2015" at bounding box center [407, 74] width 14 height 8
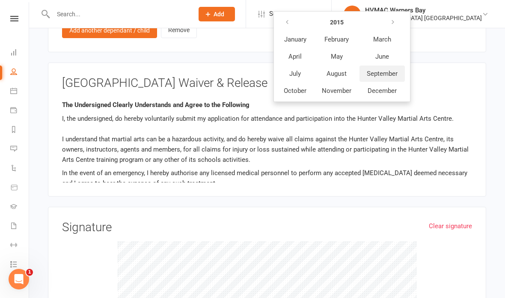
click at [386, 70] on span "September" at bounding box center [382, 74] width 31 height 8
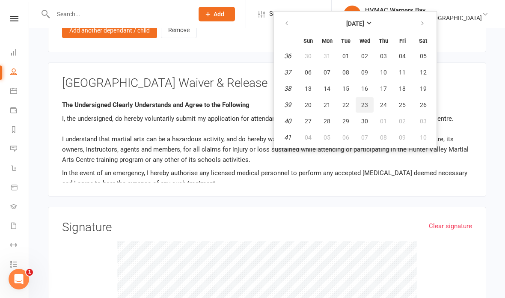
click at [366, 97] on button "23" at bounding box center [365, 104] width 18 height 15
type input "23 Sep 2015"
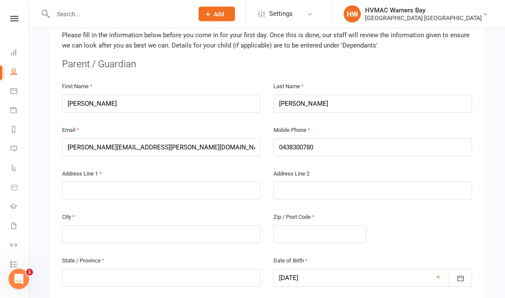
scroll to position [204, 0]
click at [154, 183] on input "text" at bounding box center [161, 190] width 199 height 18
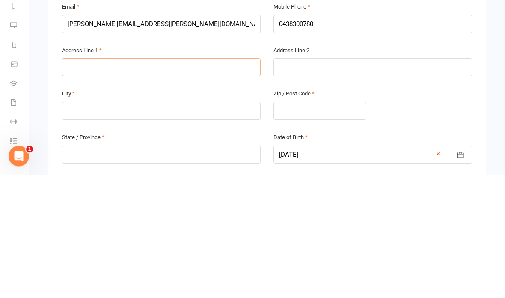
type input "1"
type input "14"
type input "14 A"
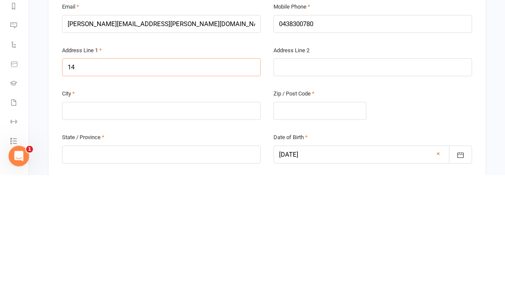
type input "14 A"
type input "14 Ar"
type input "14 Ark"
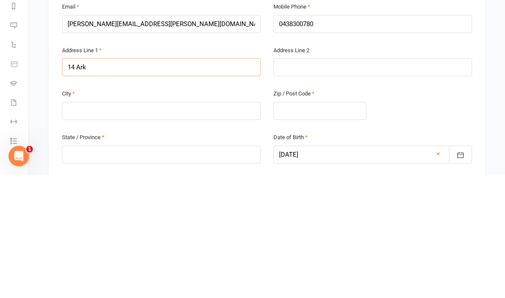
type input "14 Arka"
type input "14 Arkan"
type input "14 Arkana"
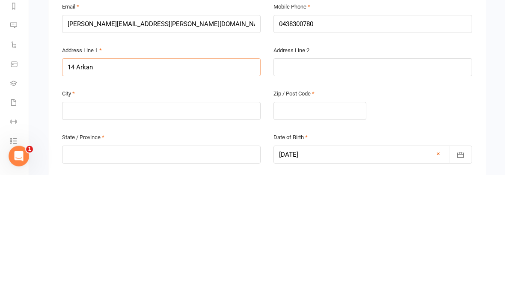
type input "14 Arkana"
type input "14 Ariana"
type input "14 Ariana C"
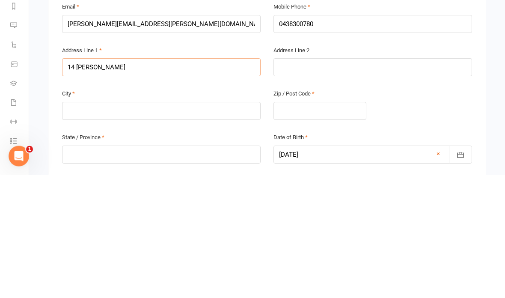
type input "14 Ariana Cl"
type input "14 Ariana Clo"
type input "14 Ariana Clos"
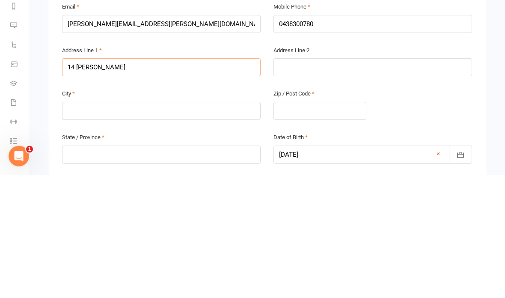
type input "14 Ariana Clos"
type input "14 Ariana Close"
click at [86, 181] on input "14 Ariana Close" at bounding box center [161, 190] width 199 height 18
type input "14 A Close"
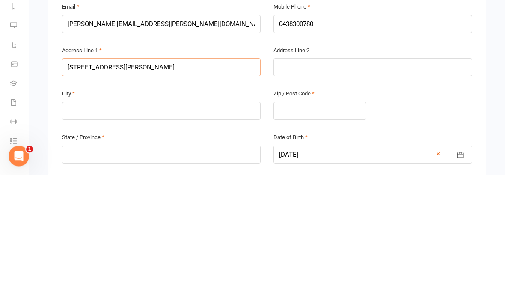
type input "14 A Close"
type input "14 Ar Close"
type input "14 Ark Close"
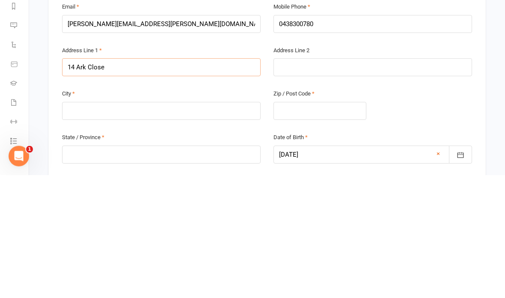
type input "14 Arka Close"
type input "14 Arkan Close"
type input "14 Arkana Close"
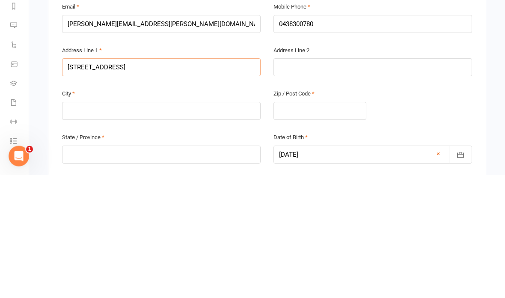
type input "14 Arkana Close"
click at [172, 225] on input "text" at bounding box center [161, 234] width 199 height 18
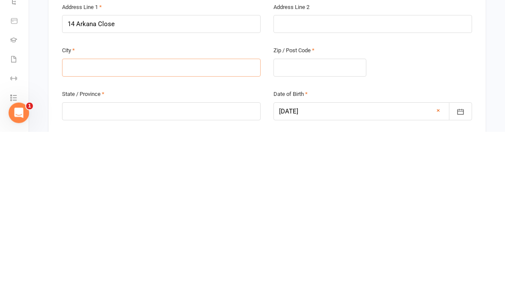
type input "N"
type input "Ne"
type input "New"
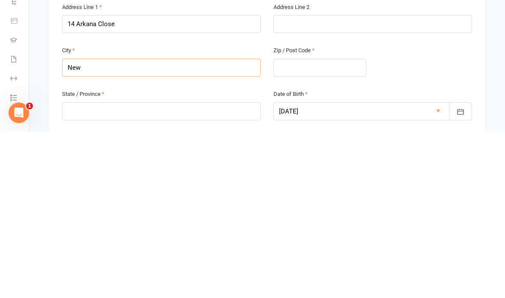
type input "New"
type input "New l"
type input "New la"
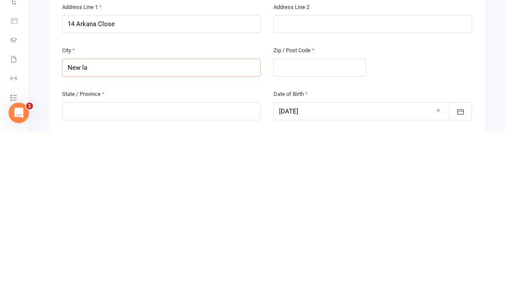
type input "New lam"
type input "New lamb"
type input "New lambt"
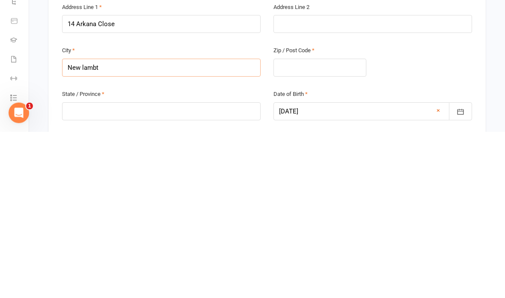
type input "New lambt"
type input "New lambto"
type input "New lambton"
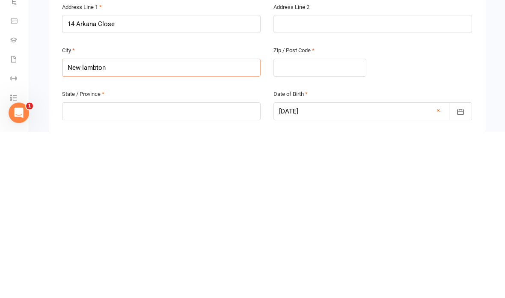
type input "New lambton h"
type input "New lambton he"
type input "New lambton hei"
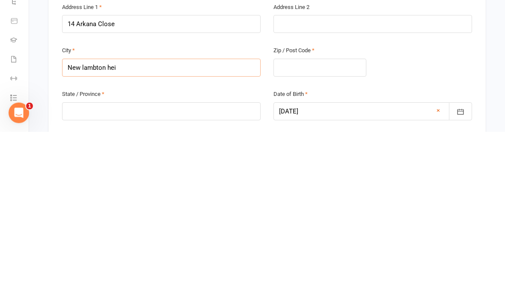
type input "New lambton hei"
type input "New lambton heig"
type input "New lambton heigh"
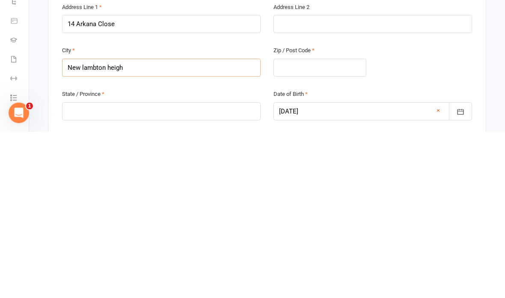
type input "New lambton height"
type input "New lambton heights"
click at [114, 225] on input "New lambton heights" at bounding box center [161, 234] width 199 height 18
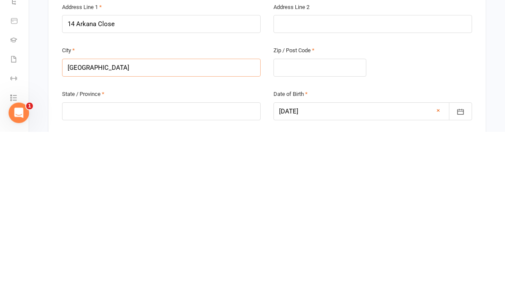
type input "New lambton heights"
click at [329, 225] on input "text" at bounding box center [319, 234] width 93 height 18
type input "2"
type input "23"
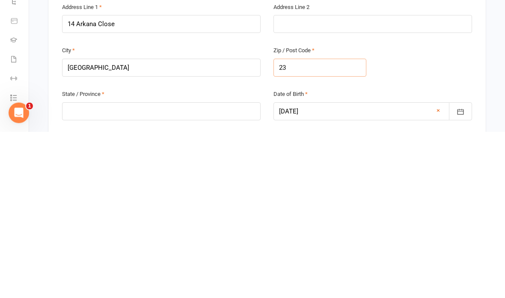
type input "23"
type input "230"
type input "2305"
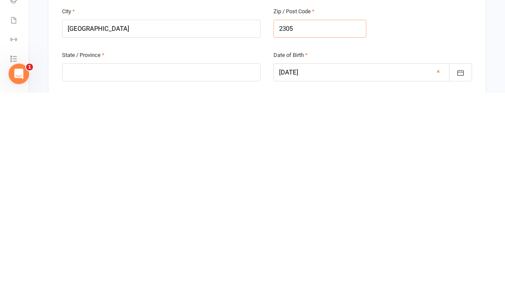
scroll to position [204, 0]
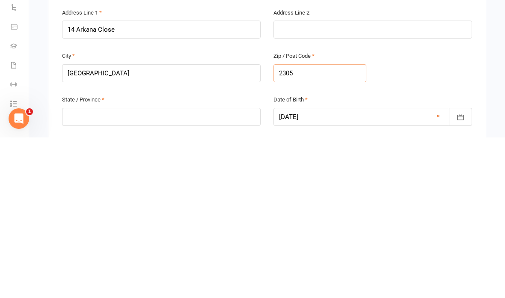
type input "2305"
click at [83, 225] on input "New lambton heights" at bounding box center [161, 234] width 199 height 18
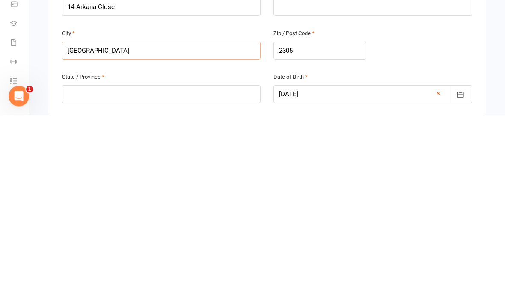
click at [88, 225] on input "New lambton heights" at bounding box center [161, 234] width 199 height 18
click at [85, 225] on input "New lambton heights" at bounding box center [161, 234] width 199 height 18
click at [86, 225] on input "New lambton heights" at bounding box center [161, 234] width 199 height 18
click at [199, 211] on div "City New lambton heights" at bounding box center [161, 233] width 211 height 44
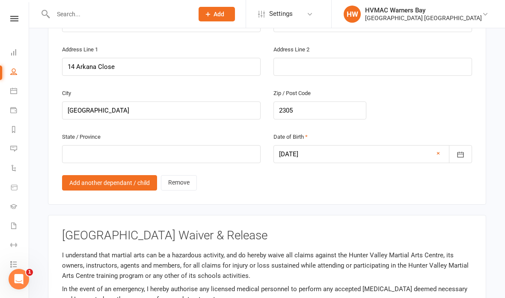
scroll to position [694, 0]
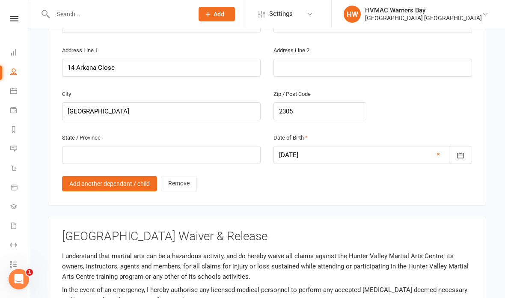
click at [142, 146] on input "text" at bounding box center [161, 155] width 199 height 18
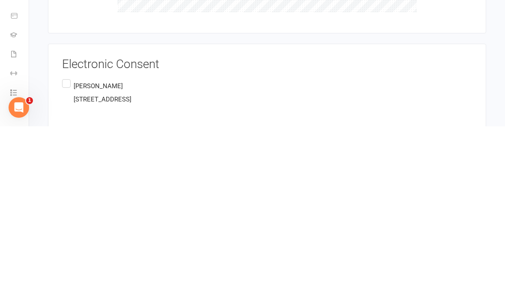
scroll to position [1093, 0]
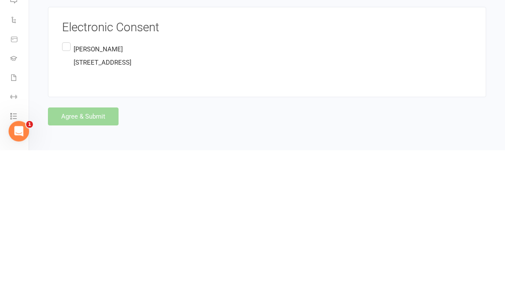
type input "Nsw"
click at [68, 189] on label "Tim Coghlan 14 Arkana Close, New lambton heights, 2305 AU" at bounding box center [96, 204] width 69 height 30
click at [68, 189] on input "Tim Coghlan 14 Arkana Close, New lambton heights, 2305 AU" at bounding box center [65, 189] width 6 height 0
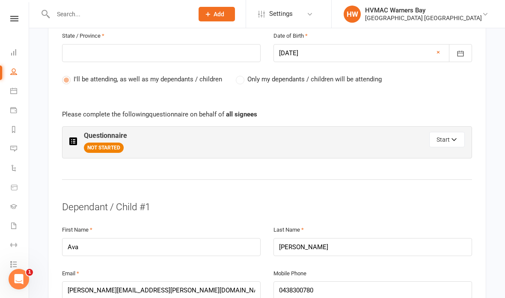
click at [445, 133] on button "Start" at bounding box center [447, 139] width 36 height 15
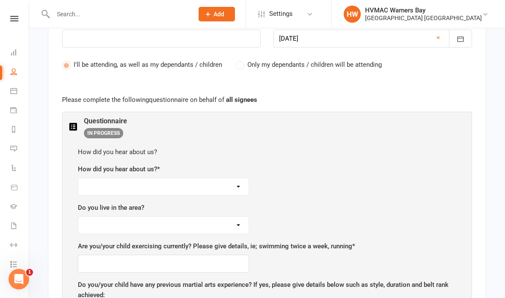
scroll to position [442, 0]
click at [239, 187] on select "Facebook Internet Referral from a friend Flyer in the mail or at the shopping m…" at bounding box center [163, 187] width 170 height 17
select select "Sign"
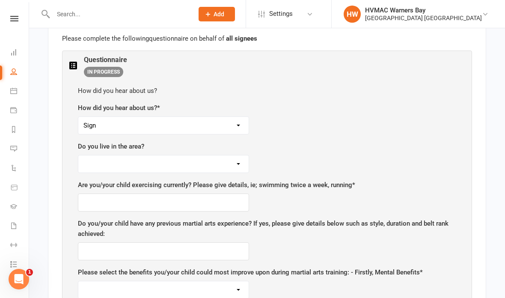
scroll to position [508, 0]
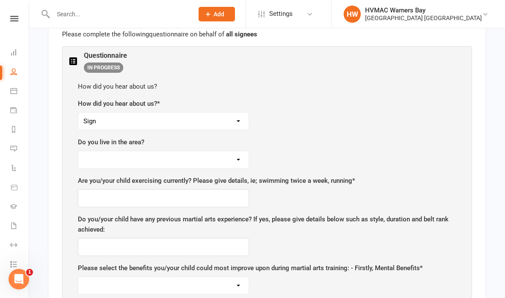
click at [240, 157] on select "Yes No" at bounding box center [163, 159] width 170 height 17
select select "Yes"
click at [201, 189] on input "text" at bounding box center [163, 198] width 171 height 18
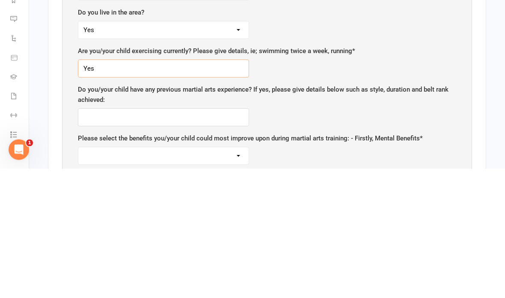
click at [224, 189] on input "Yes" at bounding box center [163, 198] width 171 height 18
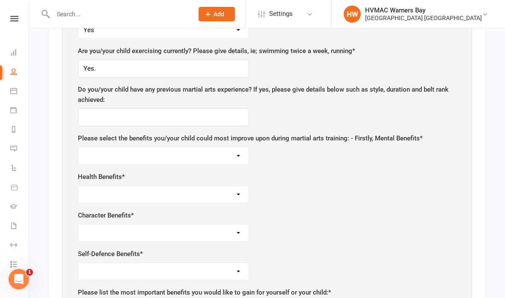
click at [169, 52] on div "Are you/your child exercising currently? Please give details, ie; swimming twic…" at bounding box center [267, 62] width 378 height 32
click at [148, 59] on input "Yes." at bounding box center [163, 68] width 171 height 18
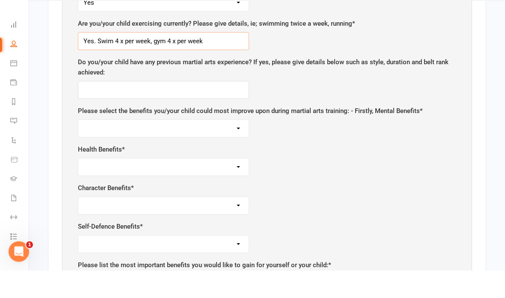
type input "Yes. Swim 4 x per week, gym 4 x per week"
click at [192, 109] on input "text" at bounding box center [163, 118] width 171 height 18
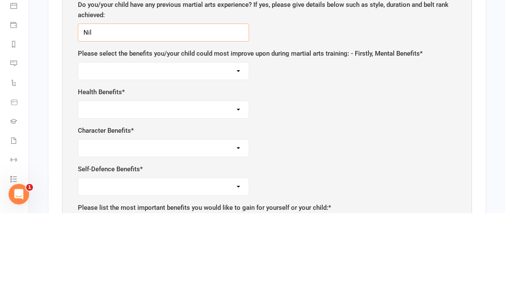
type input "Nil"
click at [237, 148] on select "Self-esteem Focus and Listening Fun, Fun, Fun Determination Motivation" at bounding box center [163, 156] width 170 height 17
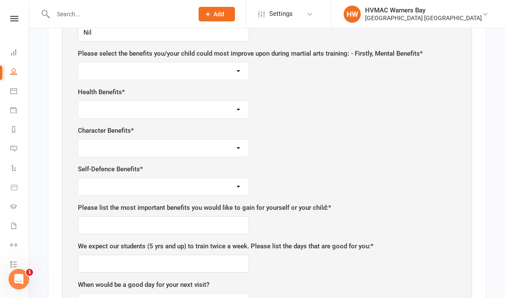
select select "Self-esteem"
click at [239, 105] on select "Weight Control Strength Flexibility Coordination Cardio vascular / Fitness" at bounding box center [163, 109] width 170 height 17
select select "Coordination"
click at [231, 149] on select "Respect for others/self Integrity Self control Leadership Assertiveness" at bounding box center [163, 147] width 170 height 17
select select "Self control"
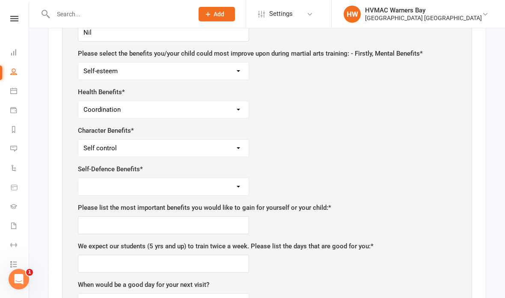
click at [231, 181] on select "Safety Self confidence Anti-bullying Agility and coordination Awareness" at bounding box center [163, 186] width 170 height 17
select select "Self confidence"
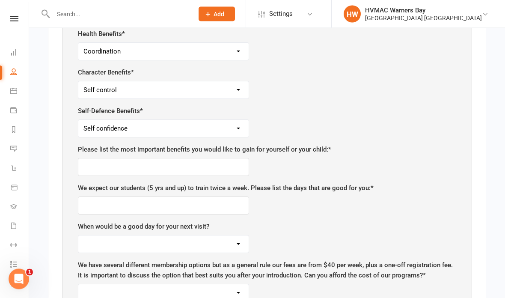
scroll to position [782, 0]
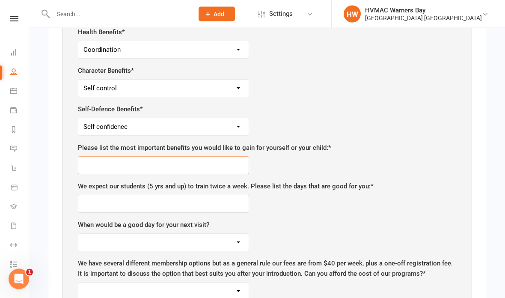
click at [196, 158] on input "text" at bounding box center [163, 166] width 171 height 18
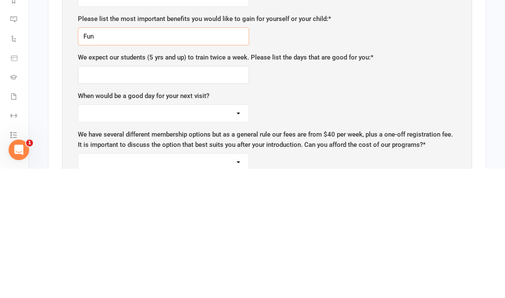
type input "Fun"
click at [192, 195] on input "text" at bounding box center [163, 204] width 171 height 18
type input "S"
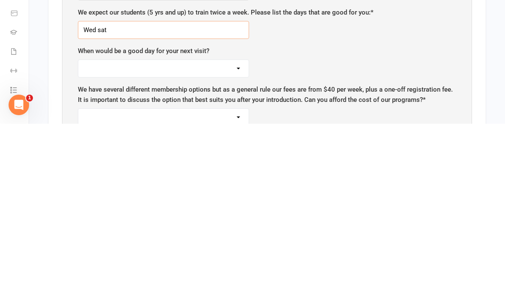
type input "Wed sat"
click at [236, 234] on select "[DATE] [DATE] [DATE] [DATE] [DATE] [DATE]" at bounding box center [163, 242] width 170 height 17
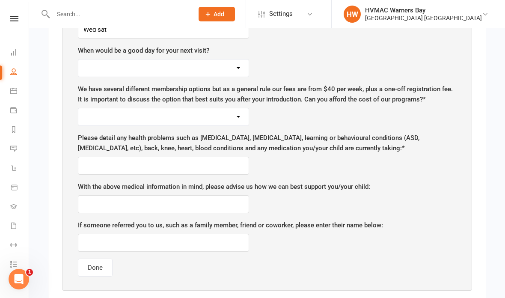
select select "[DATE]"
click at [242, 109] on select "Yes No" at bounding box center [163, 116] width 170 height 17
select select "Yes"
click at [206, 157] on input "text" at bounding box center [163, 166] width 171 height 18
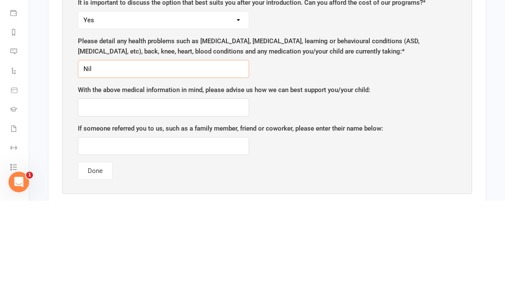
type input "Nil"
click at [214, 196] on input "text" at bounding box center [163, 205] width 171 height 18
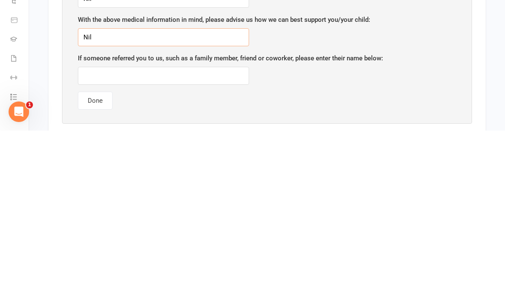
type input "Nil"
click at [185, 234] on input "text" at bounding box center [163, 243] width 171 height 18
type input "Nil"
click at [99, 259] on button "Done" at bounding box center [95, 268] width 35 height 18
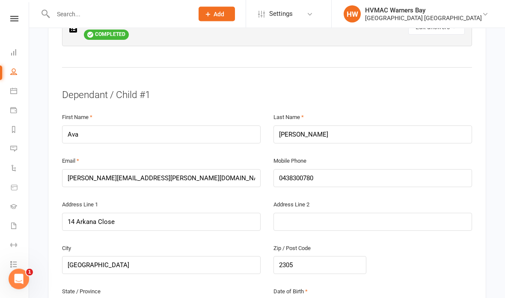
scroll to position [523, 0]
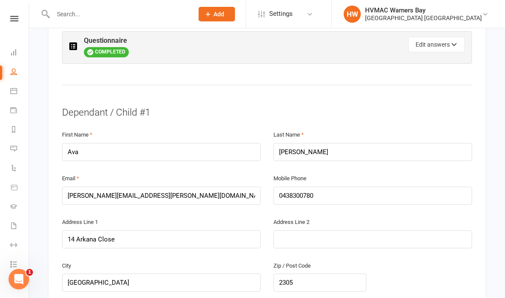
click at [448, 42] on button "Edit answers" at bounding box center [436, 44] width 56 height 15
select select "Sign"
select select "Yes"
select select "Coordination"
select select "Self control"
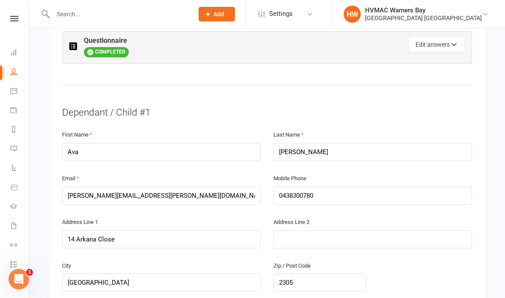
select select "Self confidence"
select select "[DATE]"
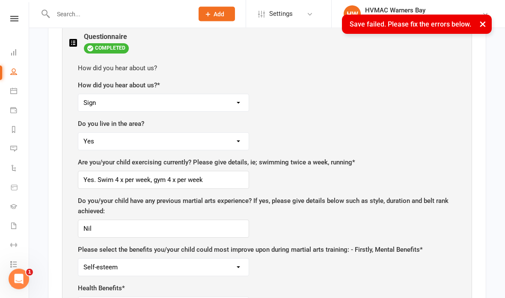
scroll to position [357, 0]
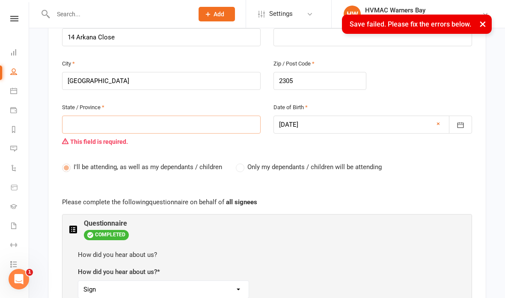
click at [85, 116] on input "text" at bounding box center [161, 125] width 199 height 18
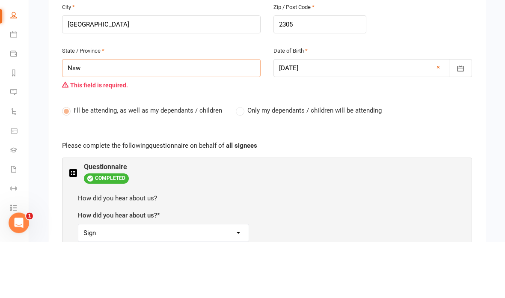
type input "NSW"
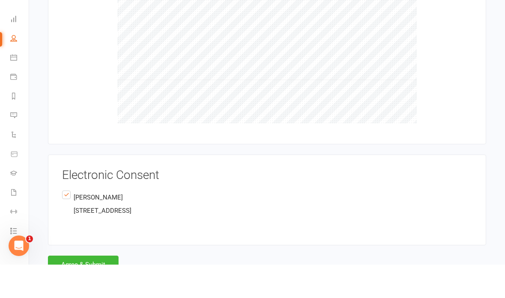
type input "NSW"
click at [76, 289] on button "Agree & Submit" at bounding box center [83, 298] width 71 height 18
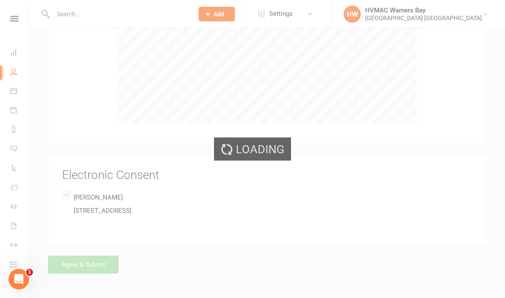
scroll to position [1754, 0]
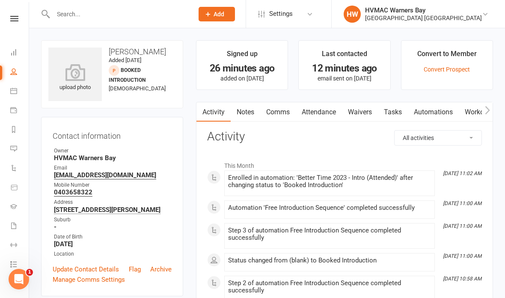
click at [359, 116] on link "Waivers" at bounding box center [360, 112] width 36 height 20
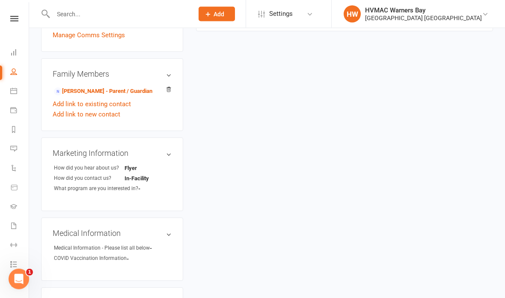
scroll to position [244, 0]
click at [92, 90] on link "[PERSON_NAME] - Parent / Guardian" at bounding box center [103, 91] width 98 height 9
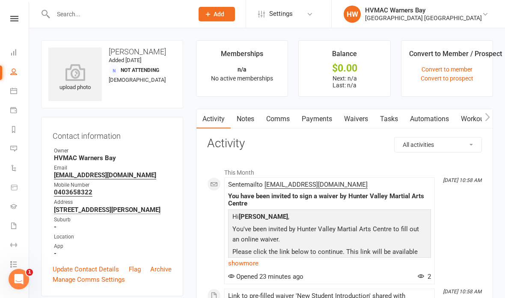
click at [355, 121] on link "Waivers" at bounding box center [356, 119] width 36 height 20
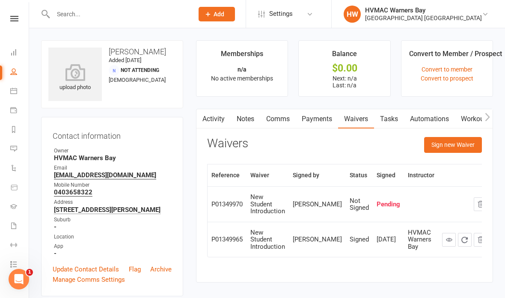
click at [446, 148] on button "Sign new Waiver" at bounding box center [453, 144] width 58 height 15
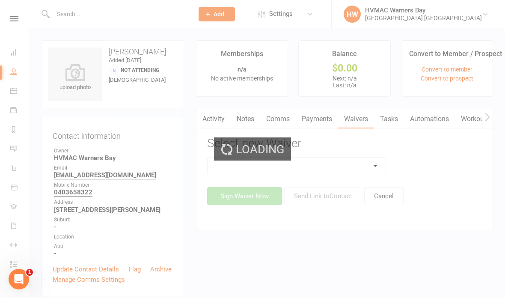
click at [338, 160] on div "Loading" at bounding box center [252, 149] width 505 height 298
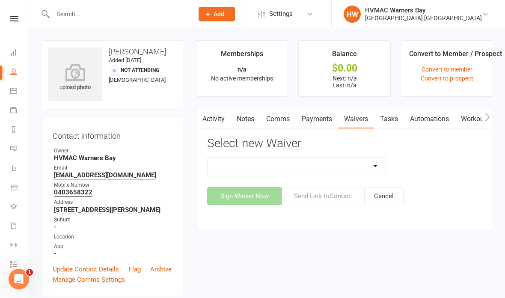
click at [235, 164] on select "Cancellation Form Cancellation Form - Kinder Kicks Fitness Challenge Goals Asse…" at bounding box center [297, 165] width 178 height 17
select select "5387"
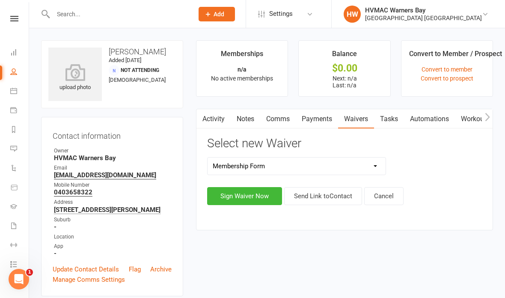
click at [252, 194] on button "Sign Waiver Now" at bounding box center [244, 196] width 75 height 18
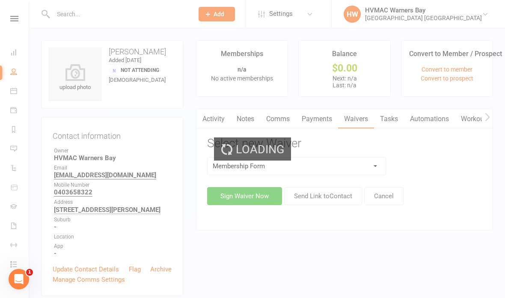
select select "bank_account"
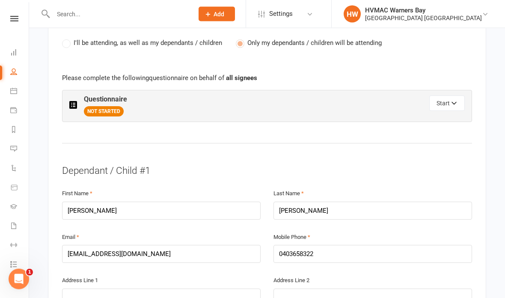
click at [454, 103] on icon "button" at bounding box center [454, 104] width 4 height 2
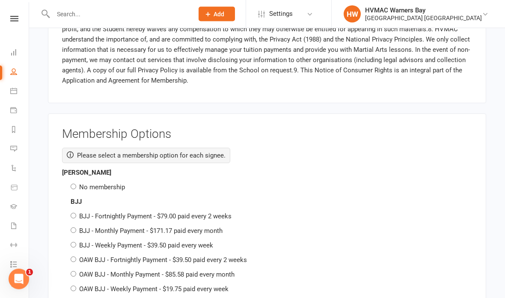
scroll to position [1545, 0]
click at [73, 184] on input "No membership" at bounding box center [74, 187] width 6 height 6
radio input "true"
radio input "false"
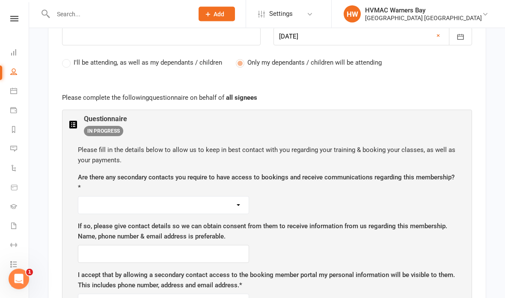
scroll to position [451, 0]
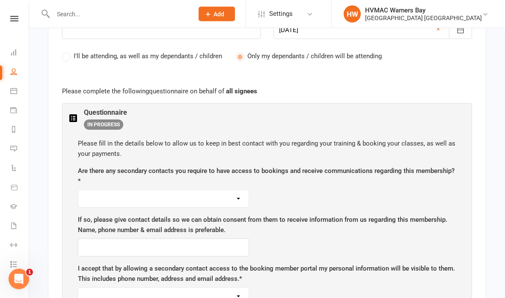
click at [174, 194] on select "Yes No" at bounding box center [163, 198] width 170 height 17
select select "Yes"
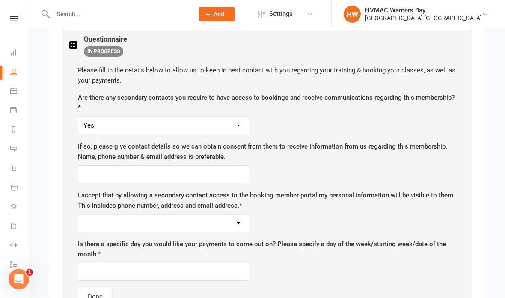
scroll to position [526, 0]
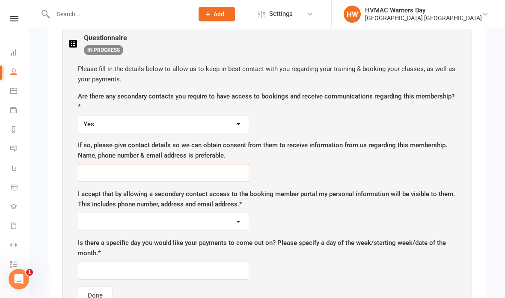
click at [187, 165] on input "text" at bounding box center [163, 173] width 171 height 18
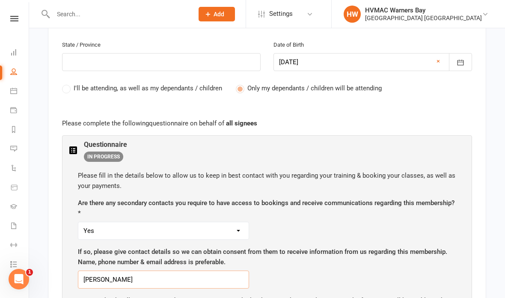
scroll to position [417, 0]
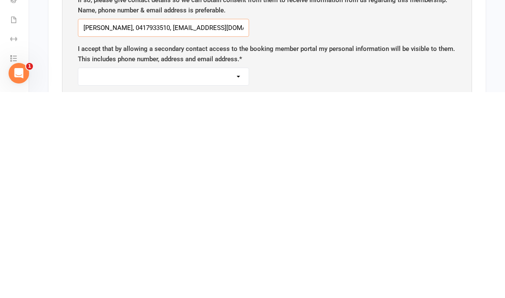
type input "[PERSON_NAME], 0417933510, [EMAIL_ADDRESS][DOMAIN_NAME]"
click at [104, 274] on select "Yes No" at bounding box center [163, 282] width 170 height 17
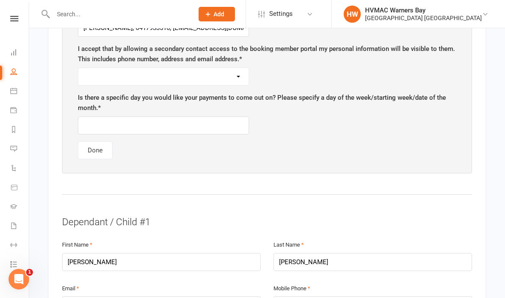
select select "Yes"
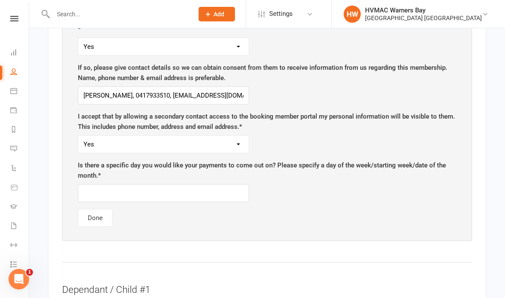
scroll to position [607, 0]
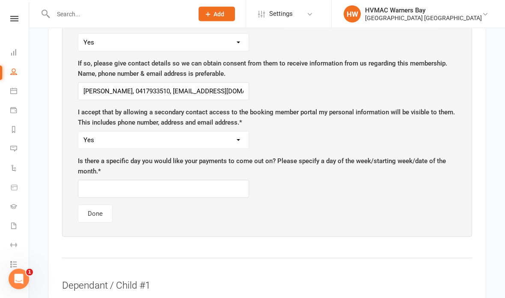
click at [227, 180] on input "text" at bounding box center [163, 189] width 171 height 18
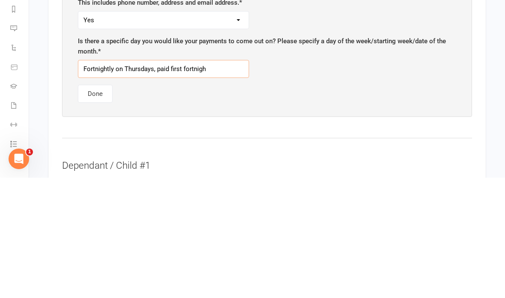
type input "Fortnightly on Thursdays, paid first fortnight"
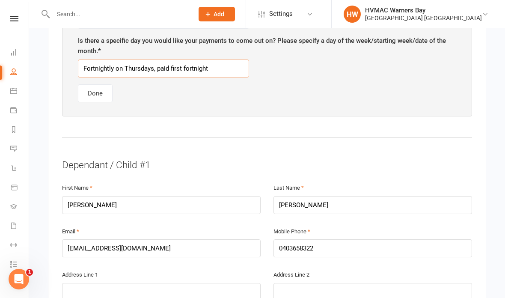
click at [90, 89] on button "Done" at bounding box center [95, 93] width 35 height 18
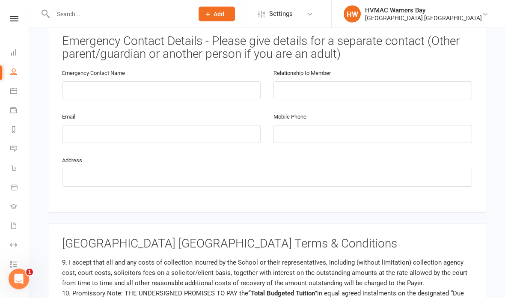
scroll to position [890, 0]
click at [91, 83] on input "text" at bounding box center [161, 90] width 199 height 18
type input "[PERSON_NAME]"
click at [348, 83] on input "text" at bounding box center [372, 90] width 199 height 18
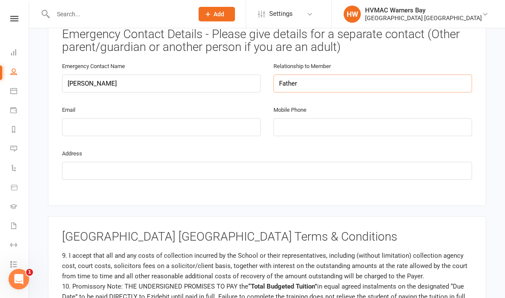
type input "Father"
click at [120, 75] on input "[PERSON_NAME]" at bounding box center [161, 83] width 199 height 18
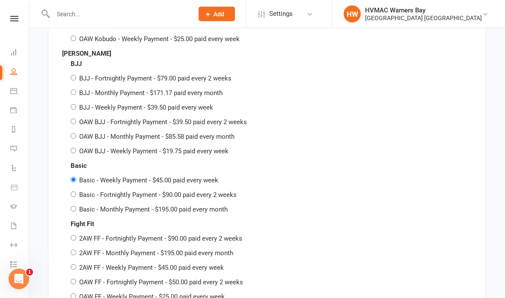
scroll to position [1915, 0]
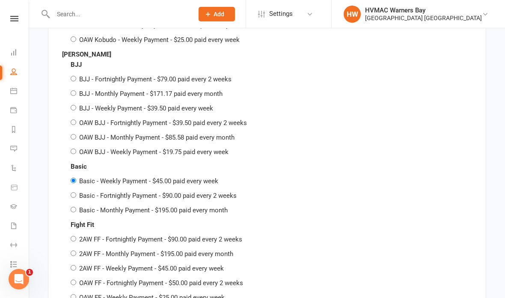
type input "[PERSON_NAME]"
click at [74, 192] on input "Basic - Fortnightly Payment - $90.00 paid every 2 weeks" at bounding box center [74, 195] width 6 height 6
radio input "true"
radio input "false"
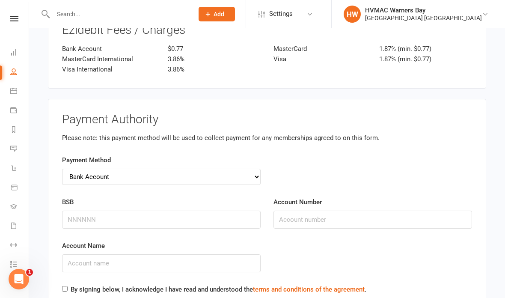
scroll to position [2590, 0]
click at [187, 168] on select "Credit Card Bank Account" at bounding box center [161, 176] width 199 height 16
select select "credit_card"
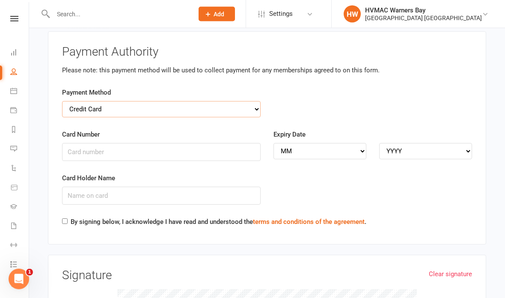
scroll to position [2657, 0]
click at [175, 143] on input "Card Number" at bounding box center [161, 152] width 199 height 18
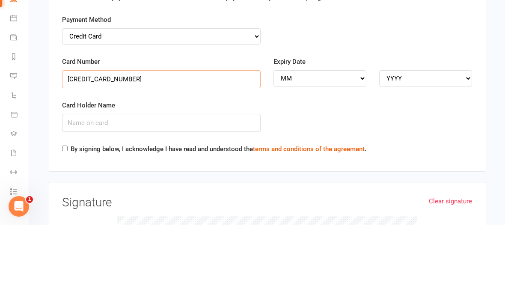
type input "[CREDIT_CARD_NUMBER]"
click at [303, 143] on select "MM 01 02 03 04 05 06 07 08 09 10 11 12" at bounding box center [319, 151] width 93 height 16
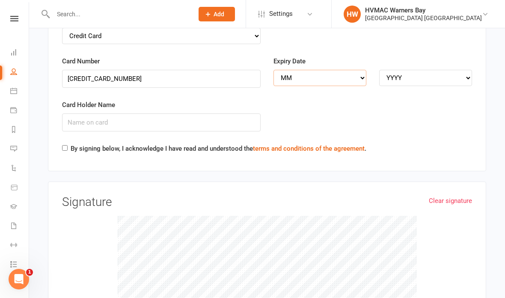
select select "12"
click at [417, 70] on select "YYYY 2025 2026 2027 2028 2029 2030 2031 2032 2033 2034" at bounding box center [425, 78] width 93 height 16
select select "2028"
click at [203, 113] on input "Card Holder Name" at bounding box center [161, 122] width 199 height 18
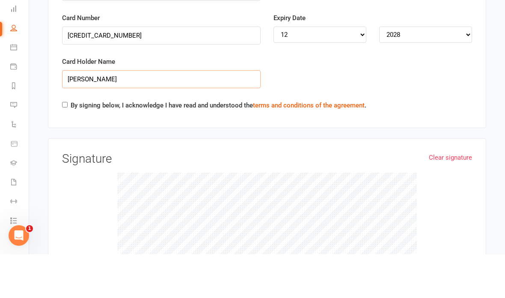
type input "[PERSON_NAME]"
click at [59, 93] on div "Payment Authority Please note: this payment method will be used to collect paym…" at bounding box center [267, 64] width 438 height 213
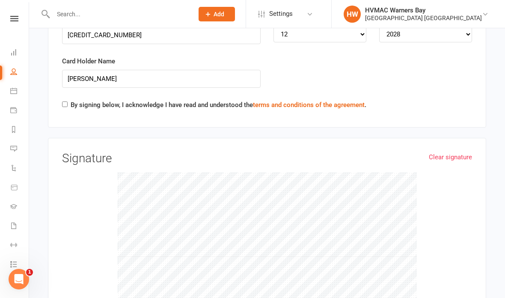
click at [65, 100] on div "By signing below, I acknowledge I have read and understood the terms and condit…" at bounding box center [214, 107] width 304 height 14
click at [62, 101] on input "By signing below, I acknowledge I have read and understood the terms and condit…" at bounding box center [65, 104] width 6 height 6
checkbox input "true"
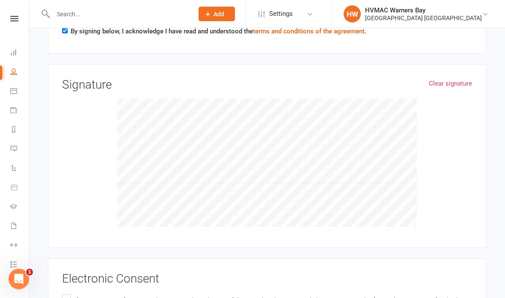
scroll to position [2847, 0]
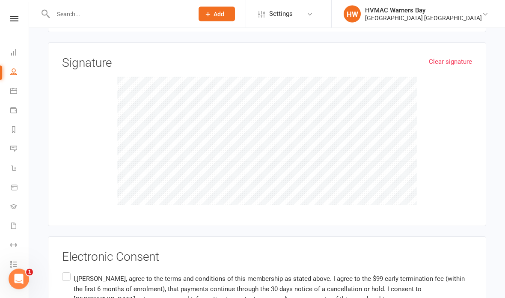
click at [67, 271] on label "I,[PERSON_NAME], agree to the terms and conditions of this membership as stated…" at bounding box center [267, 289] width 410 height 37
click at [67, 271] on input "I,[PERSON_NAME], agree to the terms and conditions of this membership as stated…" at bounding box center [65, 271] width 6 height 0
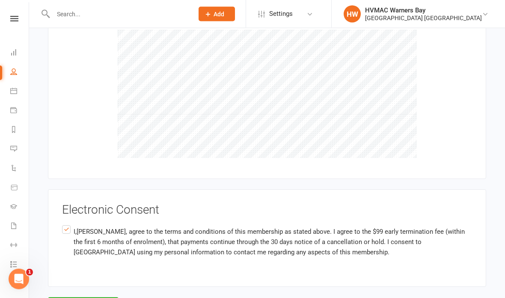
scroll to position [2916, 0]
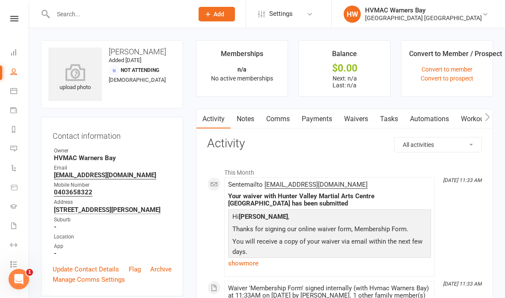
click at [358, 120] on link "Waivers" at bounding box center [356, 119] width 36 height 20
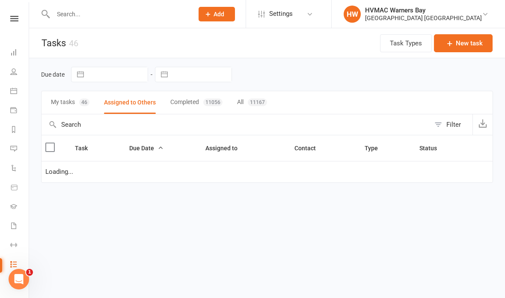
select select "started"
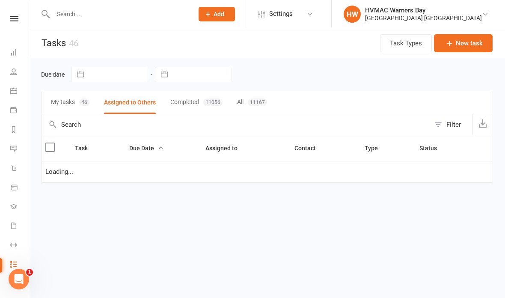
select select "started"
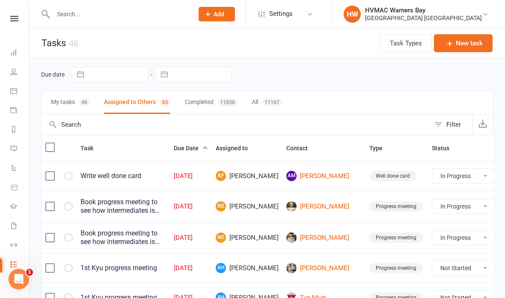
click at [14, 90] on icon at bounding box center [13, 90] width 7 height 7
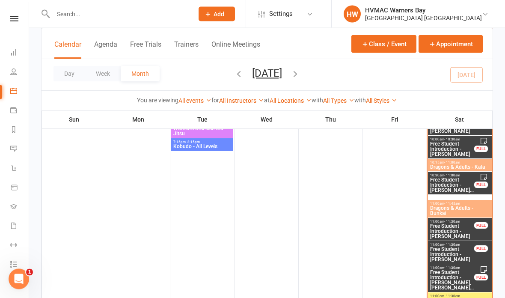
scroll to position [642, 0]
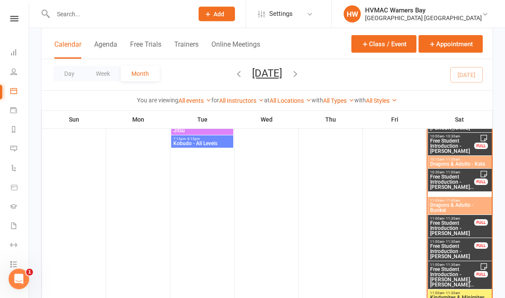
click at [445, 276] on span "Free Student Introduction - [PERSON_NAME], [PERSON_NAME]..." at bounding box center [452, 277] width 45 height 21
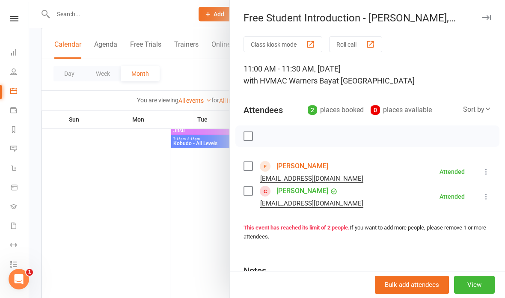
click at [189, 80] on div at bounding box center [267, 149] width 476 height 298
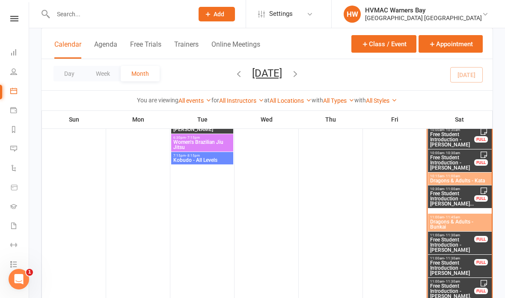
scroll to position [625, 0]
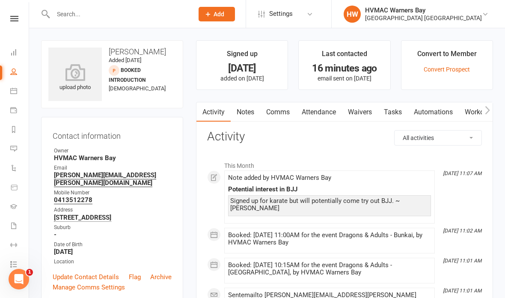
click at [285, 108] on link "Comms" at bounding box center [278, 112] width 36 height 20
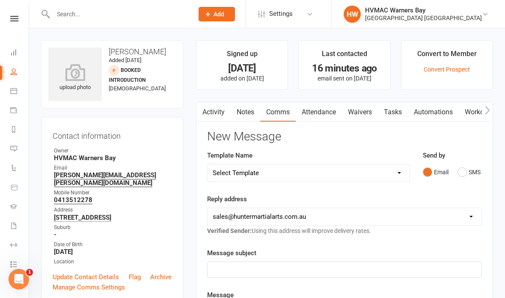
click at [322, 172] on select "Select Template [SMS] 1st Kyu Black Belt Prep Reminder [Email] Change to Class …" at bounding box center [309, 172] width 202 height 17
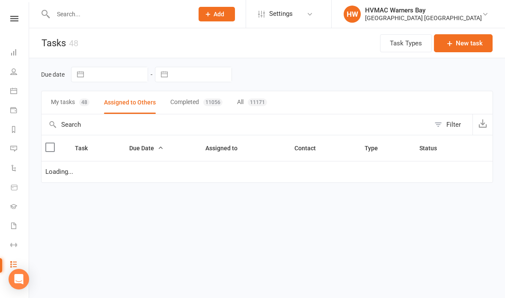
select select "started"
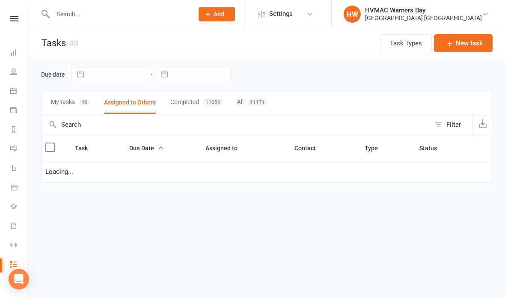
select select "started"
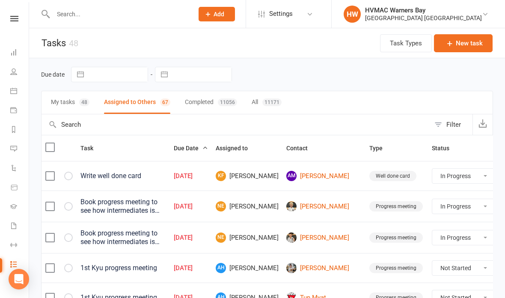
click at [13, 88] on icon at bounding box center [13, 90] width 7 height 7
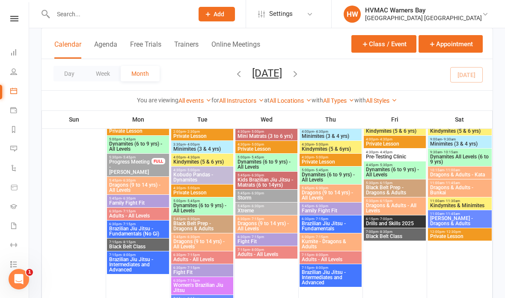
scroll to position [1189, 0]
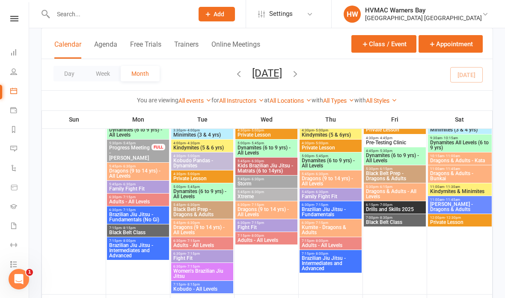
click at [225, 11] on button "Add" at bounding box center [217, 14] width 36 height 15
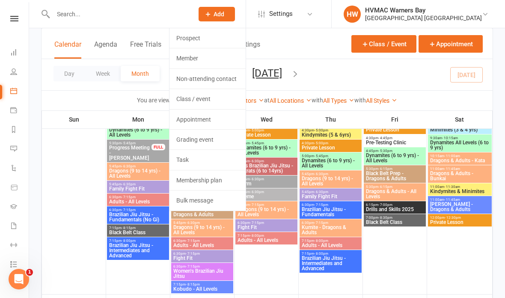
click at [210, 78] on link "Non-attending contact" at bounding box center [207, 79] width 76 height 20
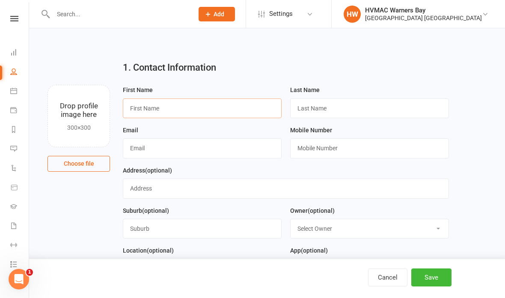
click at [181, 104] on input "text" at bounding box center [202, 108] width 159 height 20
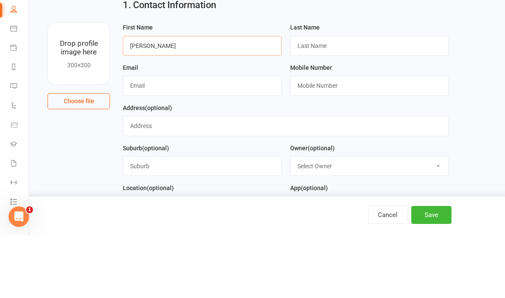
type input "[PERSON_NAME]"
click at [349, 98] on input "text" at bounding box center [369, 108] width 159 height 20
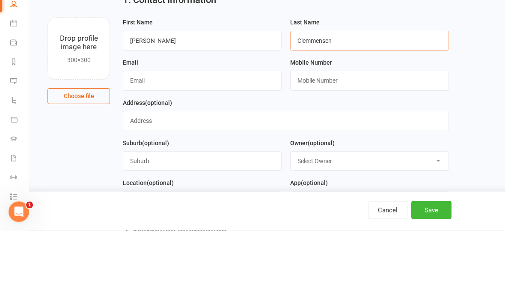
type input "Clemmensen"
click at [239, 138] on input "text" at bounding box center [202, 148] width 159 height 20
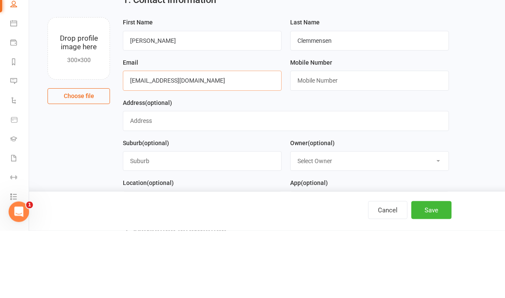
type input "[EMAIL_ADDRESS][DOMAIN_NAME]"
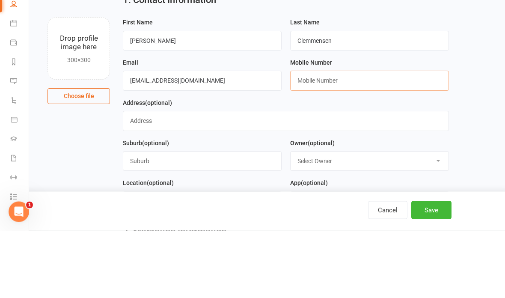
click at [348, 138] on input "text" at bounding box center [369, 148] width 159 height 20
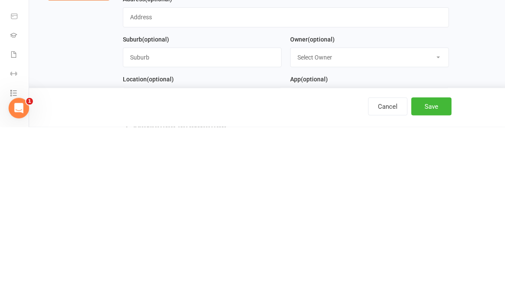
scroll to position [0, 0]
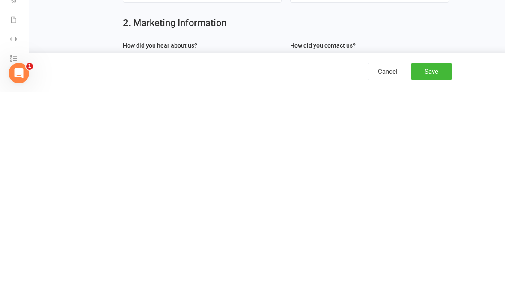
type input "0476279760"
click at [275, 260] on select "Select Internet Facebook Referral Flyer Sign Direct Mail Demo Other" at bounding box center [202, 269] width 158 height 19
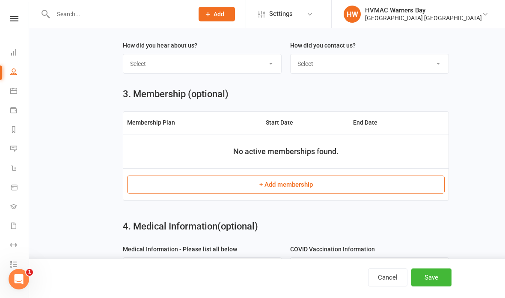
select select "Referral"
click at [328, 60] on select "Select Phone Email In-Facility" at bounding box center [370, 63] width 158 height 19
select select "In-Facility"
click at [438, 286] on button "Save" at bounding box center [431, 277] width 40 height 18
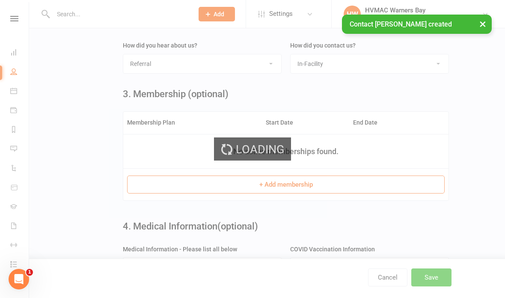
scroll to position [0, 0]
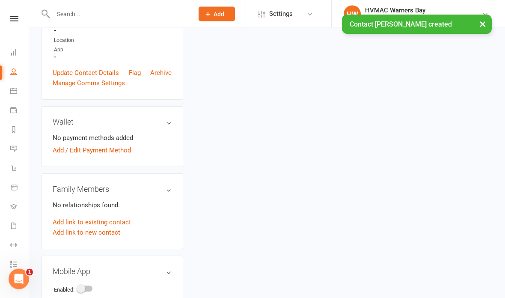
scroll to position [204, 0]
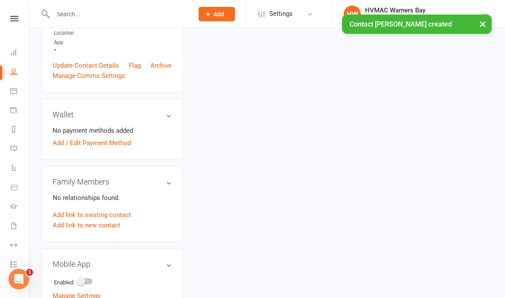
click at [110, 222] on link "Add link to new contact" at bounding box center [87, 225] width 68 height 10
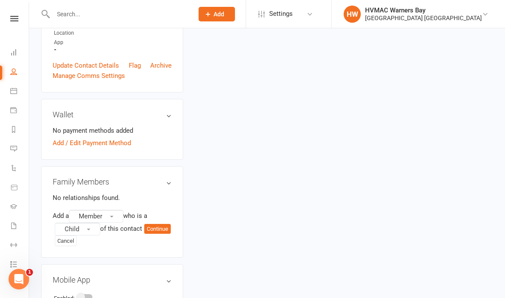
click at [116, 211] on button "Member" at bounding box center [96, 216] width 54 height 13
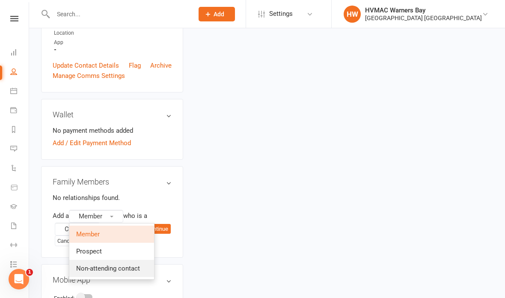
click at [133, 267] on span "Non-attending contact" at bounding box center [108, 268] width 64 height 8
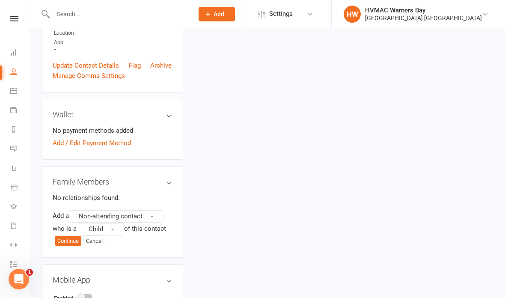
click at [103, 228] on span "Child" at bounding box center [96, 229] width 15 height 8
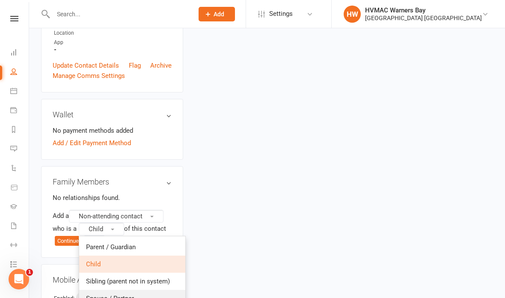
click at [138, 297] on link "Spouse / Partner" at bounding box center [132, 298] width 106 height 17
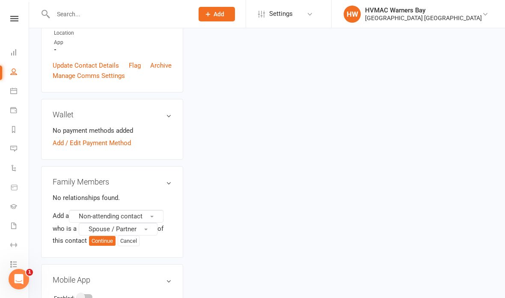
click at [105, 239] on button "Continue" at bounding box center [102, 241] width 27 height 10
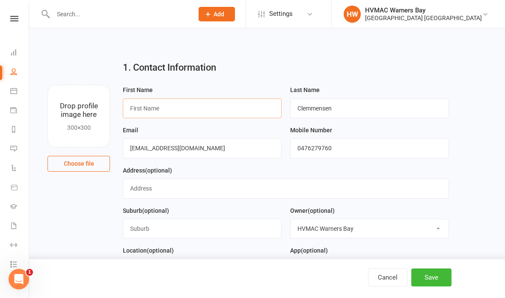
click at [191, 110] on input "text" at bounding box center [202, 108] width 159 height 20
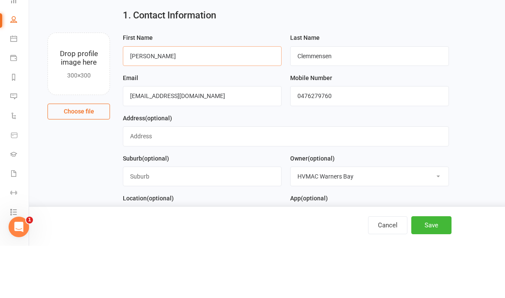
type input "[PERSON_NAME]"
click at [234, 138] on input "[EMAIL_ADDRESS][DOMAIN_NAME]" at bounding box center [202, 148] width 159 height 20
click at [224, 138] on input "[EMAIL_ADDRESS][DOMAIN_NAME]" at bounding box center [202, 148] width 159 height 20
click at [221, 138] on input "[EMAIL_ADDRESS][DOMAIN_NAME]" at bounding box center [202, 148] width 159 height 20
type input "[EMAIL_ADDRESS][DOMAIN_NAME]"
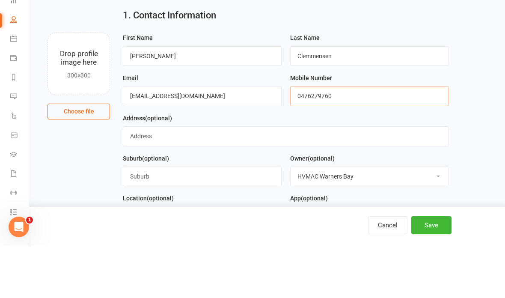
click at [337, 138] on input "0476279760" at bounding box center [369, 148] width 159 height 20
click at [345, 138] on input "0476279760" at bounding box center [369, 148] width 159 height 20
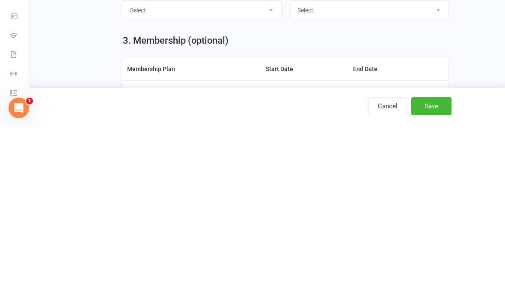
type input "0403901419"
click at [260, 172] on select "Select Internet Facebook Referral Flyer Sign Direct Mail Demo Other" at bounding box center [202, 181] width 158 height 19
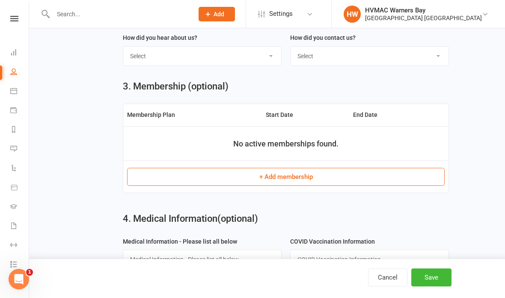
select select "Referral"
click at [328, 53] on select "Select Phone Email In-Facility" at bounding box center [370, 56] width 158 height 19
click at [368, 53] on select "Select Phone Email In-Facility" at bounding box center [370, 56] width 158 height 19
select select "In-Facility"
click at [444, 286] on button "Save" at bounding box center [431, 277] width 40 height 18
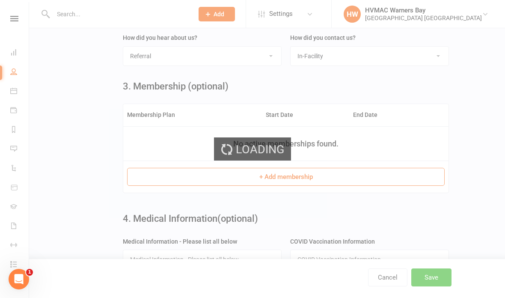
scroll to position [0, 0]
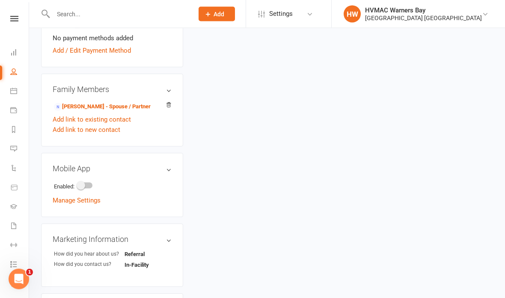
scroll to position [296, 0]
click at [132, 103] on link "[PERSON_NAME] - Spouse / Partner" at bounding box center [102, 106] width 97 height 9
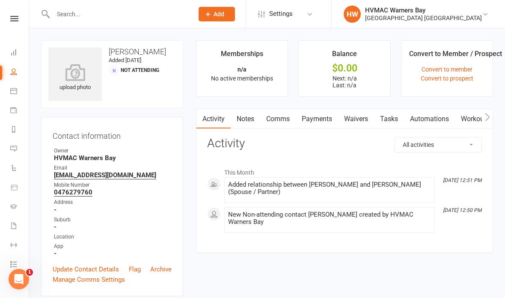
click at [463, 80] on link "Convert to prospect" at bounding box center [447, 78] width 53 height 7
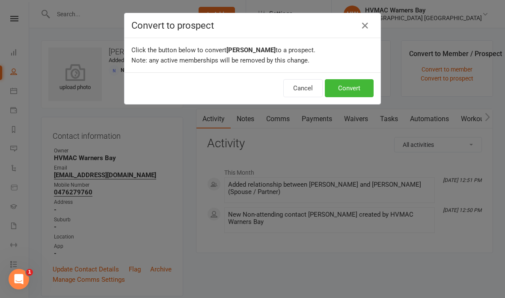
click at [362, 94] on button "Convert" at bounding box center [349, 88] width 49 height 18
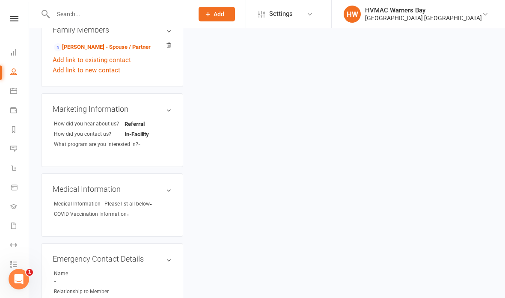
scroll to position [260, 0]
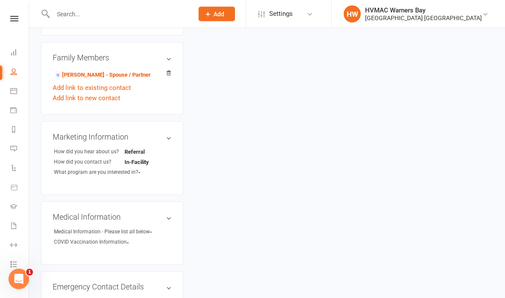
click at [113, 94] on link "Add link to new contact" at bounding box center [87, 98] width 68 height 10
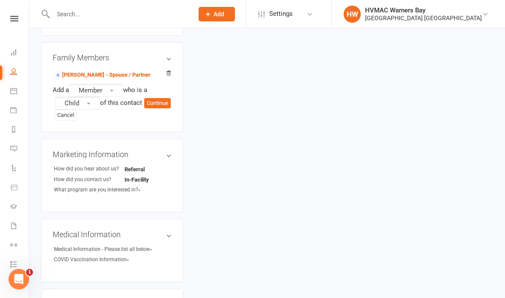
click at [118, 85] on button "Member" at bounding box center [96, 90] width 54 height 13
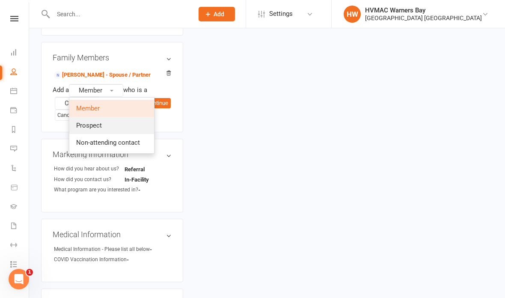
click at [115, 121] on link "Prospect" at bounding box center [111, 125] width 85 height 17
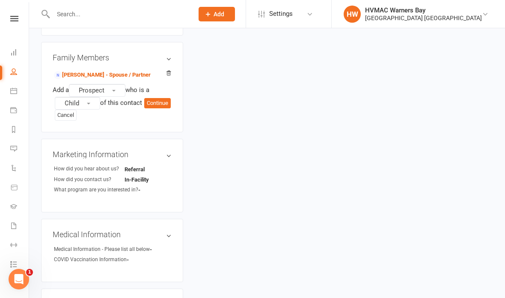
click at [144, 108] on button "Continue" at bounding box center [157, 103] width 27 height 10
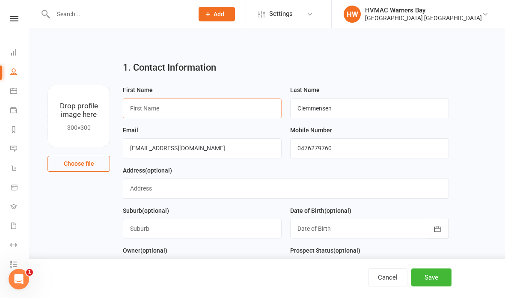
click at [199, 111] on input "text" at bounding box center [202, 108] width 159 height 20
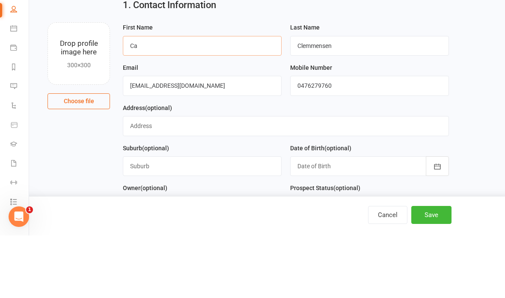
type input "C"
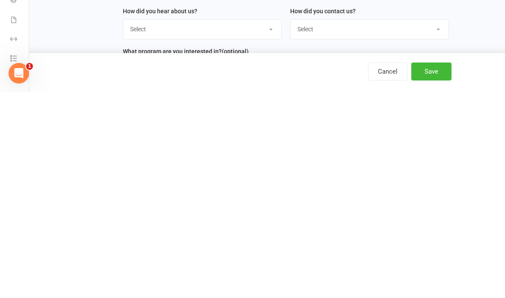
type input "[PERSON_NAME]"
click at [239, 225] on select "Select Internet Facebook Referral Flyer Sign Direct Mail Demo Other" at bounding box center [202, 234] width 158 height 19
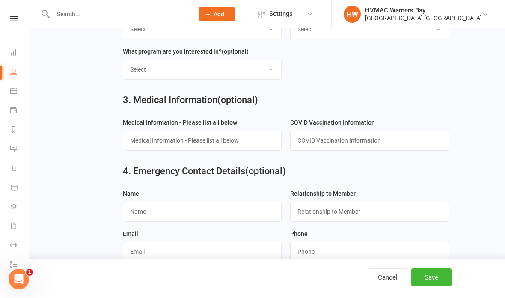
select select "Referral"
click at [320, 36] on select "Select Phone Email In-Facility" at bounding box center [370, 29] width 158 height 19
select select "In-Facility"
click at [269, 73] on select "Select Kids Karate Adults Karate Kids Brazilian Jiu Jitsu Adults Brazilian Jiu …" at bounding box center [202, 69] width 158 height 19
select select "Kids Brazilian Jiu Jitsu"
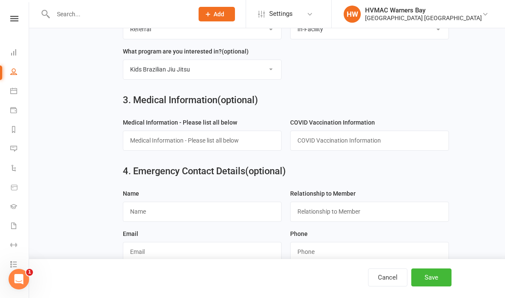
click at [440, 286] on button "Save" at bounding box center [431, 277] width 40 height 18
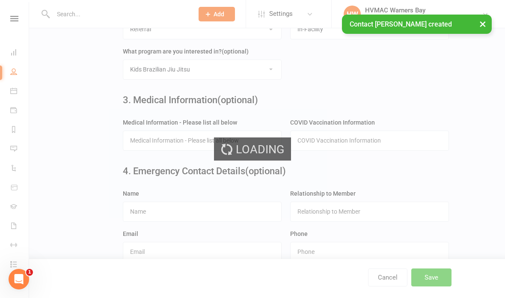
scroll to position [0, 0]
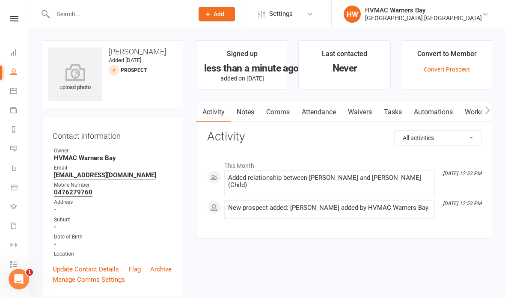
click at [368, 110] on link "Waivers" at bounding box center [360, 112] width 36 height 20
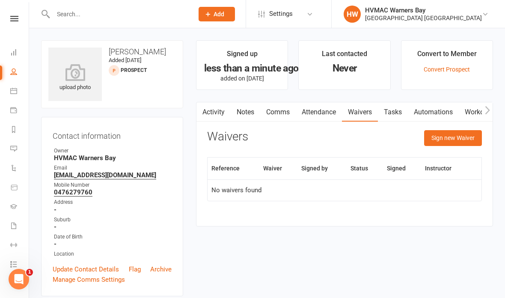
click at [455, 142] on button "Sign new Waiver" at bounding box center [453, 137] width 58 height 15
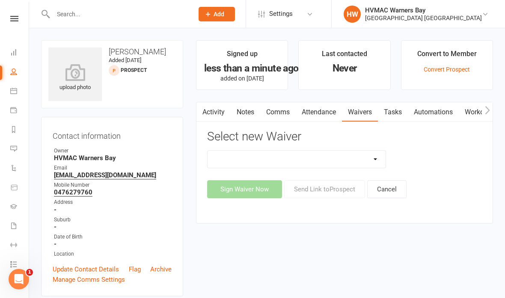
click at [371, 154] on select "Cancellation Form Cancellation Form - Kinder Kicks Fitness Challenge Goals Asse…" at bounding box center [297, 159] width 178 height 17
select select "3130"
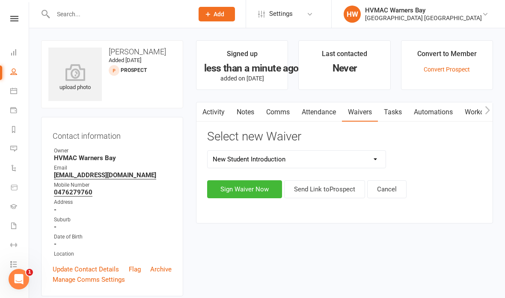
click at [244, 180] on button "Sign Waiver Now" at bounding box center [244, 189] width 75 height 18
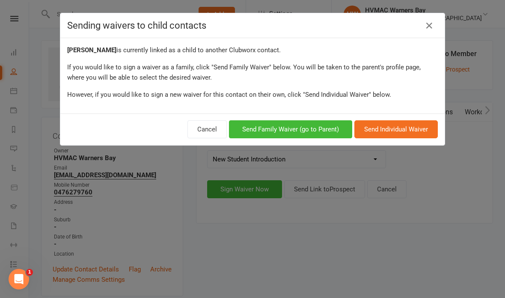
click at [307, 123] on button "Send Family Waiver (go to Parent)" at bounding box center [290, 129] width 123 height 18
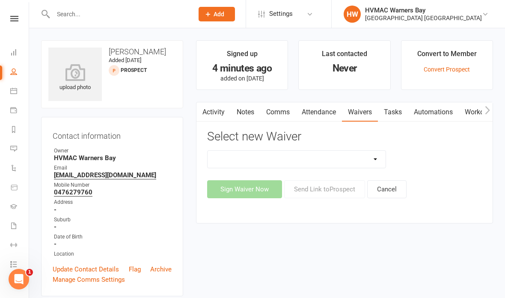
click at [353, 161] on select "Cancellation Form Cancellation Form - Kinder Kicks Fitness Challenge Goals Asse…" at bounding box center [297, 159] width 178 height 17
select select "3130"
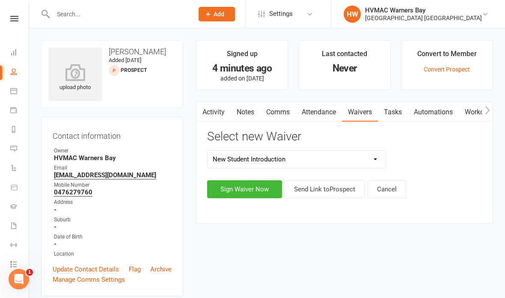
click at [261, 191] on button "Sign Waiver Now" at bounding box center [244, 189] width 75 height 18
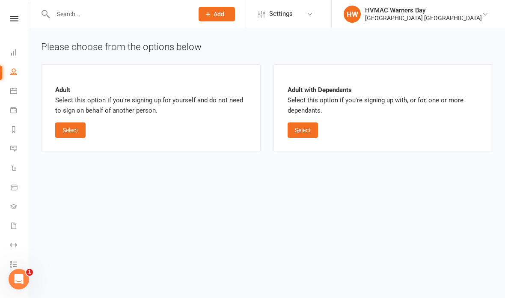
click at [308, 131] on button "Select" at bounding box center [303, 129] width 30 height 15
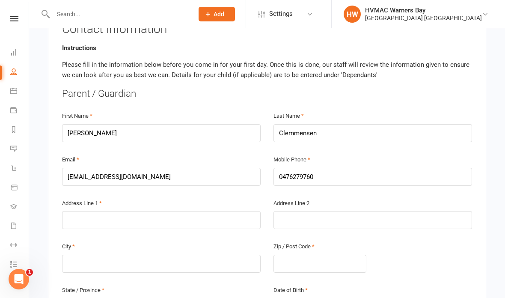
scroll to position [193, 0]
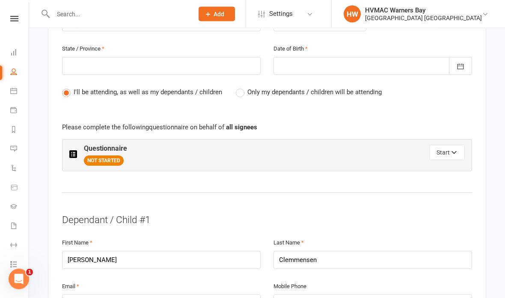
click at [448, 150] on button "Start" at bounding box center [447, 152] width 36 height 15
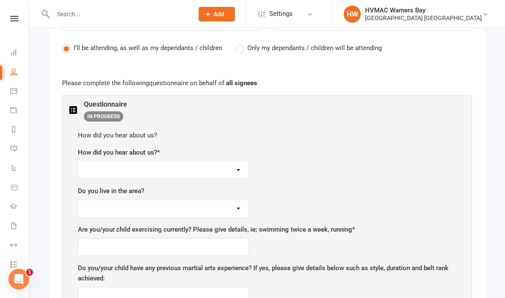
scroll to position [467, 0]
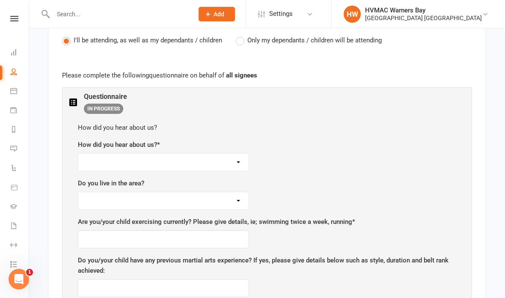
click at [228, 160] on select "Facebook Internet Referral from a friend Flyer in the mail or at the shopping m…" at bounding box center [163, 162] width 170 height 17
select select "Referral from a friend"
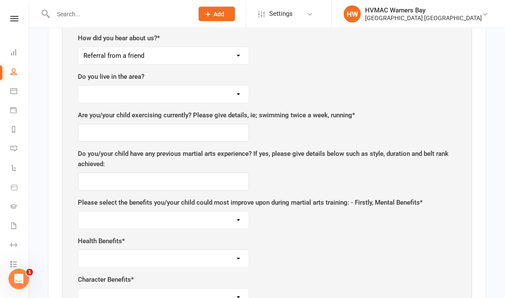
click at [230, 91] on select "Yes No" at bounding box center [163, 94] width 170 height 17
select select "Yes"
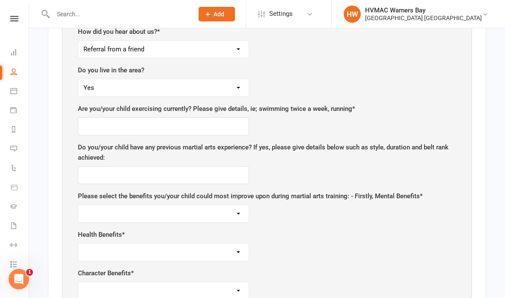
scroll to position [585, 0]
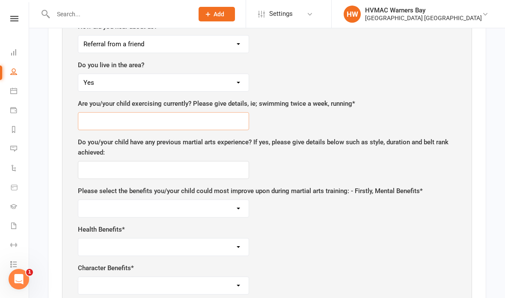
click at [219, 114] on input "text" at bounding box center [163, 121] width 171 height 18
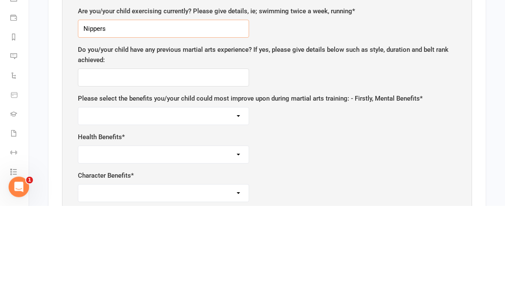
type input "Nippers"
click at [212, 161] on input "text" at bounding box center [163, 170] width 171 height 18
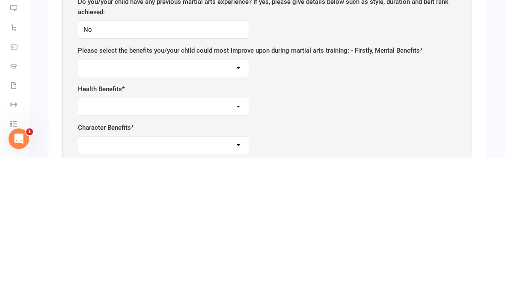
scroll to position [726, 0]
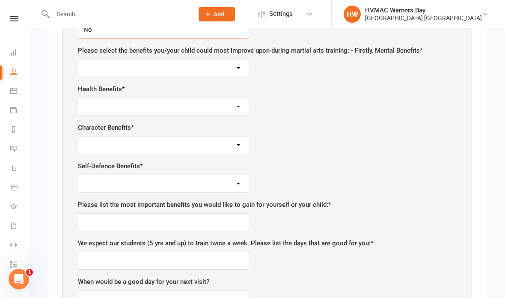
type input "No"
click at [228, 69] on select "Self-esteem Focus and Listening Fun, Fun, Fun Determination Motivation" at bounding box center [163, 67] width 170 height 17
select select "Self-esteem"
click at [239, 107] on select "Weight Control Strength Flexibility Coordination Cardio vascular / Fitness" at bounding box center [163, 106] width 170 height 17
select select "Strength"
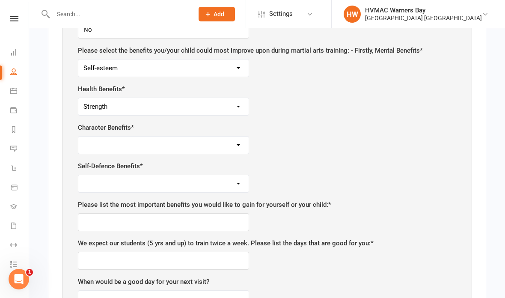
click at [228, 144] on select "Respect for others/self Integrity Self control Leadership Assertiveness" at bounding box center [163, 144] width 170 height 17
select select "Self control"
click at [194, 183] on select "Safety Self confidence Anti-bullying Agility and coordination Awareness" at bounding box center [163, 183] width 170 height 17
select select "Anti-bullying"
click at [210, 216] on input "text" at bounding box center [163, 222] width 171 height 18
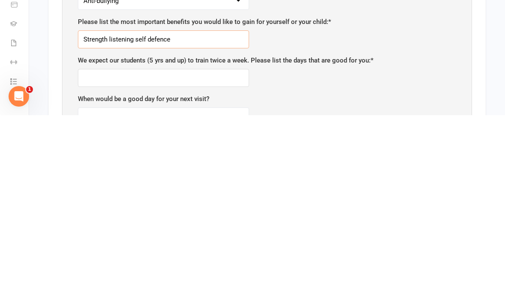
type input "Strength listening self defence"
click at [230, 252] on input "text" at bounding box center [163, 261] width 171 height 18
click at [206, 252] on input "[DATE]" at bounding box center [163, 261] width 171 height 18
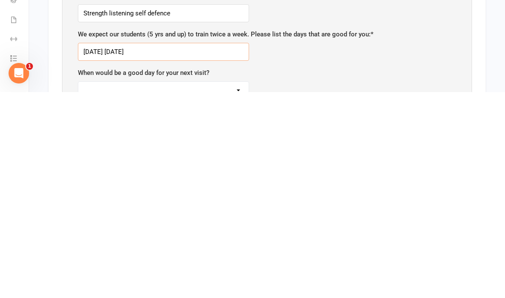
scroll to position [729, 0]
type input "[DATE] [DATE]"
click at [228, 287] on select "[DATE] [DATE] [DATE] [DATE] [DATE] [DATE]" at bounding box center [163, 295] width 170 height 17
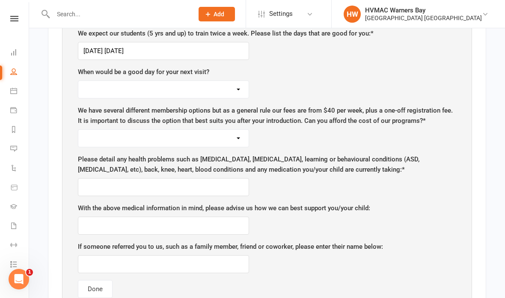
select select "[DATE]"
click at [228, 137] on select "Yes No" at bounding box center [163, 138] width 170 height 17
select select "Yes"
click at [229, 184] on input "text" at bounding box center [163, 187] width 171 height 18
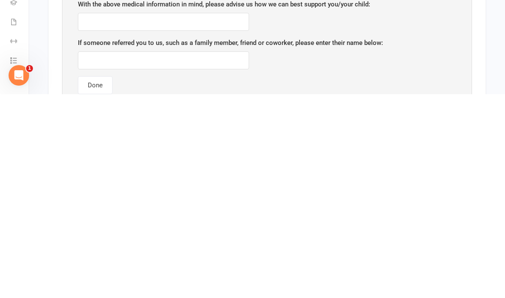
type input "N/a"
click at [225, 255] on input "text" at bounding box center [163, 264] width 171 height 18
type input "A"
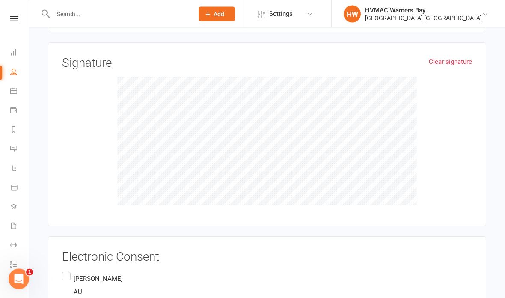
scroll to position [1719, 0]
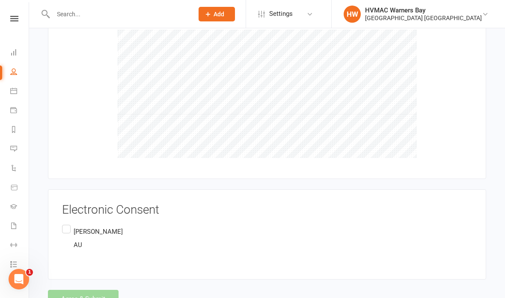
click at [68, 223] on label "[PERSON_NAME] AU" at bounding box center [92, 238] width 61 height 30
click at [68, 223] on input "[PERSON_NAME] AU" at bounding box center [65, 223] width 6 height 0
click at [105, 296] on button "Agree & Submit" at bounding box center [83, 299] width 71 height 18
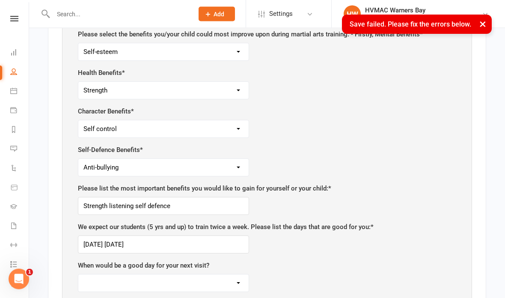
scroll to position [270, 0]
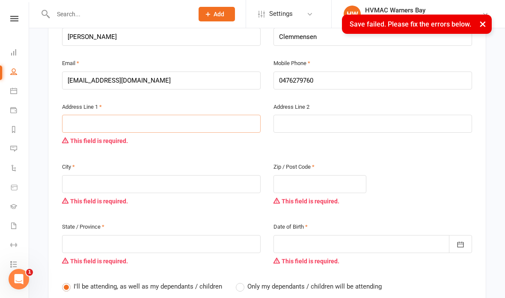
click at [209, 116] on input "text" at bounding box center [161, 124] width 199 height 18
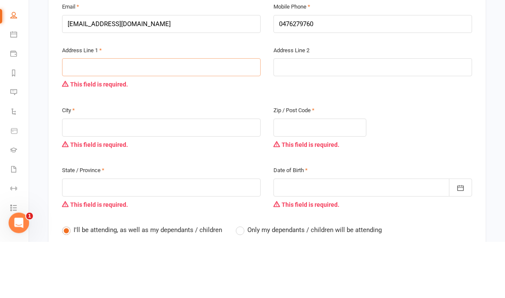
type input "5"
type input "50"
type input "50 a"
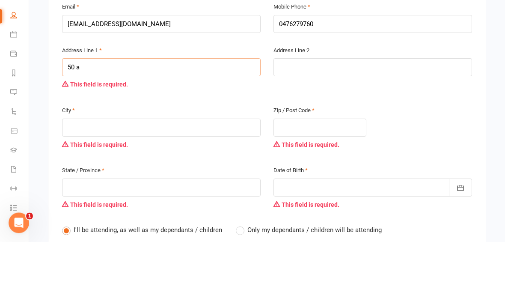
type input "50 a"
type input "50 al"
type input "50 alb"
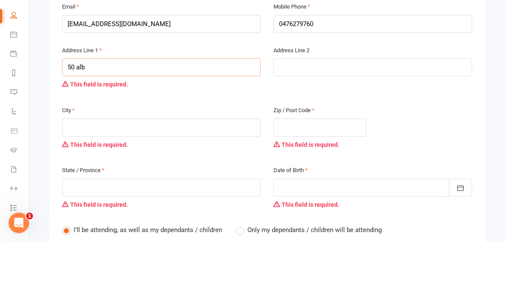
type input "50 albe"
type input "50 [PERSON_NAME]"
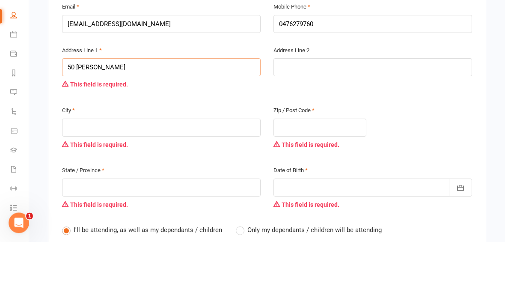
type input "50 [PERSON_NAME]"
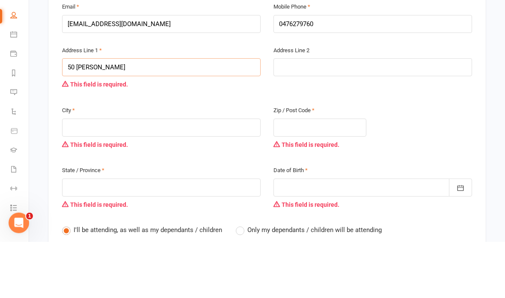
type input "[STREET_ADDRESS][PERSON_NAME]"
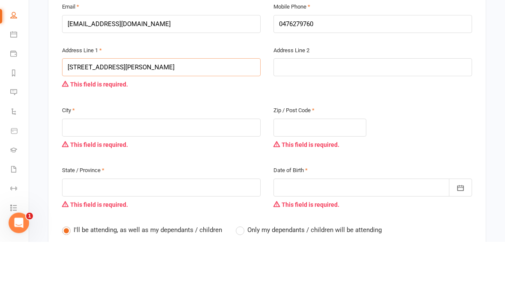
type input "[STREET_ADDRESS][PERSON_NAME]"
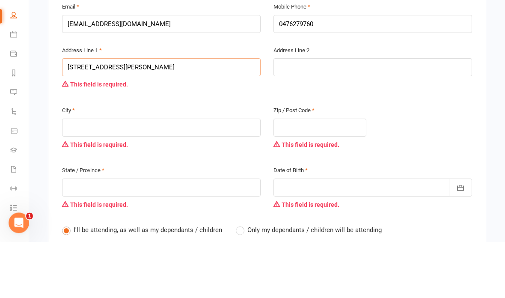
type input "[STREET_ADDRESS][PERSON_NAME]"
click at [189, 175] on input "text" at bounding box center [161, 184] width 199 height 18
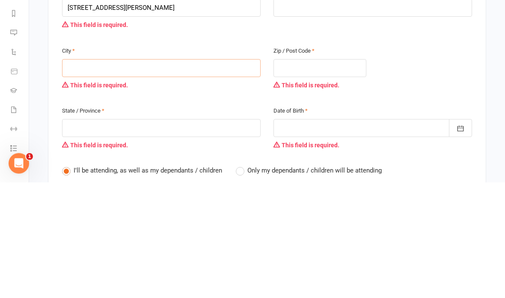
type input "W"
type input "Wa"
type input "War"
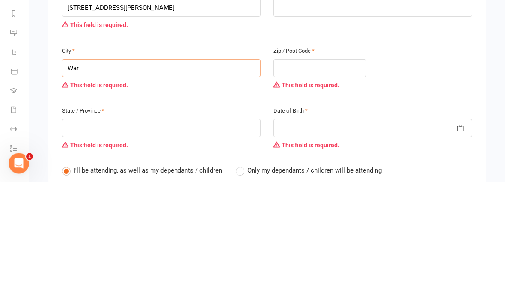
type input "War"
type input "Warn"
type input "[PERSON_NAME]"
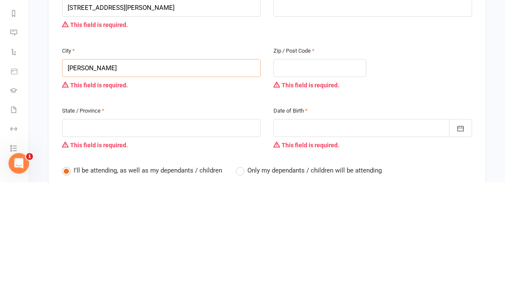
type input "Warner"
type input "Warners"
type input "Warners b"
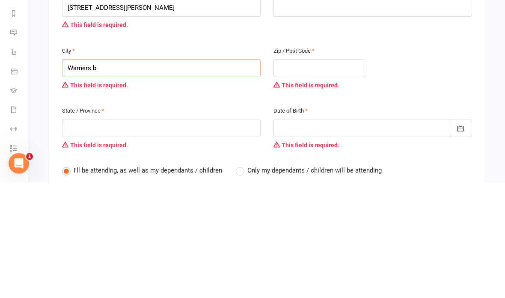
type input "Warners b"
type input "Warners ba"
type input "Warners bay"
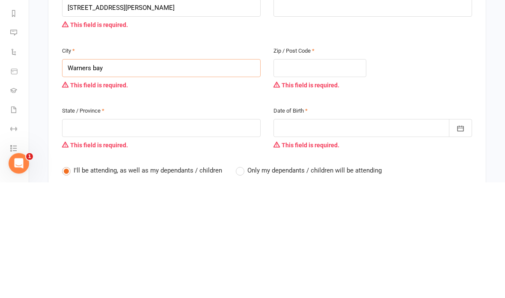
type input "Warners bay"
click at [330, 175] on input "text" at bounding box center [319, 184] width 93 height 18
type input "2"
type input "22"
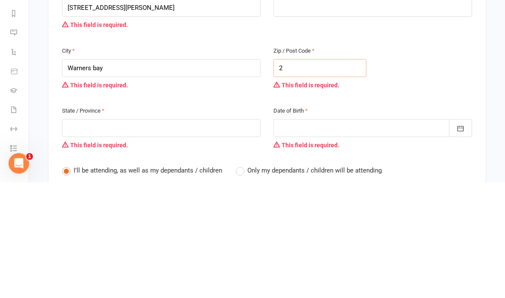
type input "22"
type input "229"
type input "2290"
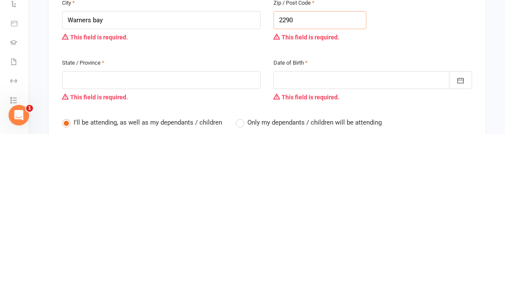
type input "2290"
click at [217, 235] on input "text" at bounding box center [161, 244] width 199 height 18
type input "N"
type input "Ns"
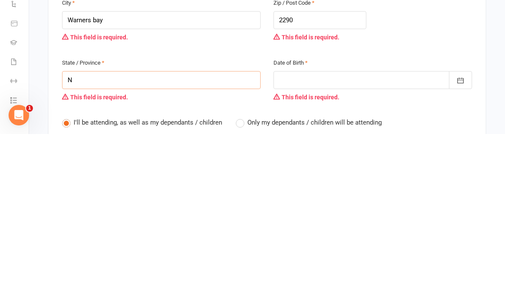
type input "Ns"
type input "Nsw"
click at [362, 235] on div at bounding box center [372, 244] width 199 height 18
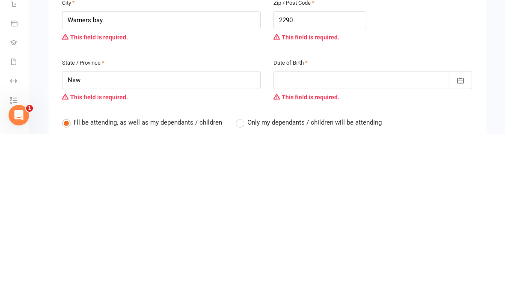
scroll to position [480, 0]
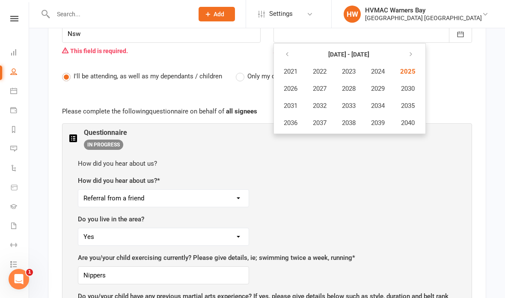
click at [289, 51] on icon "button" at bounding box center [287, 54] width 6 height 7
click at [412, 51] on icon "button" at bounding box center [409, 54] width 6 height 7
click at [286, 51] on icon "button" at bounding box center [287, 54] width 6 height 7
click at [378, 119] on span "2019" at bounding box center [378, 123] width 14 height 8
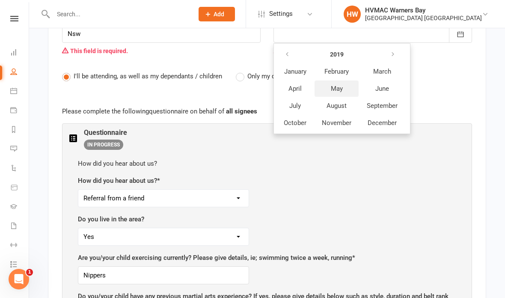
click at [341, 85] on span "May" at bounding box center [337, 89] width 12 height 8
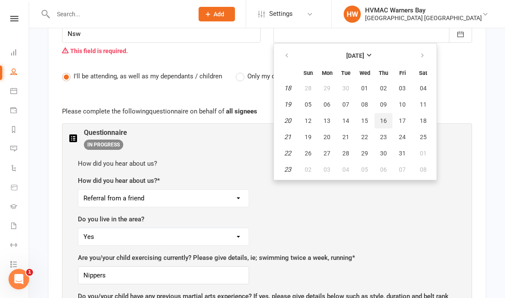
click at [383, 117] on span "16" at bounding box center [383, 120] width 7 height 7
type input "[DATE]"
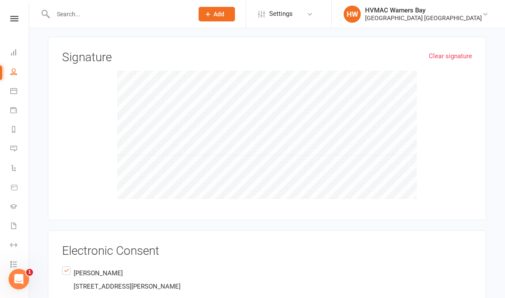
scroll to position [1819, 0]
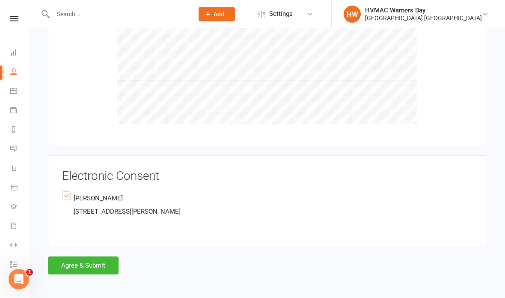
click at [101, 256] on button "Agree & Submit" at bounding box center [83, 265] width 71 height 18
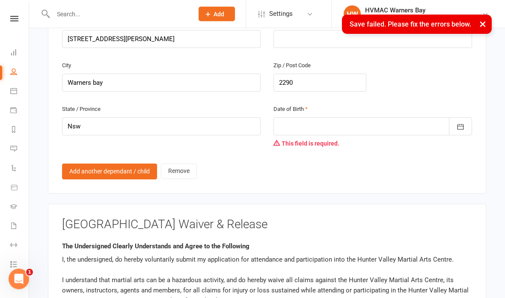
scroll to position [1383, 0]
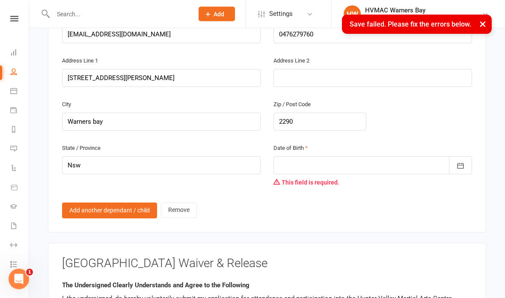
click at [366, 163] on div at bounding box center [372, 166] width 199 height 18
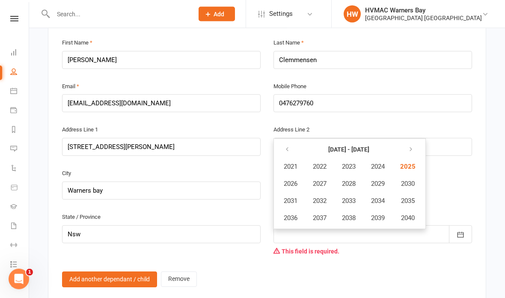
scroll to position [1277, 0]
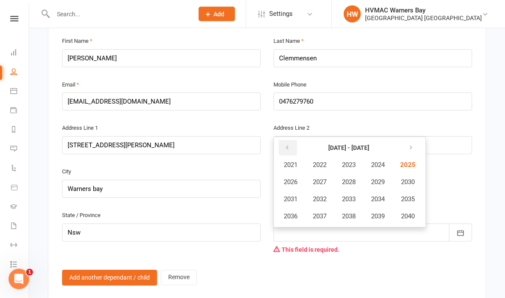
click at [287, 145] on icon "button" at bounding box center [287, 148] width 6 height 7
click at [418, 113] on div "Mobile Phone [PHONE_NUMBER]" at bounding box center [372, 101] width 211 height 44
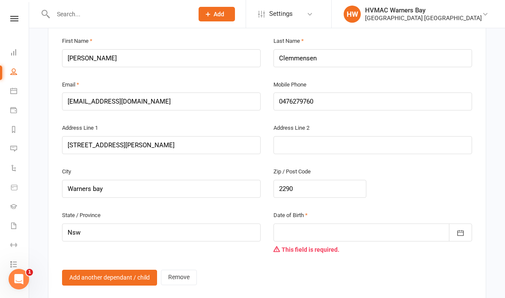
click at [341, 228] on div at bounding box center [372, 232] width 199 height 18
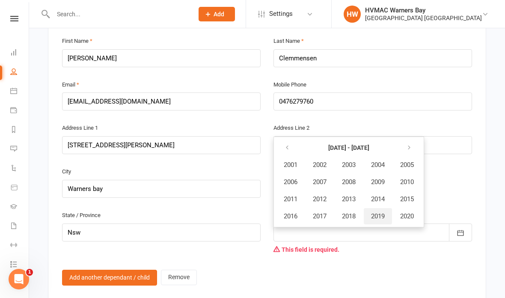
click at [374, 212] on span "2019" at bounding box center [378, 216] width 14 height 8
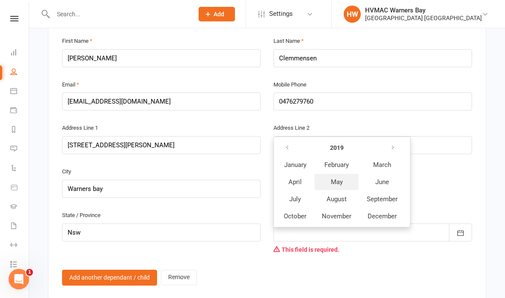
click at [341, 178] on span "May" at bounding box center [337, 182] width 12 height 8
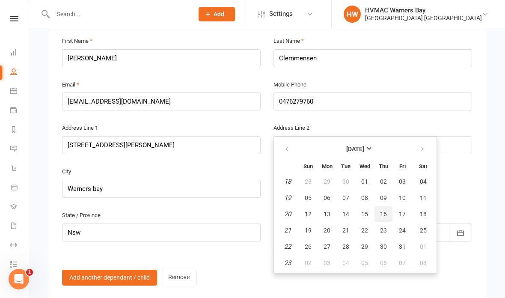
click at [382, 210] on span "16" at bounding box center [383, 213] width 7 height 7
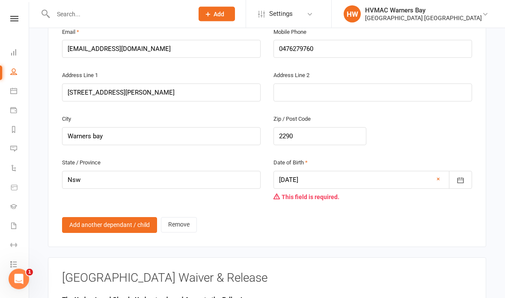
scroll to position [1330, 0]
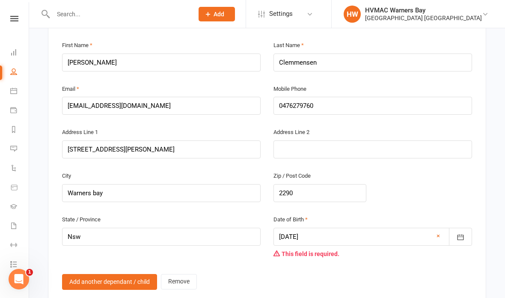
scroll to position [1284, 0]
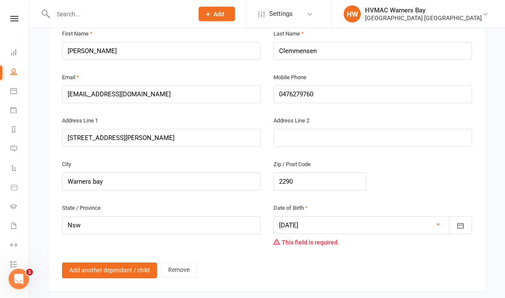
click at [332, 217] on div at bounding box center [372, 225] width 199 height 18
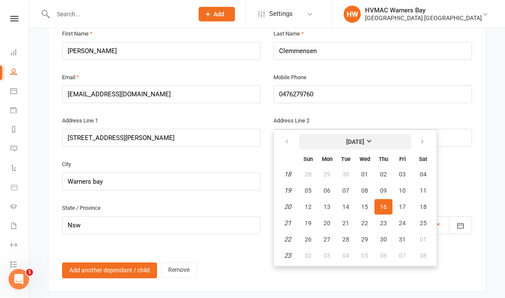
click at [364, 138] on strong "[DATE]" at bounding box center [355, 141] width 18 height 7
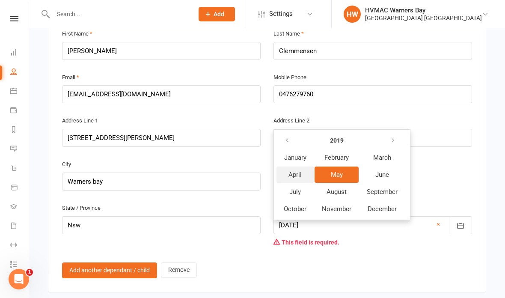
click at [302, 167] on button "April" at bounding box center [294, 174] width 37 height 16
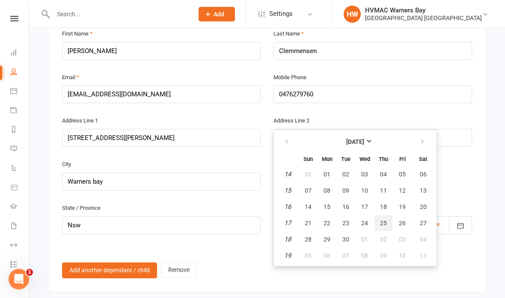
click at [383, 219] on span "25" at bounding box center [383, 222] width 7 height 7
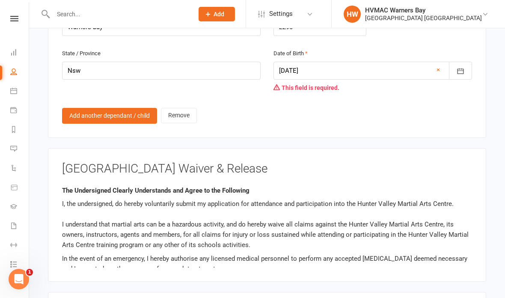
scroll to position [1411, 0]
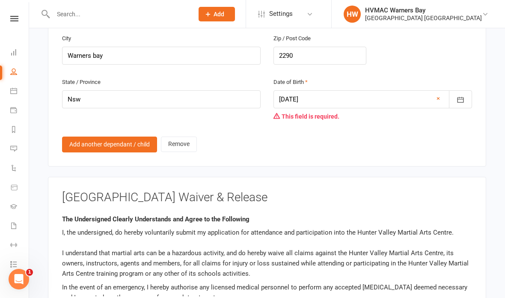
click at [384, 96] on div at bounding box center [372, 99] width 199 height 18
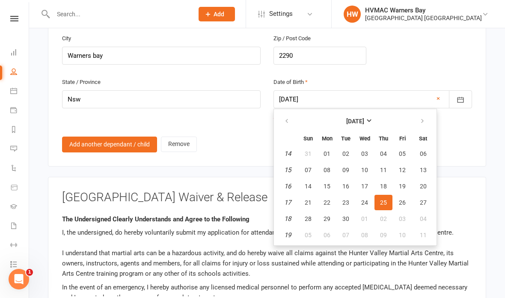
click at [364, 118] on strong "[DATE]" at bounding box center [355, 121] width 18 height 7
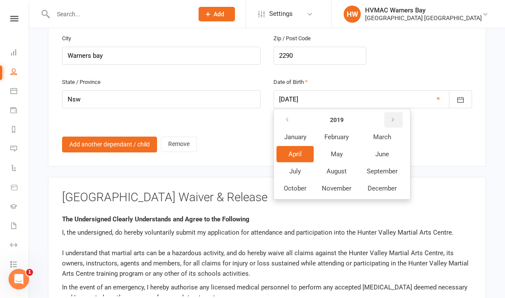
click at [395, 116] on icon "button" at bounding box center [393, 119] width 6 height 7
click at [338, 116] on strong "2020" at bounding box center [337, 119] width 14 height 7
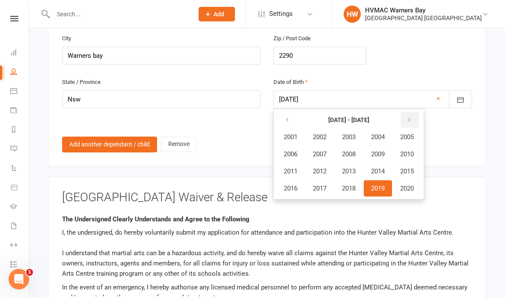
click at [412, 116] on icon "button" at bounding box center [409, 119] width 6 height 7
click at [289, 116] on icon "button" at bounding box center [287, 119] width 6 height 7
click at [285, 112] on button "button" at bounding box center [288, 119] width 18 height 15
click at [352, 150] on span "1988" at bounding box center [349, 154] width 14 height 8
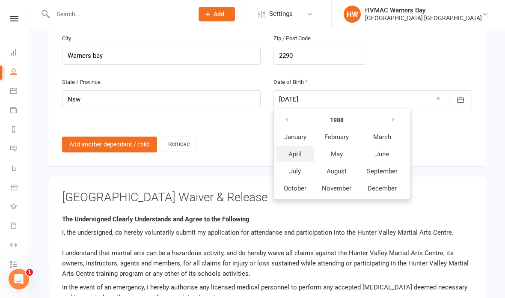
click at [299, 150] on span "April" at bounding box center [294, 154] width 13 height 8
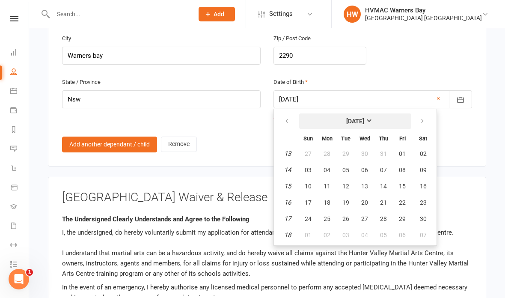
click at [365, 113] on button "[DATE]" at bounding box center [355, 120] width 112 height 15
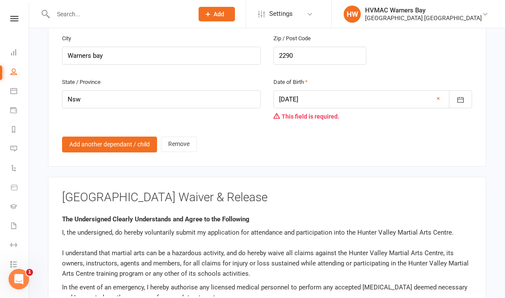
click at [329, 93] on div at bounding box center [372, 99] width 199 height 18
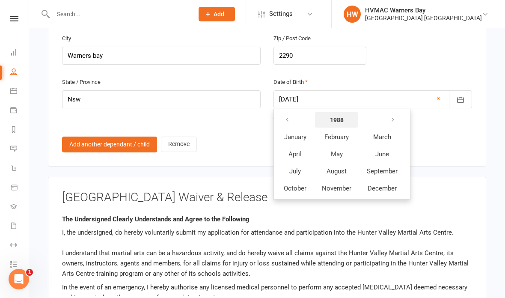
click at [337, 116] on strong "1988" at bounding box center [337, 119] width 14 height 7
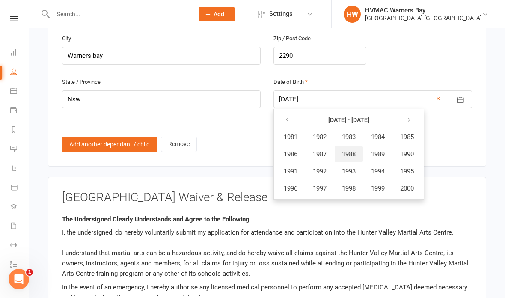
click at [354, 150] on span "1988" at bounding box center [349, 154] width 14 height 8
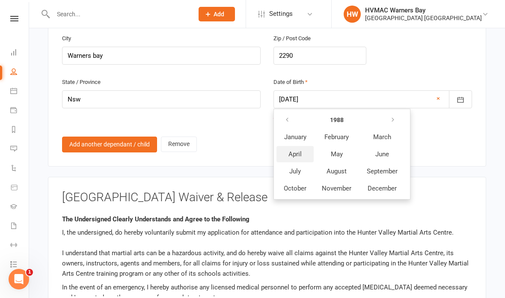
click at [302, 148] on button "April" at bounding box center [294, 154] width 37 height 16
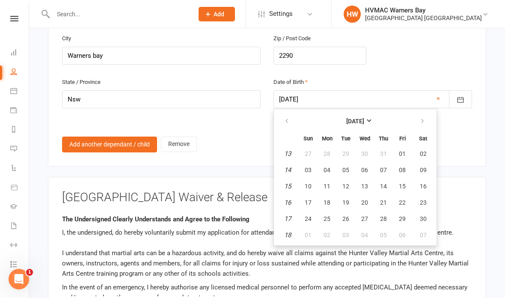
click at [326, 215] on span "25" at bounding box center [326, 218] width 7 height 7
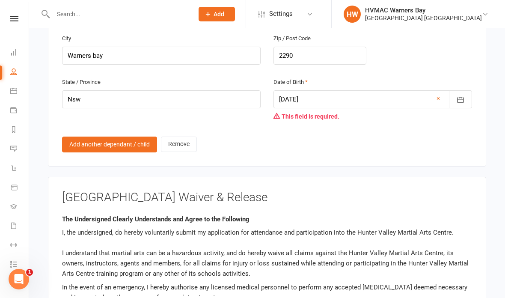
type input "[DATE]"
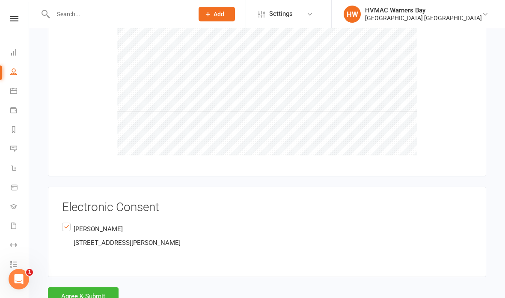
scroll to position [1736, 0]
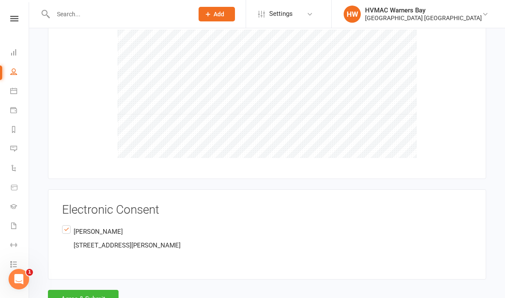
click at [101, 290] on button "Agree & Submit" at bounding box center [83, 299] width 71 height 18
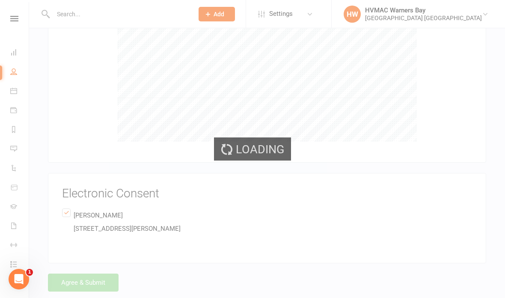
scroll to position [1719, 0]
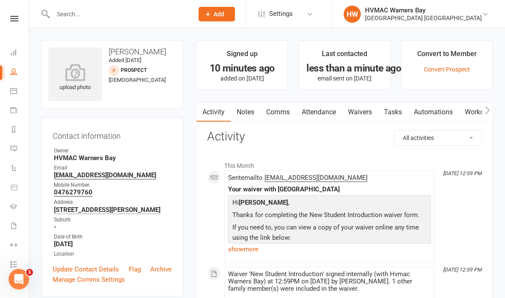
click at [15, 21] on icon at bounding box center [14, 19] width 8 height 6
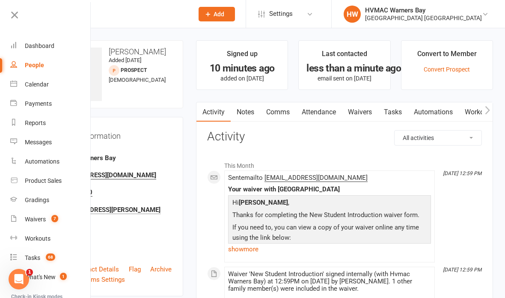
click at [34, 82] on div "Calendar" at bounding box center [37, 84] width 24 height 7
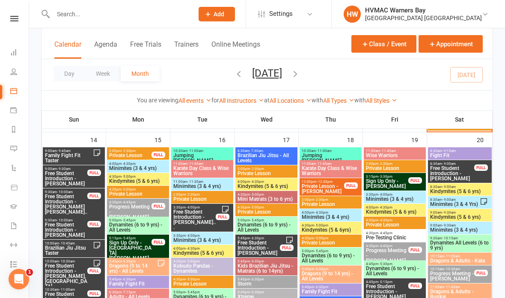
scroll to position [850, 0]
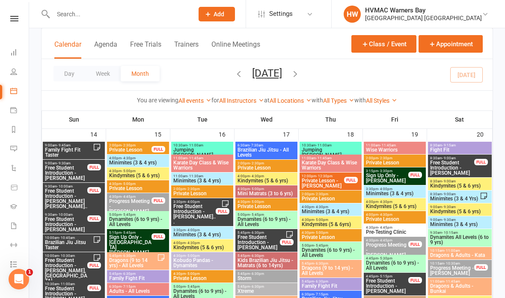
click at [58, 154] on span "Family Fight Fit Taster" at bounding box center [68, 152] width 48 height 10
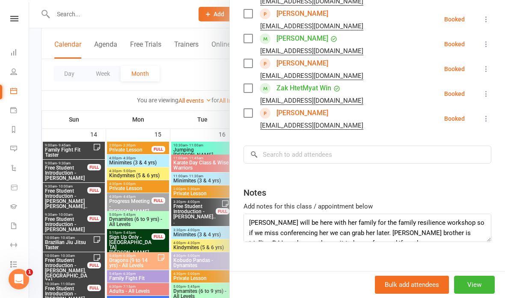
scroll to position [290, 0]
click at [376, 145] on input "search" at bounding box center [367, 154] width 248 height 18
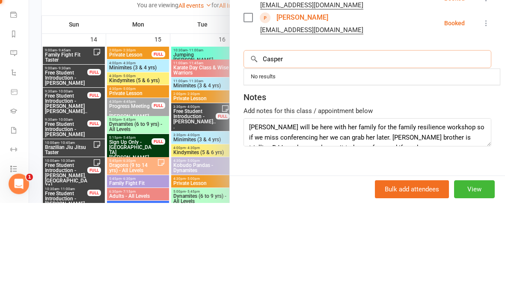
type input "Casper"
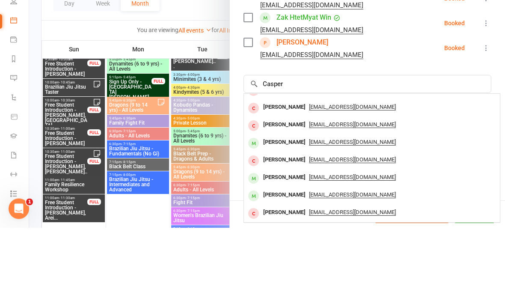
scroll to position [1005, 0]
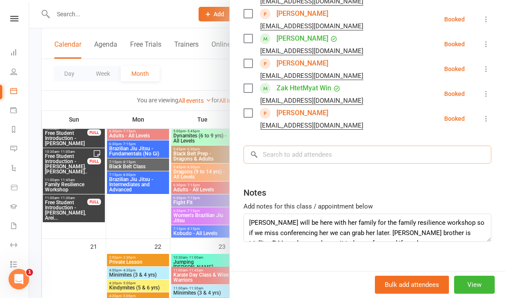
click at [407, 149] on input "search" at bounding box center [367, 154] width 248 height 18
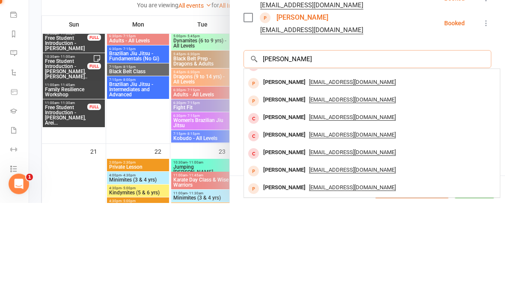
scroll to position [47, 0]
type input "Casper Clemson"
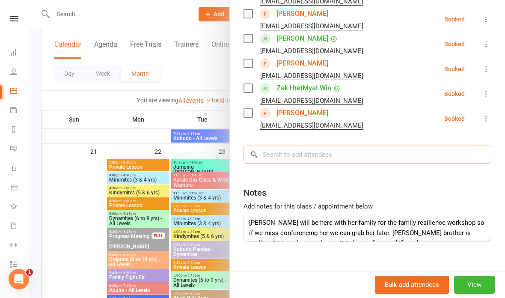
click at [351, 145] on input "search" at bounding box center [367, 154] width 248 height 18
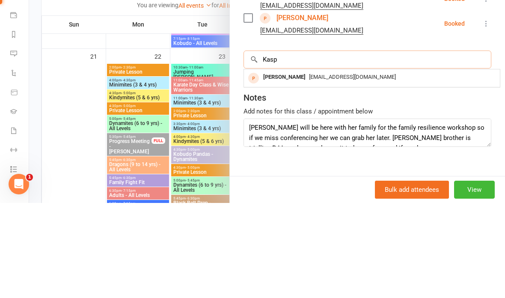
scroll to position [0, 0]
type input "Kaspa"
click at [291, 166] on div "[PERSON_NAME]" at bounding box center [284, 172] width 49 height 12
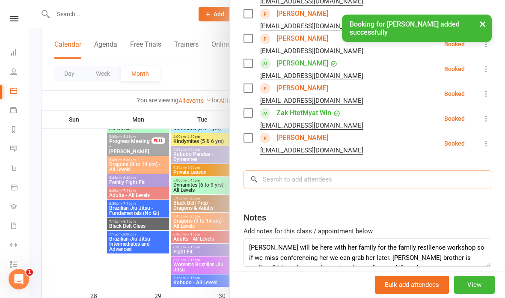
click at [305, 170] on input "search" at bounding box center [367, 179] width 248 height 18
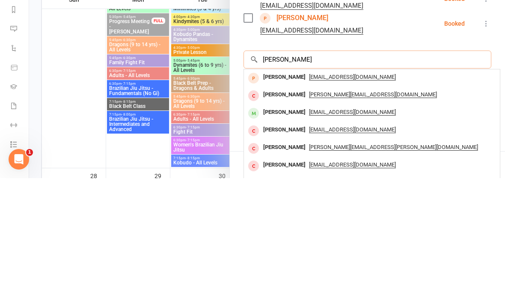
type input "[PERSON_NAME]"
click at [302, 191] on div "[PERSON_NAME]" at bounding box center [284, 197] width 49 height 12
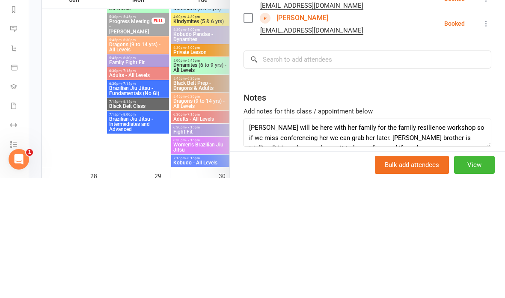
scroll to position [1315, 0]
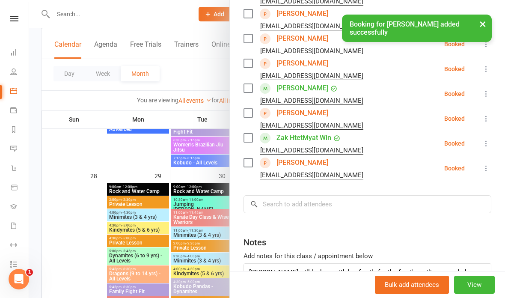
click at [145, 145] on div at bounding box center [267, 149] width 476 height 298
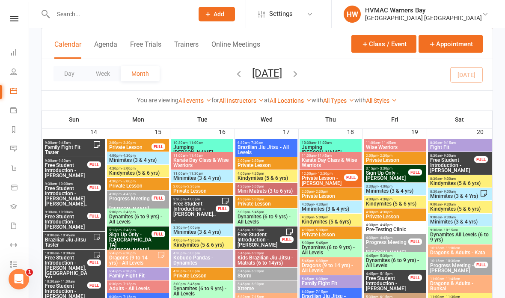
scroll to position [852, 0]
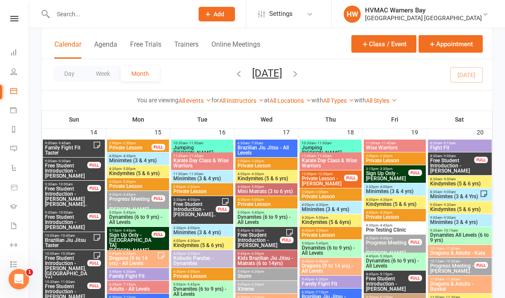
click at [72, 239] on span "Brazilian Jiu Jitsu Taster" at bounding box center [68, 242] width 48 height 10
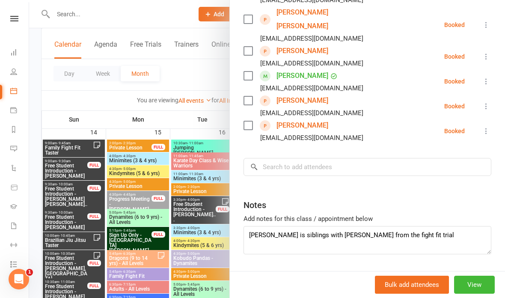
scroll to position [464, 0]
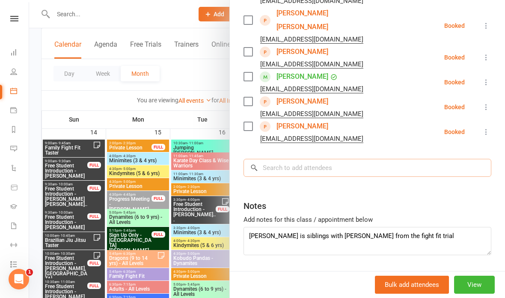
click at [384, 159] on input "search" at bounding box center [367, 168] width 248 height 18
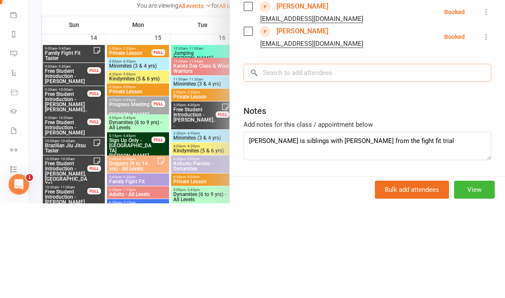
type input "C"
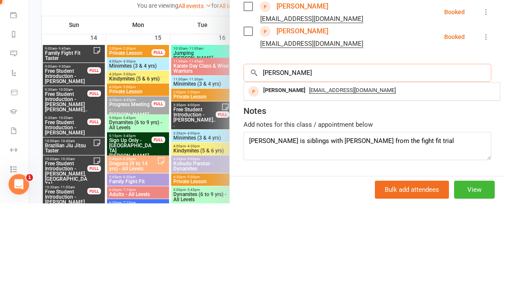
type input "[PERSON_NAME]"
click at [424, 179] on div "[EMAIL_ADDRESS][DOMAIN_NAME]" at bounding box center [371, 185] width 249 height 12
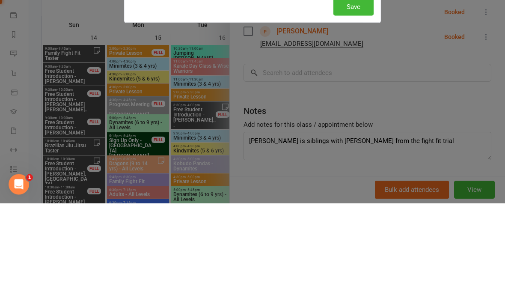
scroll to position [947, 0]
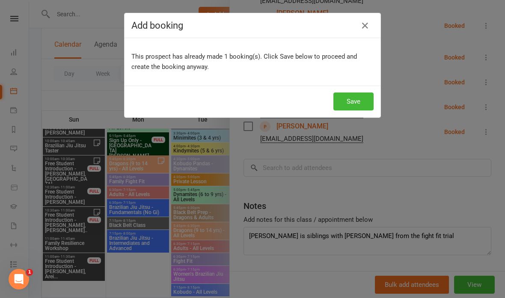
click at [361, 107] on button "Save" at bounding box center [353, 101] width 40 height 18
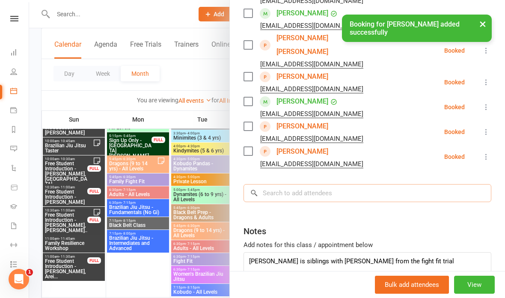
click at [347, 184] on input "search" at bounding box center [367, 193] width 248 height 18
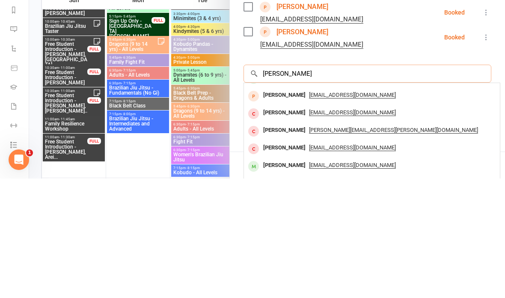
scroll to position [32, 0]
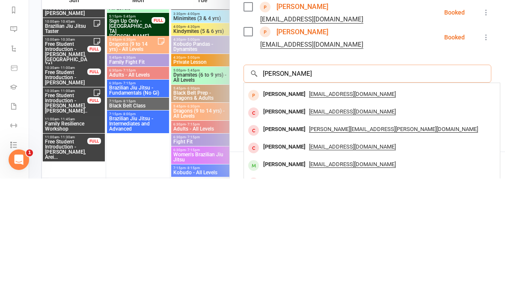
type input "[PERSON_NAME]"
click at [436, 208] on div "[EMAIL_ADDRESS][DOMAIN_NAME]" at bounding box center [371, 214] width 249 height 12
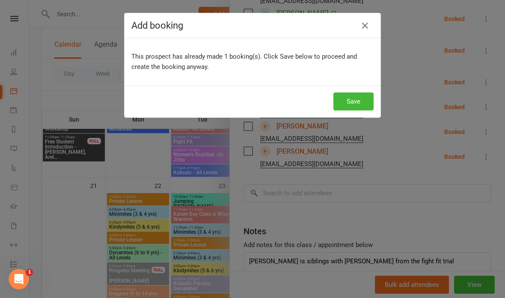
click at [359, 99] on button "Save" at bounding box center [353, 101] width 40 height 18
